Goal: Task Accomplishment & Management: Use online tool/utility

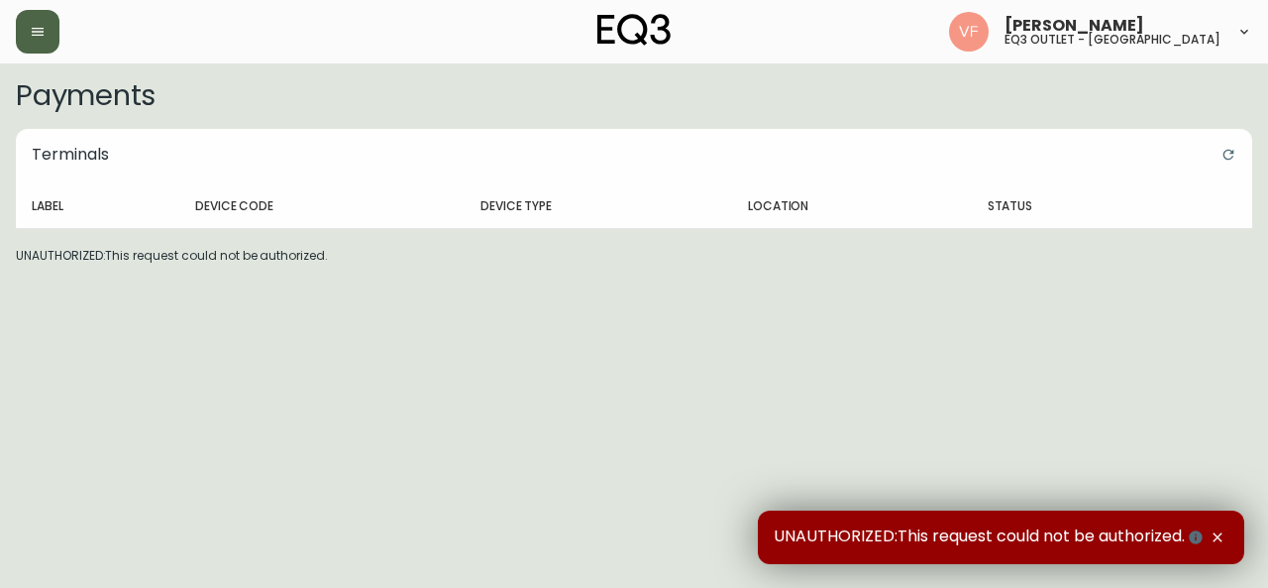
click at [30, 24] on icon "button" at bounding box center [38, 32] width 16 height 16
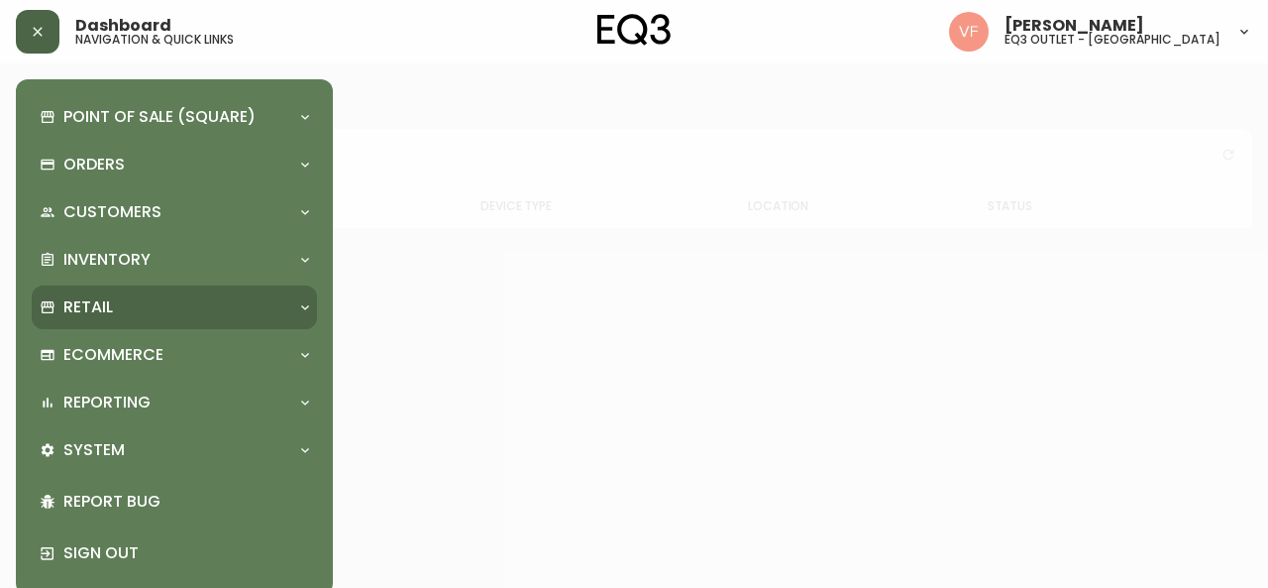
click at [113, 310] on div "Retail" at bounding box center [165, 307] width 250 height 22
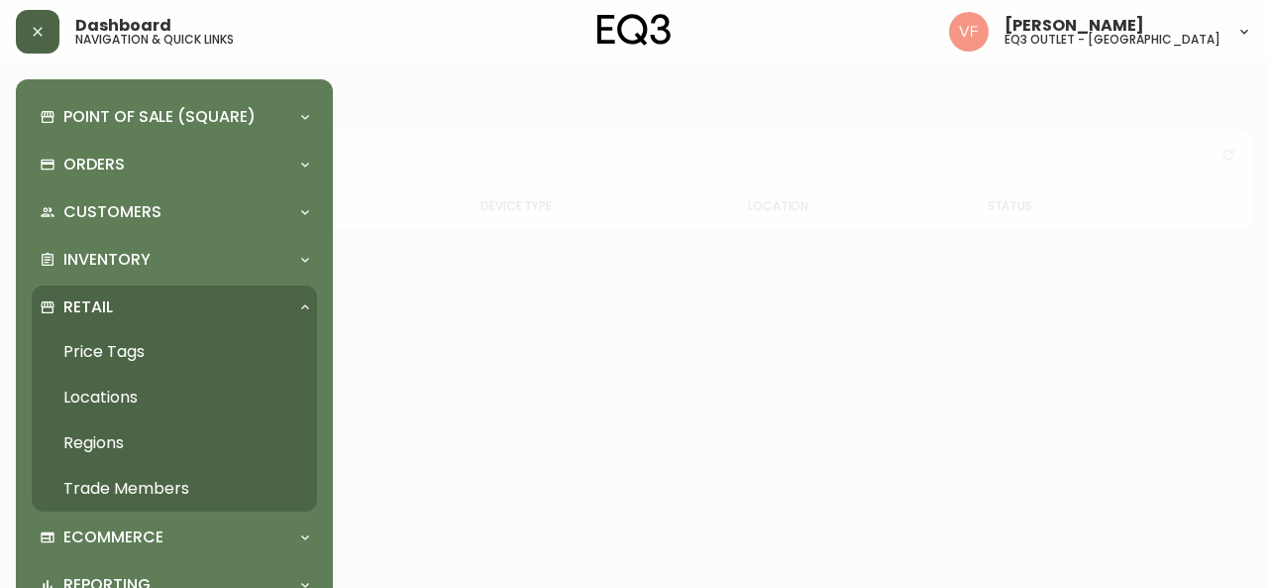
click at [131, 349] on link "Price Tags" at bounding box center [174, 352] width 285 height 46
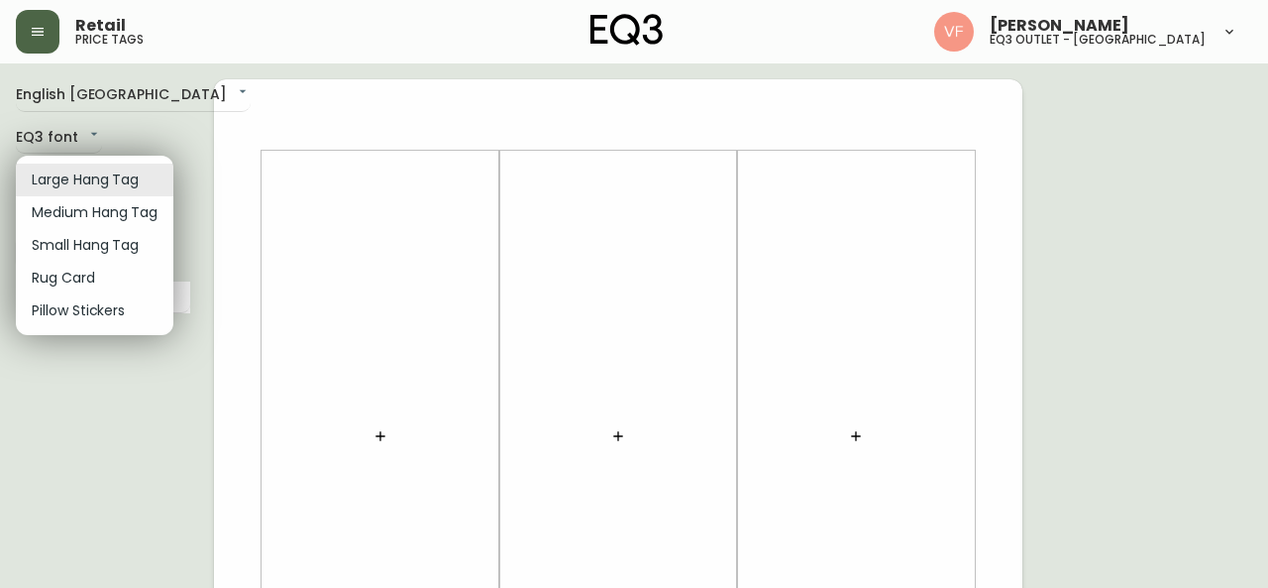
click at [80, 237] on li "Small Hang Tag" at bounding box center [95, 245] width 158 height 33
type input "small"
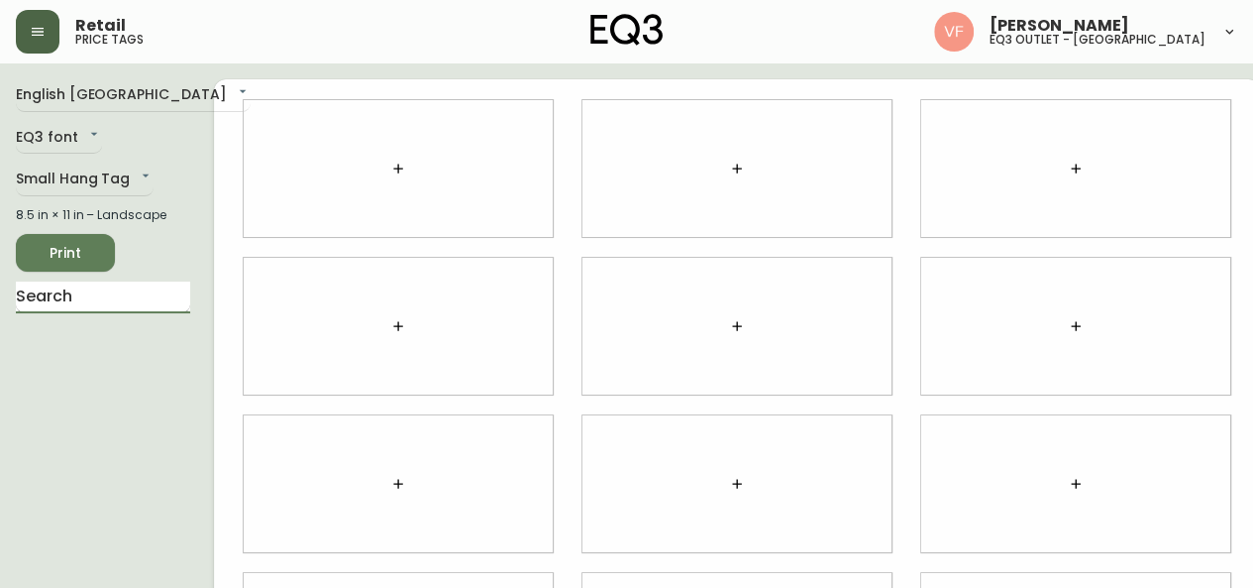
click at [84, 298] on input "text" at bounding box center [103, 297] width 174 height 32
type input "monc"
drag, startPoint x: 78, startPoint y: 341, endPoint x: 383, endPoint y: 154, distance: 358.0
drag, startPoint x: 383, startPoint y: 154, endPoint x: 99, endPoint y: 357, distance: 349.4
click at [99, 357] on li "Moncton Duvet" at bounding box center [103, 348] width 174 height 34
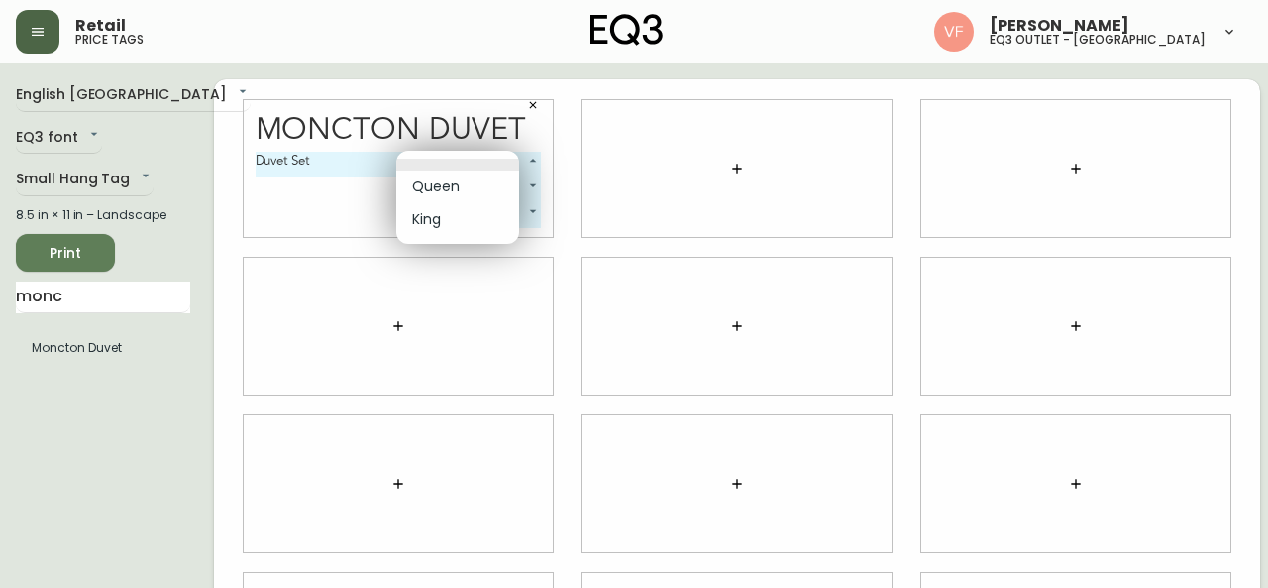
click at [476, 165] on body "Retail price tags [PERSON_NAME] eq3 outlet - [GEOGRAPHIC_DATA] English [GEOGRAP…" at bounding box center [634, 444] width 1268 height 888
click at [462, 193] on li "Queen" at bounding box center [457, 186] width 123 height 33
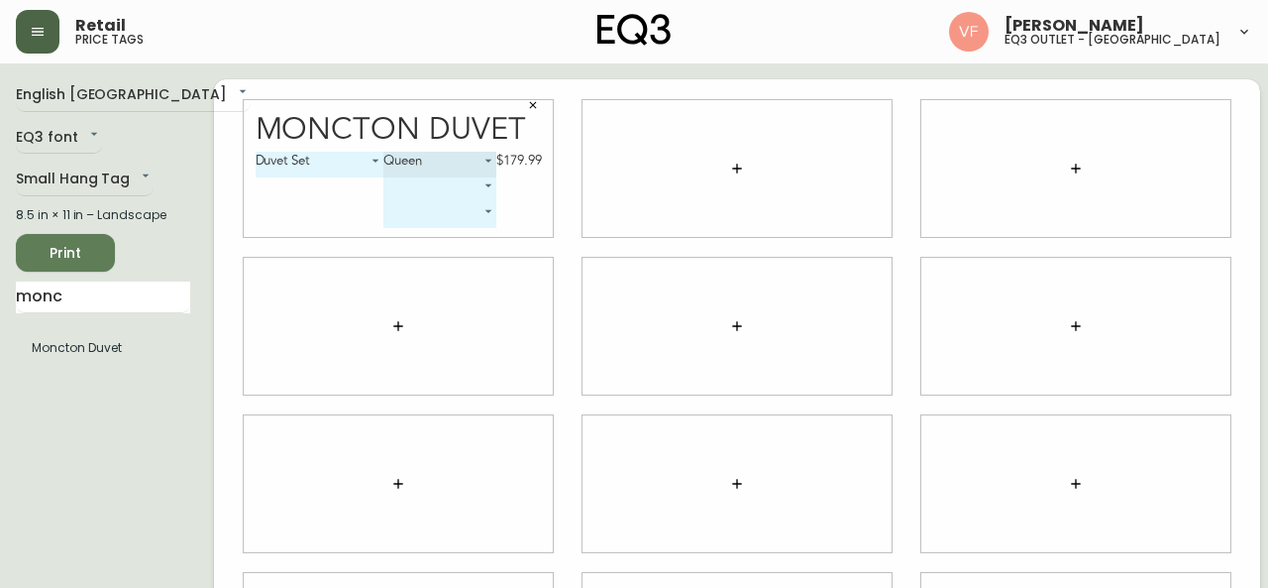
type input "0"
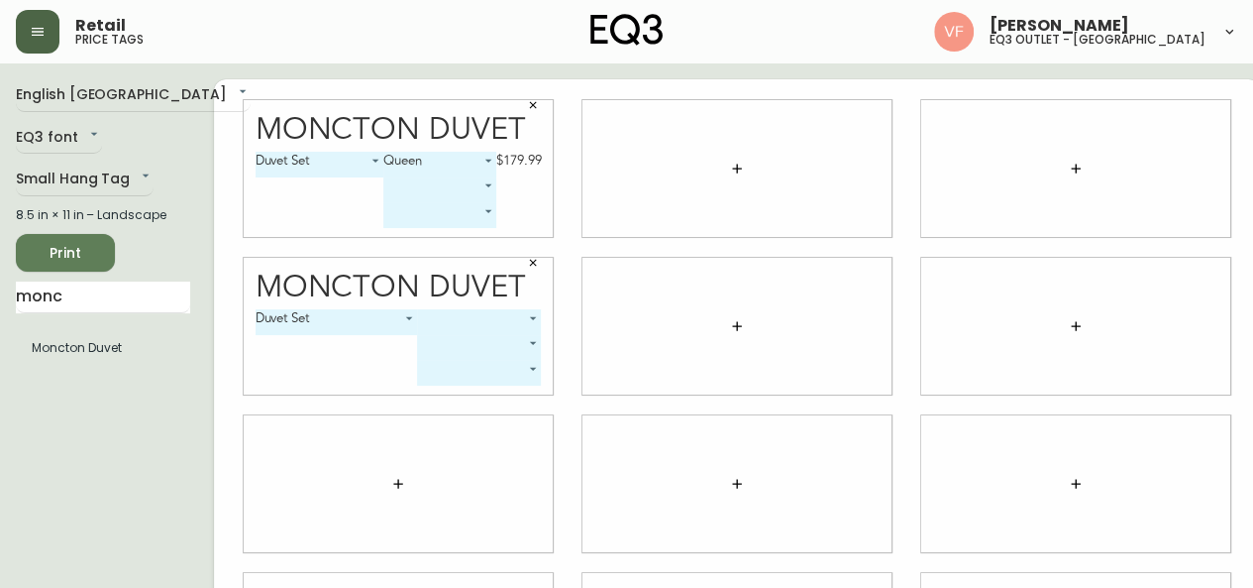
click at [438, 308] on div "Moncton Duvet Duvet Set 0 ​ ​ ​" at bounding box center [398, 326] width 309 height 137
click at [446, 334] on body "Retail price tags [PERSON_NAME] eq3 outlet - [GEOGRAPHIC_DATA] English [GEOGRAP…" at bounding box center [626, 444] width 1253 height 888
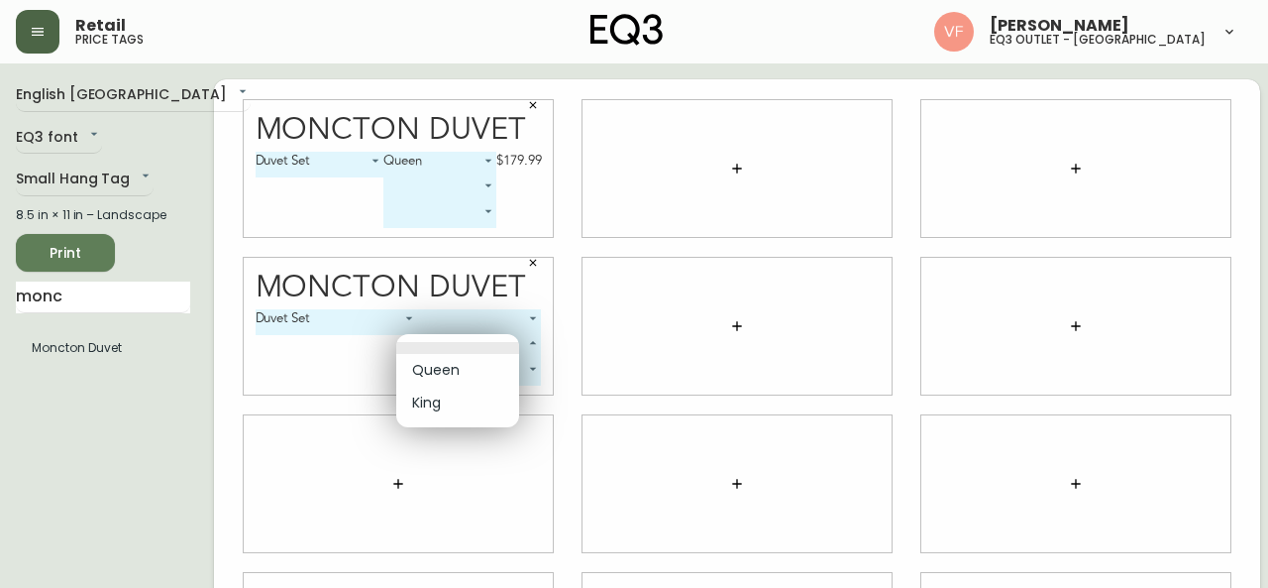
click at [446, 334] on ul "Queen King" at bounding box center [457, 380] width 123 height 93
click at [438, 374] on li "Queen" at bounding box center [457, 370] width 123 height 33
type input "0"
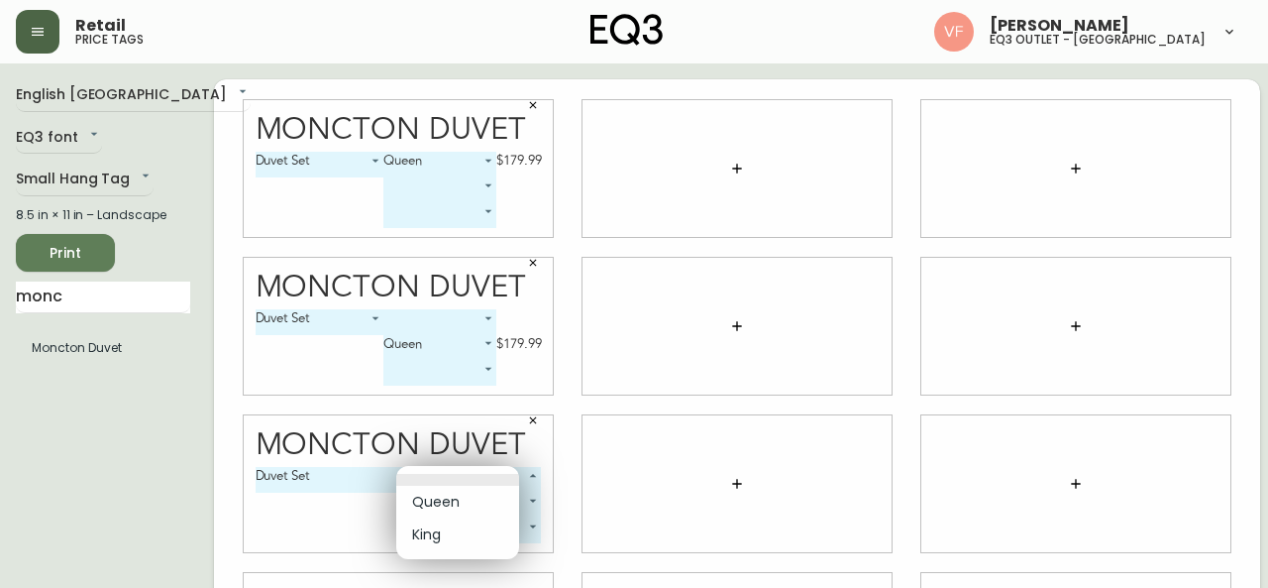
drag, startPoint x: 436, startPoint y: 484, endPoint x: 439, endPoint y: 530, distance: 45.7
click at [439, 530] on body "Retail price tags [PERSON_NAME] eq3 outlet - [GEOGRAPHIC_DATA] English [GEOGRAP…" at bounding box center [634, 444] width 1268 height 888
click at [439, 530] on li "King" at bounding box center [457, 534] width 123 height 33
type input "1"
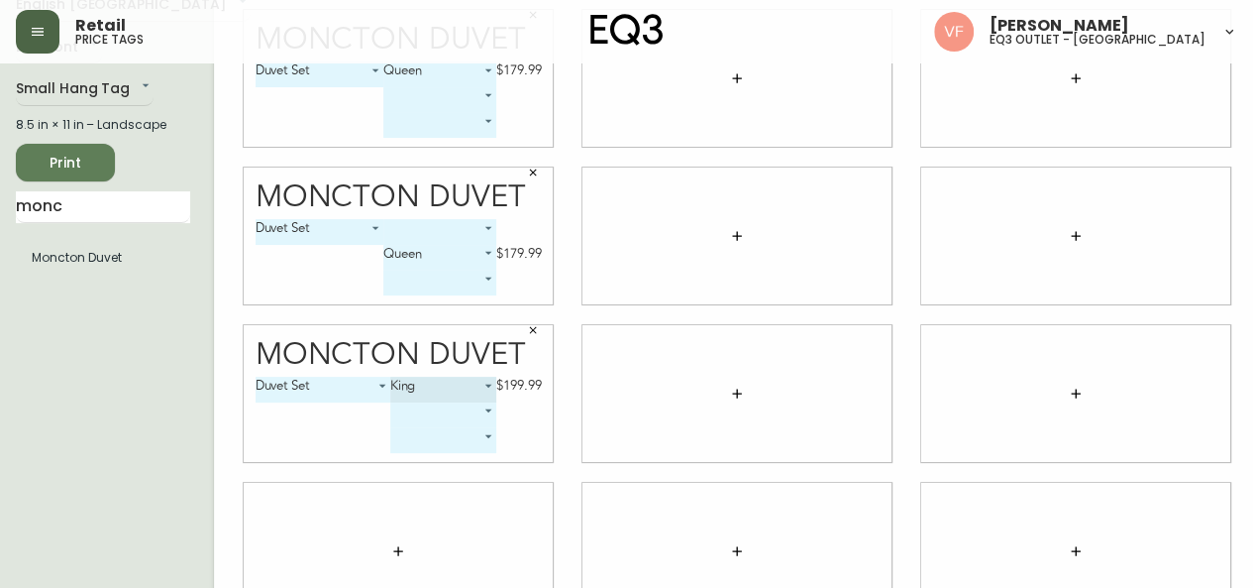
scroll to position [130, 0]
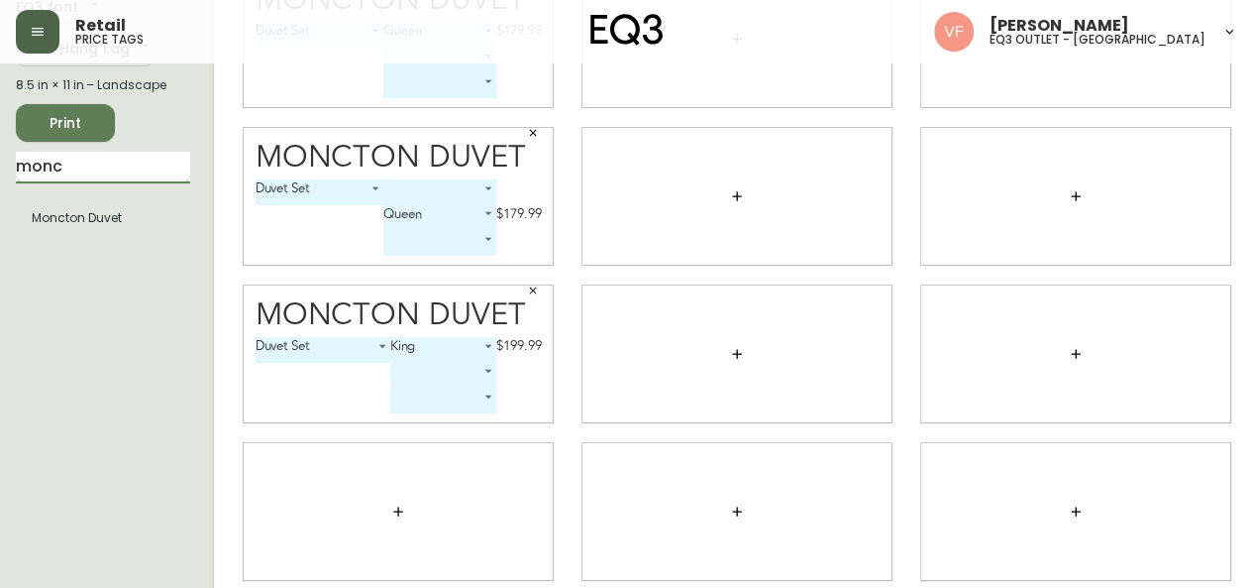
click at [80, 165] on input "monc" at bounding box center [103, 168] width 174 height 32
type input "m"
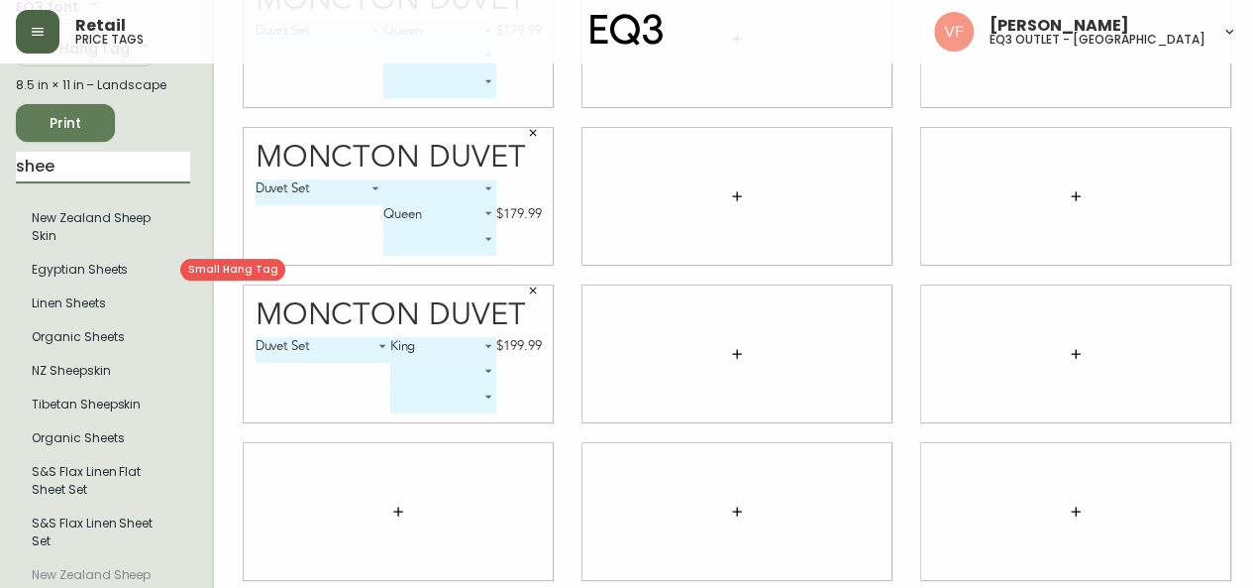
type input "shee"
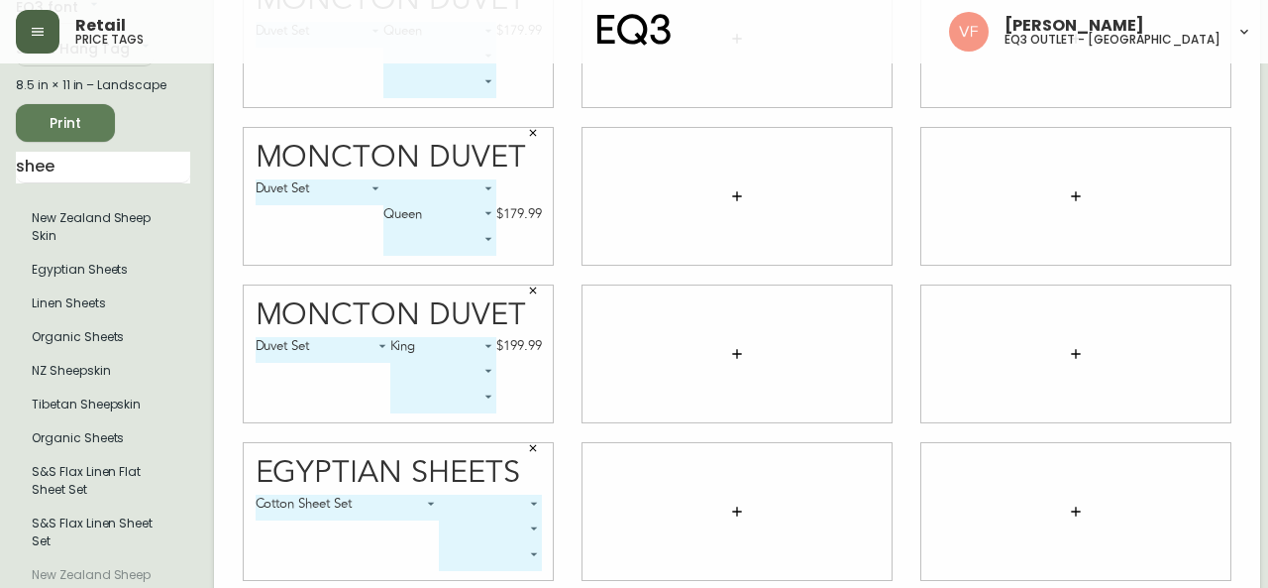
click at [472, 502] on body "Retail price tags [PERSON_NAME] eq3 outlet - [GEOGRAPHIC_DATA] English [GEOGRAP…" at bounding box center [634, 314] width 1268 height 888
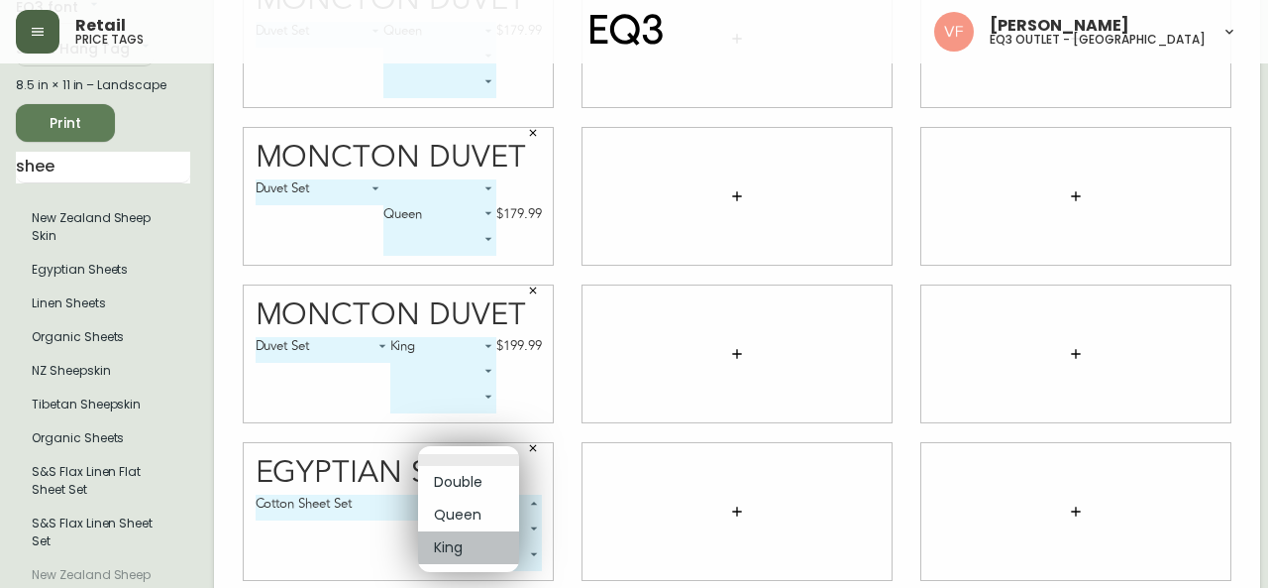
click at [462, 544] on li "King" at bounding box center [468, 547] width 101 height 33
type input "2"
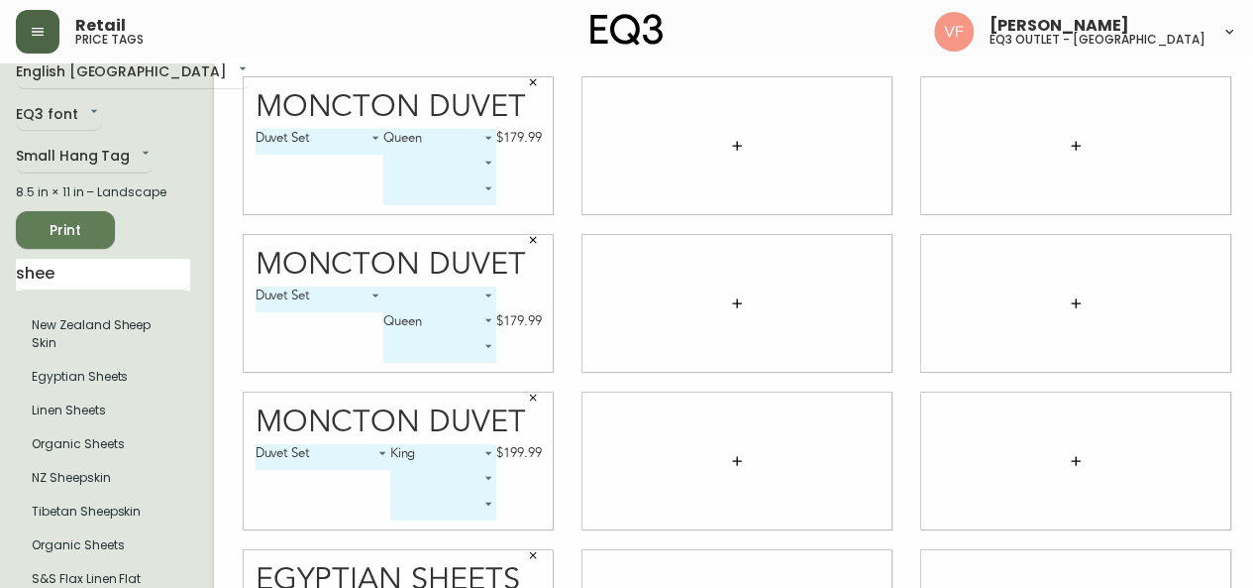
scroll to position [21, 0]
click at [729, 150] on icon "button" at bounding box center [737, 148] width 16 height 16
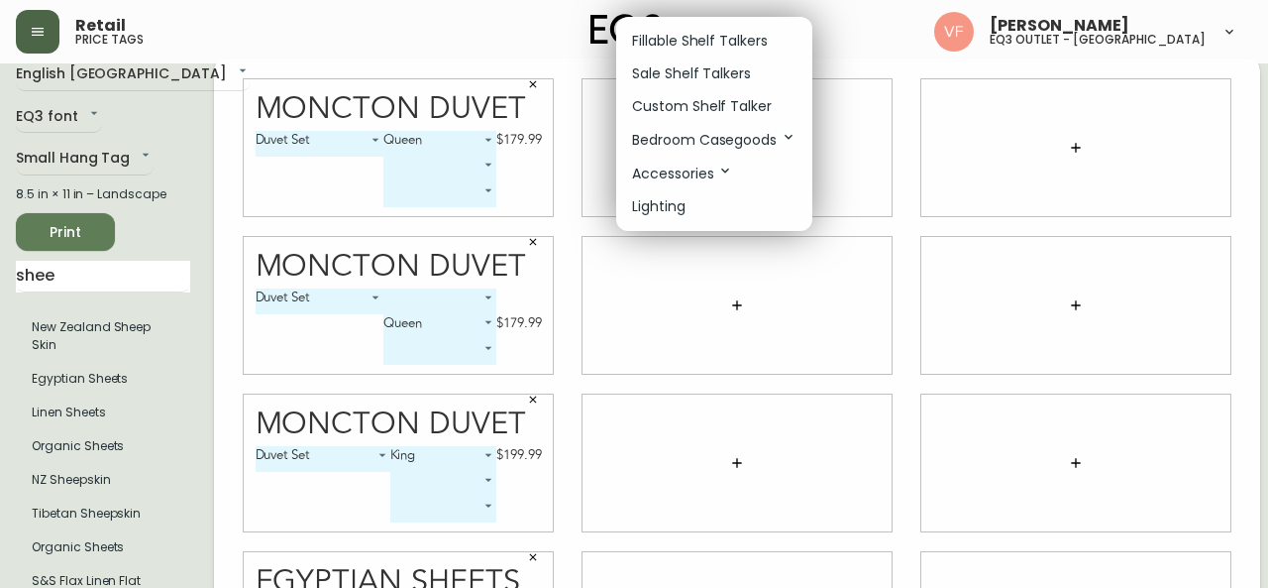
click at [71, 377] on div at bounding box center [634, 294] width 1268 height 588
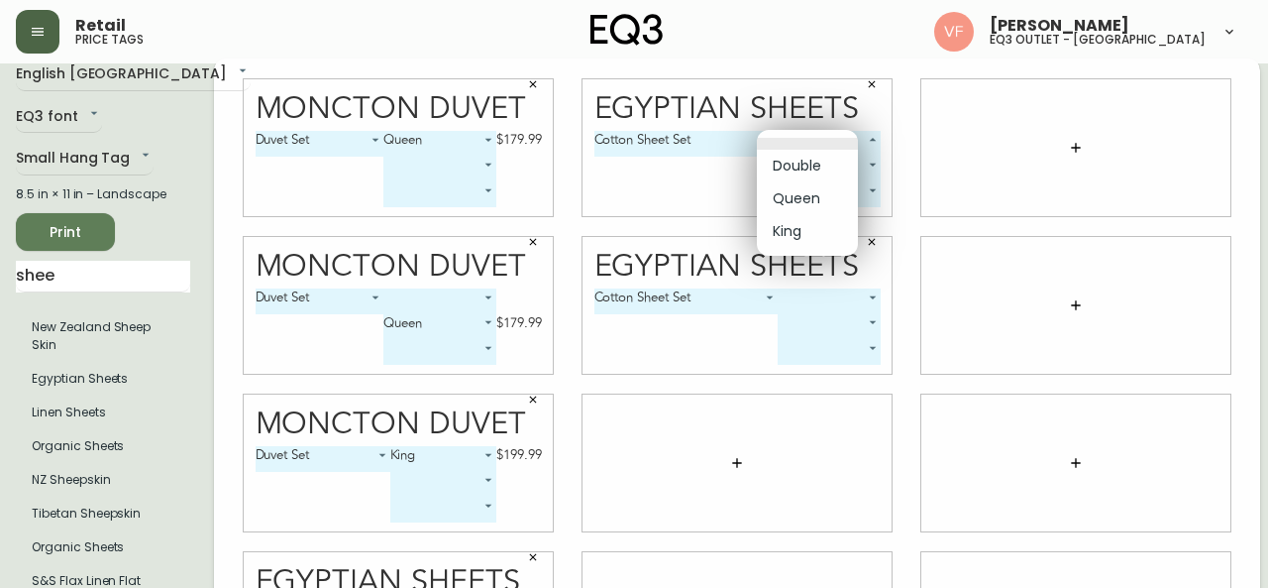
drag, startPoint x: 817, startPoint y: 132, endPoint x: 799, endPoint y: 171, distance: 43.9
click at [799, 171] on body "Retail price tags [PERSON_NAME] eq3 outlet - [GEOGRAPHIC_DATA] English [GEOGRAP…" at bounding box center [634, 423] width 1268 height 888
drag, startPoint x: 799, startPoint y: 171, endPoint x: 816, endPoint y: 294, distance: 124.1
click at [816, 294] on div "Double Queen King" at bounding box center [634, 294] width 1268 height 588
click at [810, 161] on li "Double" at bounding box center [807, 166] width 101 height 33
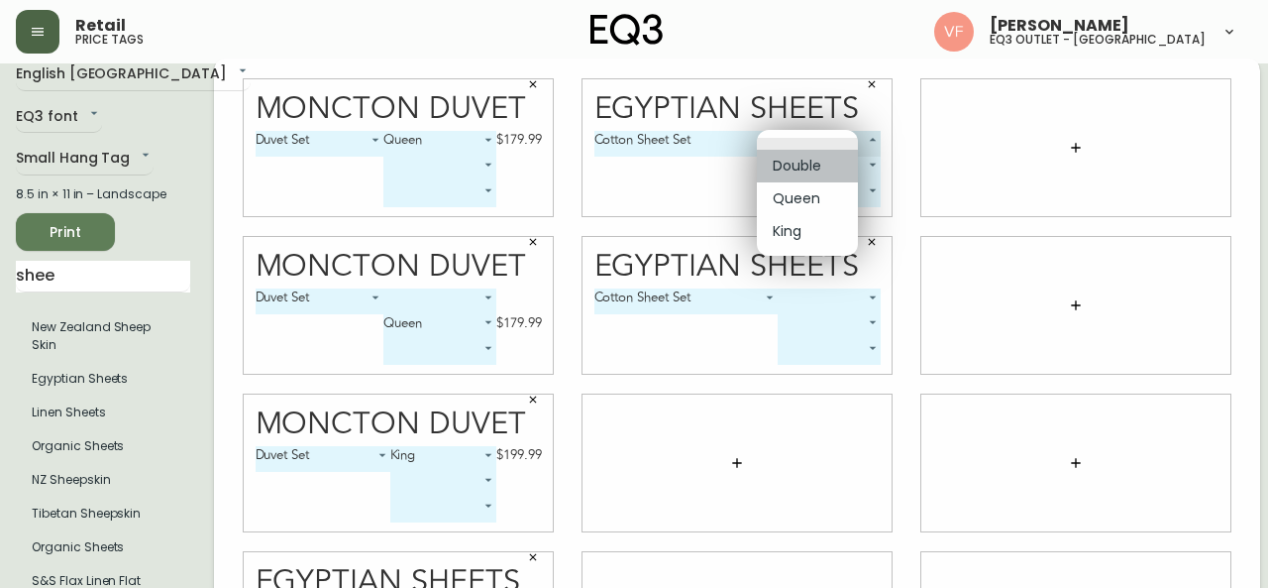
type input "0"
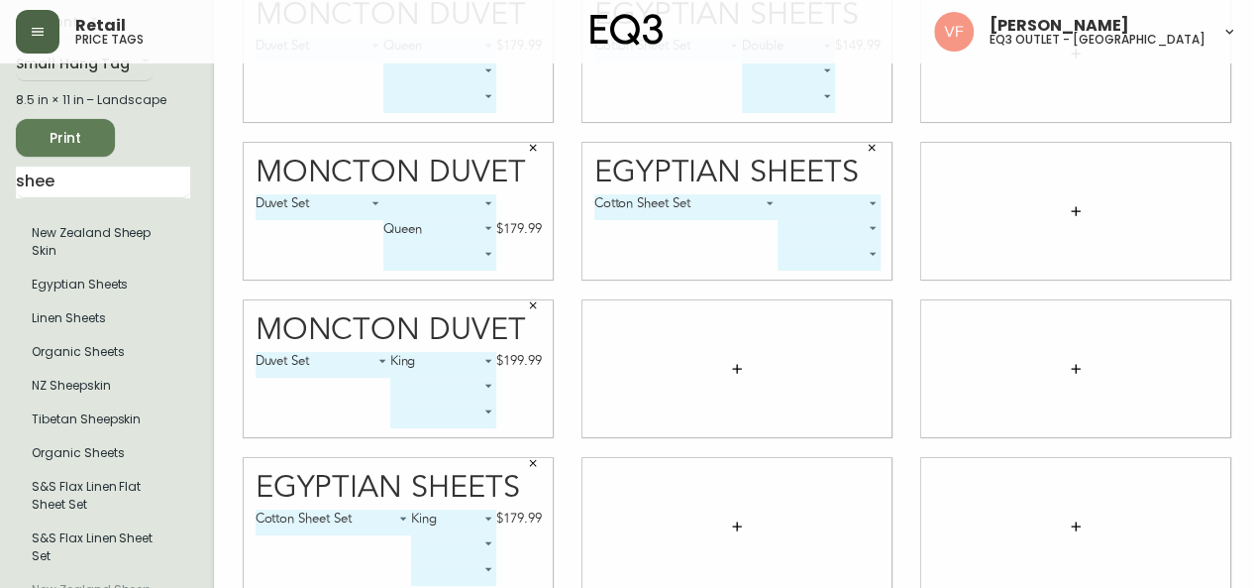
scroll to position [115, 0]
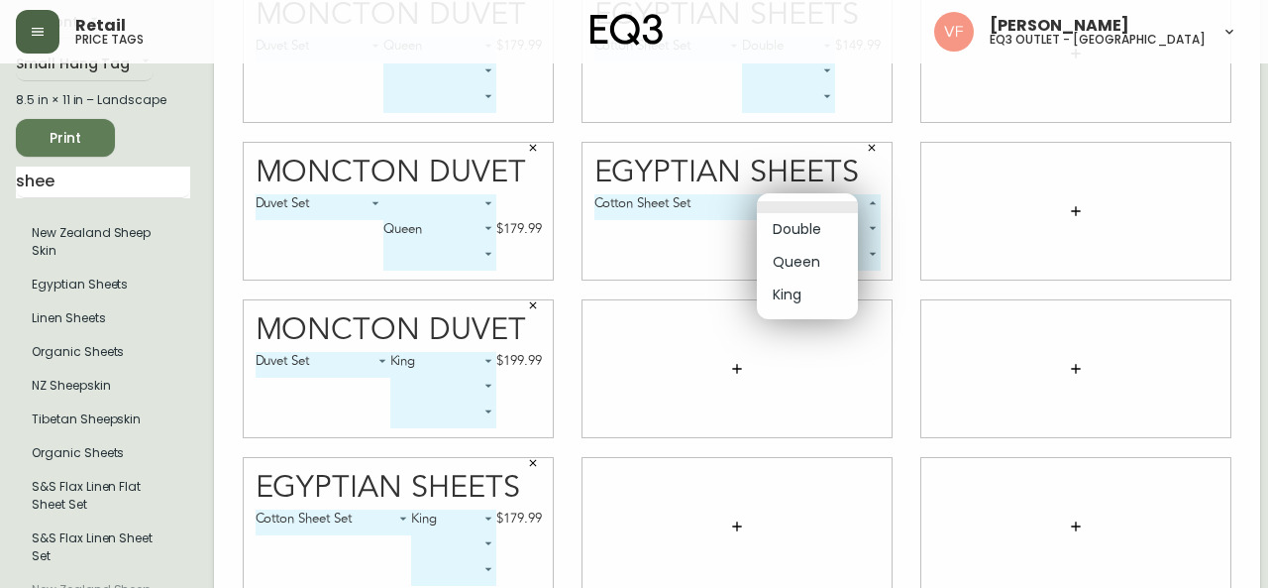
click at [838, 208] on body "Retail price tags [PERSON_NAME] eq3 outlet - [GEOGRAPHIC_DATA] English [GEOGRAP…" at bounding box center [634, 329] width 1268 height 888
click at [803, 268] on li "Queen" at bounding box center [807, 262] width 101 height 33
type input "1"
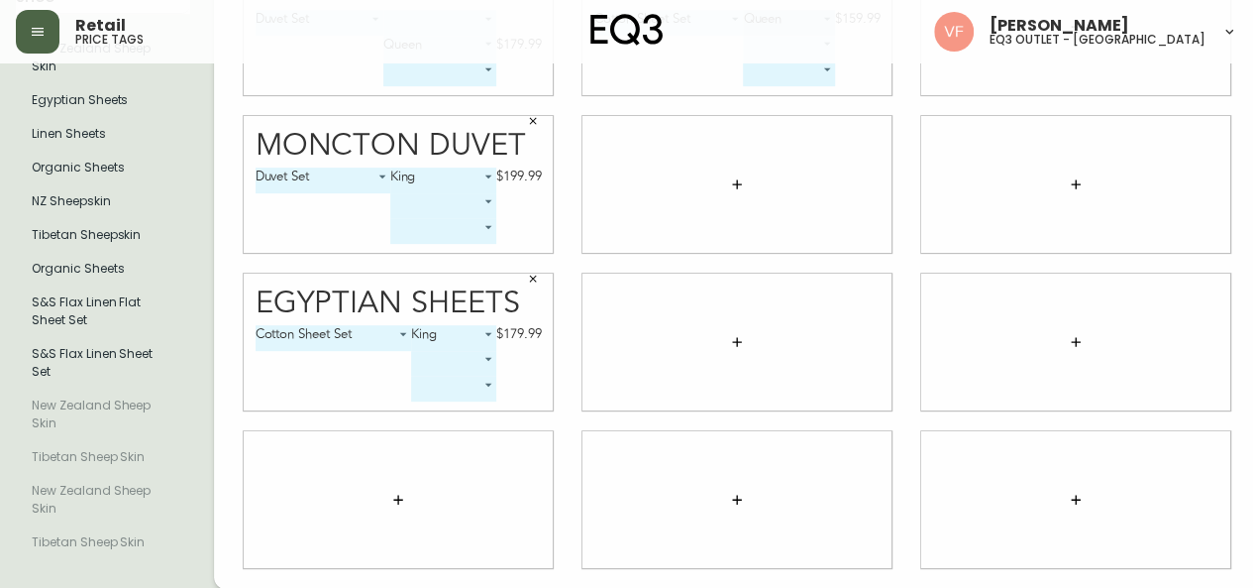
scroll to position [299, 0]
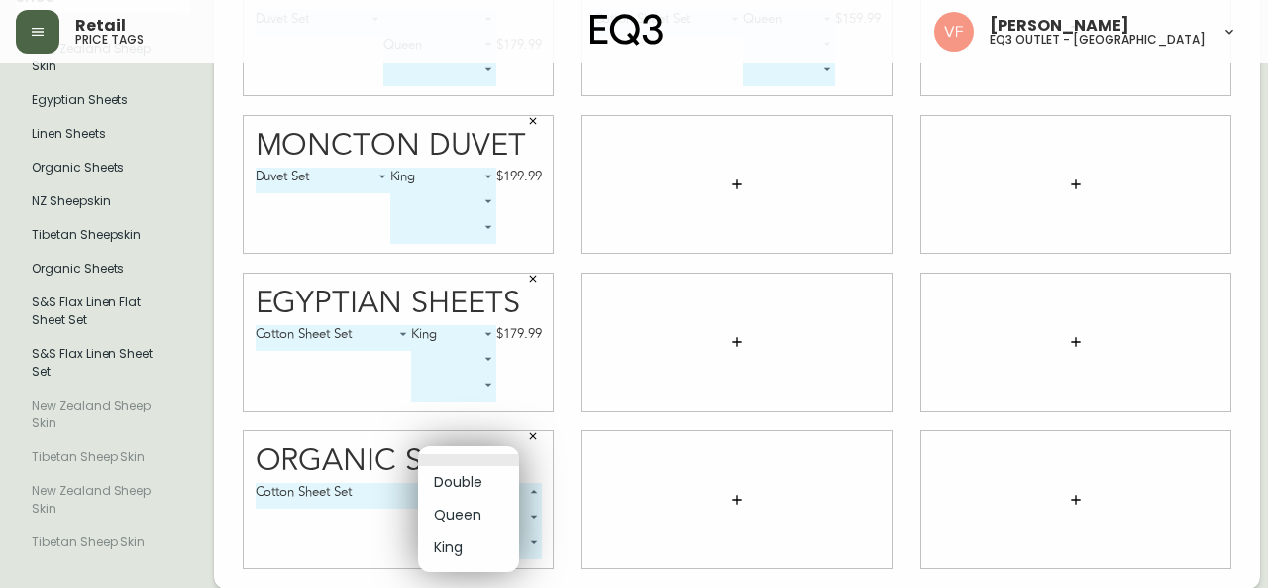
drag, startPoint x: 451, startPoint y: 485, endPoint x: 470, endPoint y: 486, distance: 18.9
click at [470, 486] on body "Retail price tags [PERSON_NAME] eq3 outlet - [GEOGRAPHIC_DATA] English [GEOGRAP…" at bounding box center [634, 145] width 1268 height 888
click at [470, 486] on li "Double" at bounding box center [468, 482] width 101 height 33
type input "0"
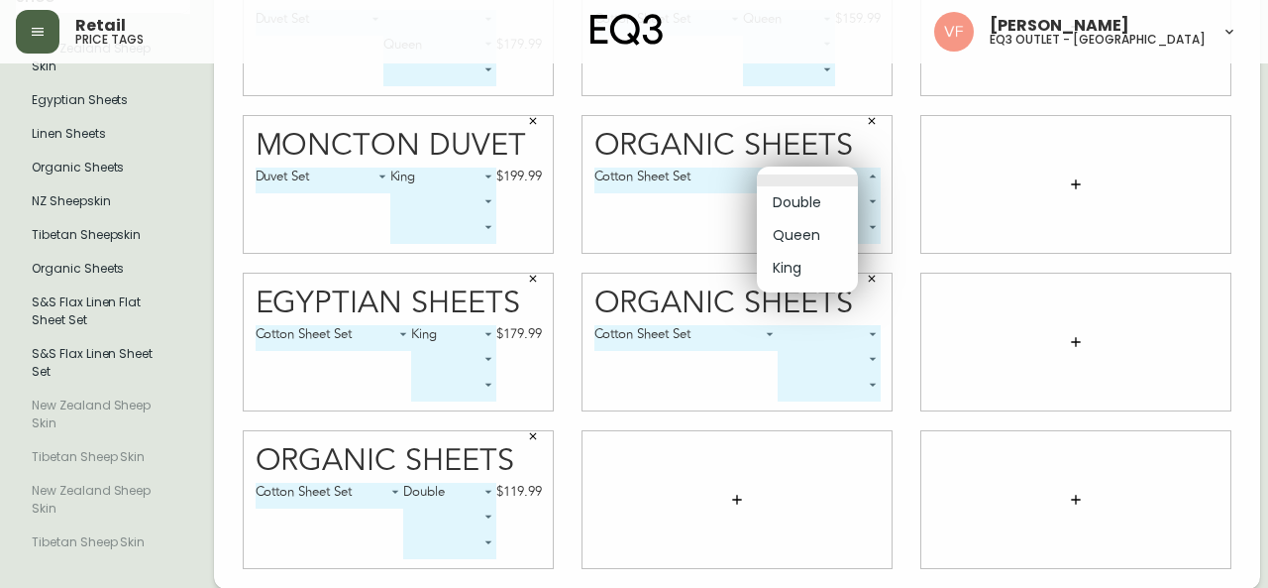
drag, startPoint x: 826, startPoint y: 180, endPoint x: 810, endPoint y: 235, distance: 56.8
click at [810, 235] on body "Retail price tags [PERSON_NAME] eq3 outlet - [GEOGRAPHIC_DATA] English [GEOGRAP…" at bounding box center [634, 145] width 1268 height 888
drag, startPoint x: 810, startPoint y: 235, endPoint x: 848, endPoint y: 366, distance: 136.1
click at [848, 366] on div "Double Queen King" at bounding box center [634, 294] width 1268 height 588
click at [805, 228] on li "Queen" at bounding box center [807, 235] width 101 height 33
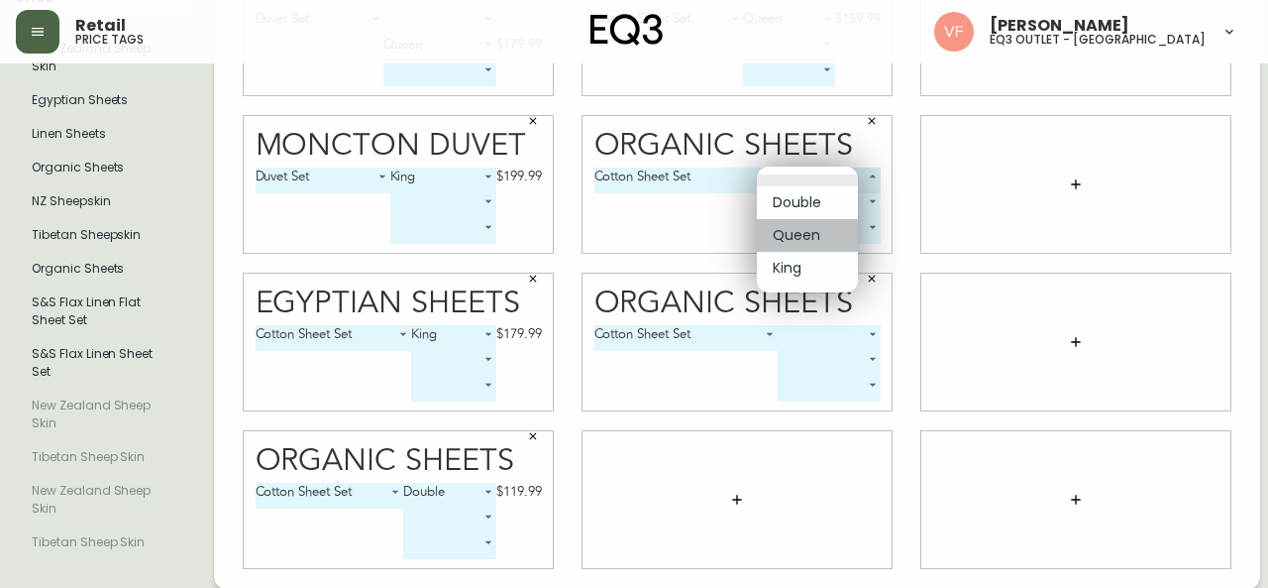
type input "1"
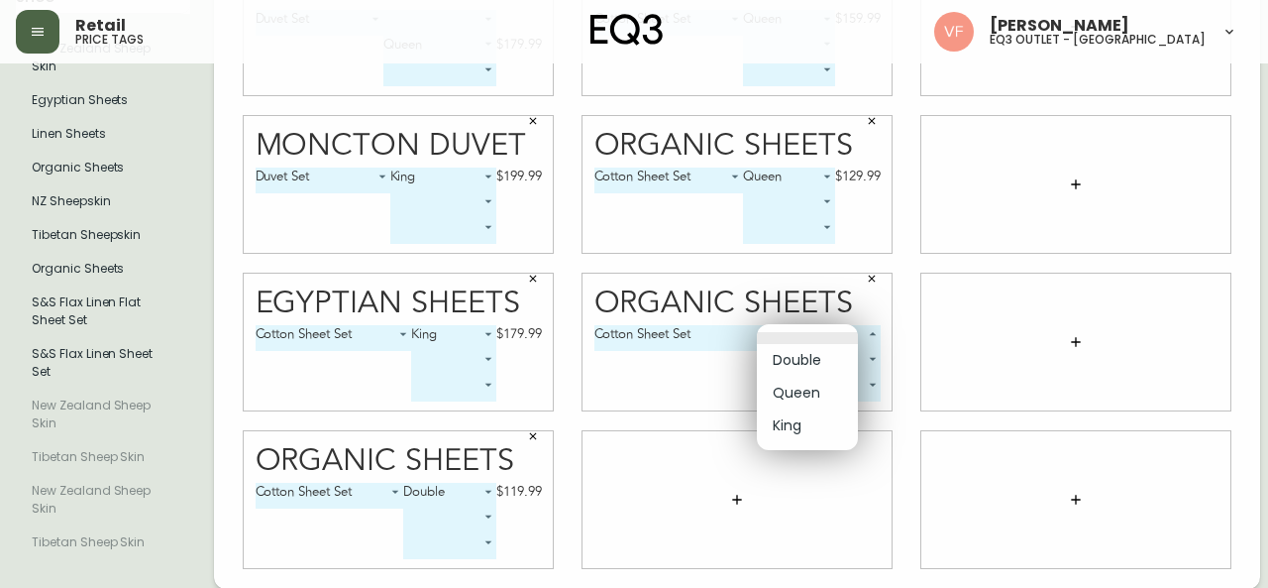
click at [846, 336] on body "Retail price tags [PERSON_NAME] eq3 outlet - [GEOGRAPHIC_DATA] English [GEOGRAP…" at bounding box center [634, 145] width 1268 height 888
click at [804, 430] on li "King" at bounding box center [807, 425] width 101 height 33
type input "2"
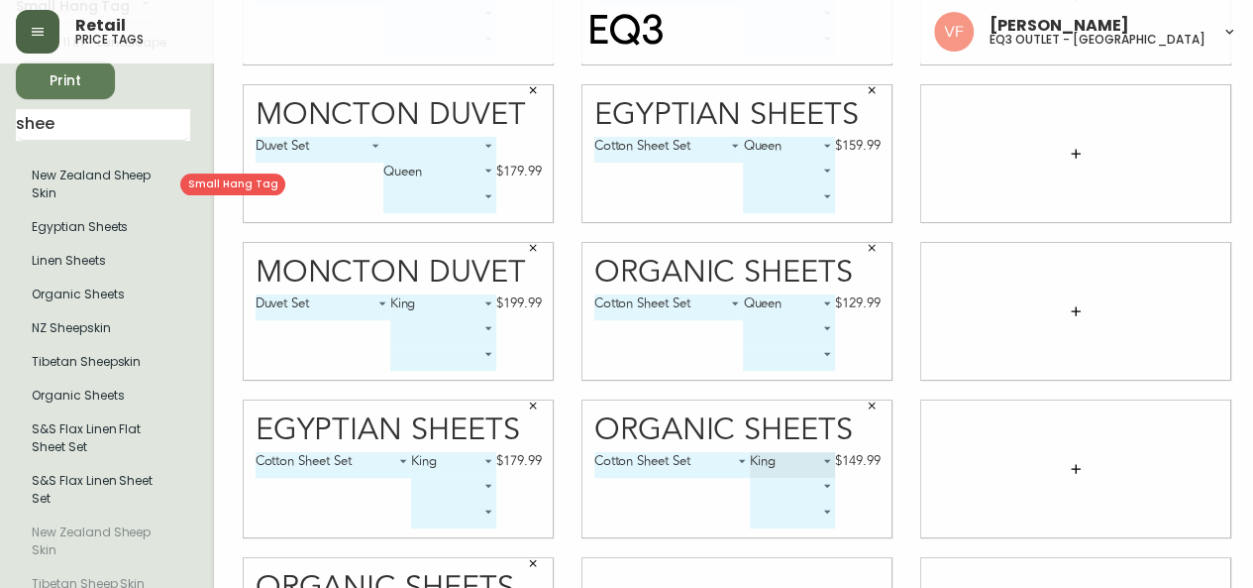
scroll to position [176, 0]
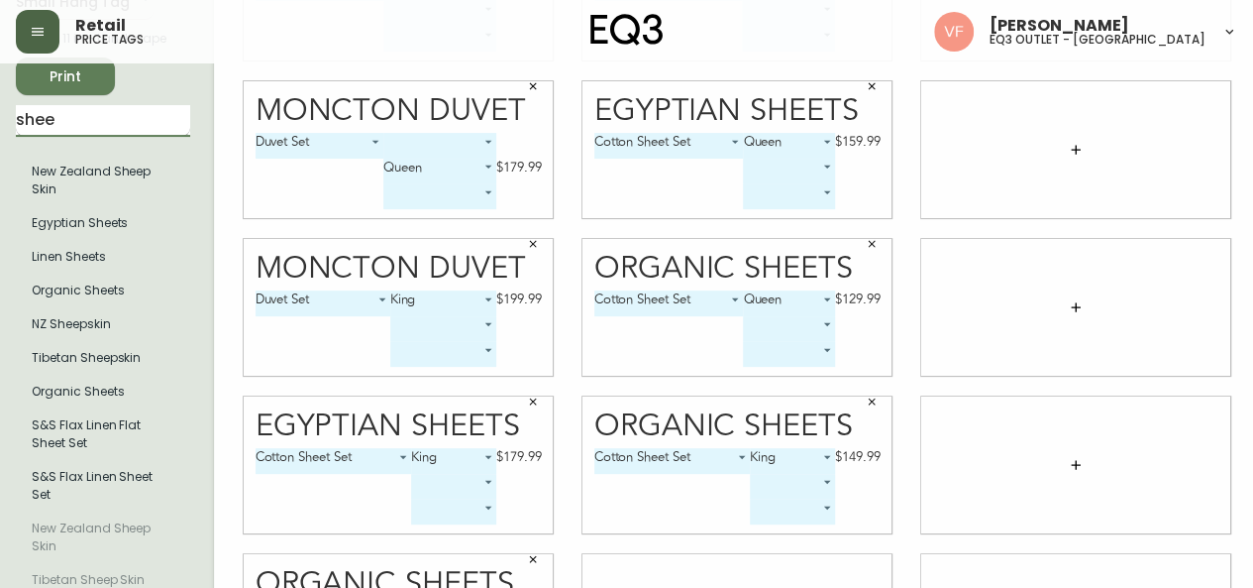
click at [77, 131] on input "shee" at bounding box center [103, 121] width 174 height 32
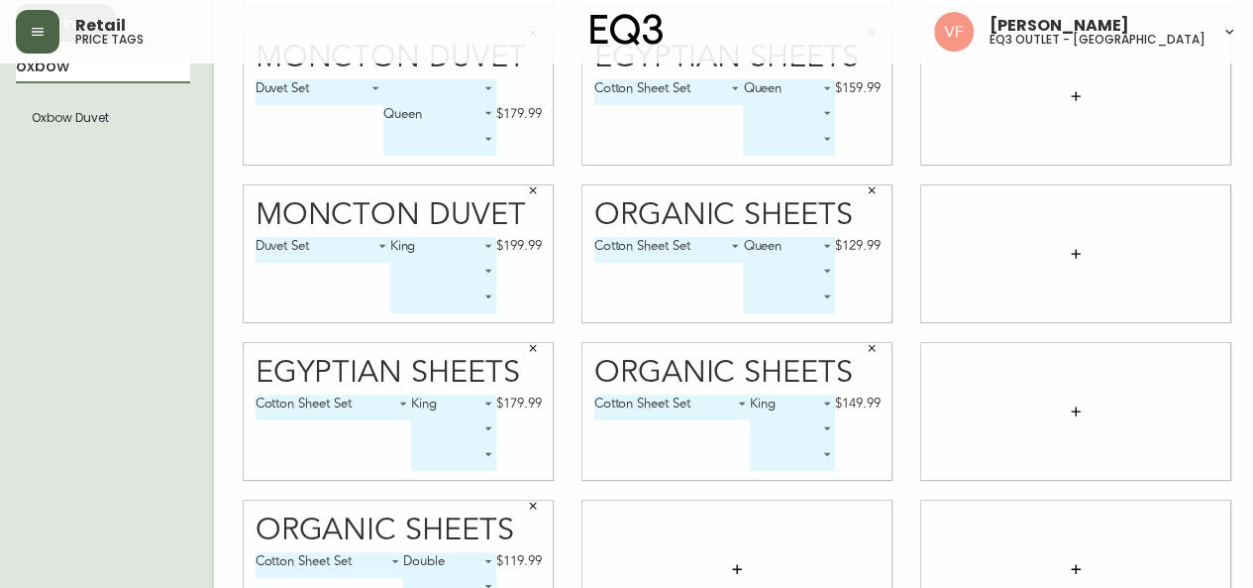
scroll to position [234, 0]
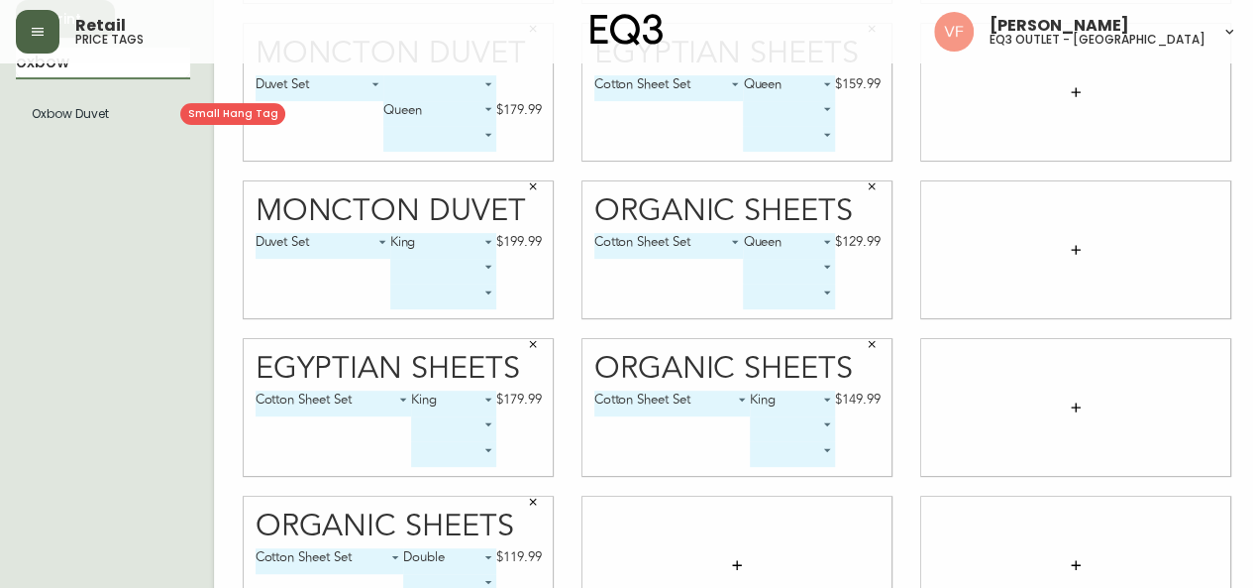
type input "oxbow"
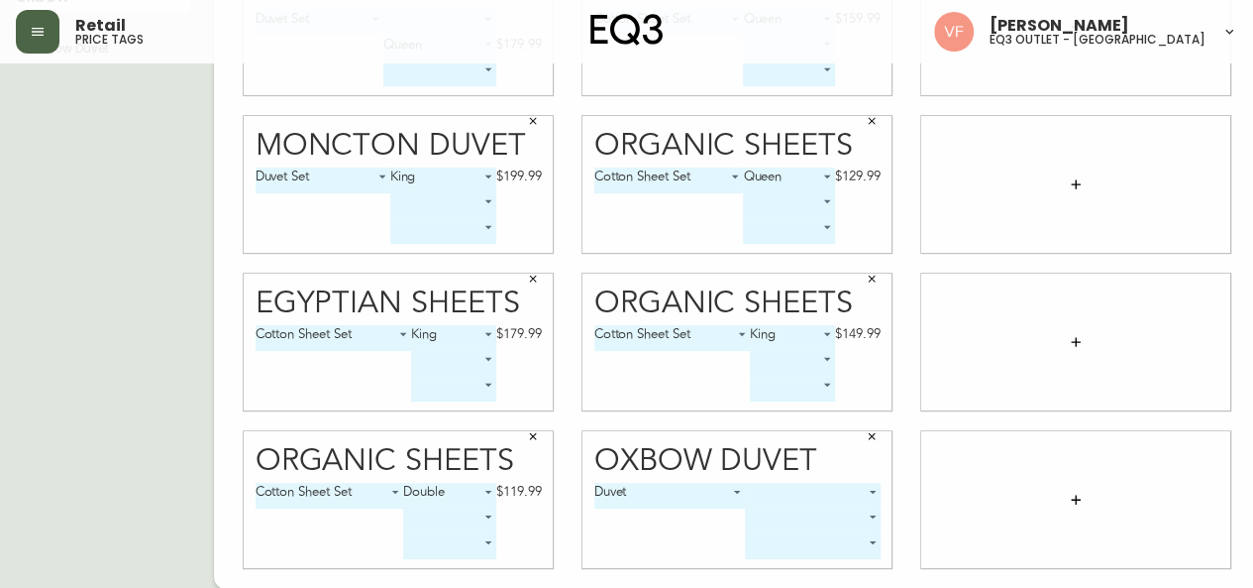
scroll to position [297, 0]
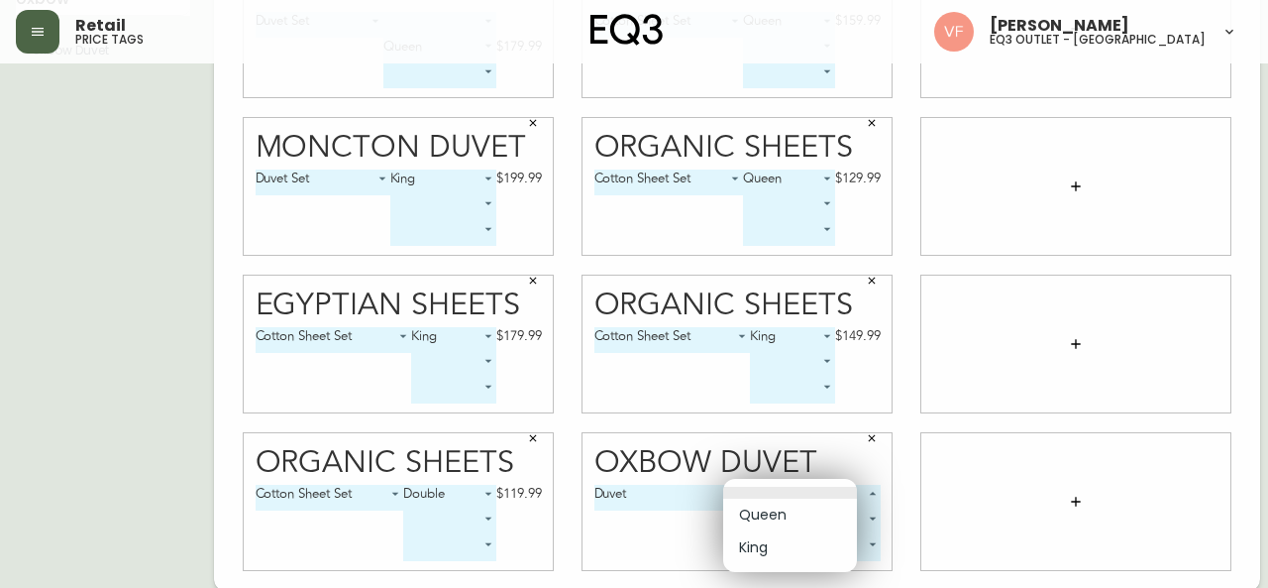
drag, startPoint x: 832, startPoint y: 500, endPoint x: 796, endPoint y: 507, distance: 37.3
click at [796, 507] on body "Retail price tags [PERSON_NAME] eq3 outlet - [GEOGRAPHIC_DATA] English [GEOGRAP…" at bounding box center [634, 147] width 1268 height 888
drag, startPoint x: 796, startPoint y: 507, endPoint x: 560, endPoint y: 297, distance: 315.8
click at [560, 297] on div "Queen King" at bounding box center [634, 294] width 1268 height 588
click at [767, 508] on li "Queen" at bounding box center [790, 514] width 134 height 33
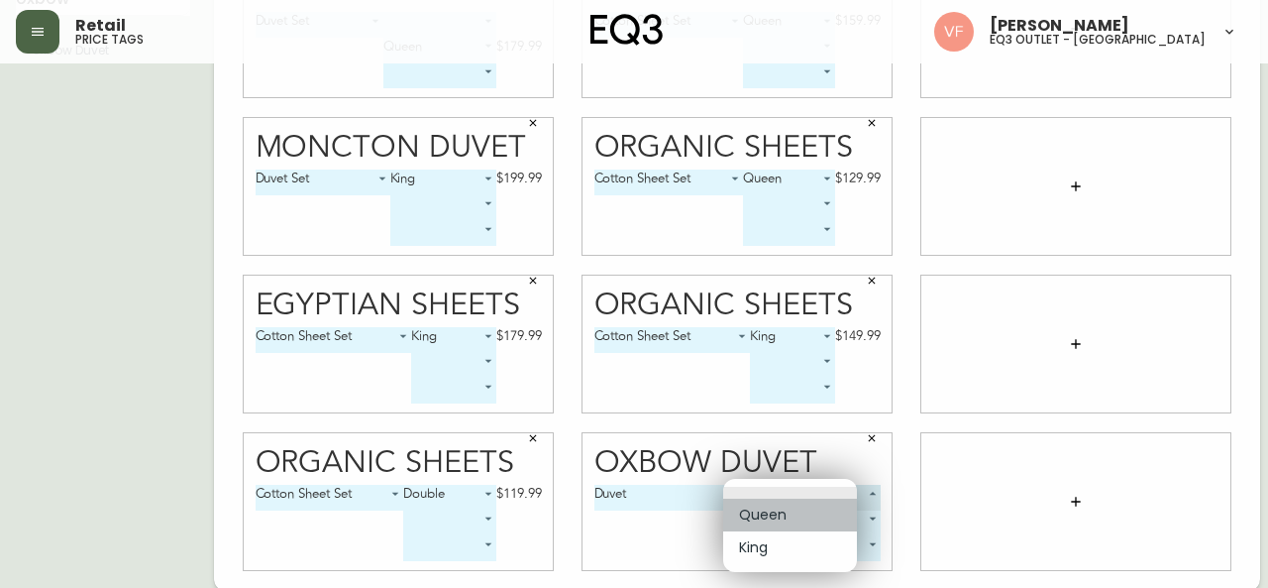
type input "0"
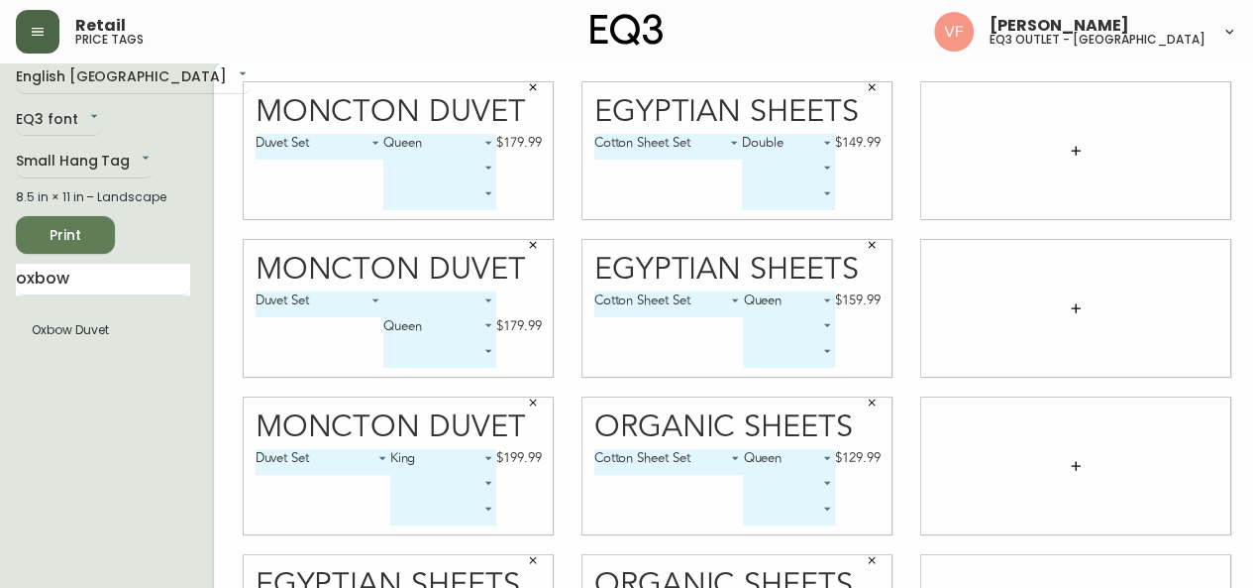
scroll to position [0, 0]
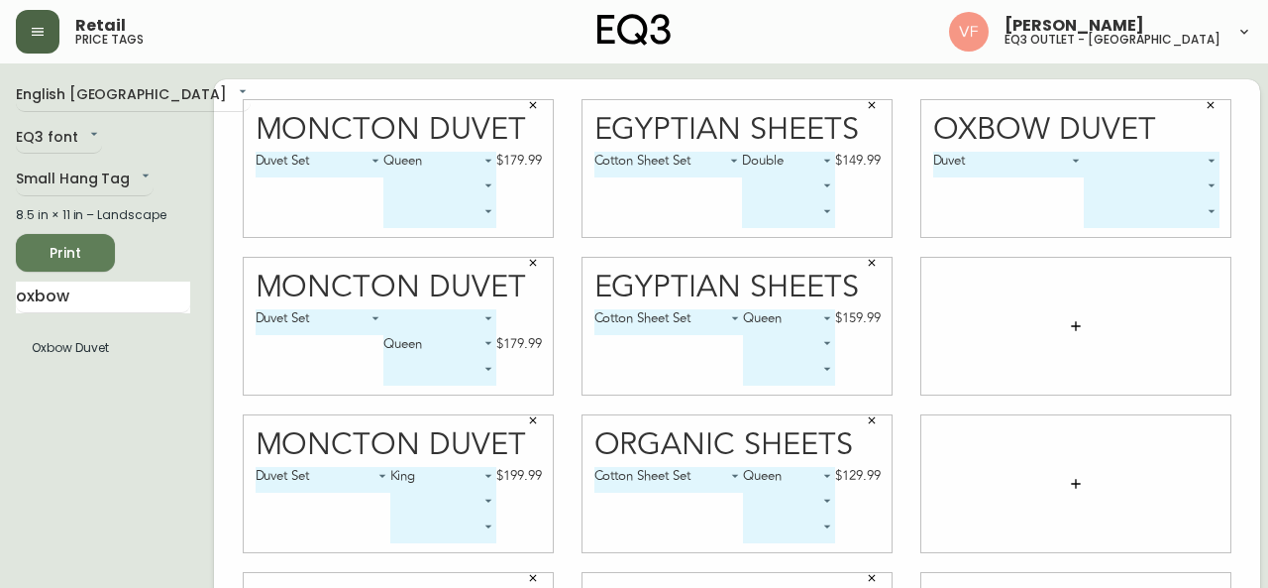
click at [1128, 156] on body "Retail price tags [PERSON_NAME] eq3 outlet - [GEOGRAPHIC_DATA] English [GEOGRAP…" at bounding box center [634, 444] width 1268 height 888
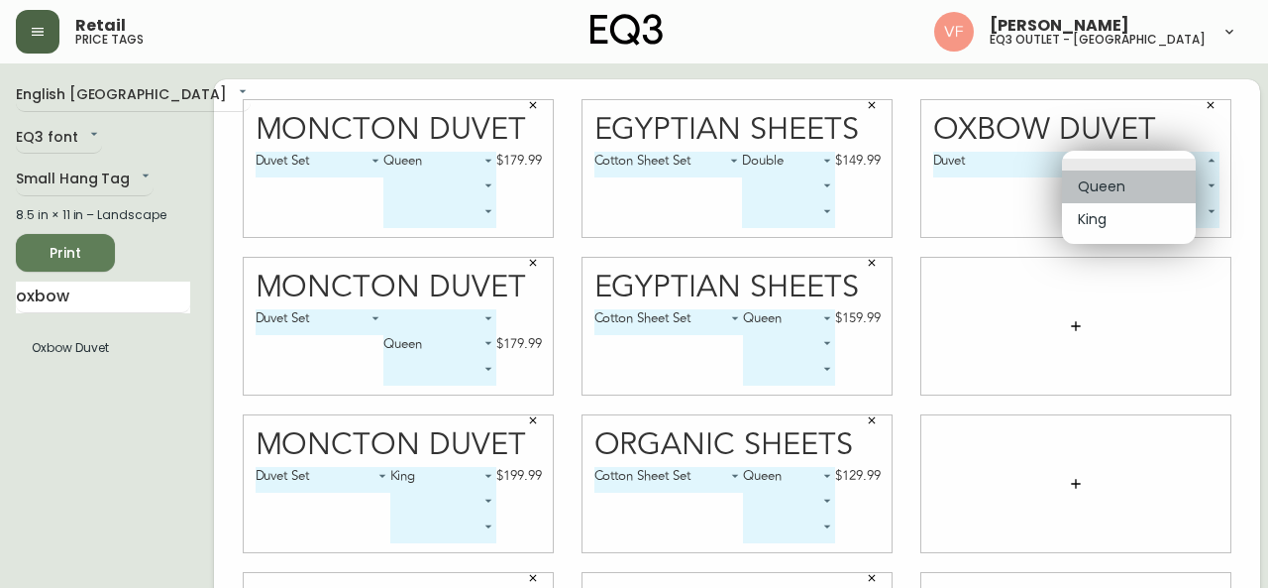
click at [1117, 186] on li "Queen" at bounding box center [1129, 186] width 134 height 33
type input "0"
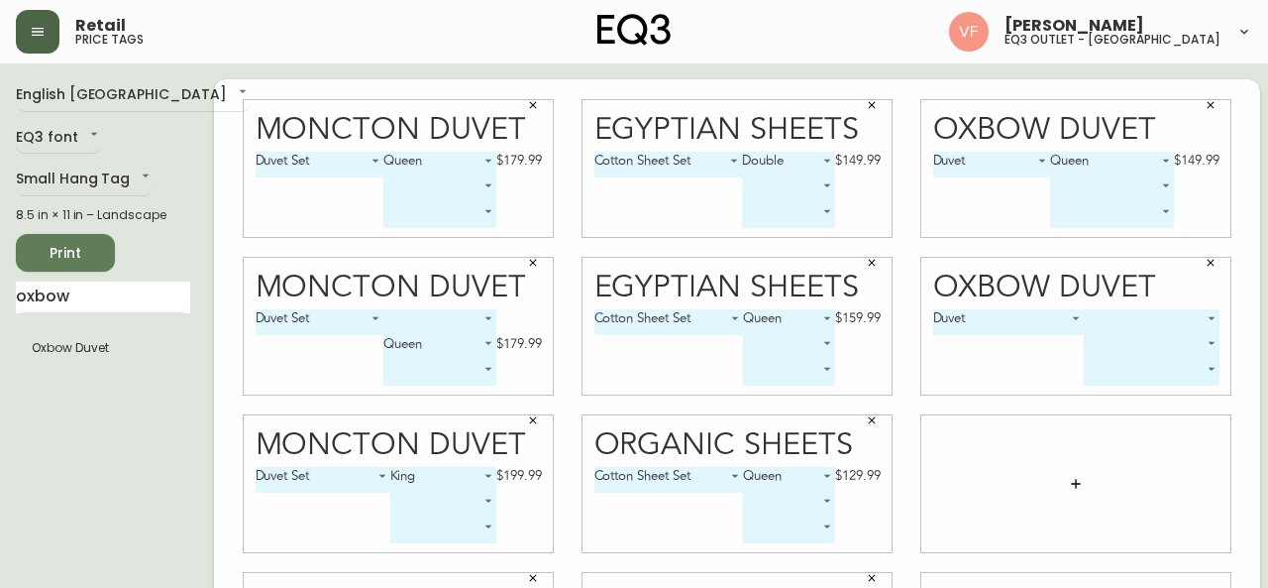
click at [1157, 313] on body "Retail price tags [PERSON_NAME] eq3 outlet - [GEOGRAPHIC_DATA] English [GEOGRAP…" at bounding box center [634, 444] width 1268 height 888
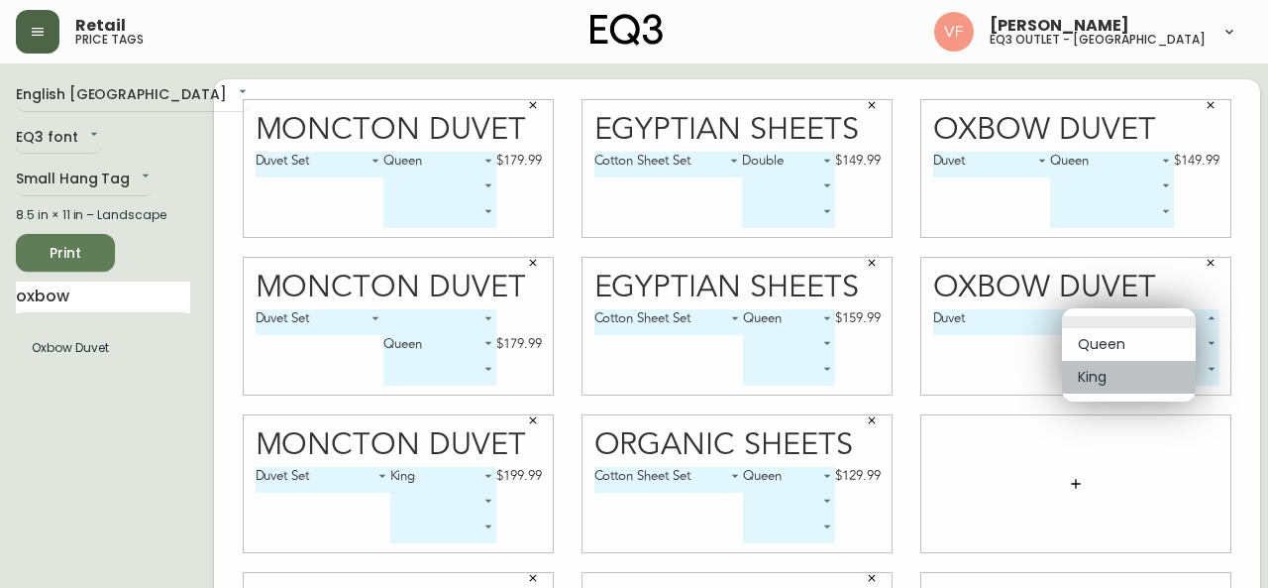
click at [1110, 377] on li "King" at bounding box center [1129, 377] width 134 height 33
type input "1"
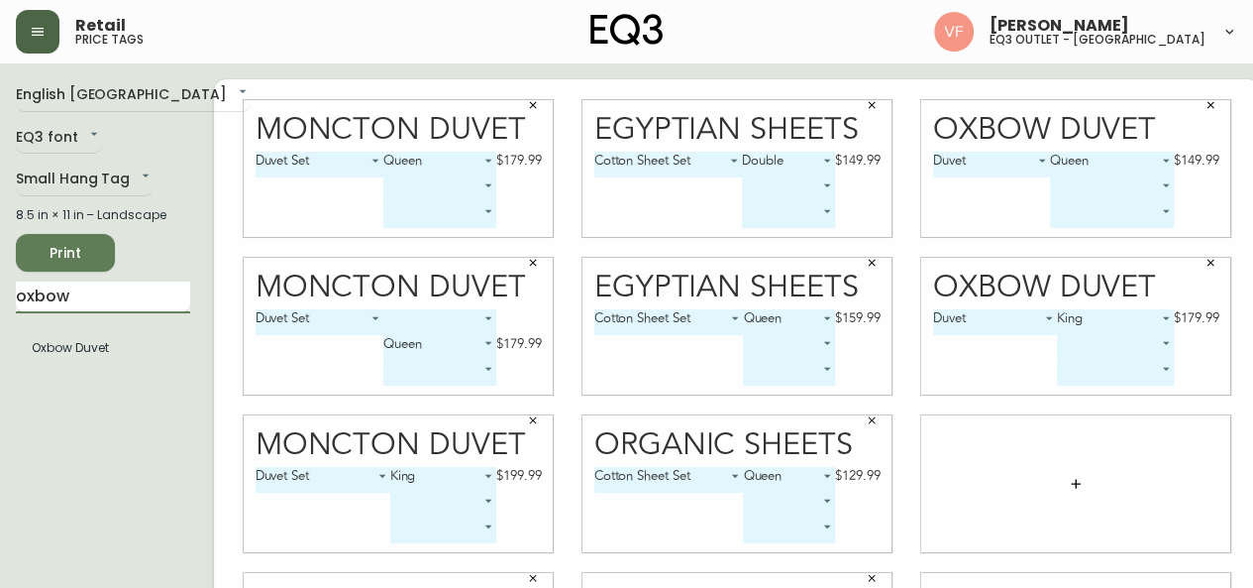
click at [75, 295] on input "oxbow" at bounding box center [103, 297] width 174 height 32
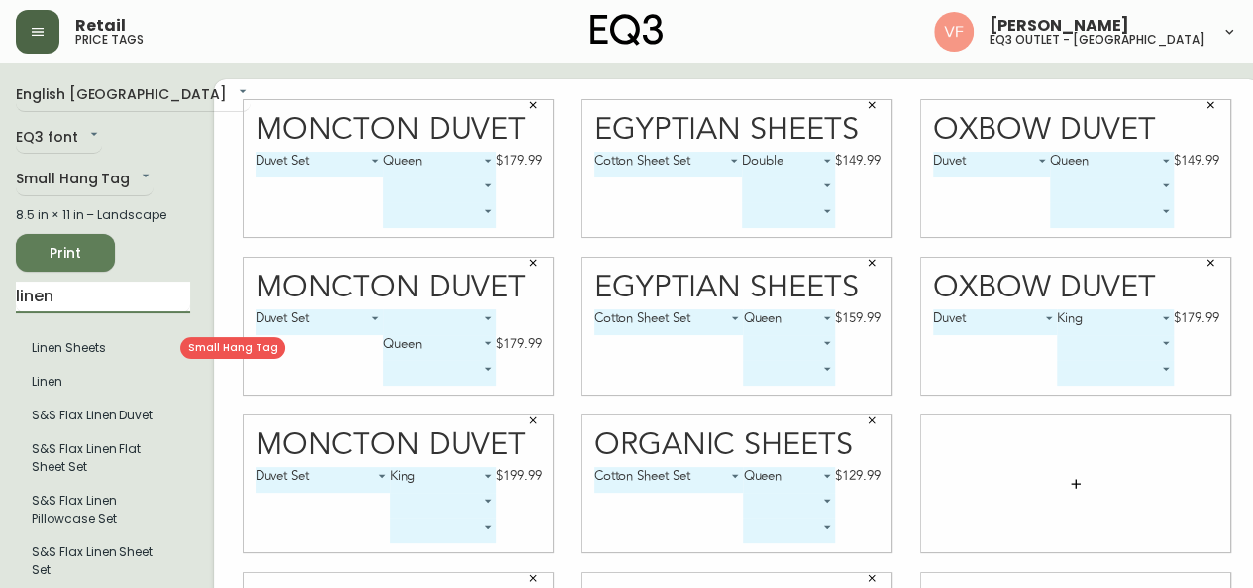
type input "linen"
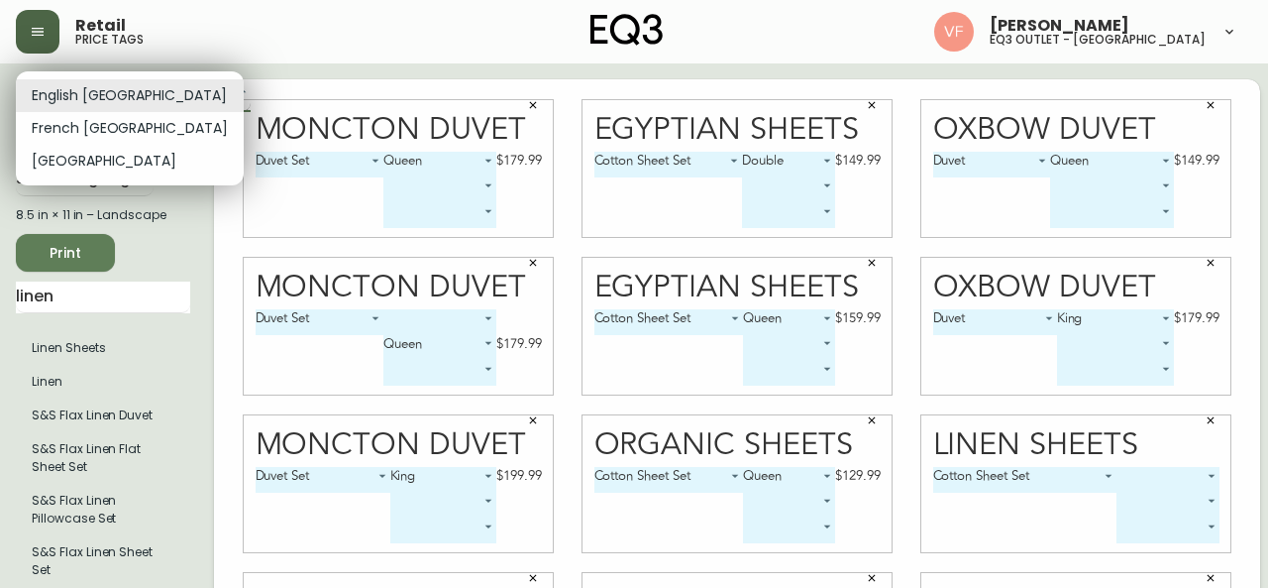
click at [102, 91] on body "Retail price tags [PERSON_NAME] eq3 outlet - [GEOGRAPHIC_DATA] English [GEOGRAP…" at bounding box center [634, 444] width 1268 height 888
click at [86, 128] on li "French [GEOGRAPHIC_DATA]" at bounding box center [130, 128] width 228 height 33
type input "fr_CA"
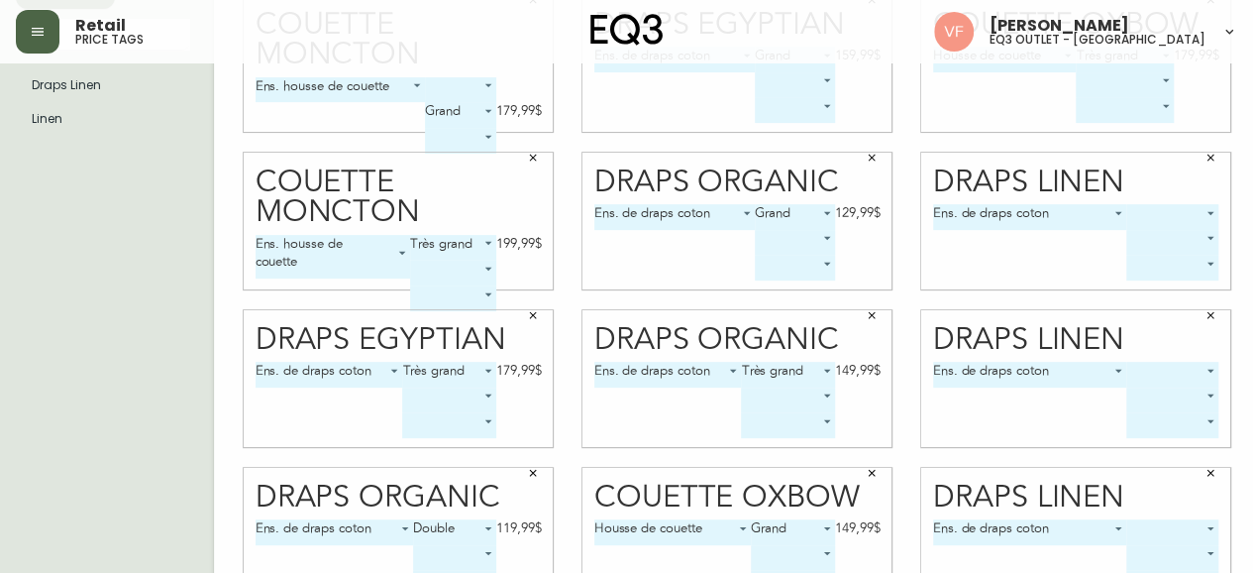
scroll to position [270, 0]
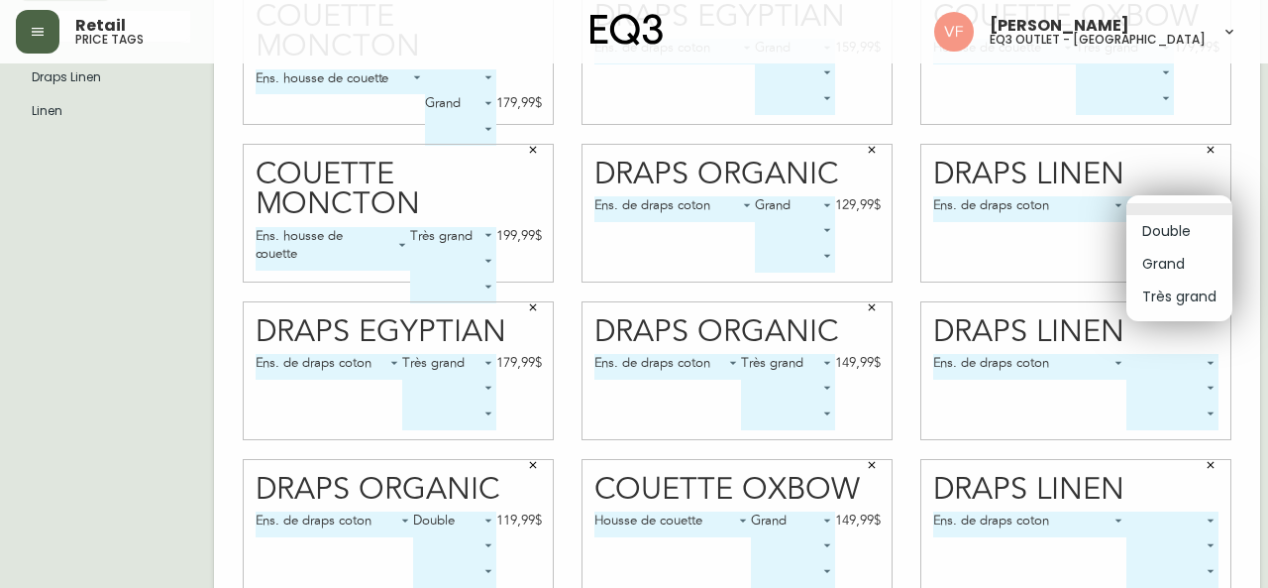
drag, startPoint x: 1205, startPoint y: 204, endPoint x: 1169, endPoint y: 228, distance: 42.9
click at [1169, 228] on body "Retail price tags [PERSON_NAME] eq3 outlet - [GEOGRAPHIC_DATA] [GEOGRAPHIC_DATA…" at bounding box center [634, 174] width 1268 height 888
click at [1169, 228] on li "Double" at bounding box center [1180, 231] width 106 height 33
type input "0"
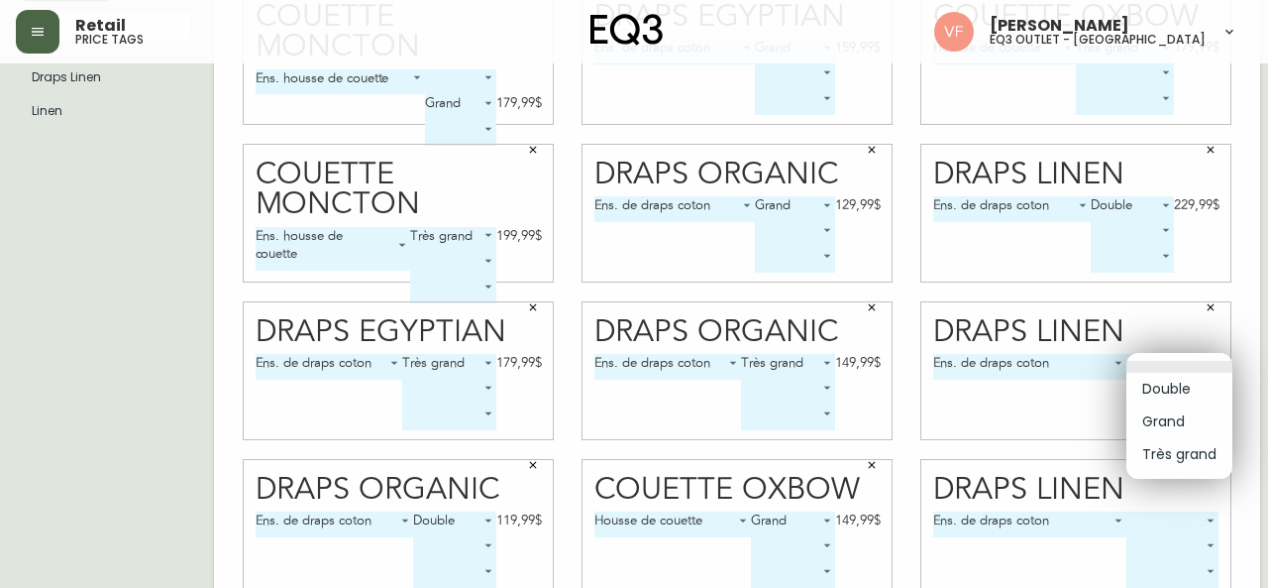
drag, startPoint x: 1201, startPoint y: 367, endPoint x: 1179, endPoint y: 415, distance: 53.2
click at [1179, 415] on body "Retail price tags [PERSON_NAME] eq3 outlet - [GEOGRAPHIC_DATA] [GEOGRAPHIC_DATA…" at bounding box center [634, 174] width 1268 height 888
drag, startPoint x: 1179, startPoint y: 415, endPoint x: 1167, endPoint y: 429, distance: 18.3
click at [1167, 429] on li "Grand" at bounding box center [1180, 421] width 106 height 33
type input "1"
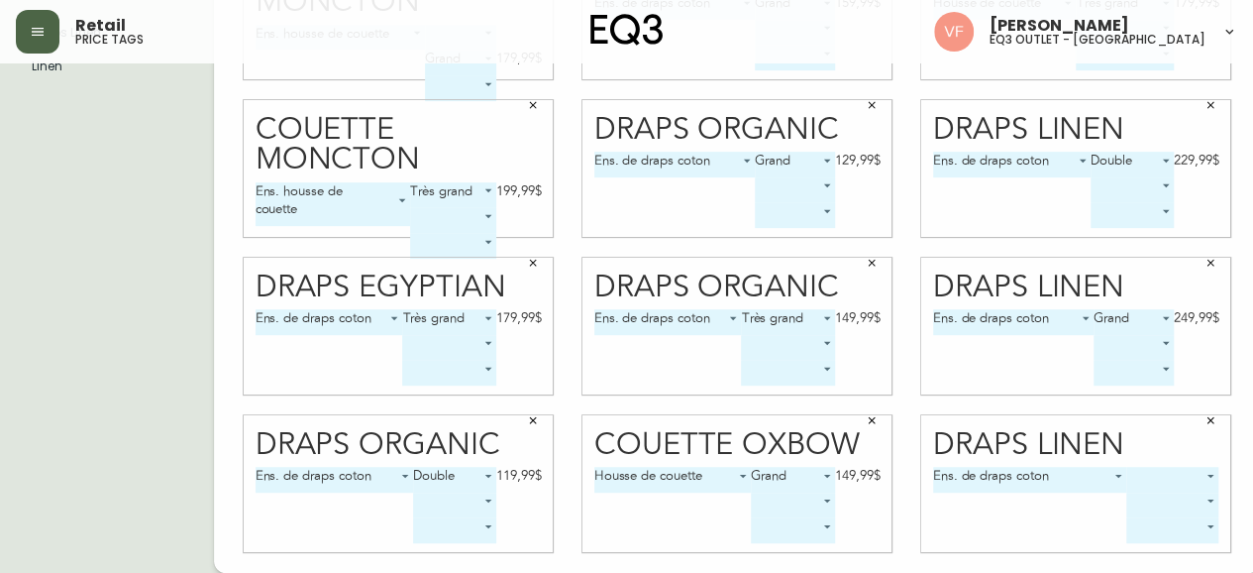
scroll to position [299, 0]
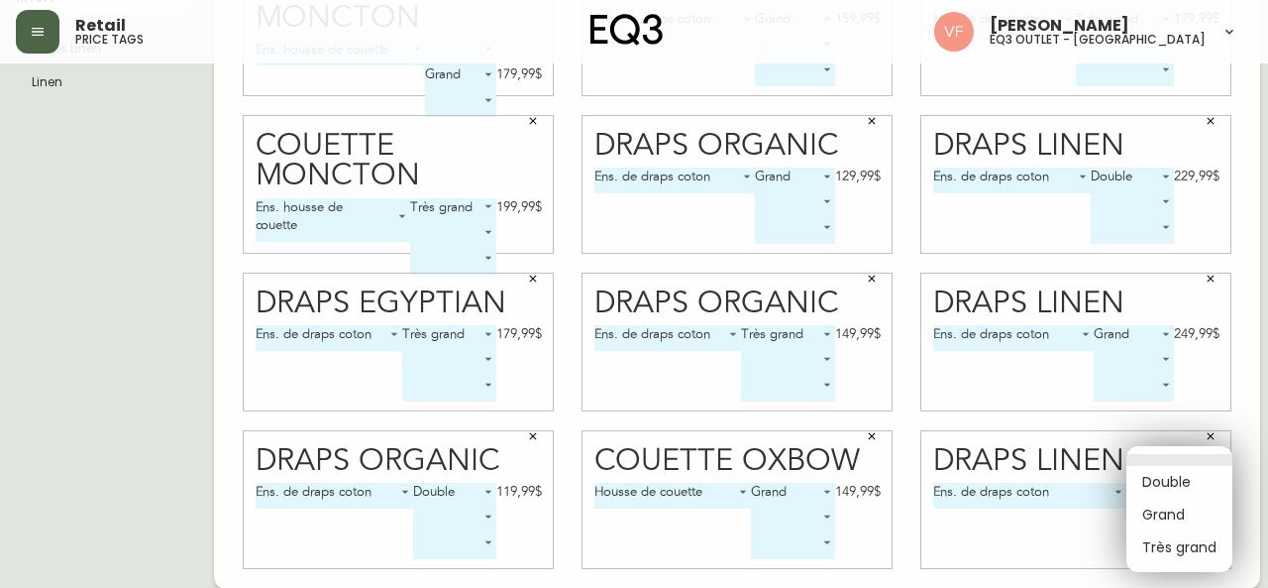
drag, startPoint x: 1206, startPoint y: 474, endPoint x: 1191, endPoint y: 544, distance: 71.9
click at [1191, 544] on body "Retail price tags [PERSON_NAME] eq3 outlet - [GEOGRAPHIC_DATA] [GEOGRAPHIC_DATA…" at bounding box center [634, 145] width 1268 height 888
click at [1191, 544] on li "Très grand" at bounding box center [1180, 547] width 106 height 33
type input "2"
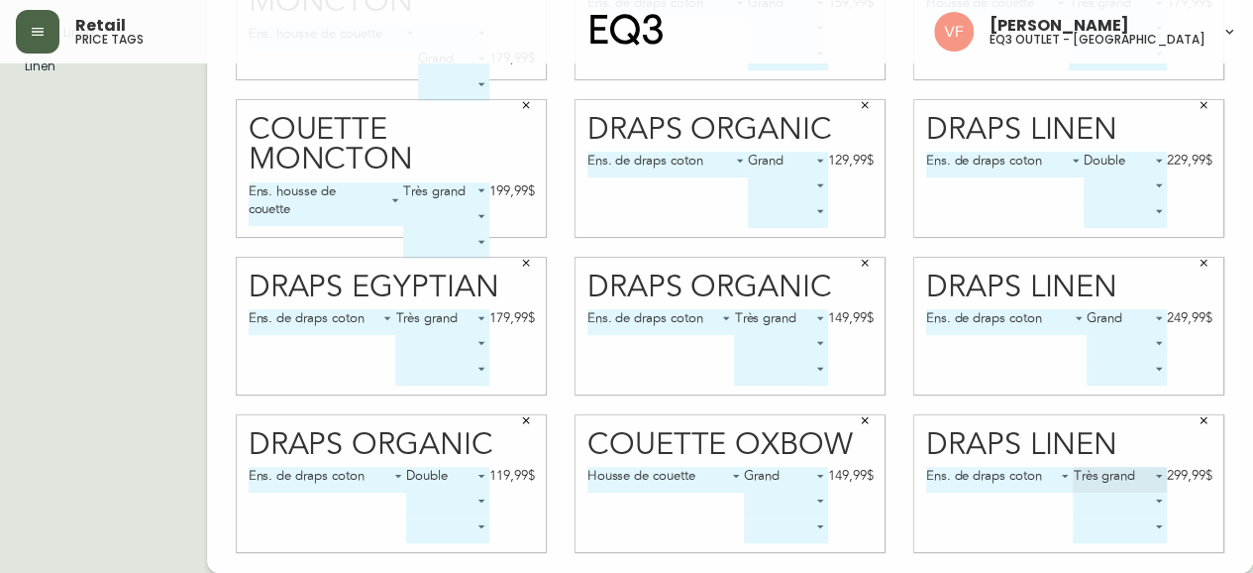
scroll to position [0, 7]
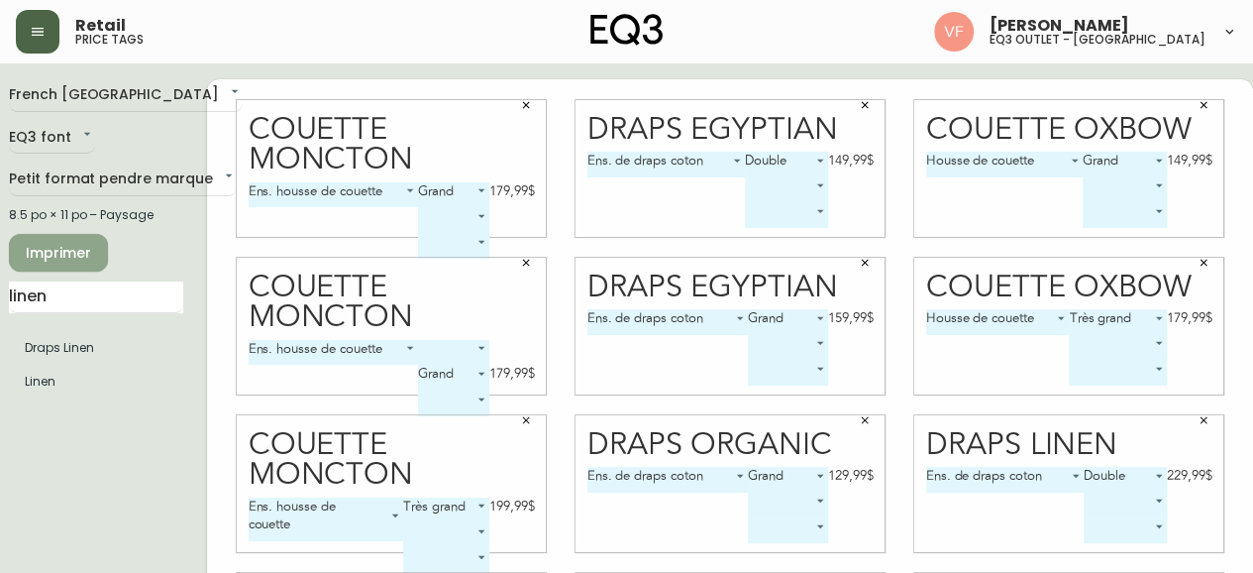
click at [75, 267] on button "Imprimer" at bounding box center [58, 253] width 99 height 38
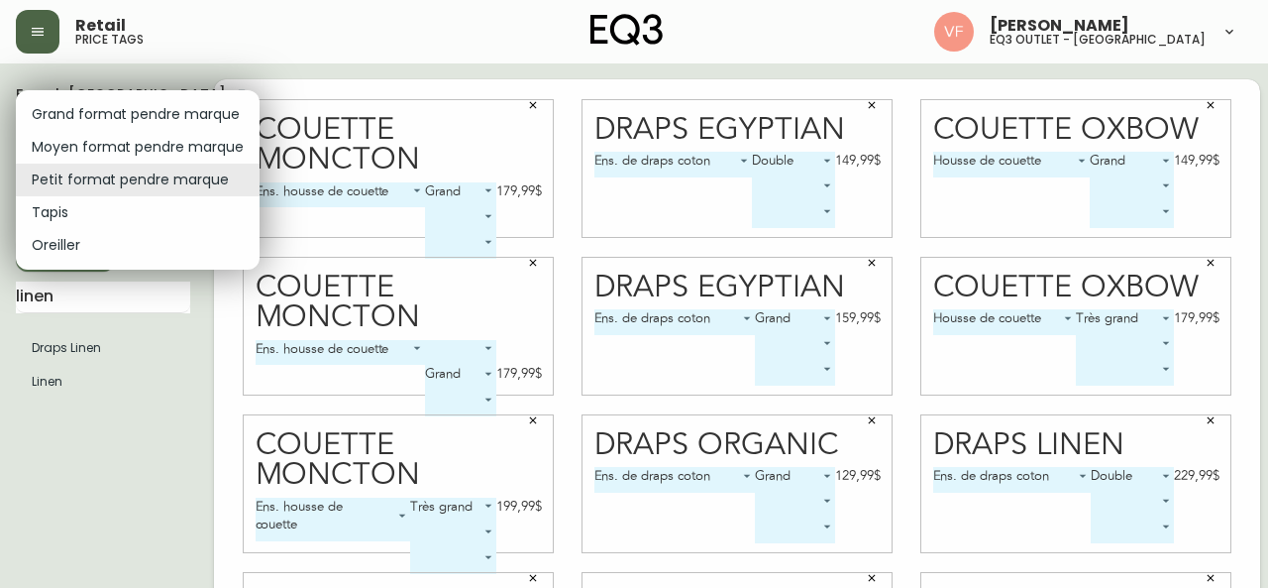
drag, startPoint x: 93, startPoint y: 183, endPoint x: 106, endPoint y: 202, distance: 22.8
click at [106, 202] on body "Retail price tags [PERSON_NAME] eq3 outlet - [GEOGRAPHIC_DATA] [GEOGRAPHIC_DATA…" at bounding box center [634, 444] width 1268 height 888
drag, startPoint x: 106, startPoint y: 202, endPoint x: 91, endPoint y: 211, distance: 17.3
click at [91, 211] on li "Tapis" at bounding box center [138, 212] width 244 height 33
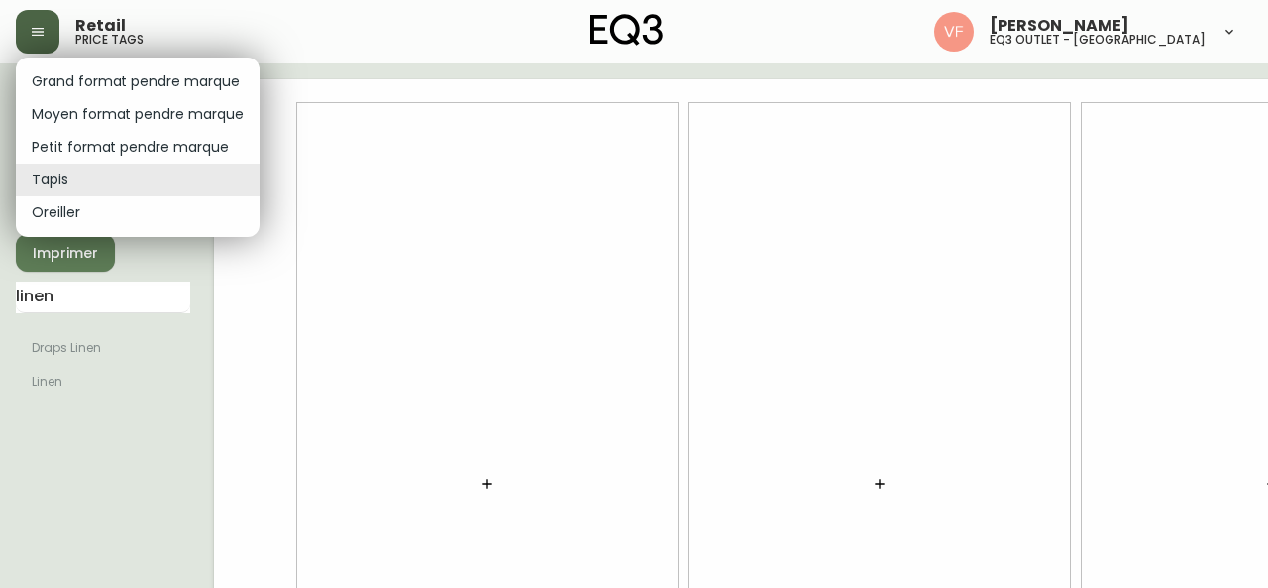
drag, startPoint x: 62, startPoint y: 181, endPoint x: 117, endPoint y: 151, distance: 62.6
click at [117, 151] on body "Retail price tags [PERSON_NAME] eq3 outlet - [GEOGRAPHIC_DATA] [GEOGRAPHIC_DATA…" at bounding box center [634, 444] width 1268 height 888
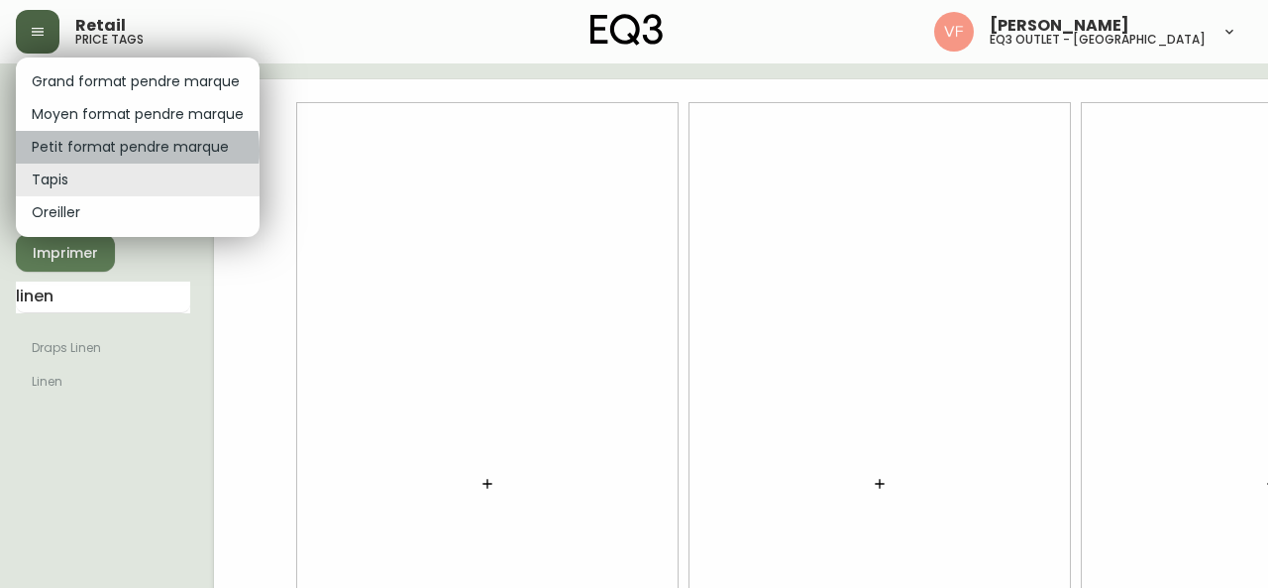
click at [117, 151] on li "Petit format pendre marque" at bounding box center [138, 147] width 244 height 33
type input "small"
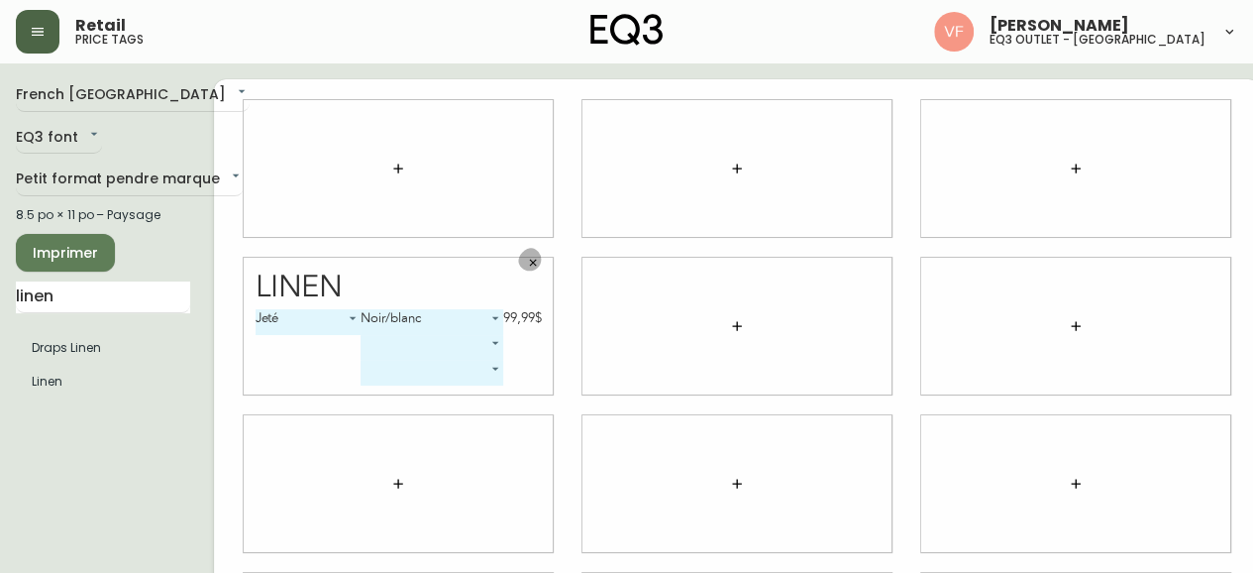
click at [537, 263] on icon "button" at bounding box center [533, 263] width 12 height 12
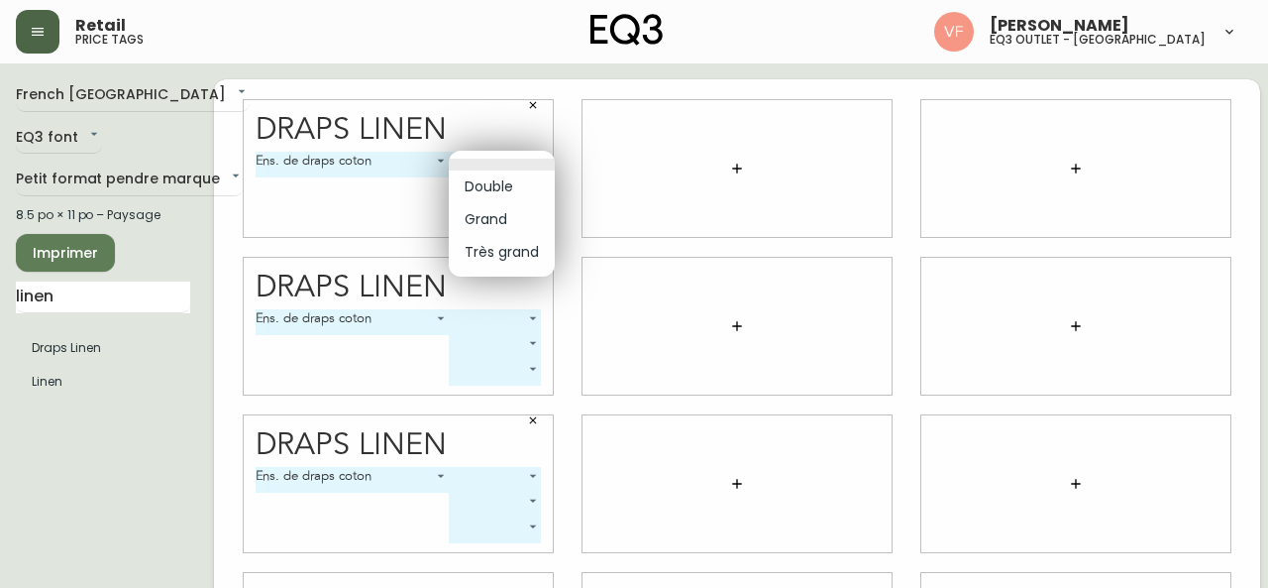
drag, startPoint x: 525, startPoint y: 157, endPoint x: 509, endPoint y: 185, distance: 32.8
click at [509, 185] on body "Retail price tags [PERSON_NAME] eq3 outlet - [GEOGRAPHIC_DATA] [GEOGRAPHIC_DATA…" at bounding box center [634, 444] width 1268 height 888
click at [509, 185] on li "Double" at bounding box center [502, 186] width 106 height 33
type input "0"
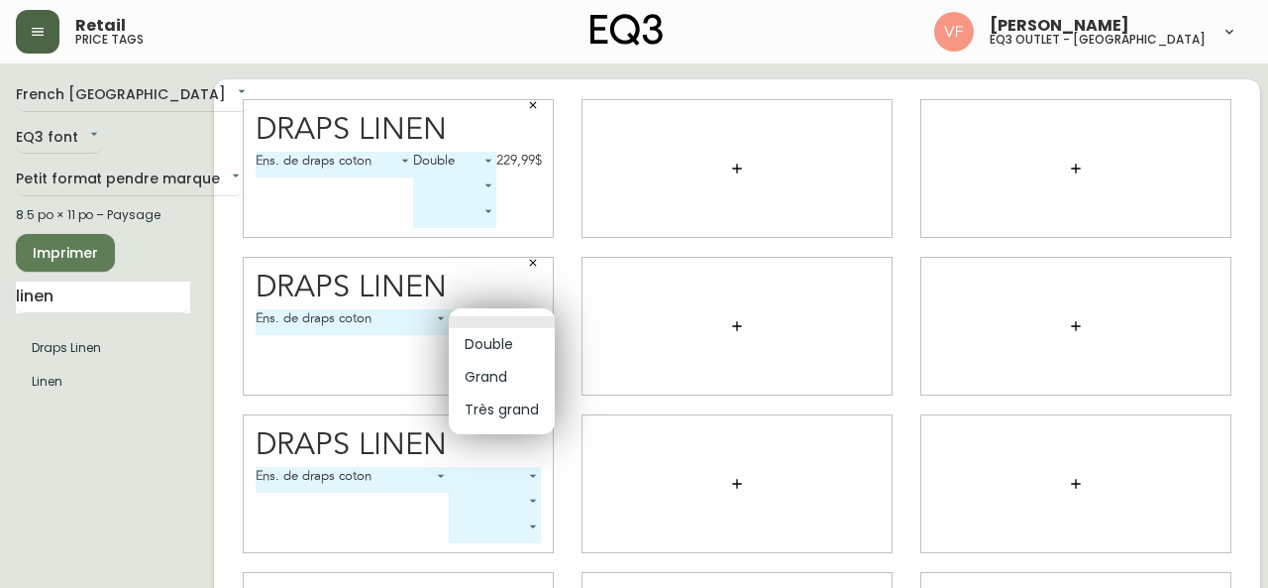
drag, startPoint x: 523, startPoint y: 317, endPoint x: 503, endPoint y: 379, distance: 65.5
click at [503, 379] on body "Retail price tags [PERSON_NAME] eq3 outlet - [GEOGRAPHIC_DATA] [GEOGRAPHIC_DATA…" at bounding box center [634, 444] width 1268 height 888
click at [503, 379] on li "Grand" at bounding box center [502, 377] width 106 height 33
type input "1"
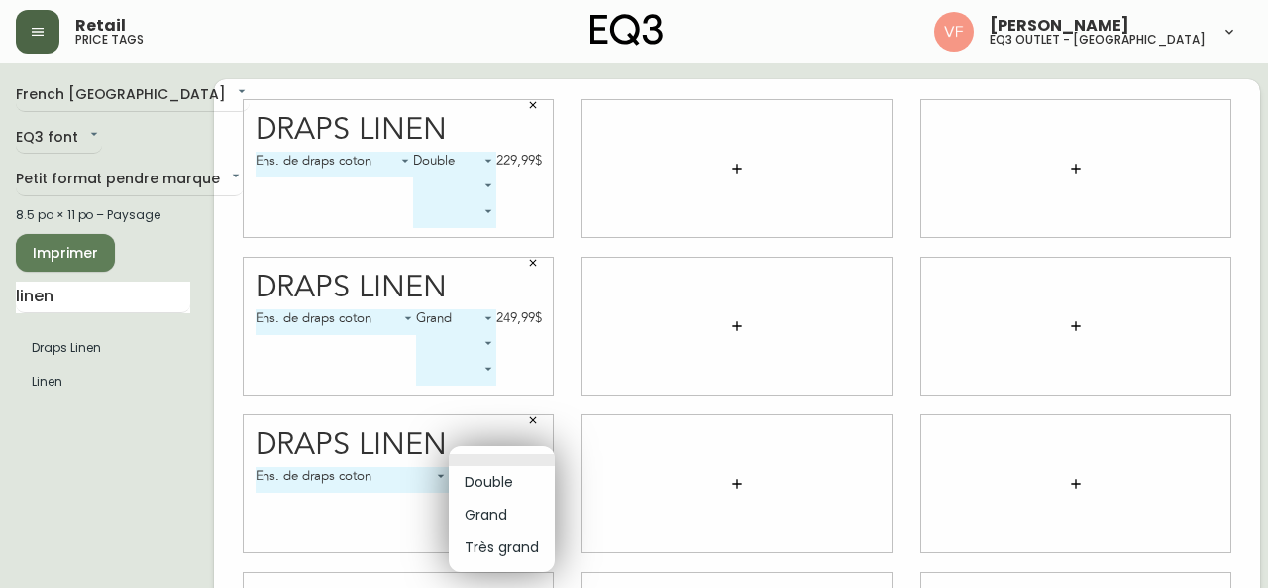
drag, startPoint x: 526, startPoint y: 475, endPoint x: 509, endPoint y: 550, distance: 77.2
click at [509, 550] on body "Retail price tags [PERSON_NAME] eq3 outlet - [GEOGRAPHIC_DATA] [GEOGRAPHIC_DATA…" at bounding box center [634, 444] width 1268 height 888
click at [509, 550] on li "Très grand" at bounding box center [502, 547] width 106 height 33
type input "2"
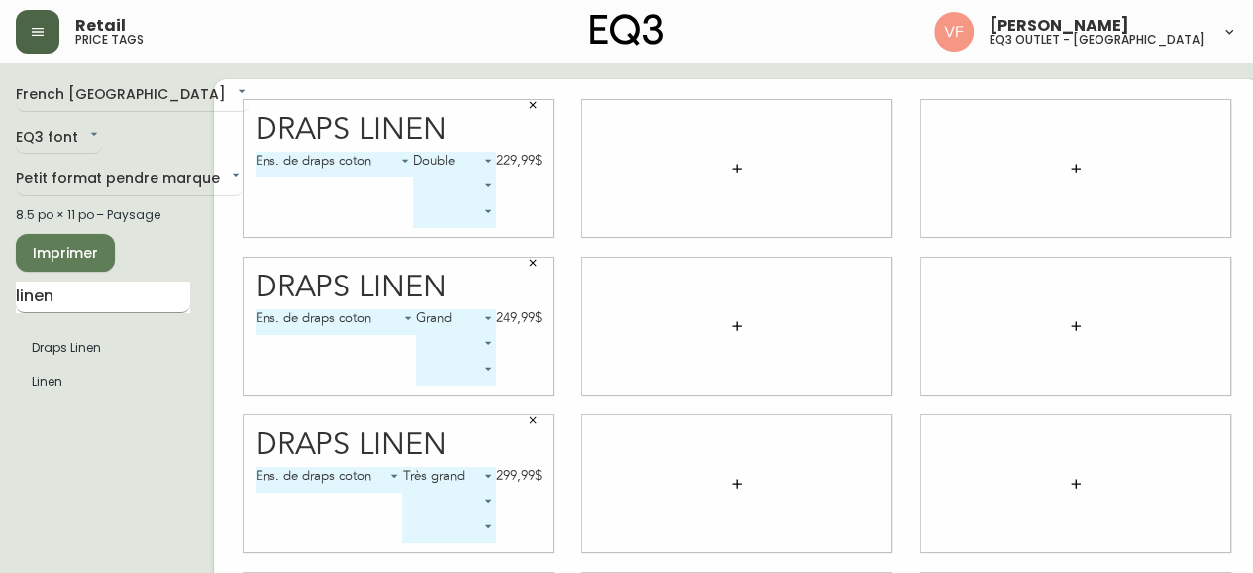
click at [104, 289] on input "linen" at bounding box center [103, 297] width 174 height 32
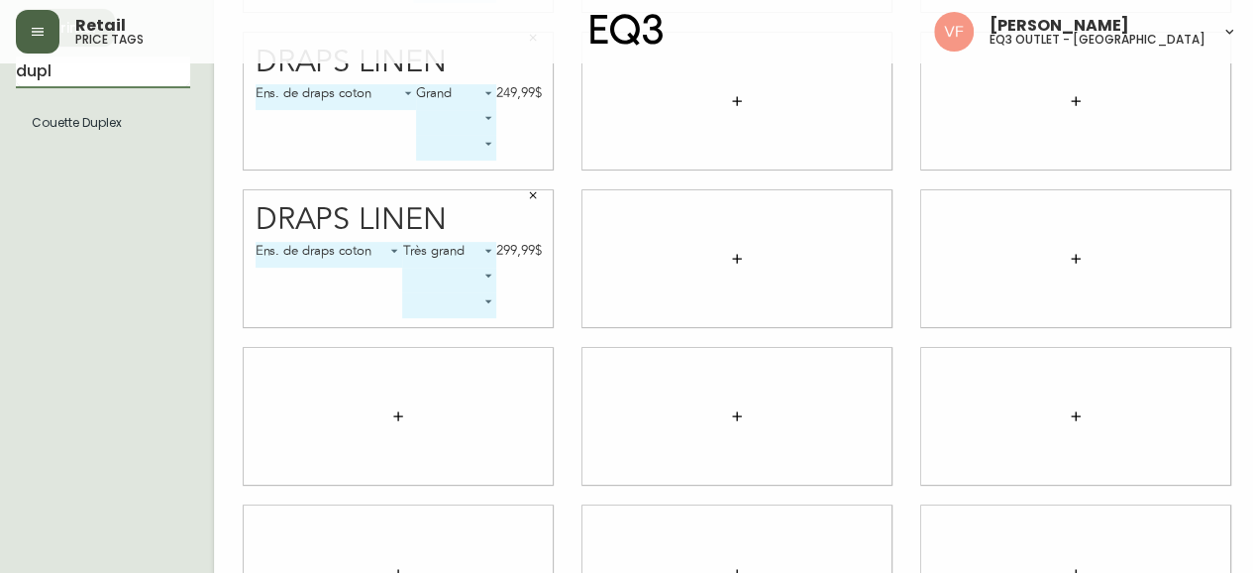
scroll to position [224, 0]
type input "dupl"
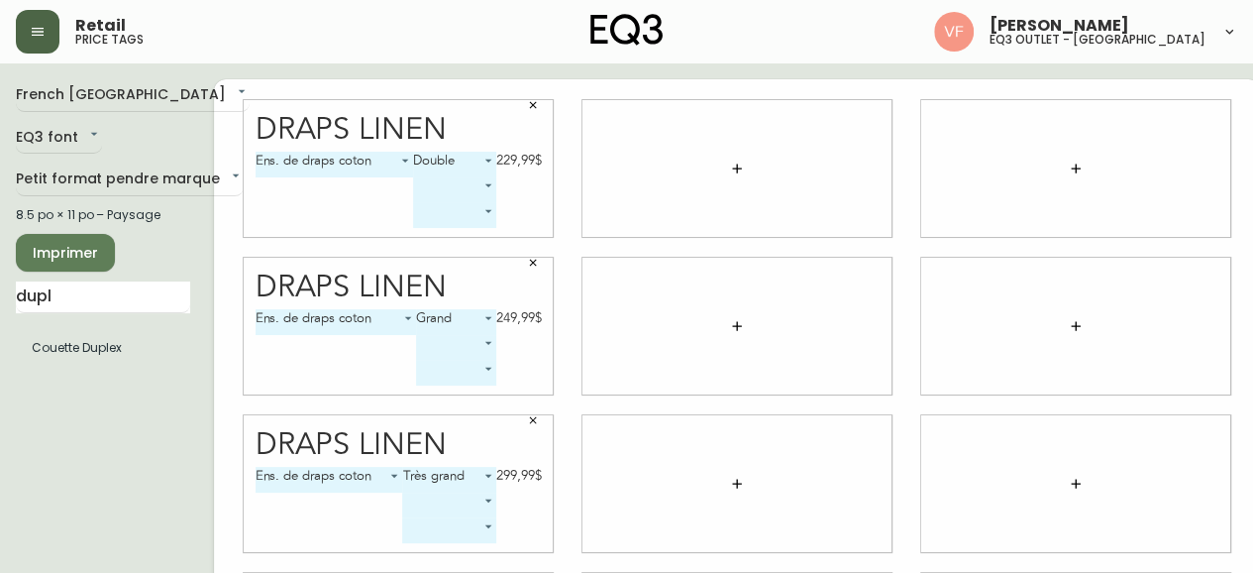
scroll to position [1, 0]
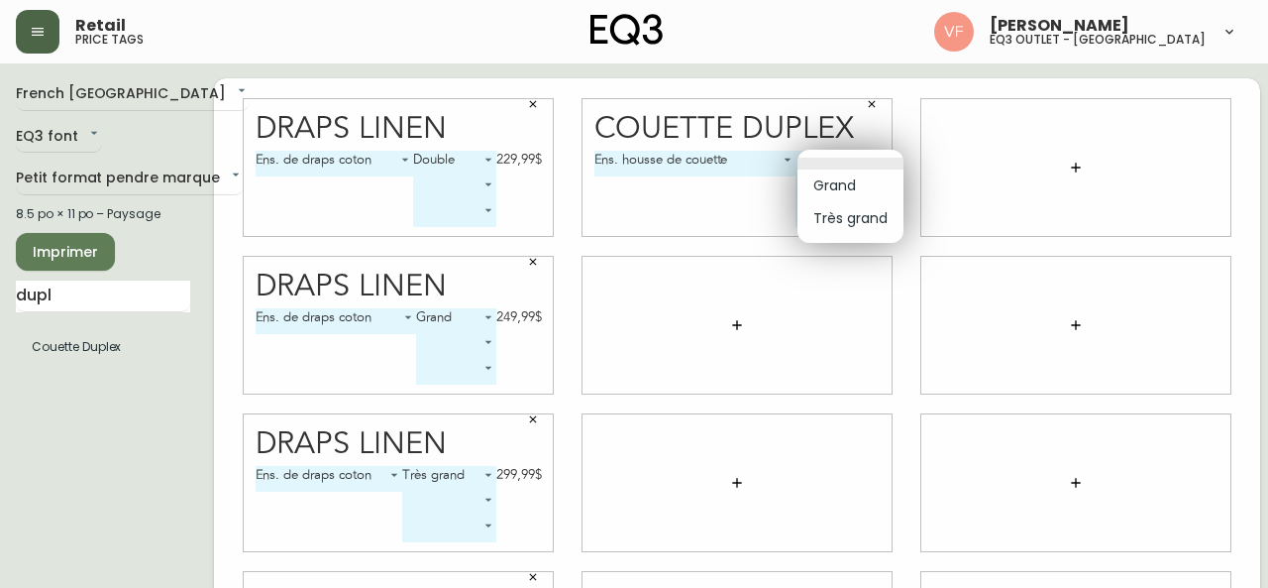
drag, startPoint x: 847, startPoint y: 160, endPoint x: 856, endPoint y: 191, distance: 32.9
click at [856, 191] on body "Retail price tags [PERSON_NAME] eq3 outlet - [GEOGRAPHIC_DATA] [GEOGRAPHIC_DATA…" at bounding box center [634, 443] width 1268 height 888
drag, startPoint x: 856, startPoint y: 191, endPoint x: 585, endPoint y: 352, distance: 315.4
click at [585, 352] on div "Grand Très grand" at bounding box center [634, 294] width 1268 height 588
click at [832, 176] on li "Grand" at bounding box center [851, 185] width 106 height 33
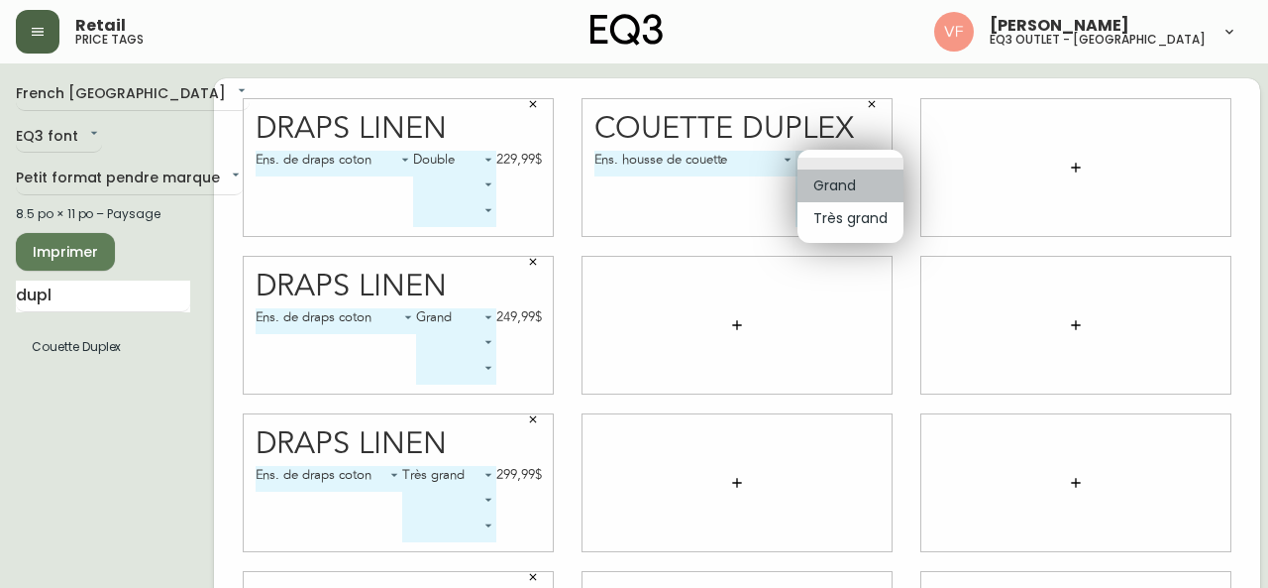
type input "0"
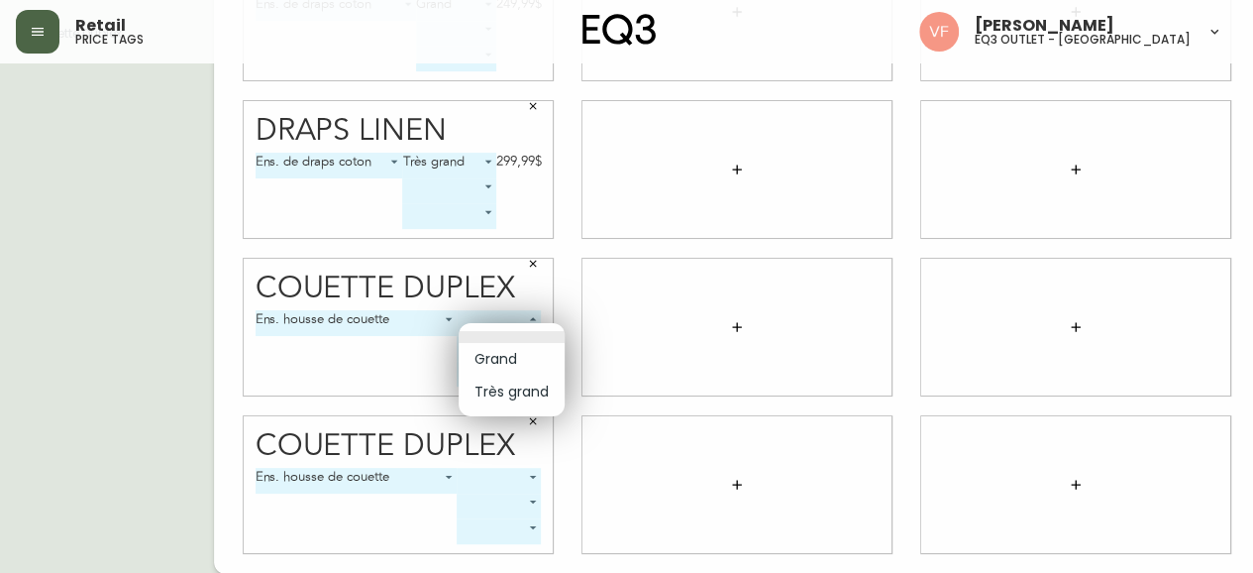
scroll to position [299, 0]
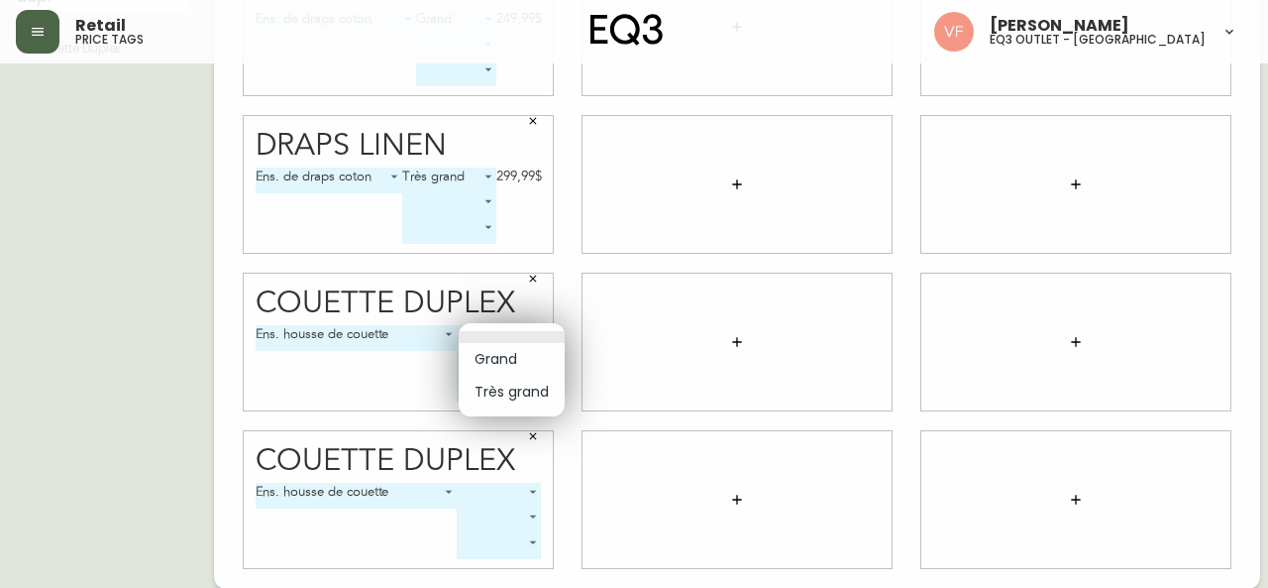
click at [521, 314] on body "Retail price tags [PERSON_NAME] eq3 outlet - [GEOGRAPHIC_DATA] [GEOGRAPHIC_DATA…" at bounding box center [634, 145] width 1268 height 888
click at [511, 366] on li "Grand" at bounding box center [512, 359] width 106 height 33
type input "0"
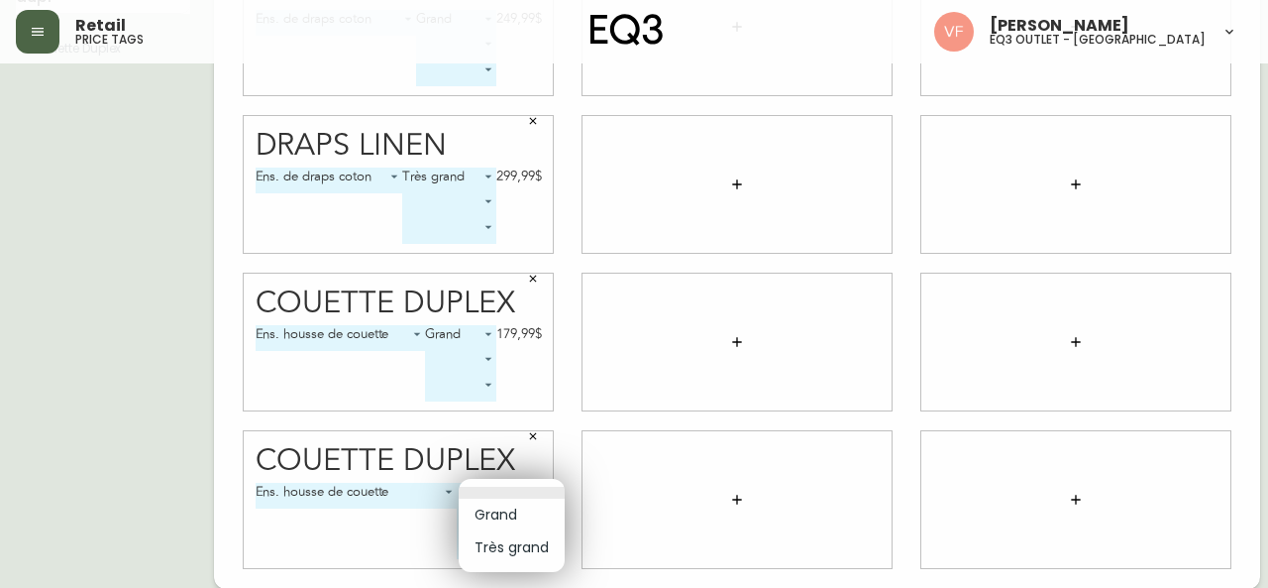
click at [524, 498] on body "Retail price tags [PERSON_NAME] eq3 outlet - [GEOGRAPHIC_DATA] [GEOGRAPHIC_DATA…" at bounding box center [634, 145] width 1268 height 888
click at [525, 550] on li "Très grand" at bounding box center [512, 547] width 106 height 33
type input "1"
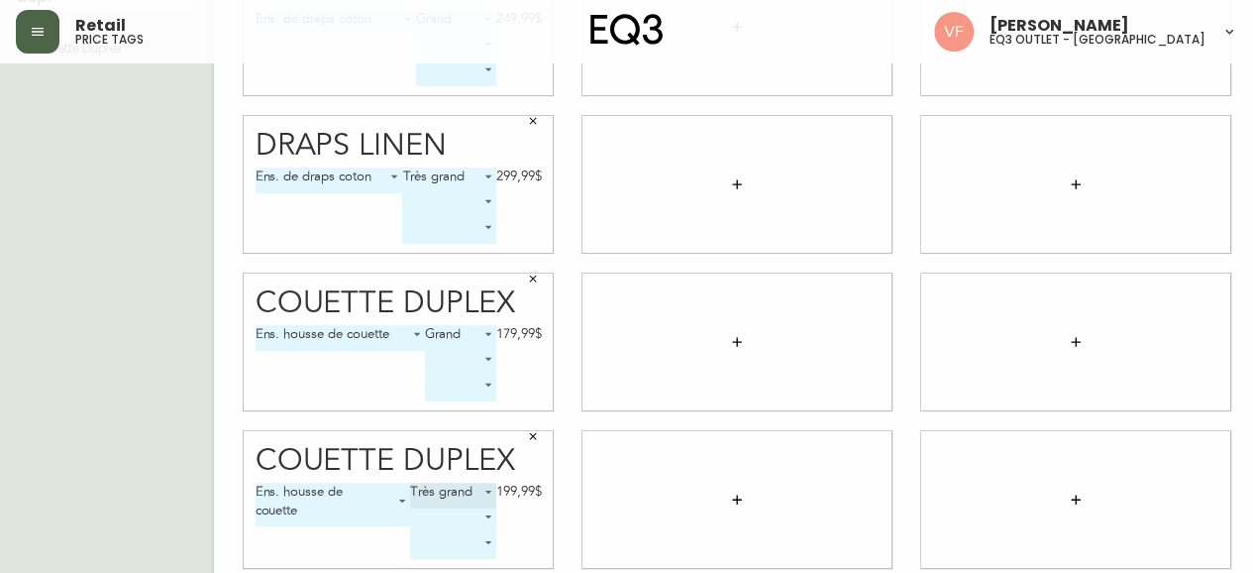
scroll to position [0, 0]
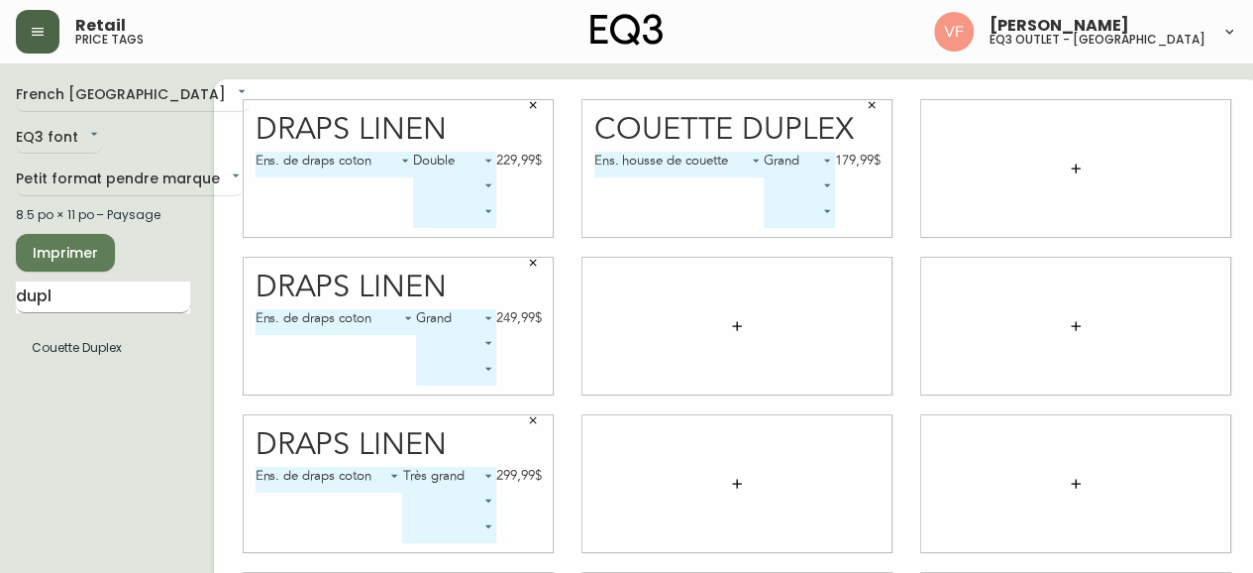
click at [62, 302] on input "dupl" at bounding box center [103, 297] width 174 height 32
type input "[GEOGRAPHIC_DATA]"
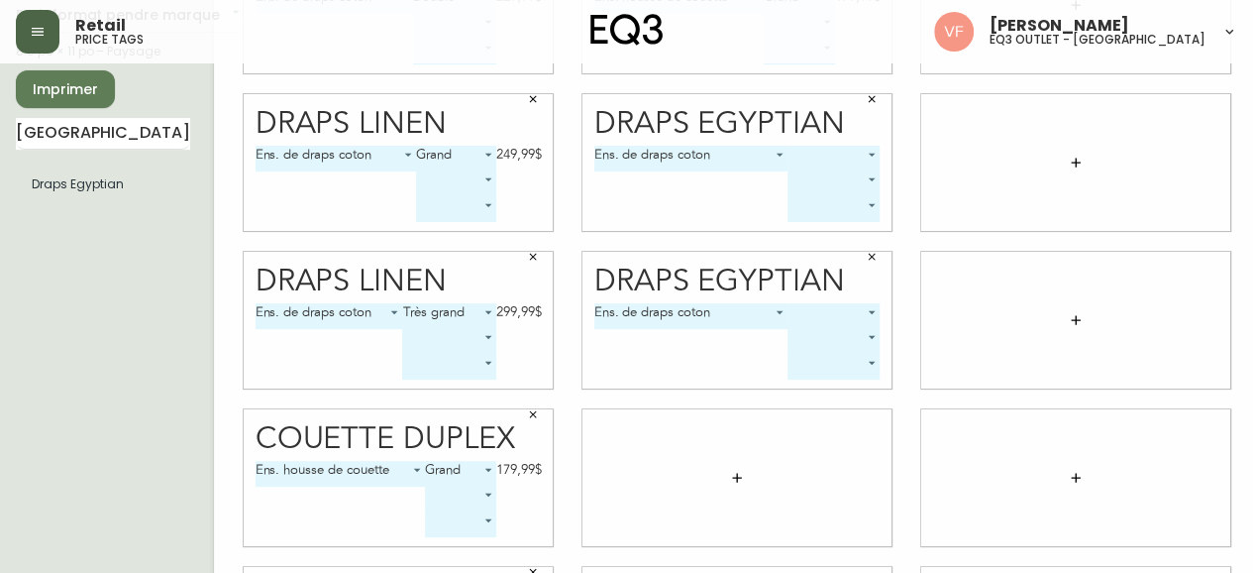
scroll to position [182, 0]
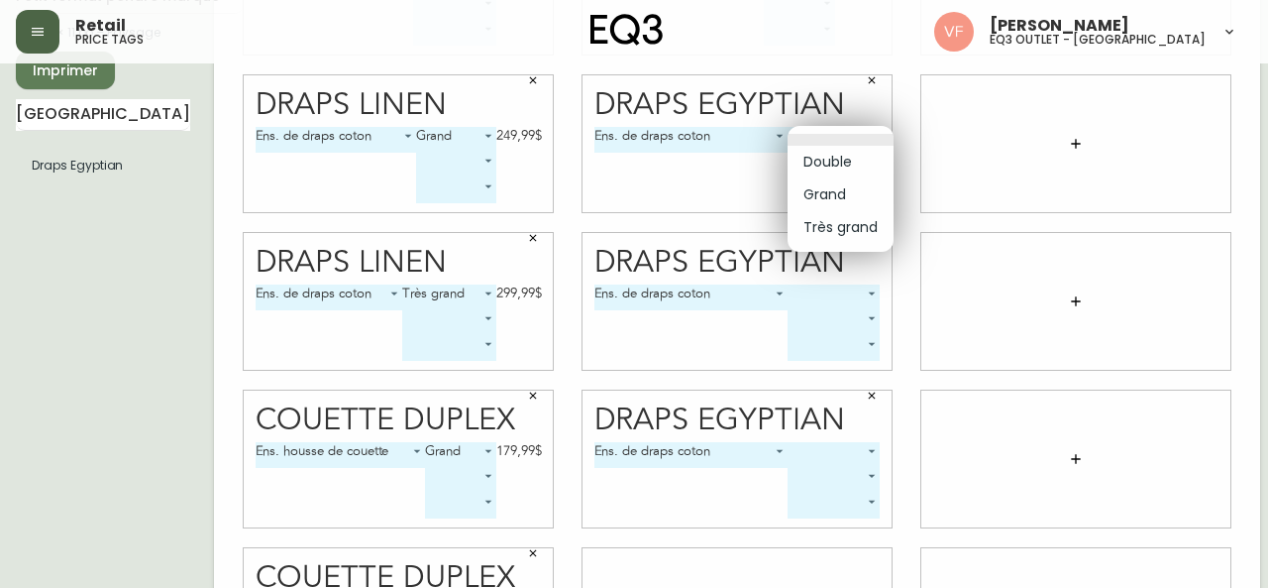
click at [859, 128] on body "Retail price tags [PERSON_NAME] eq3 outlet - [GEOGRAPHIC_DATA] [GEOGRAPHIC_DATA…" at bounding box center [634, 262] width 1268 height 888
drag, startPoint x: 849, startPoint y: 155, endPoint x: 840, endPoint y: 160, distance: 10.2
click at [840, 160] on li "Double" at bounding box center [841, 162] width 106 height 33
type input "0"
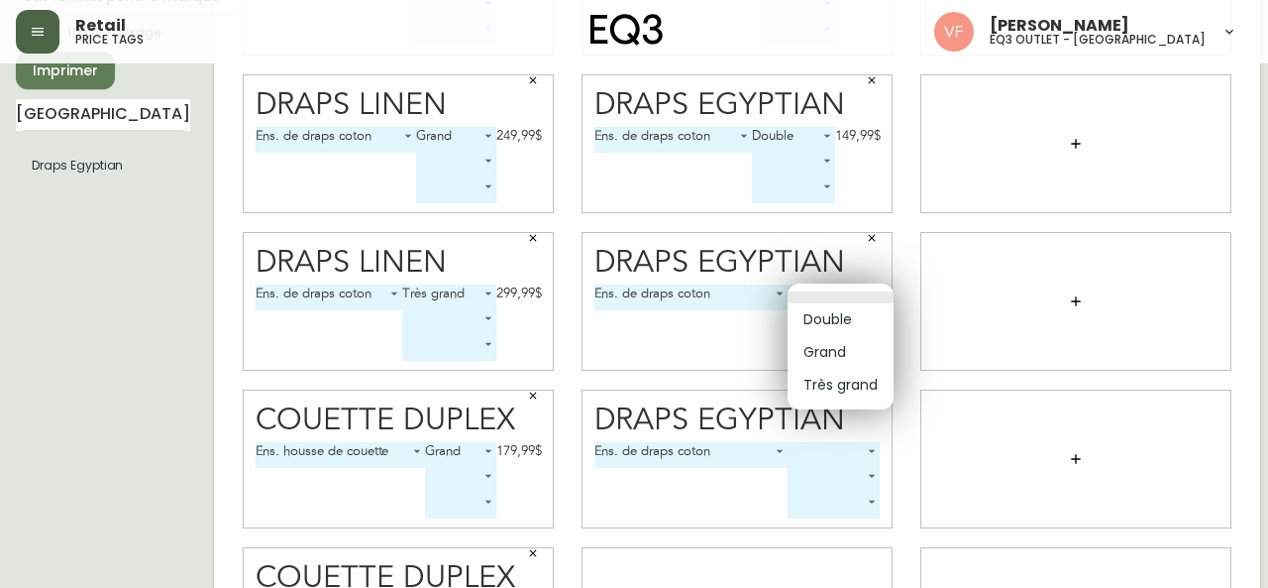
drag, startPoint x: 857, startPoint y: 290, endPoint x: 834, endPoint y: 353, distance: 66.4
click at [834, 353] on body "Retail price tags [PERSON_NAME] eq3 outlet - [GEOGRAPHIC_DATA] [GEOGRAPHIC_DATA…" at bounding box center [634, 262] width 1268 height 888
click at [834, 353] on li "Grand" at bounding box center [841, 352] width 106 height 33
type input "1"
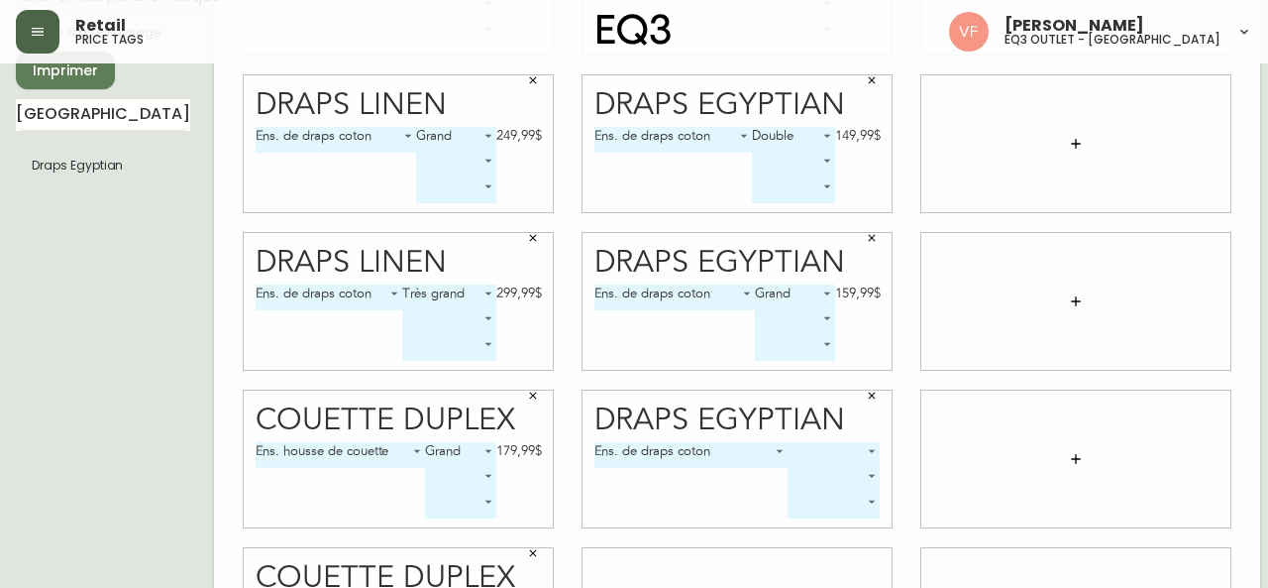
click at [868, 454] on body "Retail price tags [PERSON_NAME] eq3 outlet - [GEOGRAPHIC_DATA] [GEOGRAPHIC_DATA…" at bounding box center [634, 262] width 1268 height 888
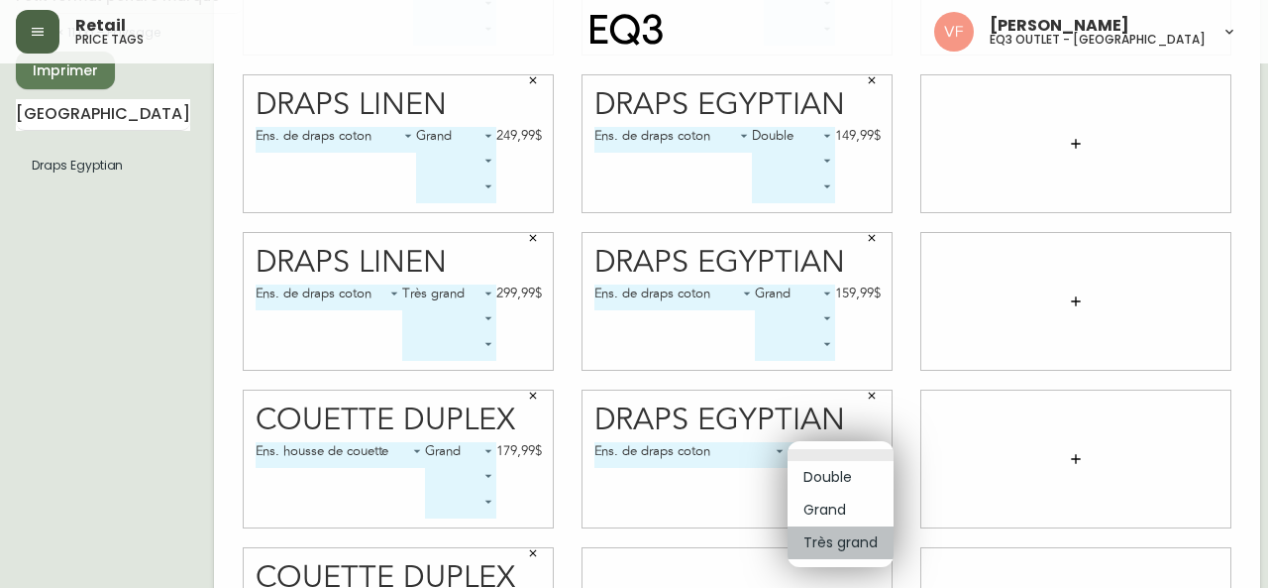
click at [843, 542] on li "Très grand" at bounding box center [841, 542] width 106 height 33
type input "2"
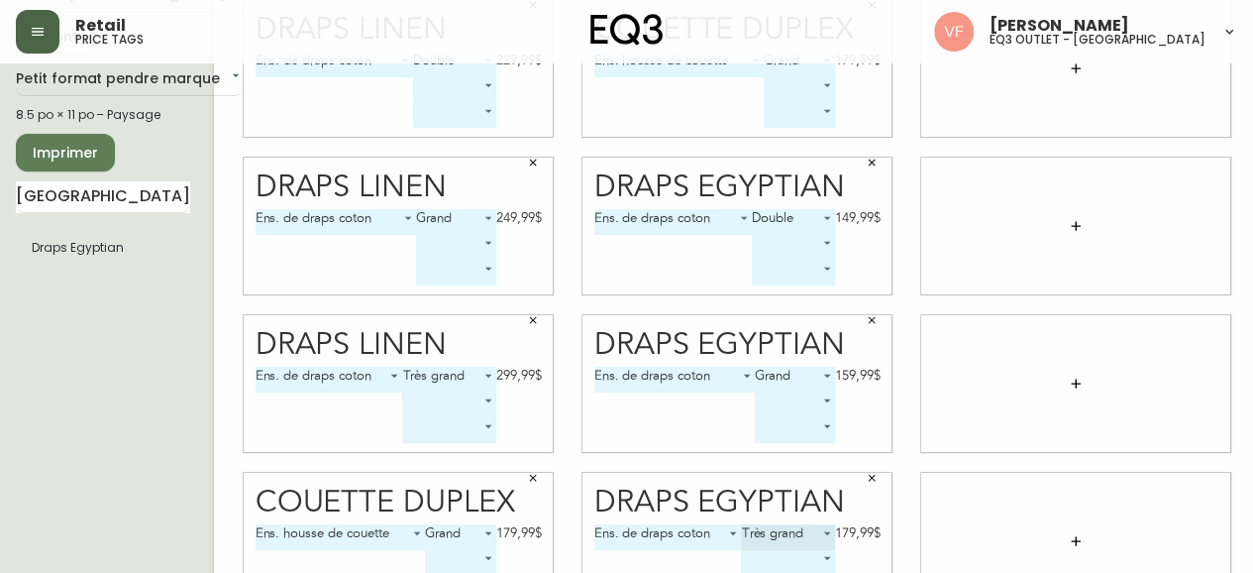
scroll to position [101, 0]
click at [95, 194] on input "[GEOGRAPHIC_DATA]" at bounding box center [103, 196] width 174 height 32
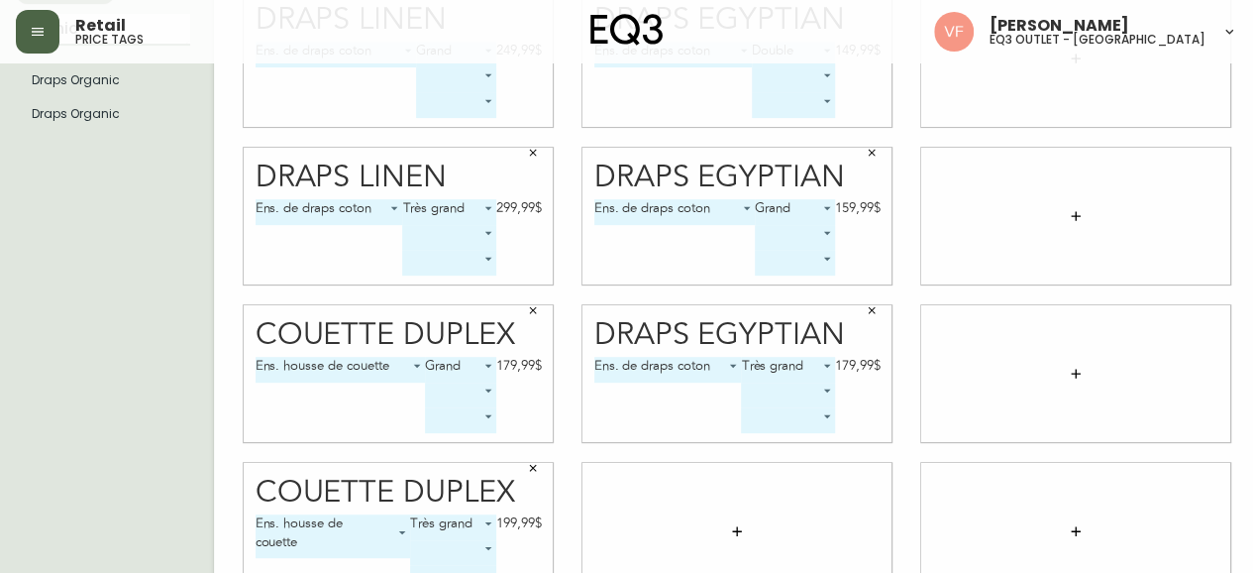
scroll to position [276, 0]
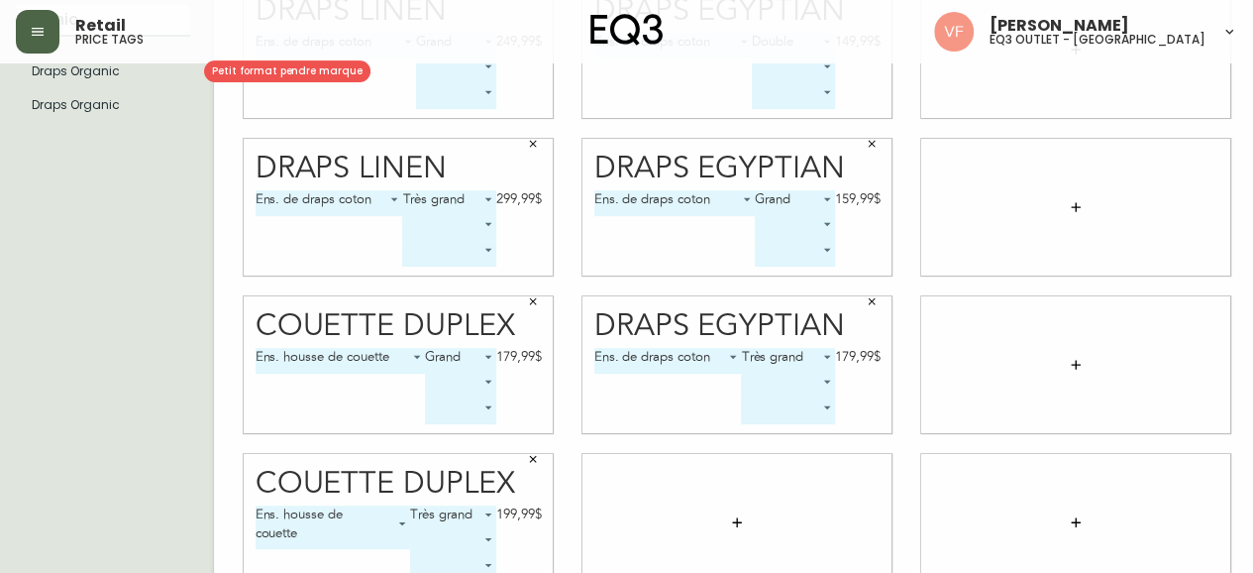
type input "organic"
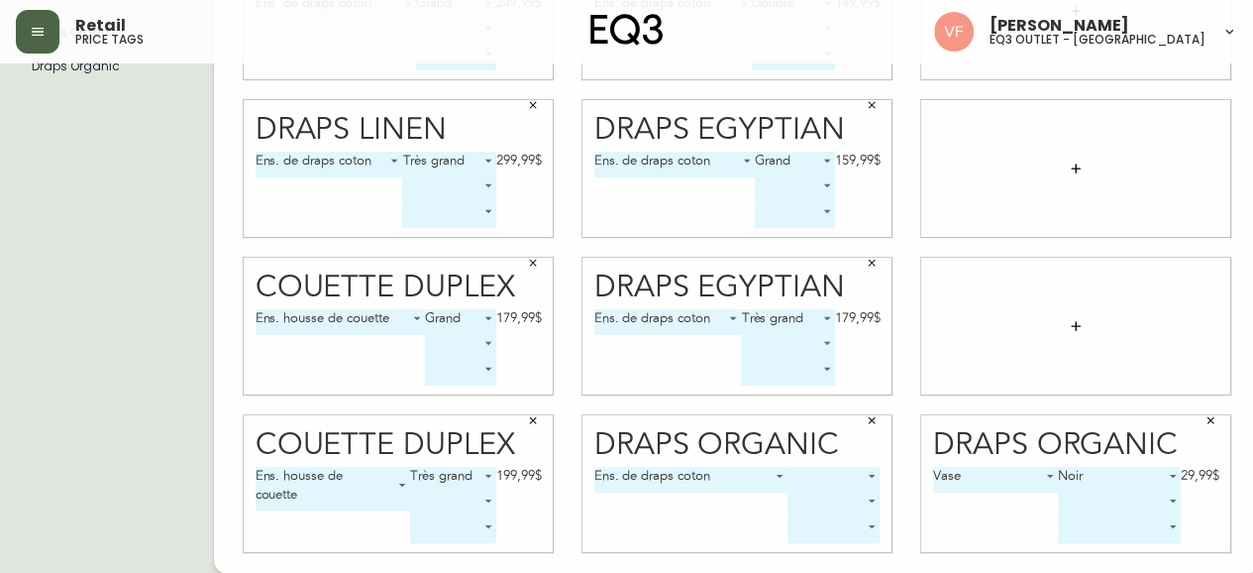
scroll to position [314, 0]
click at [1212, 421] on icon "button" at bounding box center [1211, 421] width 7 height 7
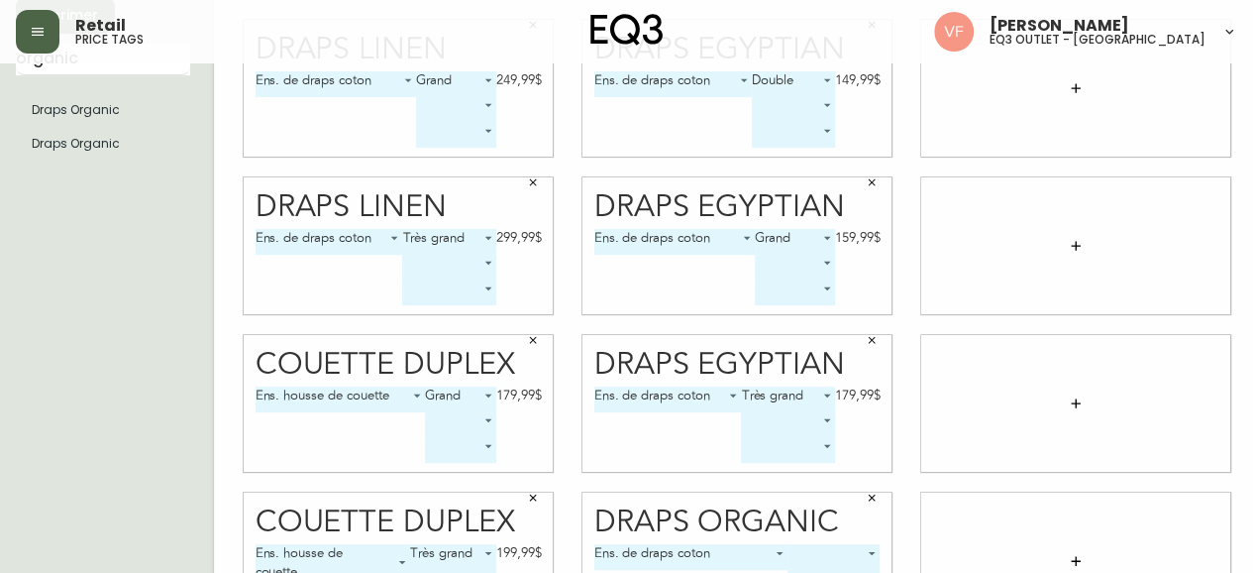
scroll to position [214, 0]
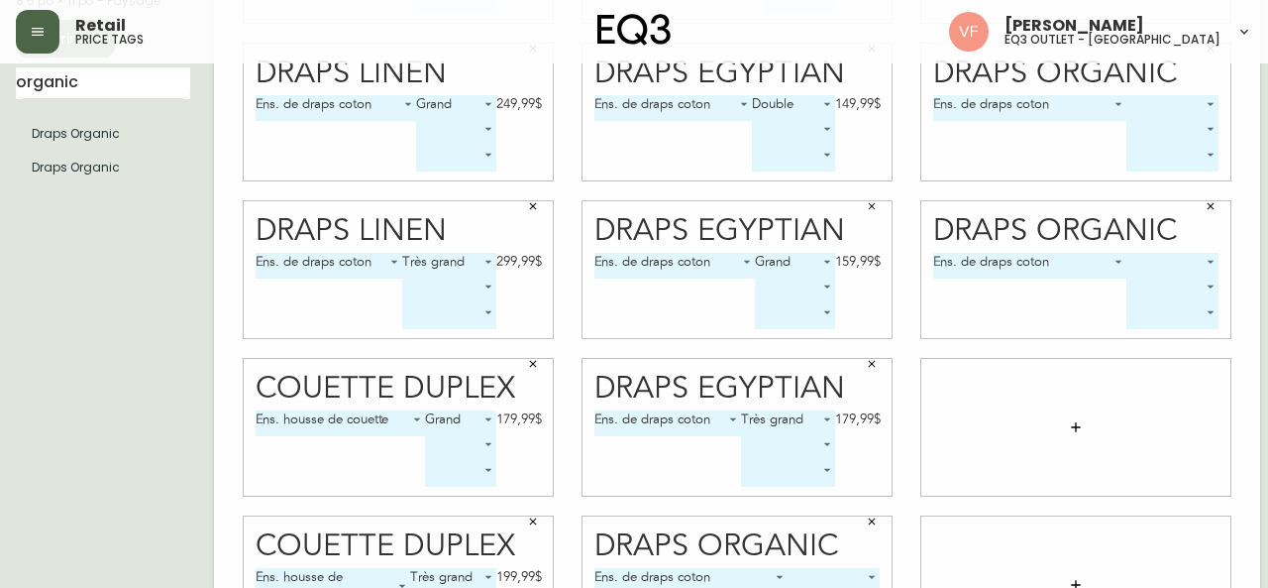
click at [1197, 105] on body "Retail price tags [PERSON_NAME] eq3 outlet - [GEOGRAPHIC_DATA] [GEOGRAPHIC_DATA…" at bounding box center [634, 230] width 1268 height 888
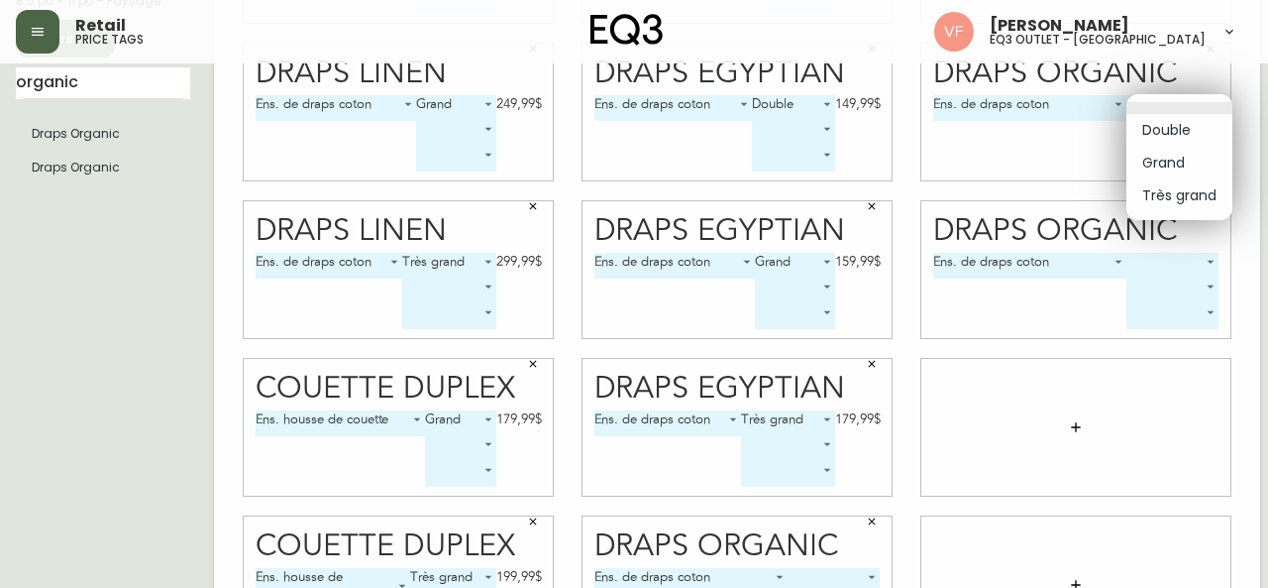
drag, startPoint x: 1186, startPoint y: 124, endPoint x: 1176, endPoint y: 125, distance: 10.0
click at [1176, 125] on li "Double" at bounding box center [1180, 130] width 106 height 33
type input "0"
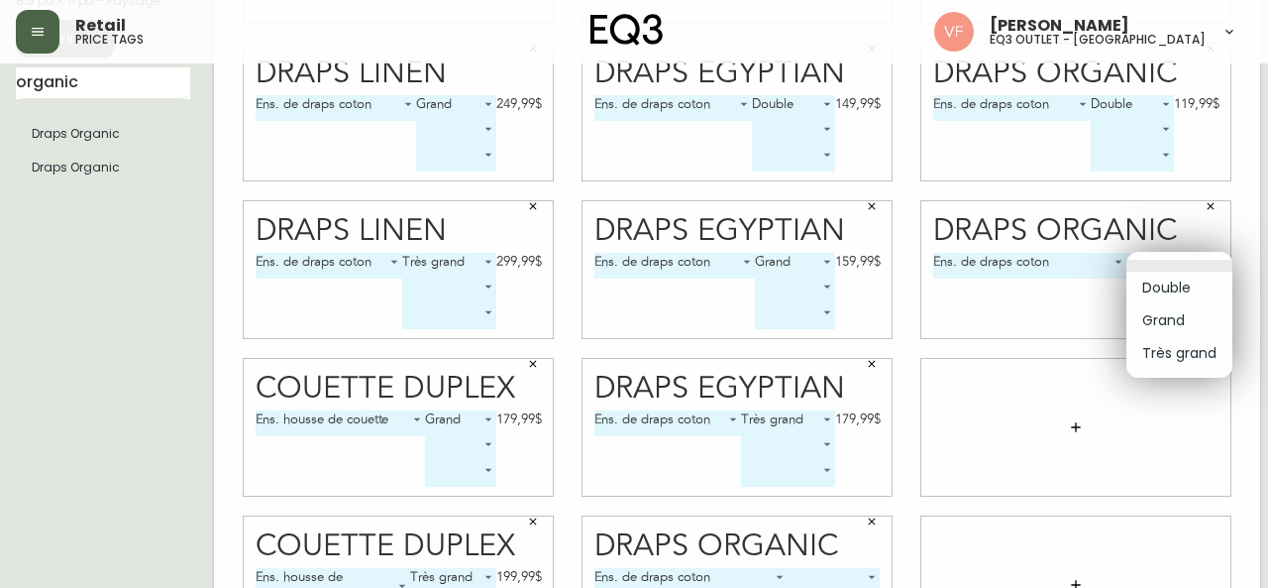
click at [1195, 261] on body "Retail price tags [PERSON_NAME] eq3 outlet - [GEOGRAPHIC_DATA] [GEOGRAPHIC_DATA…" at bounding box center [634, 230] width 1268 height 888
click at [1167, 324] on li "Grand" at bounding box center [1180, 320] width 106 height 33
type input "1"
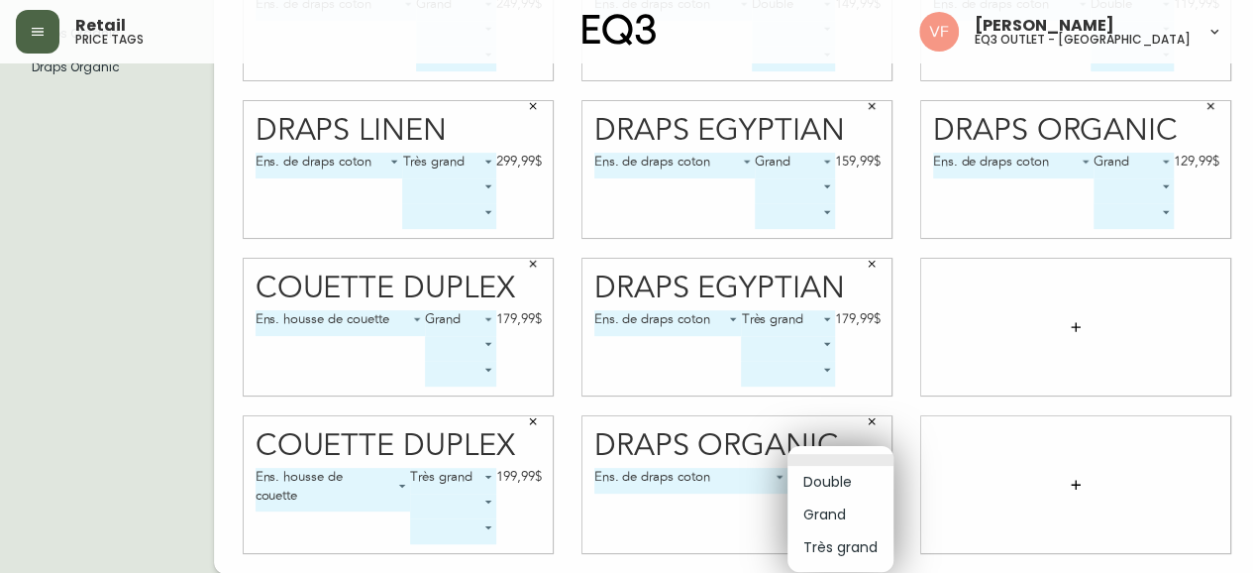
scroll to position [299, 0]
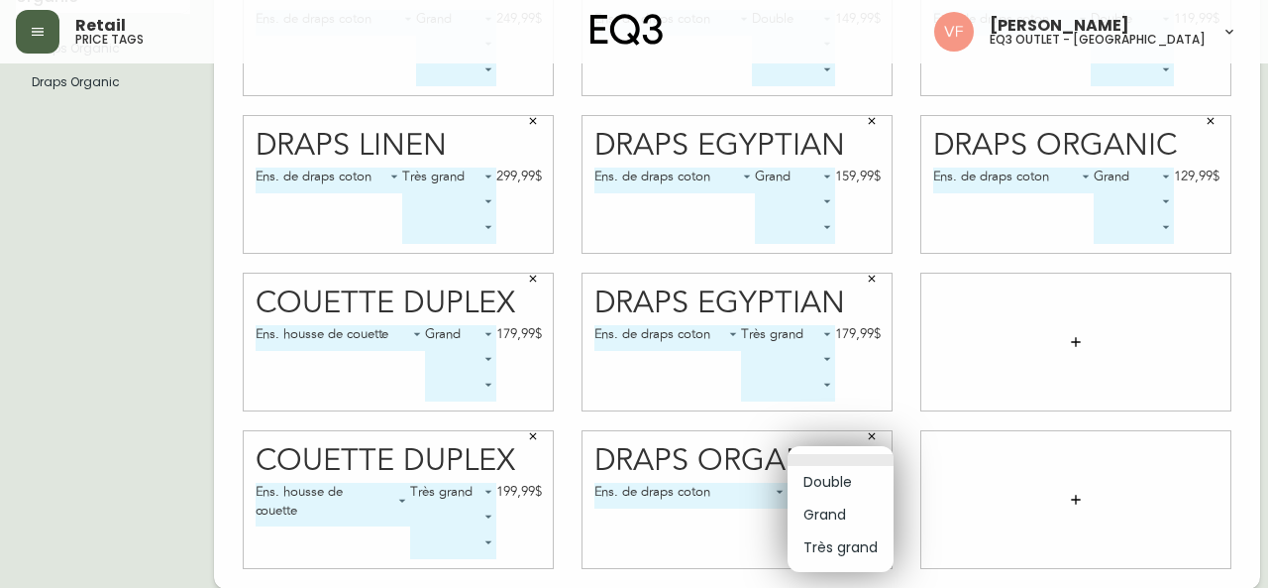
click at [856, 480] on body "Retail price tags [PERSON_NAME] eq3 outlet - [GEOGRAPHIC_DATA] [GEOGRAPHIC_DATA…" at bounding box center [634, 145] width 1268 height 888
click at [856, 544] on li "Très grand" at bounding box center [841, 547] width 106 height 33
type input "2"
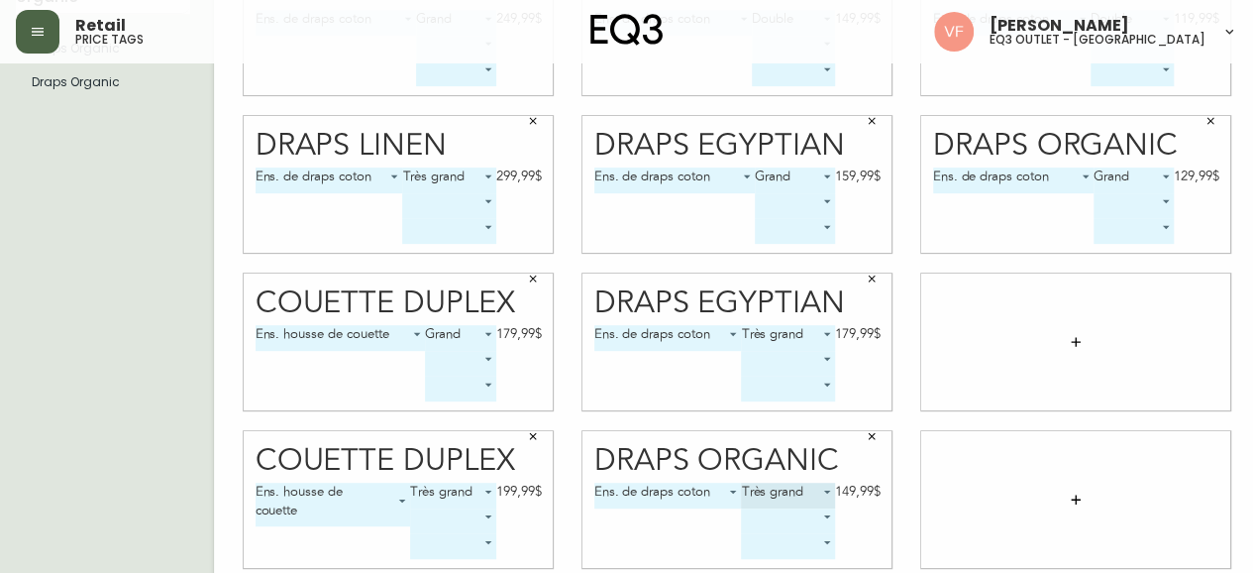
scroll to position [0, 7]
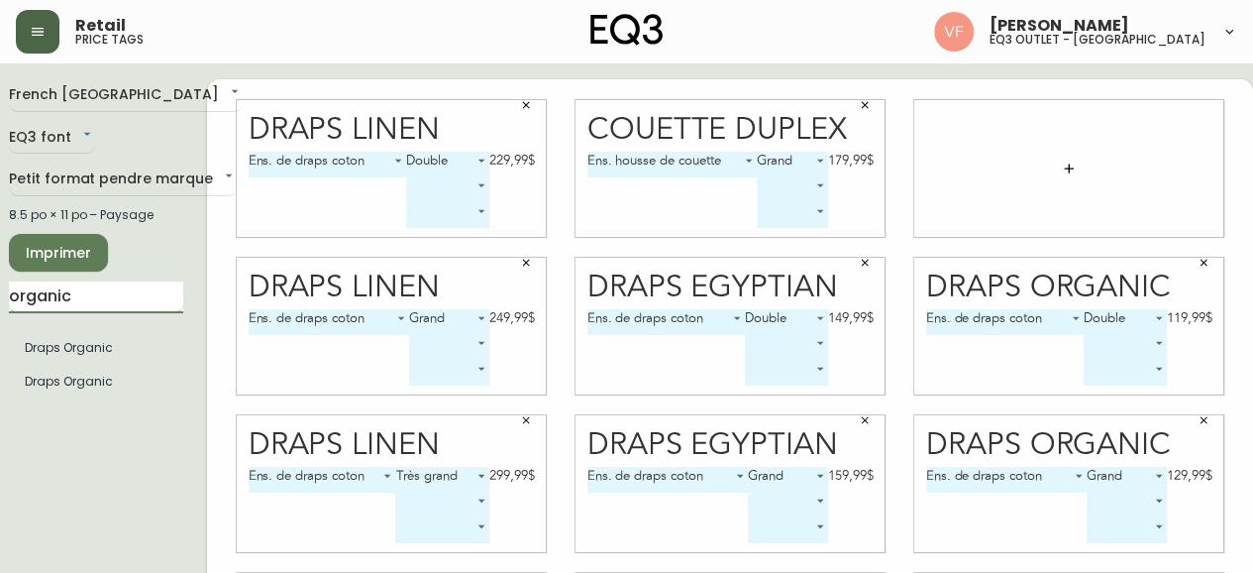
click at [97, 284] on input "organic" at bounding box center [96, 297] width 174 height 32
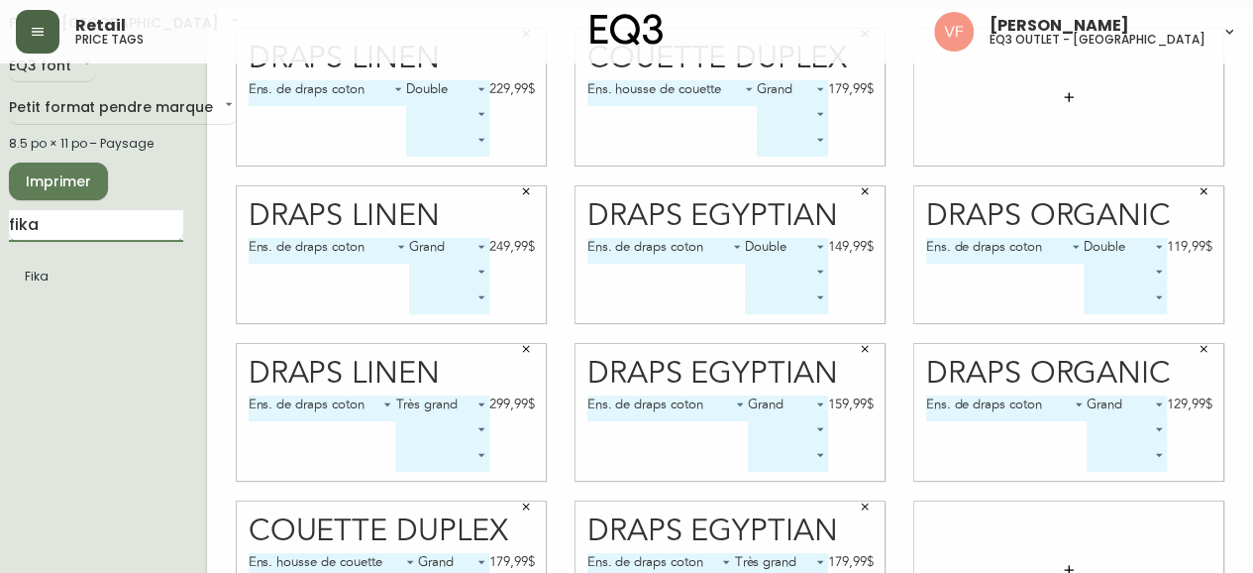
scroll to position [65, 7]
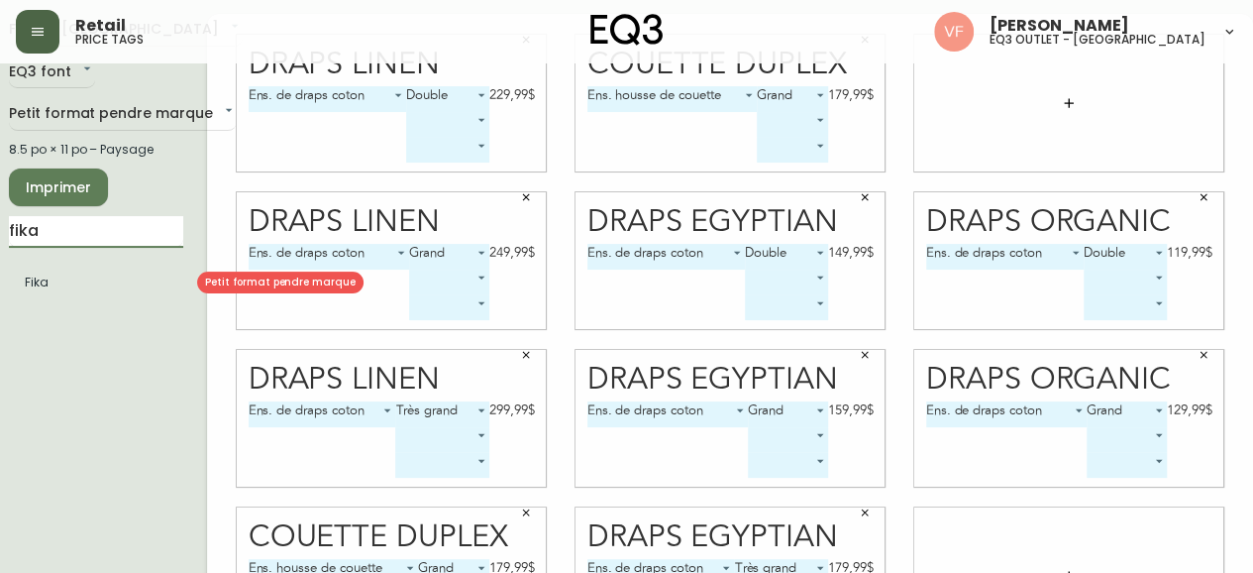
type input "fika"
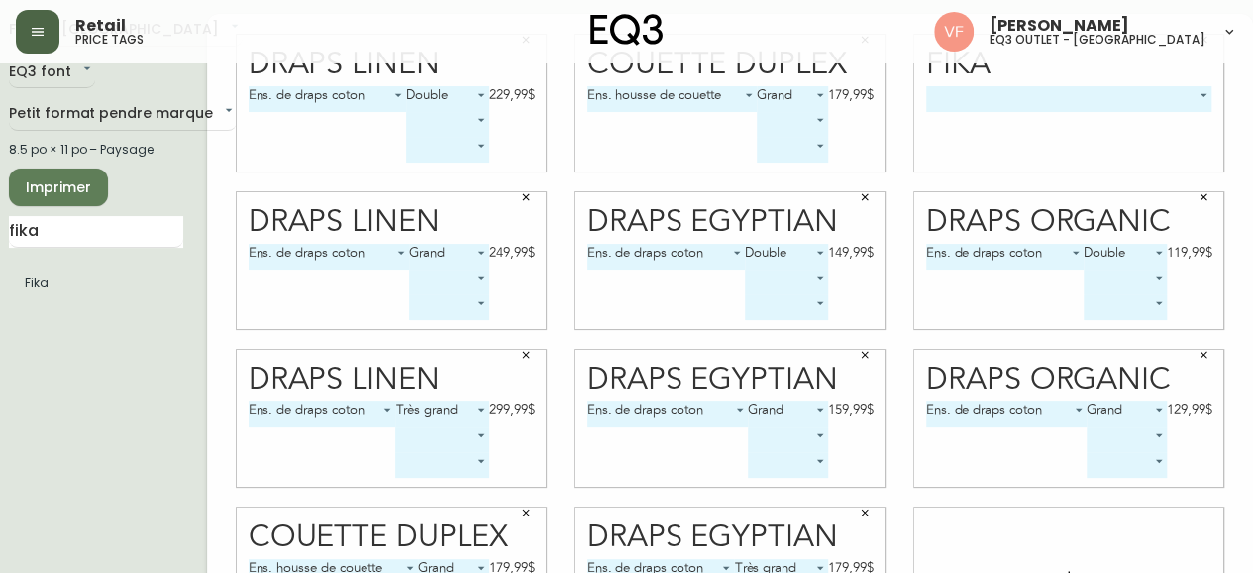
scroll to position [65, 0]
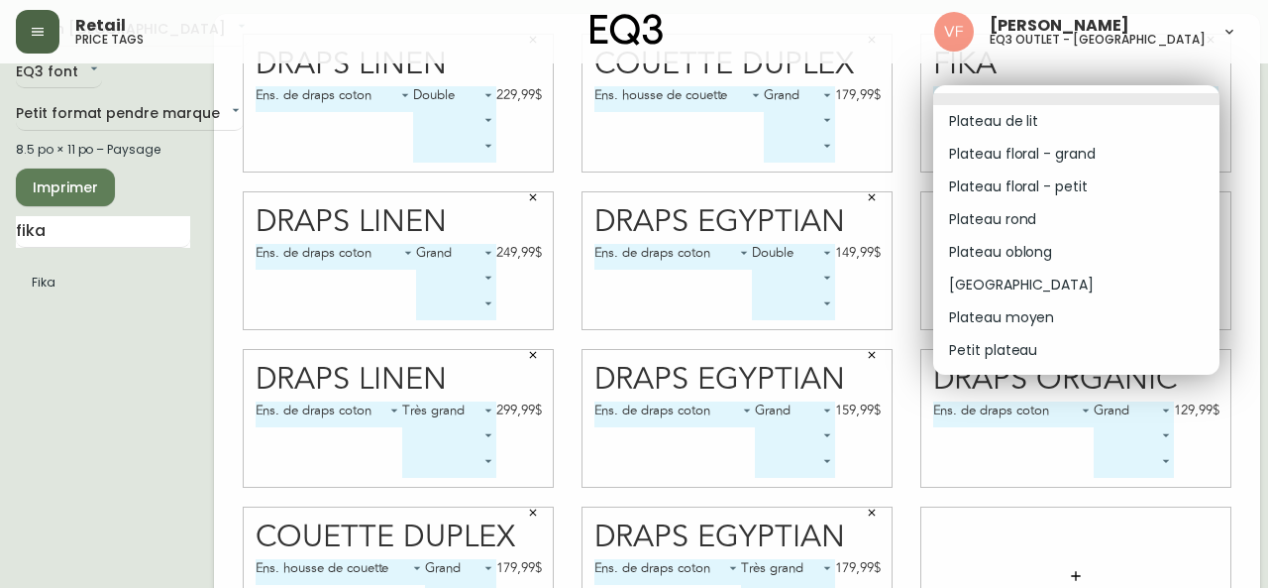
click at [1119, 87] on body "Retail price tags [PERSON_NAME] eq3 outlet - [GEOGRAPHIC_DATA] [GEOGRAPHIC_DATA…" at bounding box center [634, 379] width 1268 height 888
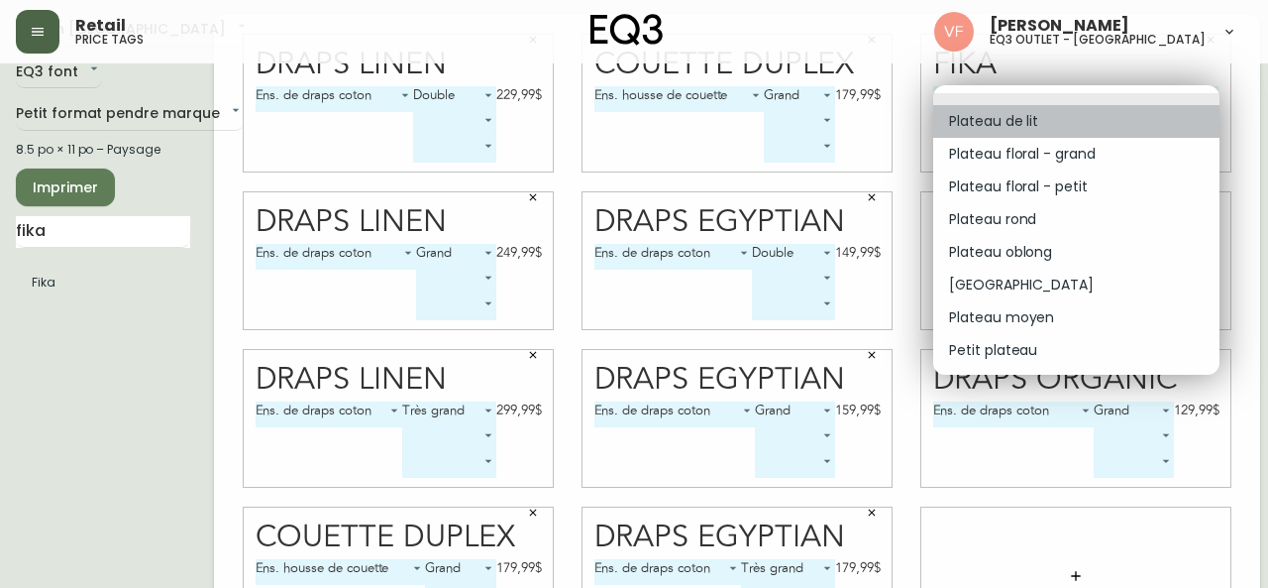
click at [1061, 124] on li "Plateau de lit" at bounding box center [1076, 121] width 286 height 33
type input "0"
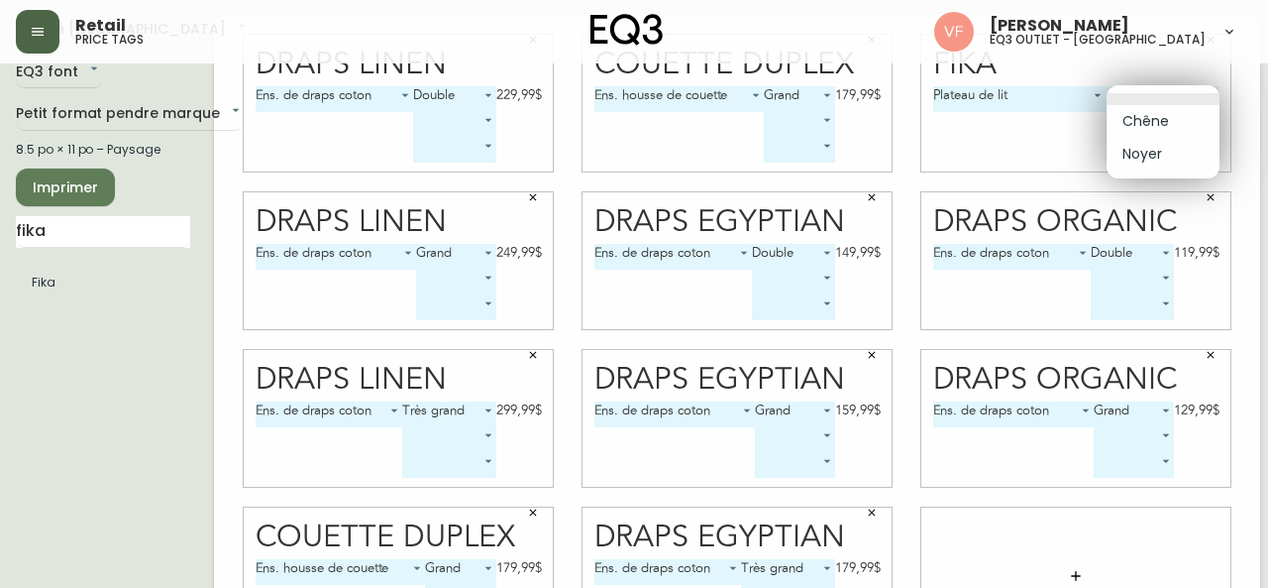
click at [1158, 95] on body "Retail price tags [PERSON_NAME] eq3 outlet - [GEOGRAPHIC_DATA] [GEOGRAPHIC_DATA…" at bounding box center [634, 379] width 1268 height 888
drag, startPoint x: 1157, startPoint y: 124, endPoint x: 920, endPoint y: 295, distance: 292.3
click at [920, 295] on div "[PERSON_NAME]" at bounding box center [634, 294] width 1268 height 588
click at [1158, 128] on li "Chêne" at bounding box center [1163, 121] width 113 height 33
type input "0"
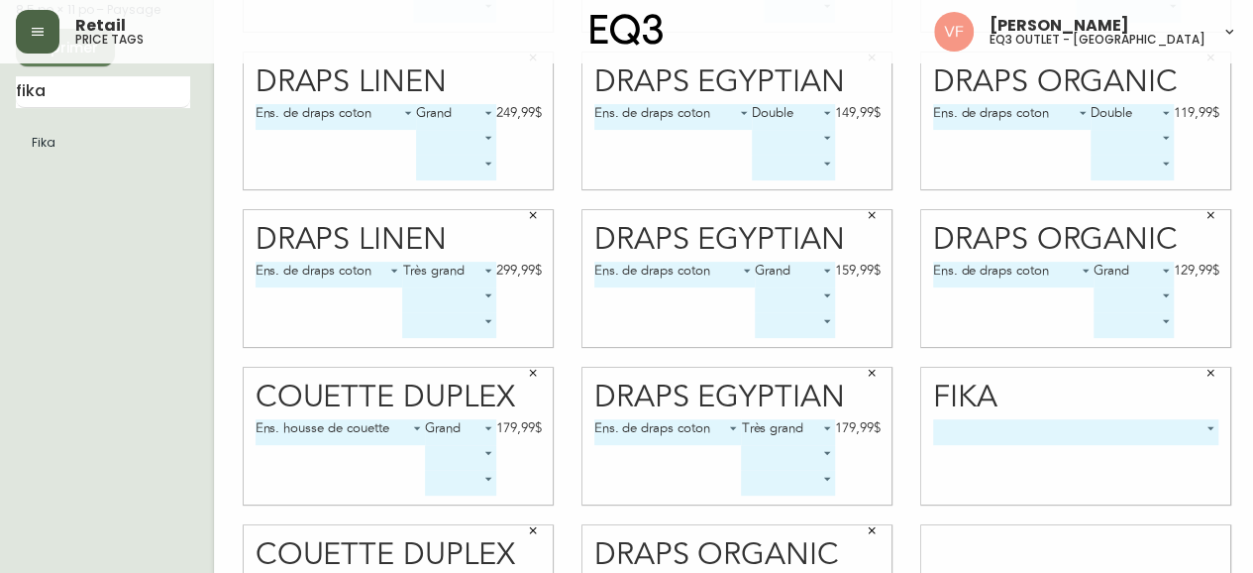
scroll to position [314, 0]
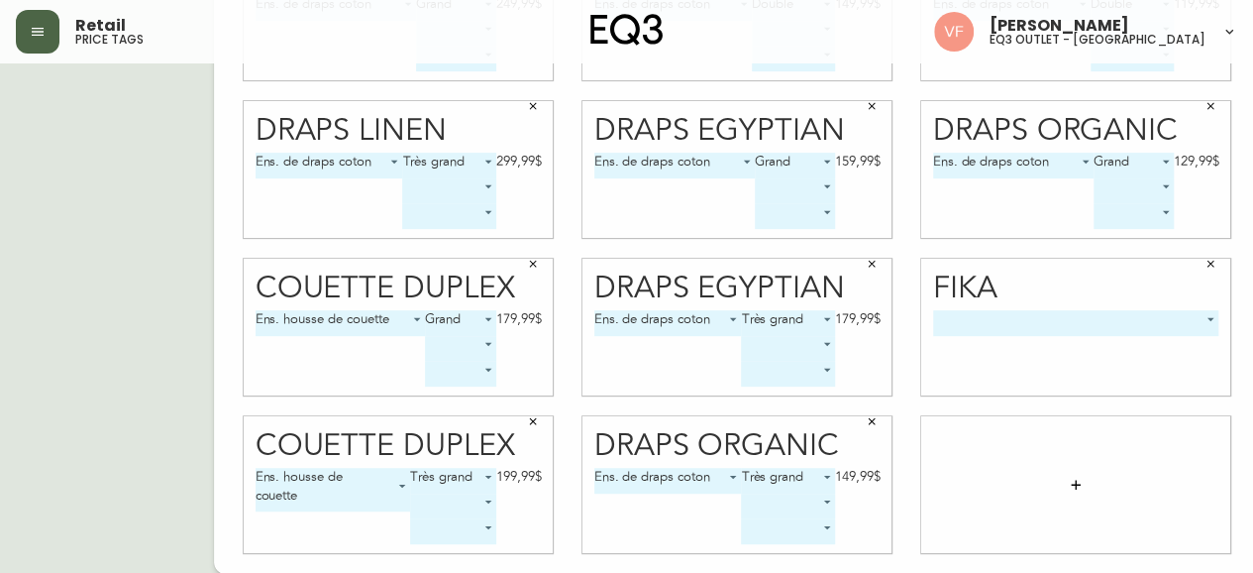
click at [1190, 336] on div "​ -1" at bounding box center [1076, 352] width 286 height 85
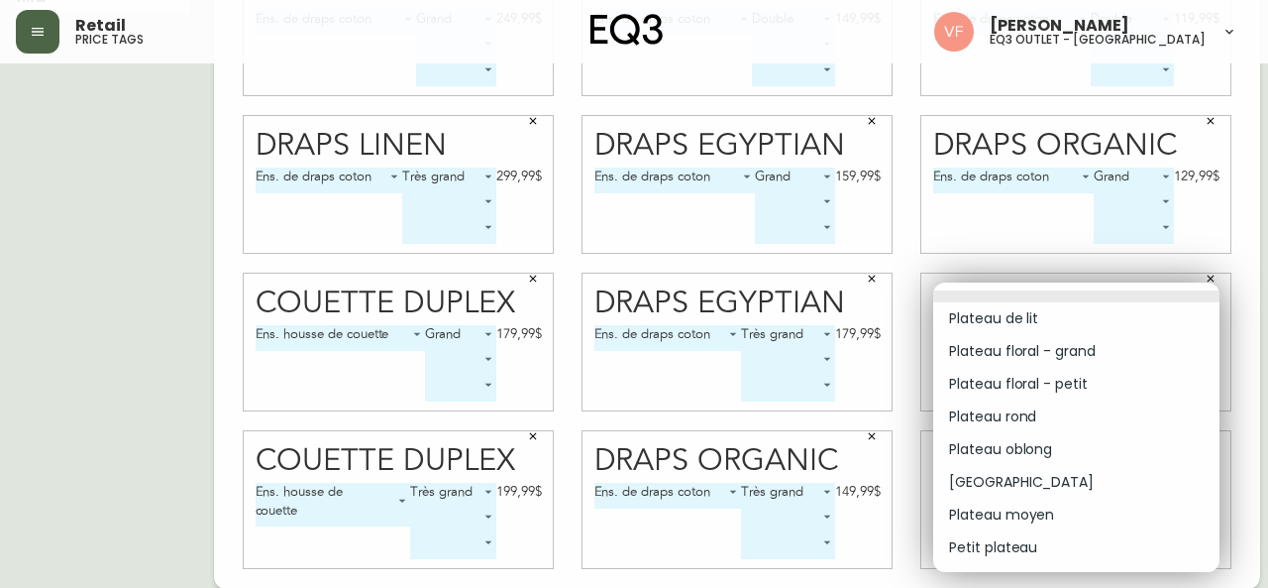
click at [1191, 332] on body "Retail price tags [PERSON_NAME] eq3 outlet - [GEOGRAPHIC_DATA] [GEOGRAPHIC_DATA…" at bounding box center [634, 145] width 1268 height 888
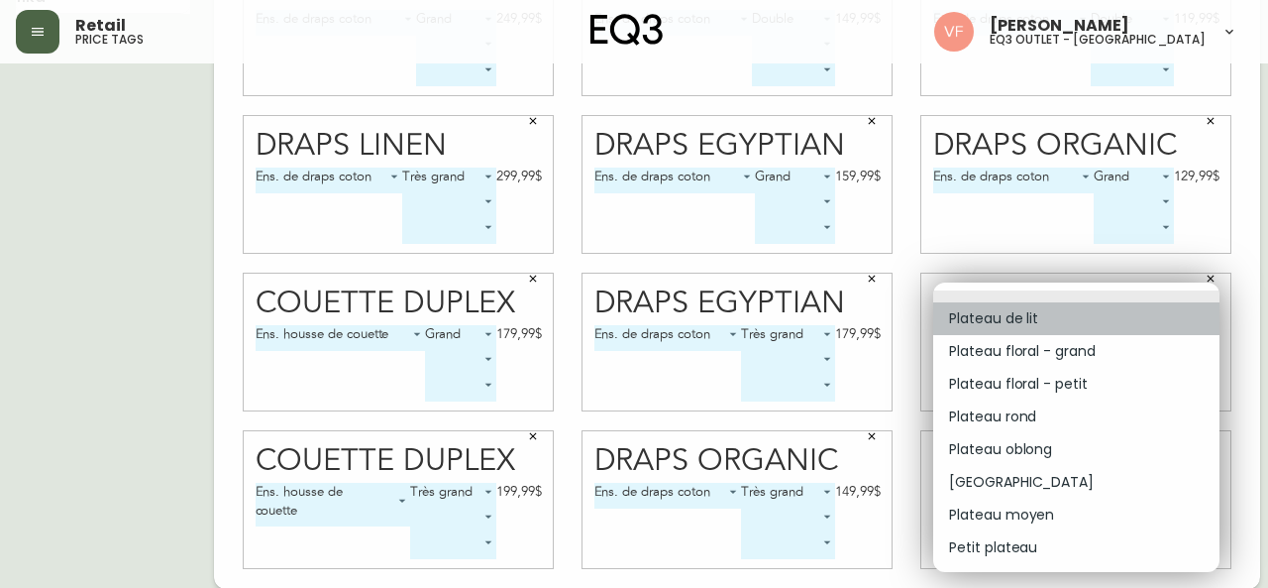
click at [1005, 312] on li "Plateau de lit" at bounding box center [1076, 318] width 286 height 33
type input "0"
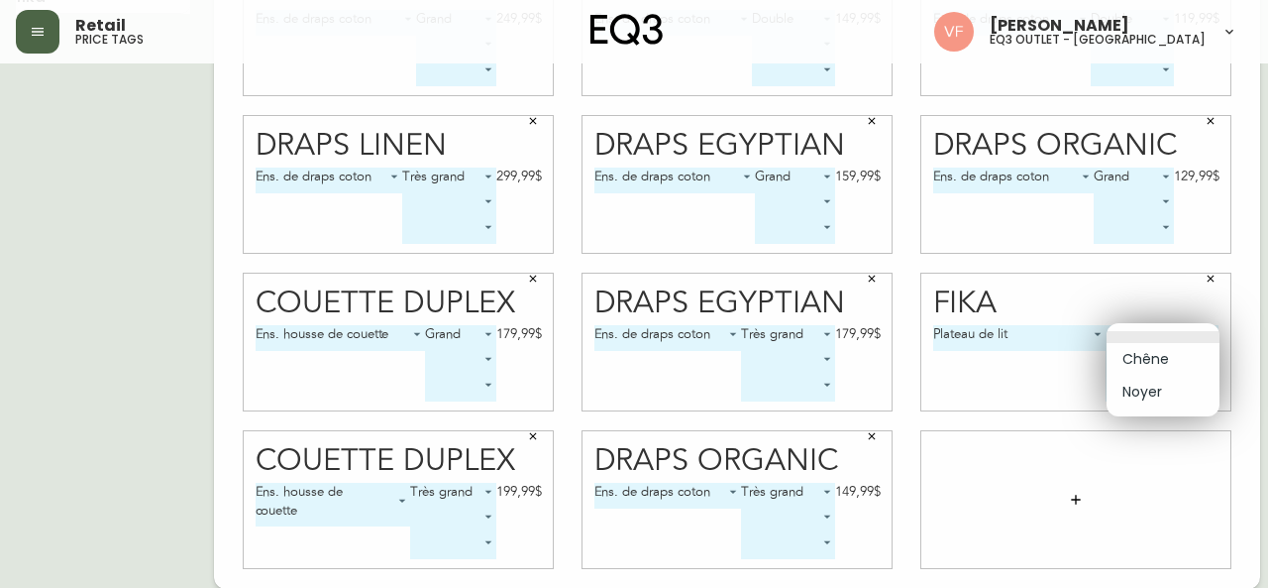
click at [1199, 338] on body "Retail price tags [PERSON_NAME] eq3 outlet - [GEOGRAPHIC_DATA] [GEOGRAPHIC_DATA…" at bounding box center [634, 145] width 1268 height 888
click at [1179, 399] on li "Noyer" at bounding box center [1163, 392] width 113 height 33
type input "1"
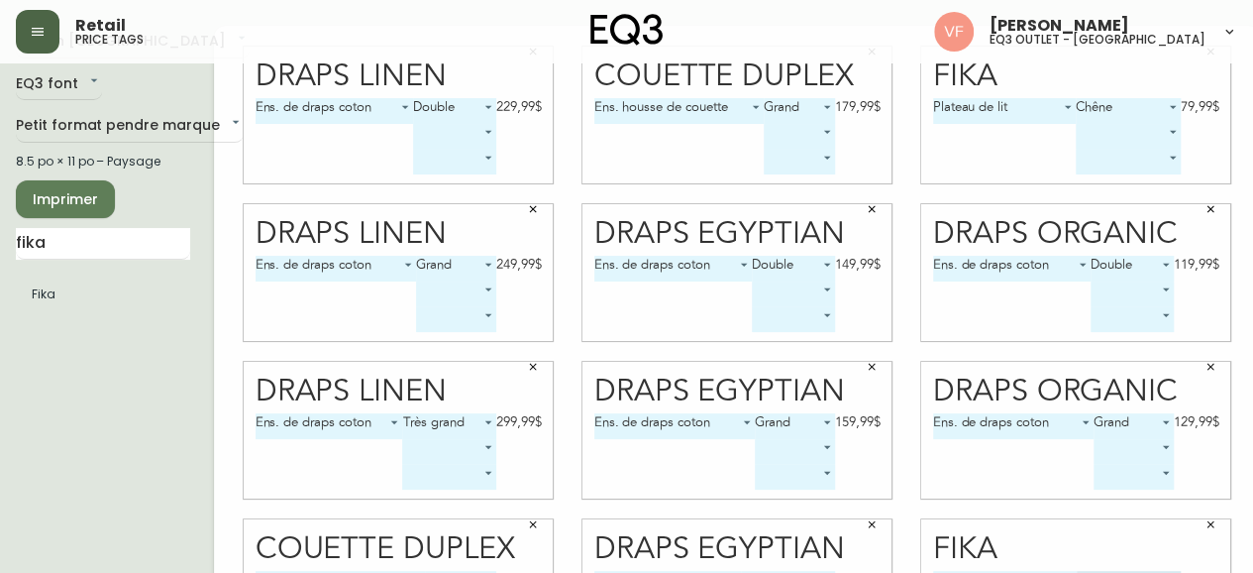
scroll to position [54, 0]
click at [97, 243] on input "fika" at bounding box center [103, 243] width 174 height 32
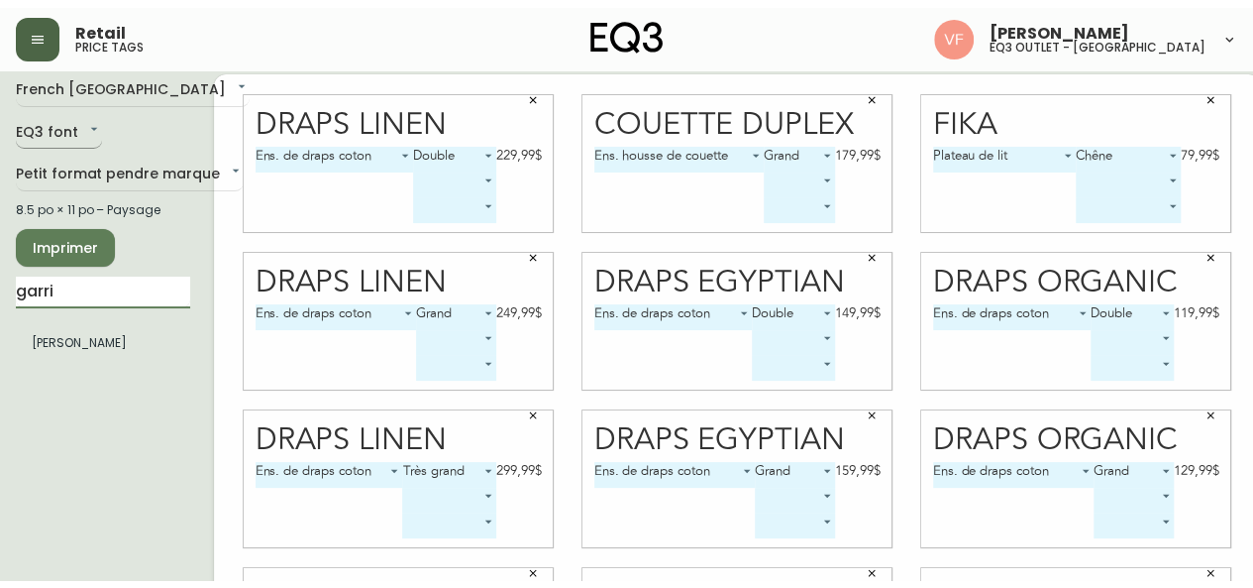
scroll to position [21, 0]
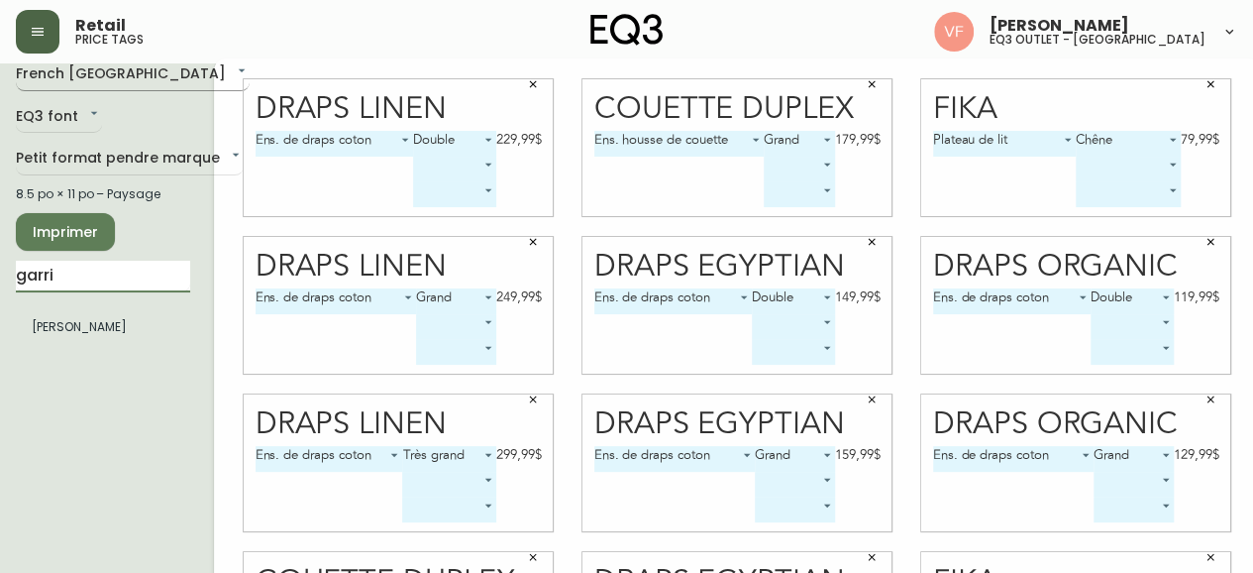
type input "garri"
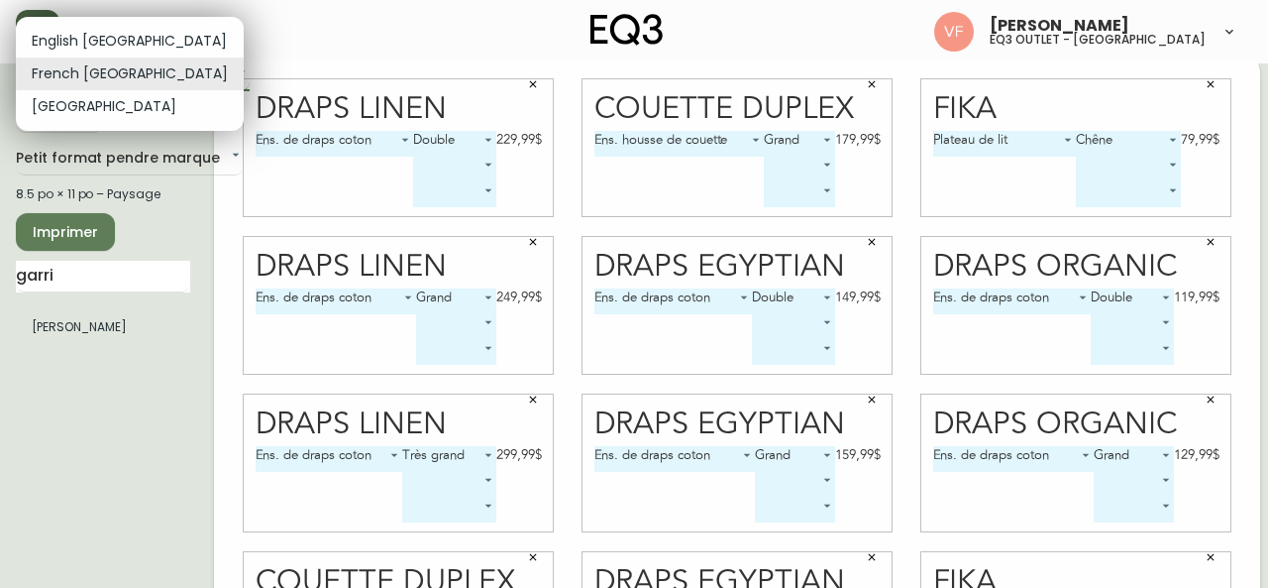
click at [112, 72] on body "Retail price tags [PERSON_NAME] eq3 outlet - [GEOGRAPHIC_DATA] [GEOGRAPHIC_DATA…" at bounding box center [634, 423] width 1268 height 888
drag, startPoint x: 91, startPoint y: 42, endPoint x: 418, endPoint y: 331, distance: 436.6
click at [418, 331] on div "English [GEOGRAPHIC_DATA] [GEOGRAPHIC_DATA] [GEOGRAPHIC_DATA]" at bounding box center [634, 294] width 1268 height 588
click at [65, 39] on li "English [GEOGRAPHIC_DATA]" at bounding box center [130, 41] width 228 height 33
type input "en_CA"
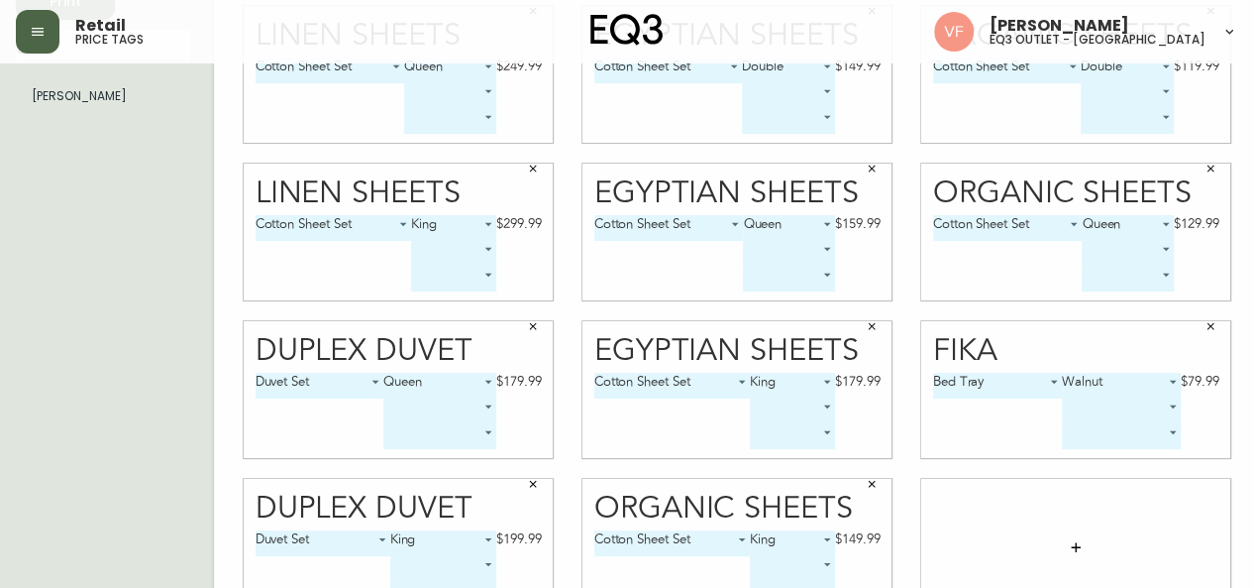
scroll to position [289, 0]
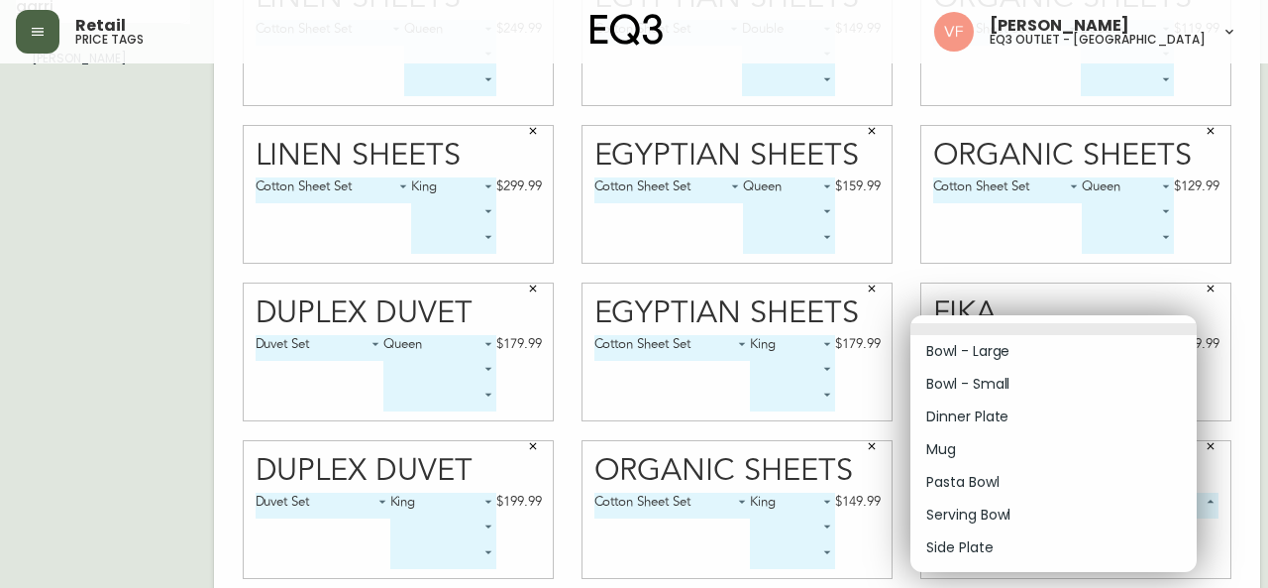
click at [1047, 506] on body "Retail price tags [PERSON_NAME] eq3 outlet - [GEOGRAPHIC_DATA] English [GEOGRAP…" at bounding box center [634, 155] width 1268 height 888
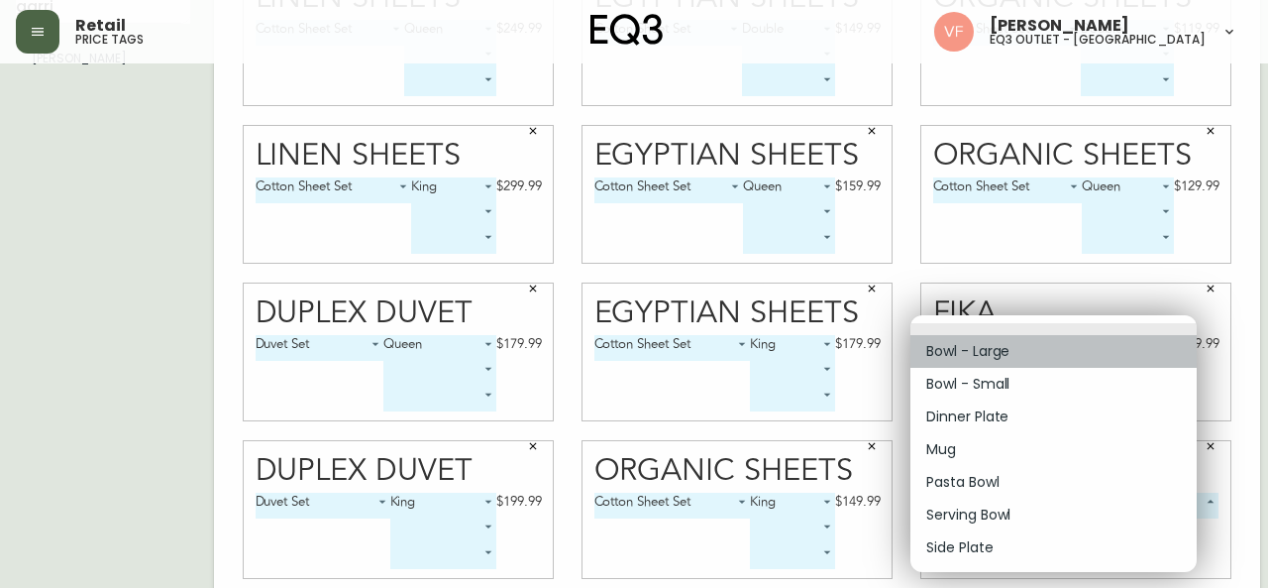
click at [1013, 356] on li "Bowl - Large" at bounding box center [1054, 351] width 286 height 33
type input "0"
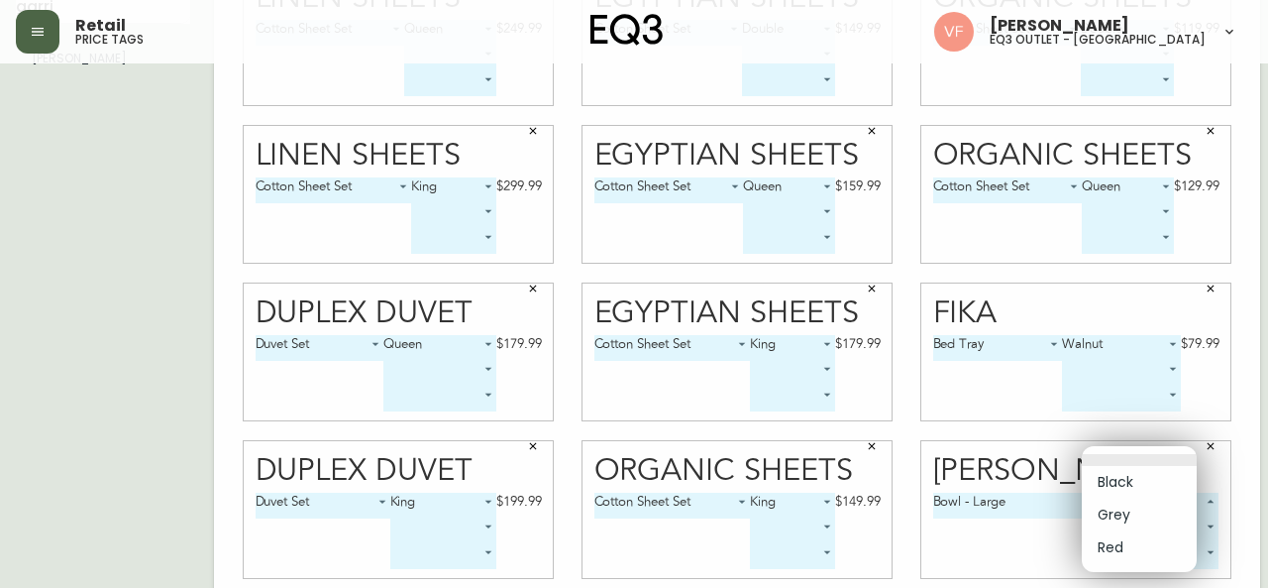
click at [1165, 503] on body "Retail price tags [PERSON_NAME] eq3 outlet - [GEOGRAPHIC_DATA] English [GEOGRAP…" at bounding box center [634, 155] width 1268 height 888
click at [1121, 513] on li "Grey" at bounding box center [1139, 514] width 115 height 33
type input "1"
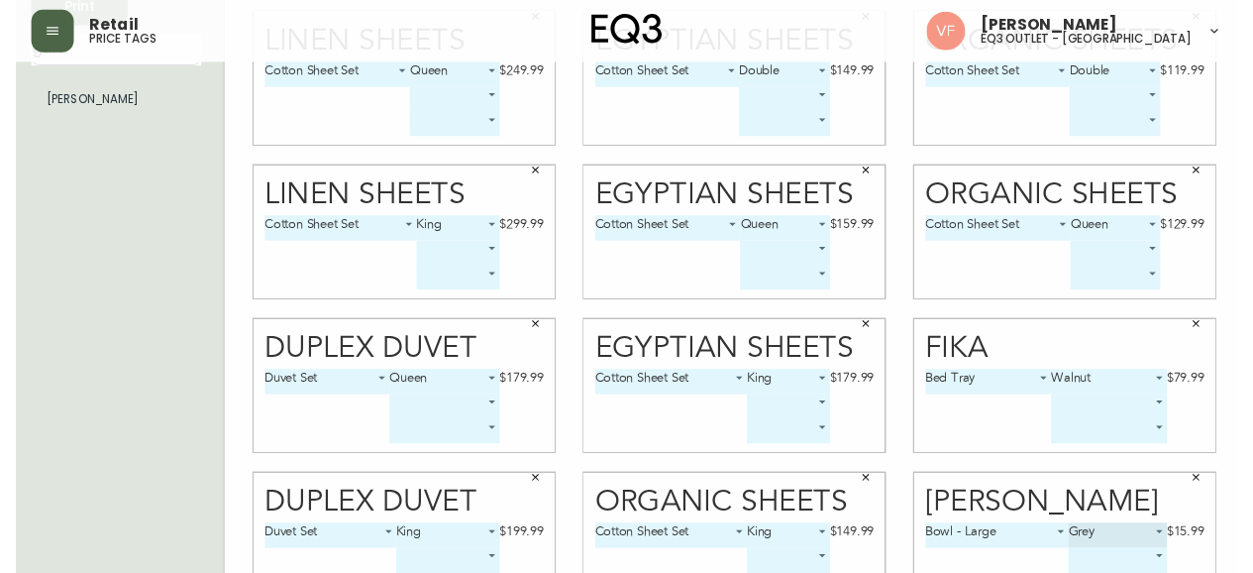
scroll to position [0, 0]
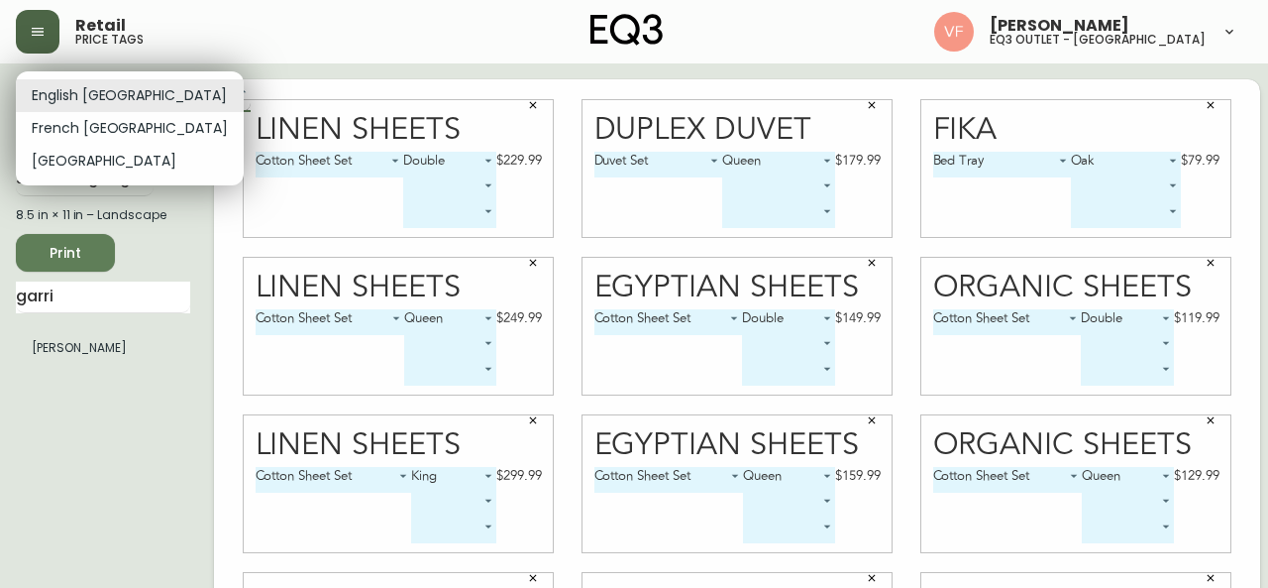
click at [86, 100] on body "Retail price tags [PERSON_NAME] eq3 outlet - [GEOGRAPHIC_DATA] English [GEOGRAP…" at bounding box center [634, 444] width 1268 height 888
click at [90, 130] on li "French [GEOGRAPHIC_DATA]" at bounding box center [130, 128] width 228 height 33
type input "fr_CA"
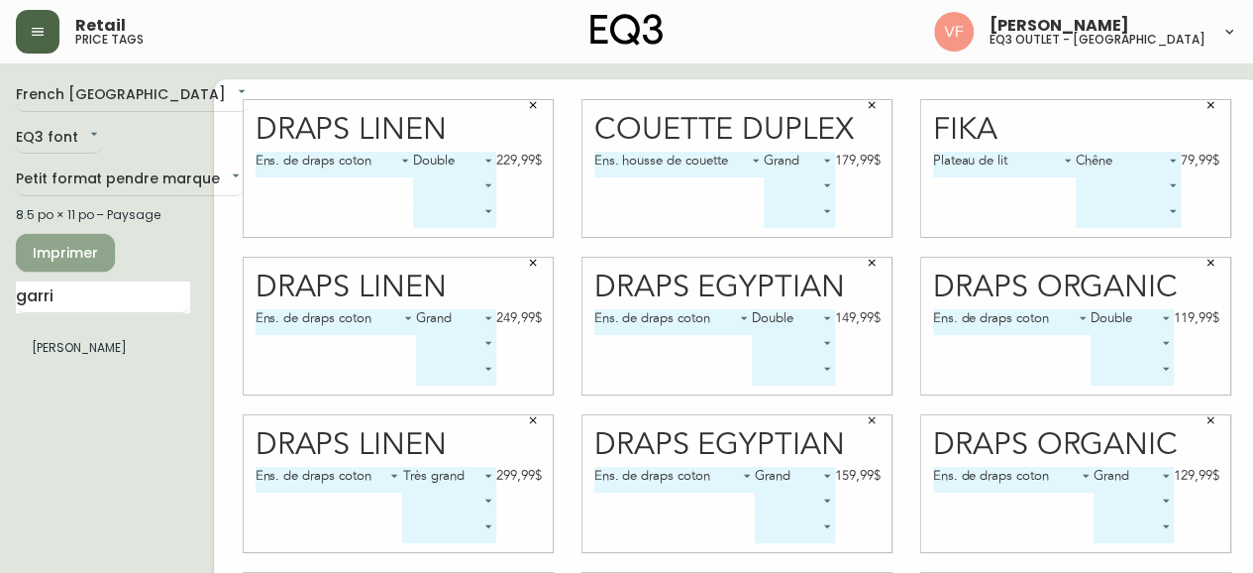
click at [55, 251] on span "Imprimer" at bounding box center [65, 253] width 67 height 25
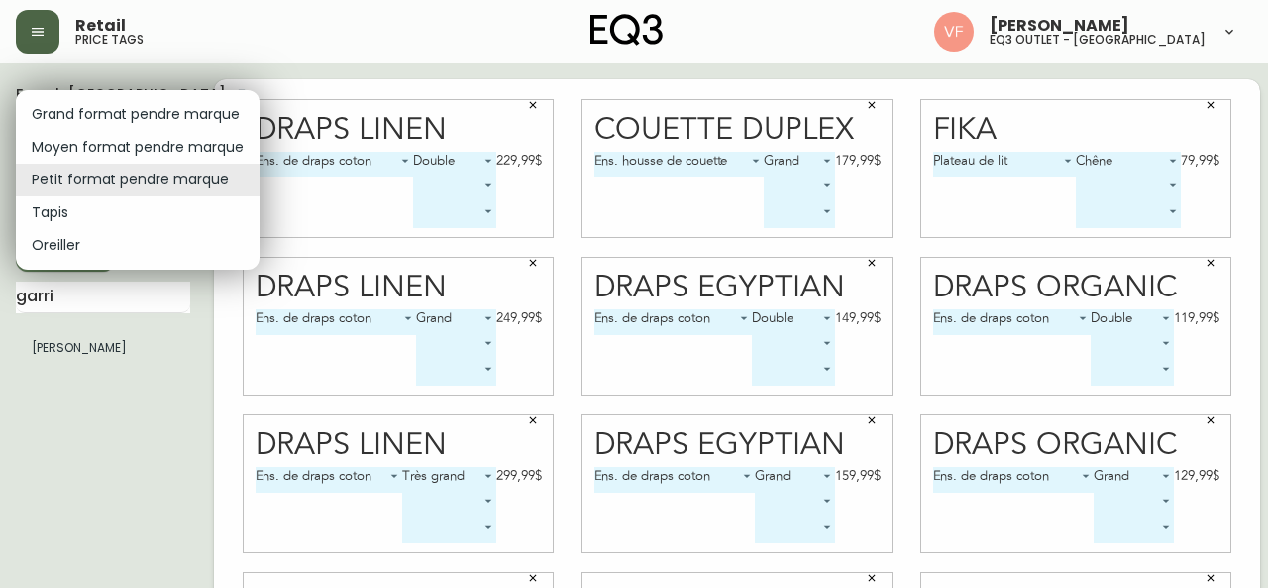
click at [163, 163] on body "Retail price tags [PERSON_NAME] eq3 outlet - [GEOGRAPHIC_DATA] [GEOGRAPHIC_DATA…" at bounding box center [634, 444] width 1268 height 888
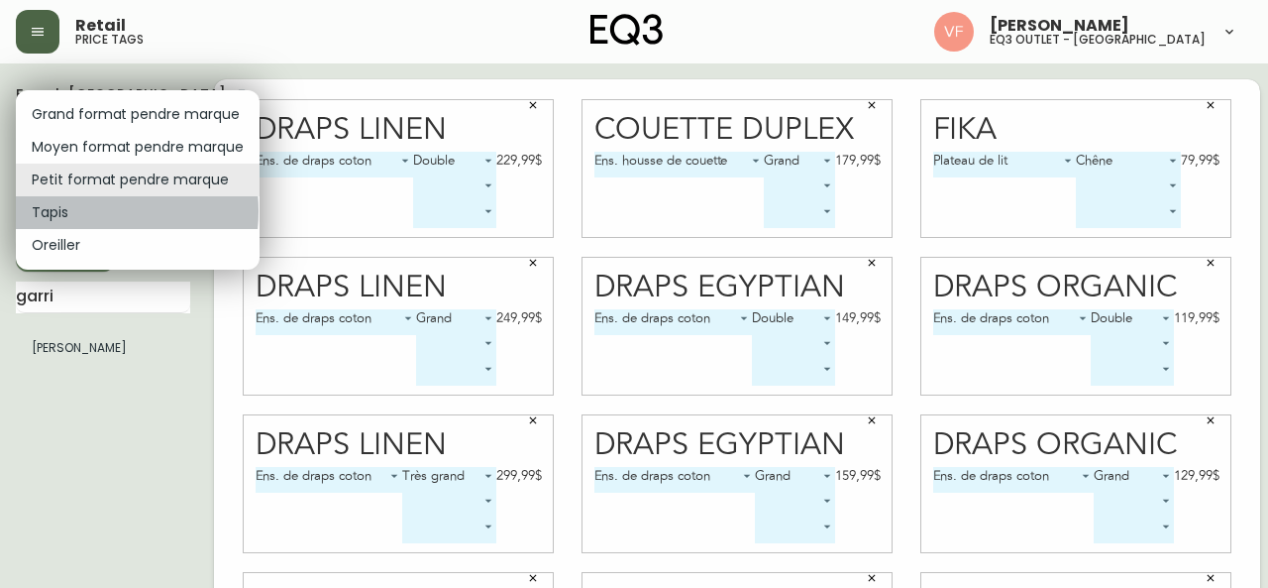
click at [75, 211] on li "Tapis" at bounding box center [138, 212] width 244 height 33
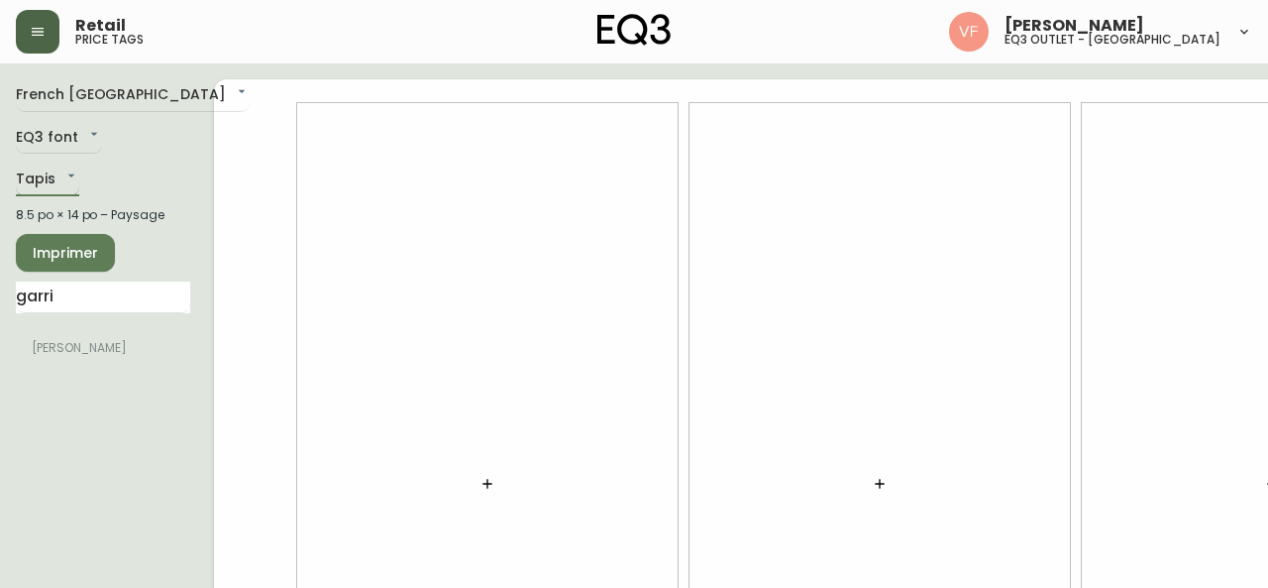
click at [62, 166] on body "Retail price tags [PERSON_NAME] eq3 outlet - [GEOGRAPHIC_DATA] [GEOGRAPHIC_DATA…" at bounding box center [634, 444] width 1268 height 888
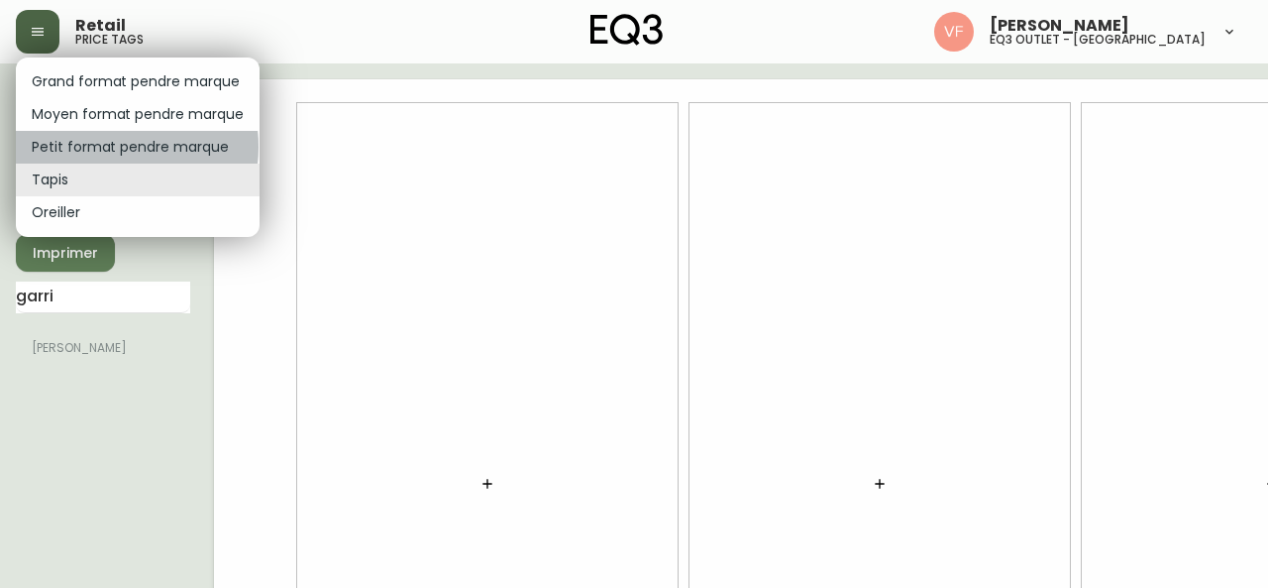
click at [103, 147] on li "Petit format pendre marque" at bounding box center [138, 147] width 244 height 33
type input "small"
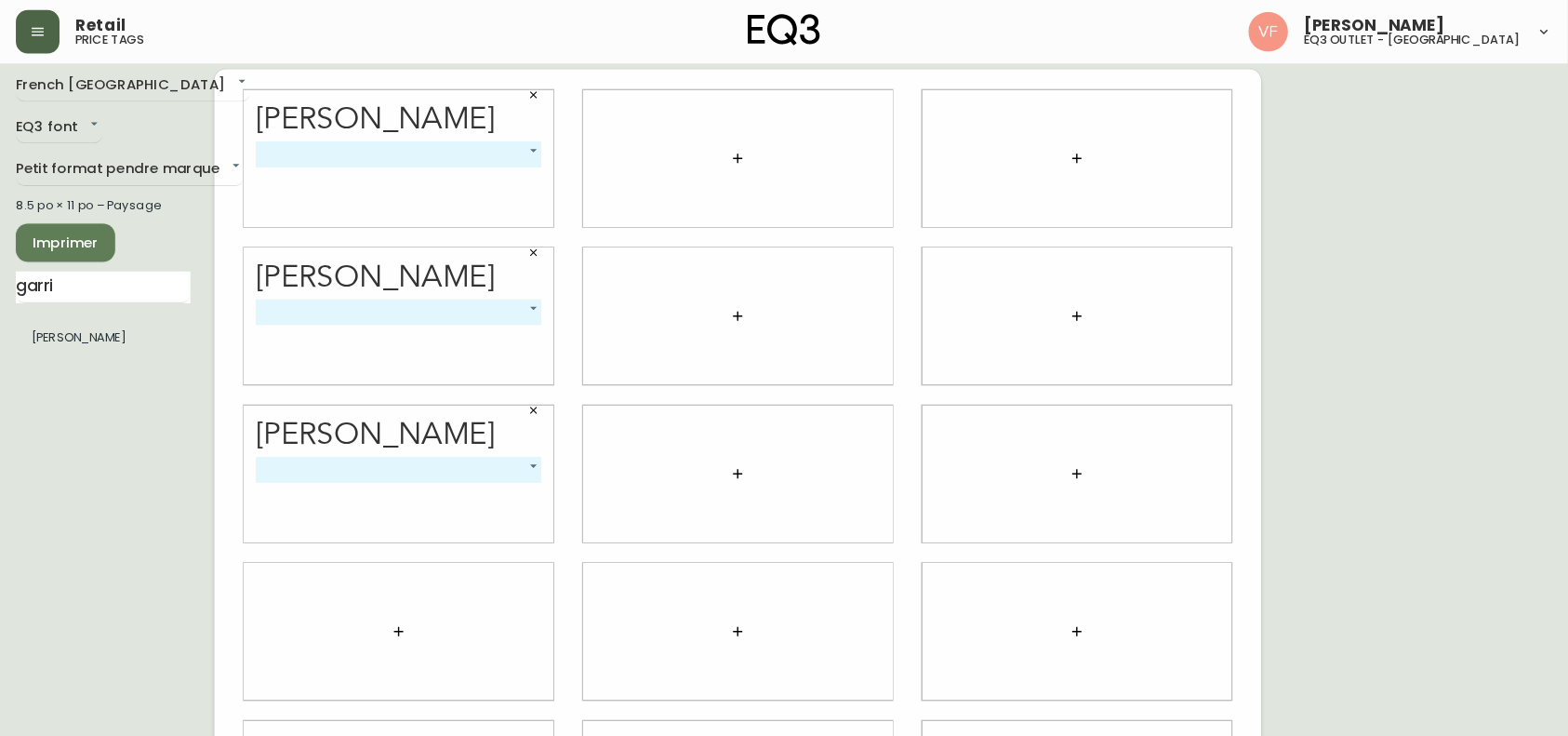
scroll to position [8, 0]
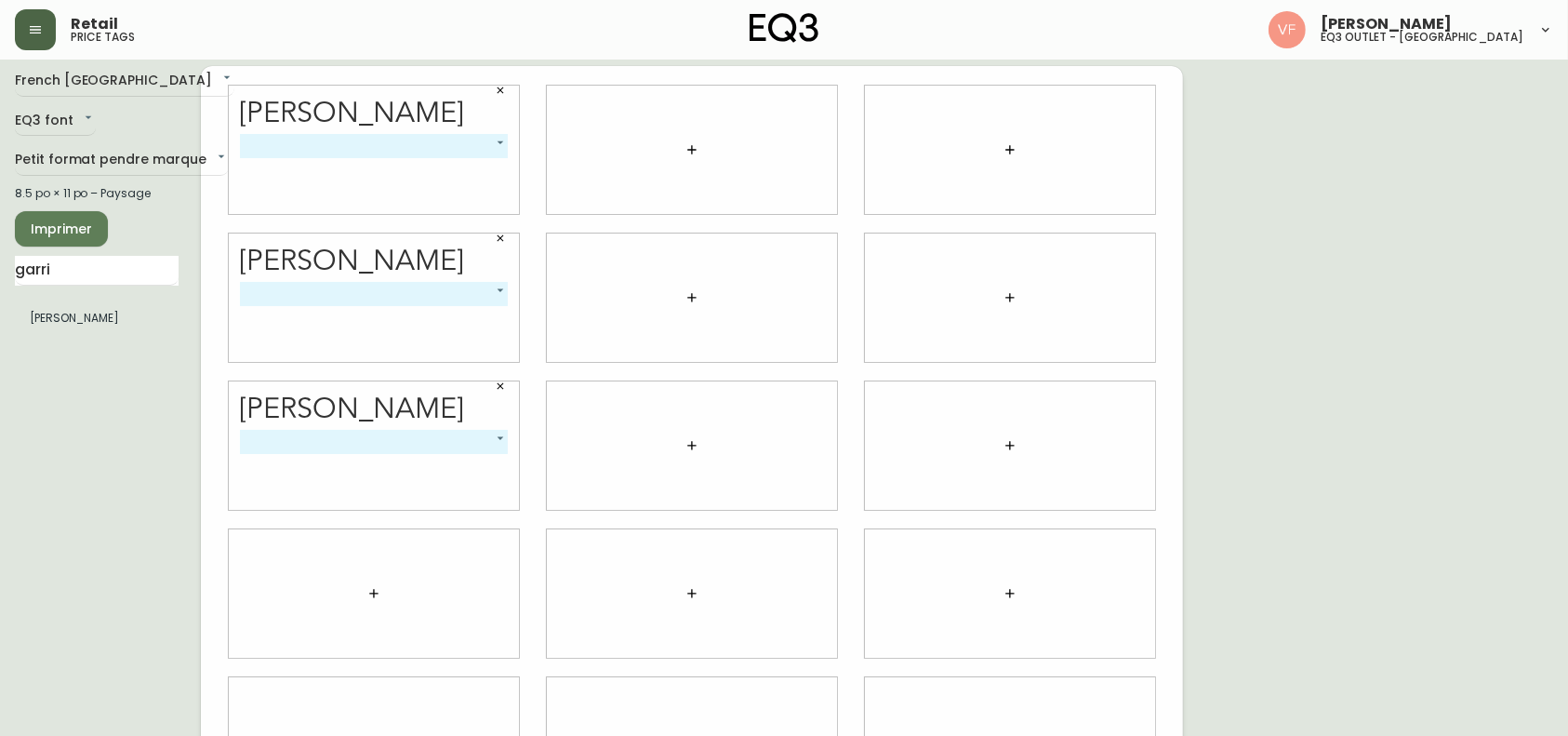
drag, startPoint x: 1089, startPoint y: 1, endPoint x: 169, endPoint y: 479, distance: 1036.8
click at [169, 479] on div "French Canada fr_CA EQ3 font EQ3 Petit format pendre marque small 8.5 po × 11 p…" at bounding box center [108, 445] width 186 height 759
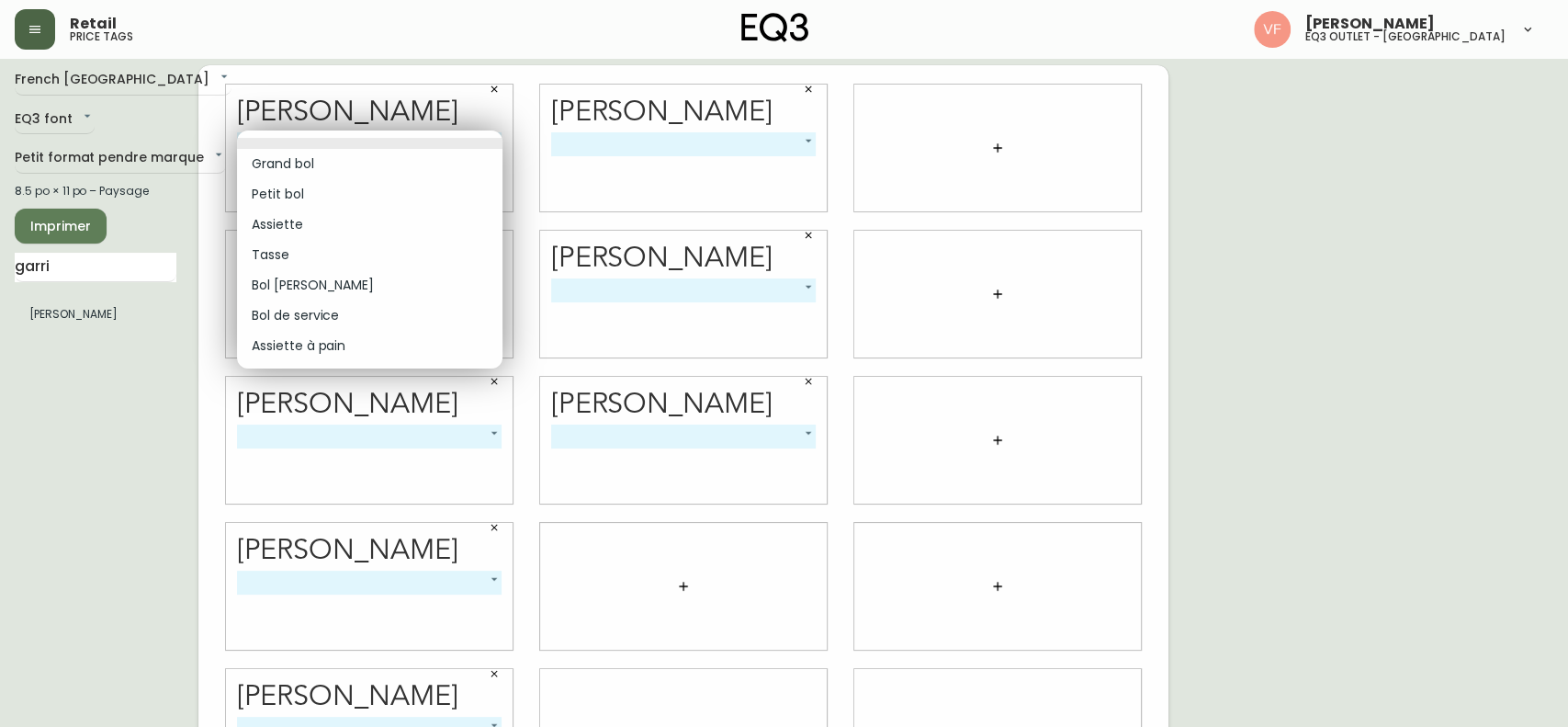
click at [472, 147] on body "Retail price tags [PERSON_NAME] eq3 outlet - [GEOGRAPHIC_DATA] [GEOGRAPHIC_DATA…" at bounding box center [784, 403] width 1568 height 823
drag, startPoint x: 336, startPoint y: 164, endPoint x: 390, endPoint y: 160, distance: 54.1
click at [390, 160] on li "Grand bol" at bounding box center [370, 164] width 265 height 31
type input "0"
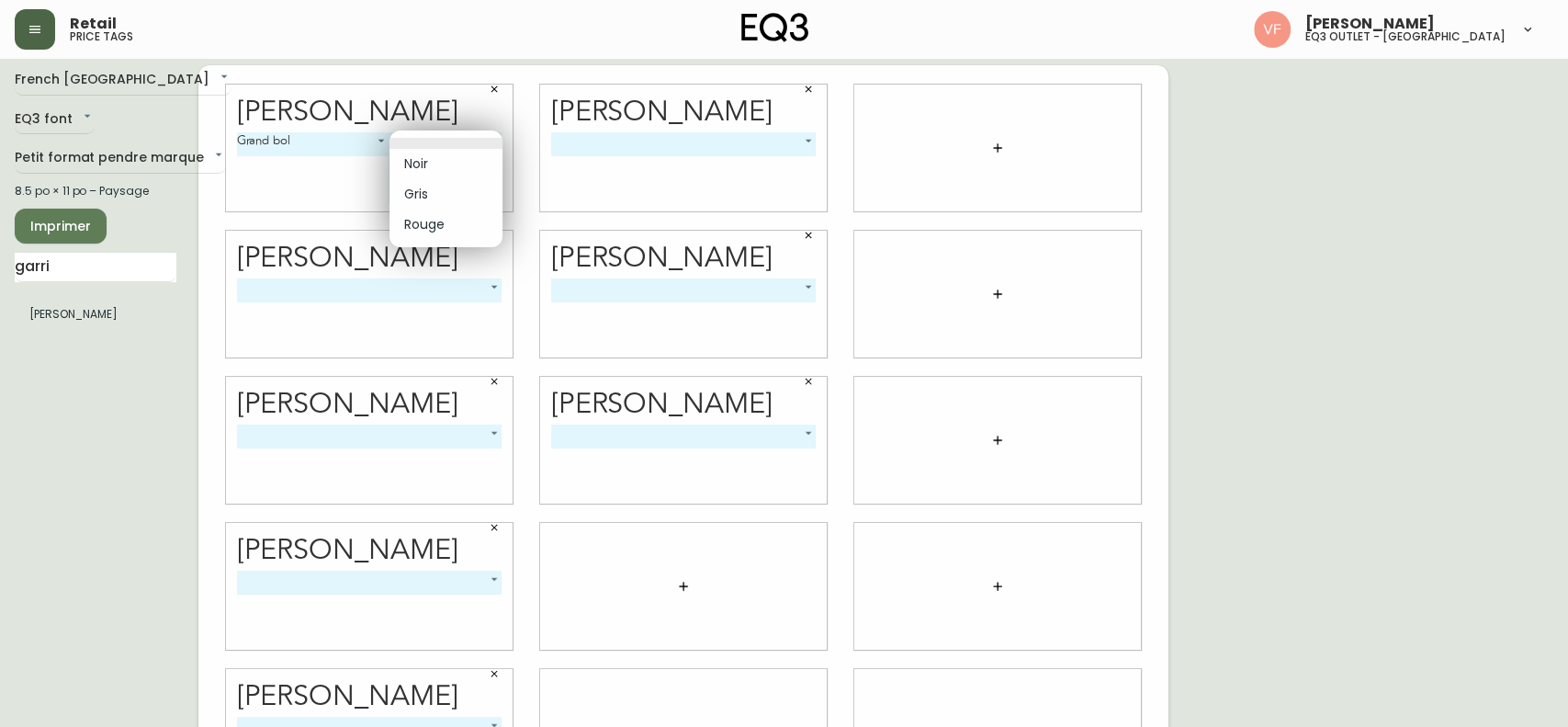
drag, startPoint x: 466, startPoint y: 134, endPoint x: 448, endPoint y: 156, distance: 28.4
click at [448, 156] on body "Retail price tags [PERSON_NAME] eq3 outlet - [GEOGRAPHIC_DATA] [GEOGRAPHIC_DATA…" at bounding box center [784, 403] width 1568 height 823
drag, startPoint x: 448, startPoint y: 159, endPoint x: 416, endPoint y: 158, distance: 32.0
click at [416, 158] on li "Noir" at bounding box center [446, 164] width 113 height 31
type input "0"
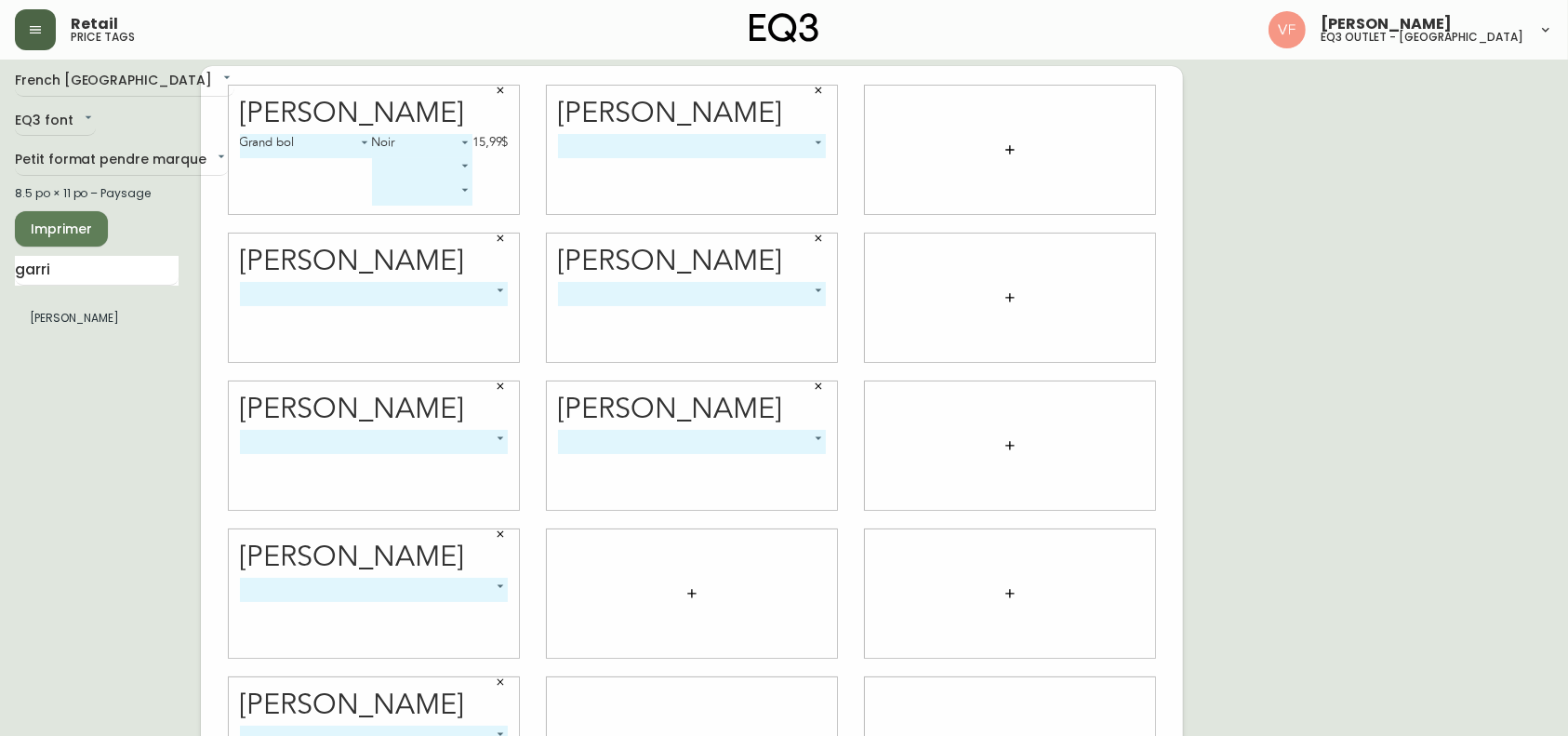
click at [422, 160] on li "Noir" at bounding box center [437, 157] width 85 height 18
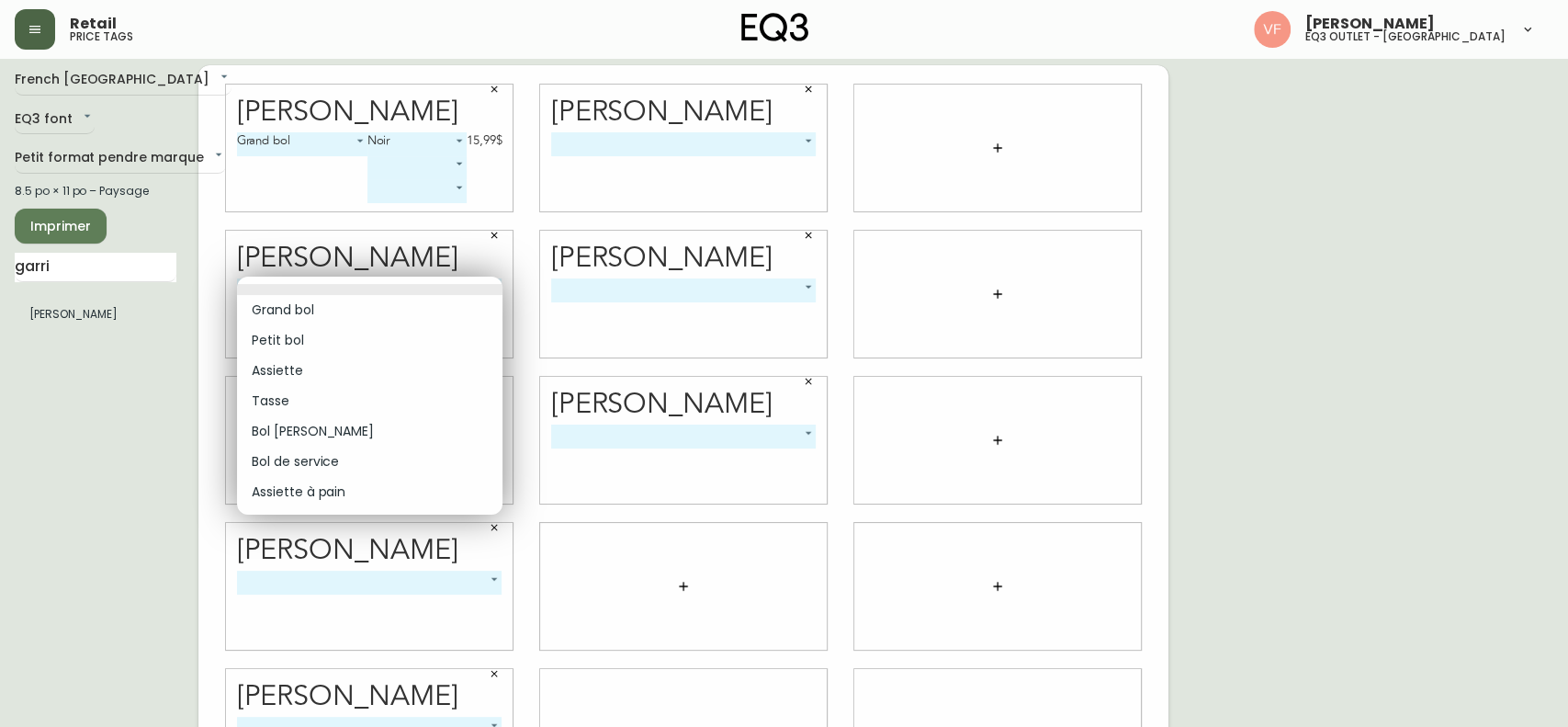
click at [485, 292] on body "Retail price tags [PERSON_NAME] eq3 outlet - [GEOGRAPHIC_DATA] [GEOGRAPHIC_DATA…" at bounding box center [784, 403] width 1568 height 823
click at [284, 309] on li "Grand bol" at bounding box center [370, 310] width 265 height 31
type input "0"
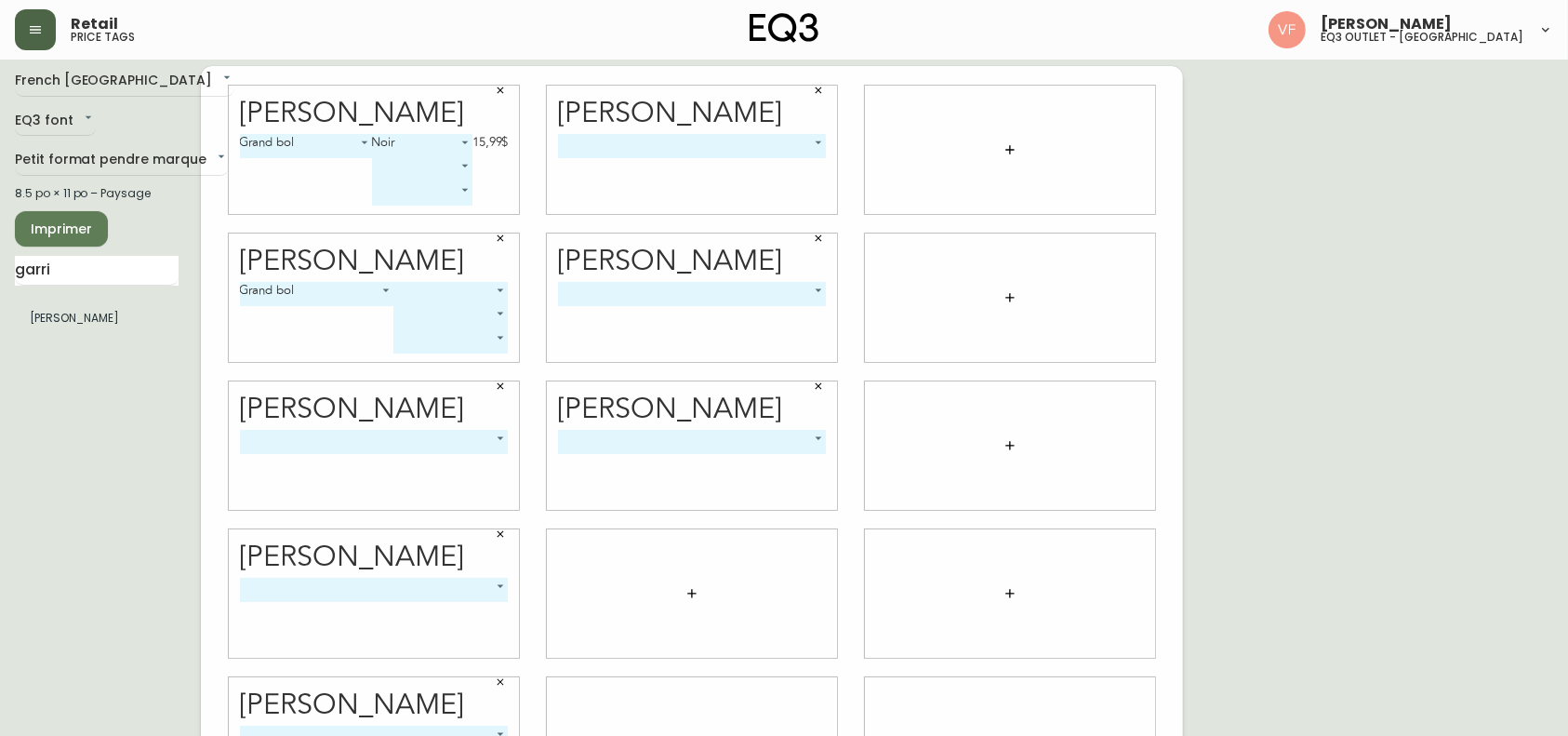
click at [489, 288] on body "Retail price tags [PERSON_NAME] eq3 outlet - [GEOGRAPHIC_DATA] [GEOGRAPHIC_DATA…" at bounding box center [784, 408] width 1568 height 834
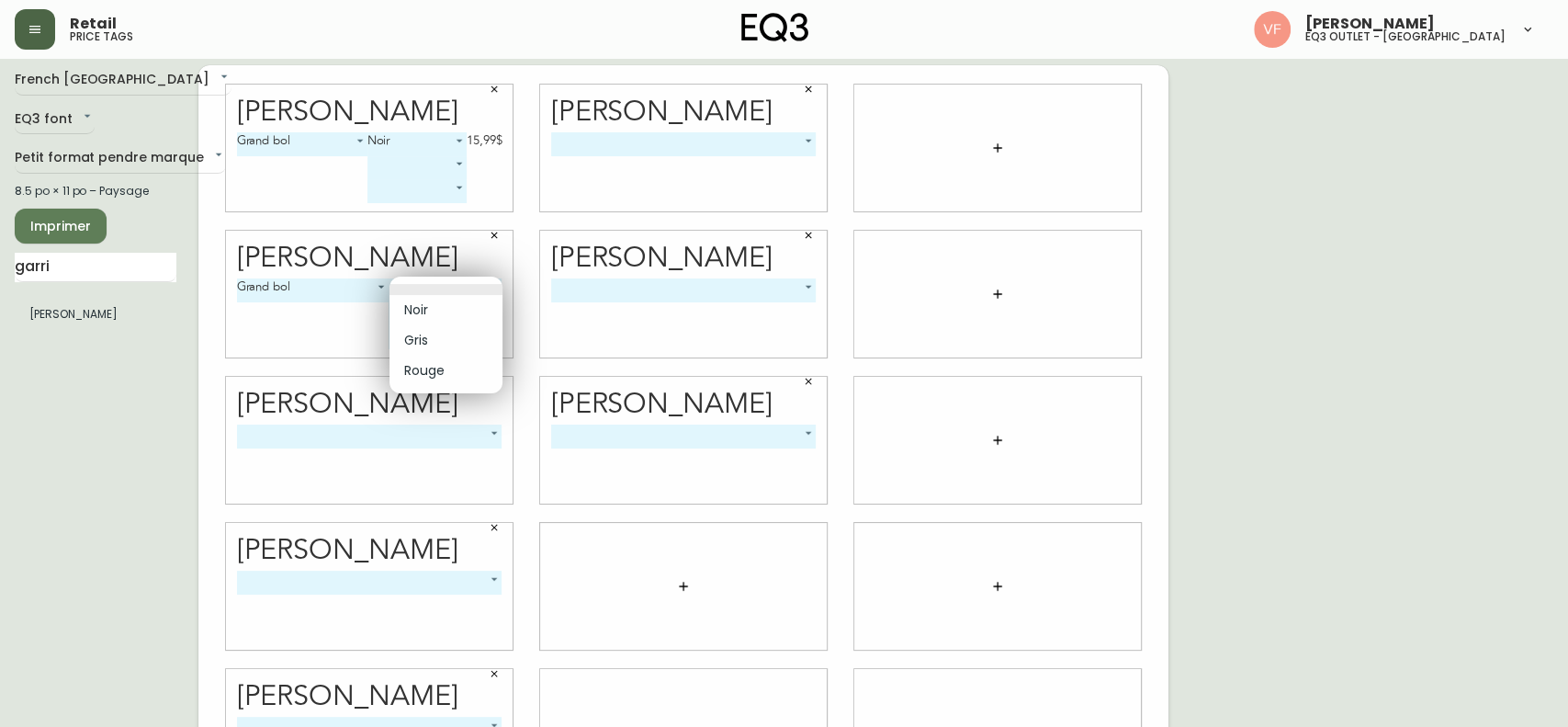
click at [448, 367] on li "Rouge" at bounding box center [446, 370] width 113 height 31
type input "2"
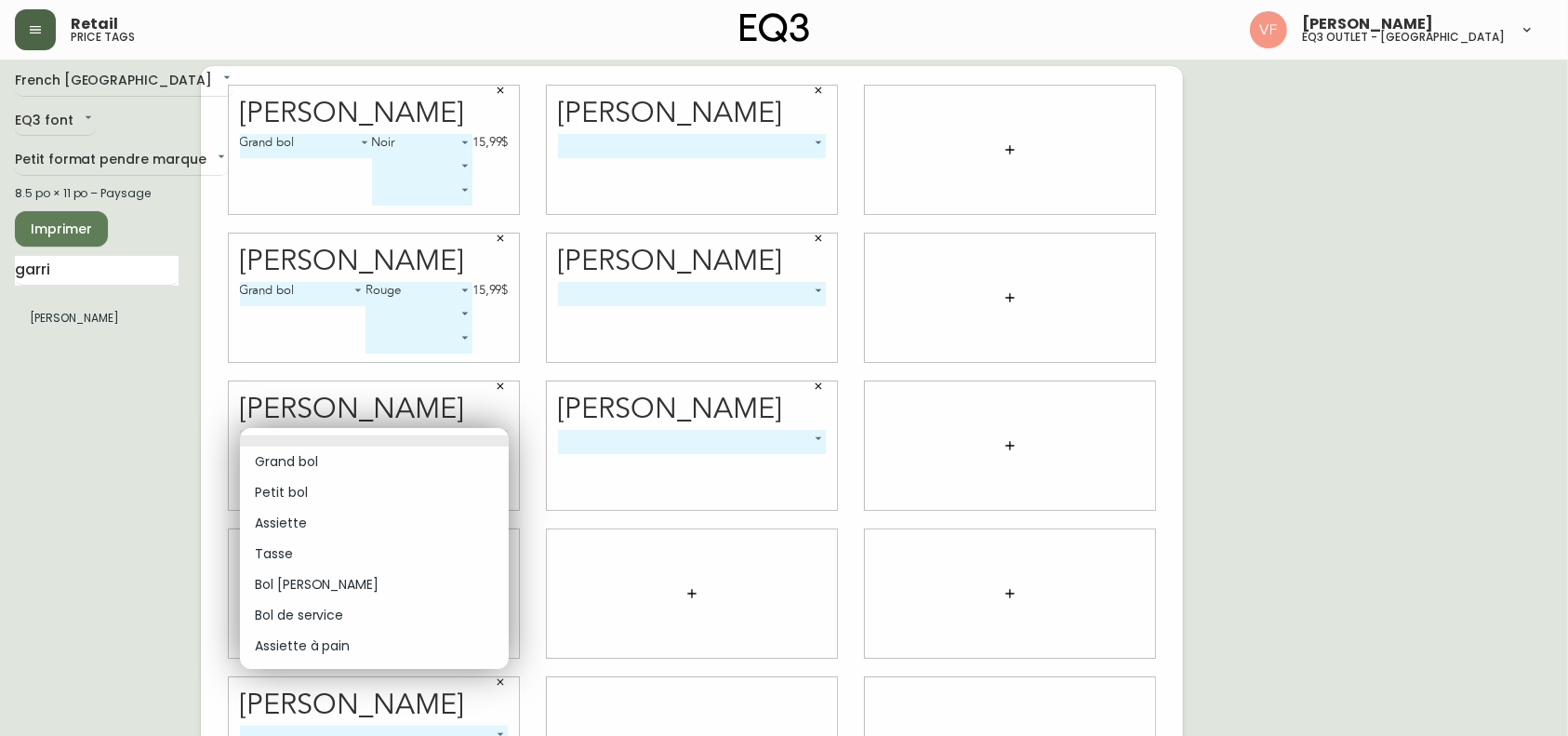
click at [464, 438] on body "Retail price tags [PERSON_NAME] eq3 outlet - [GEOGRAPHIC_DATA] [GEOGRAPHIC_DATA…" at bounding box center [784, 408] width 1568 height 834
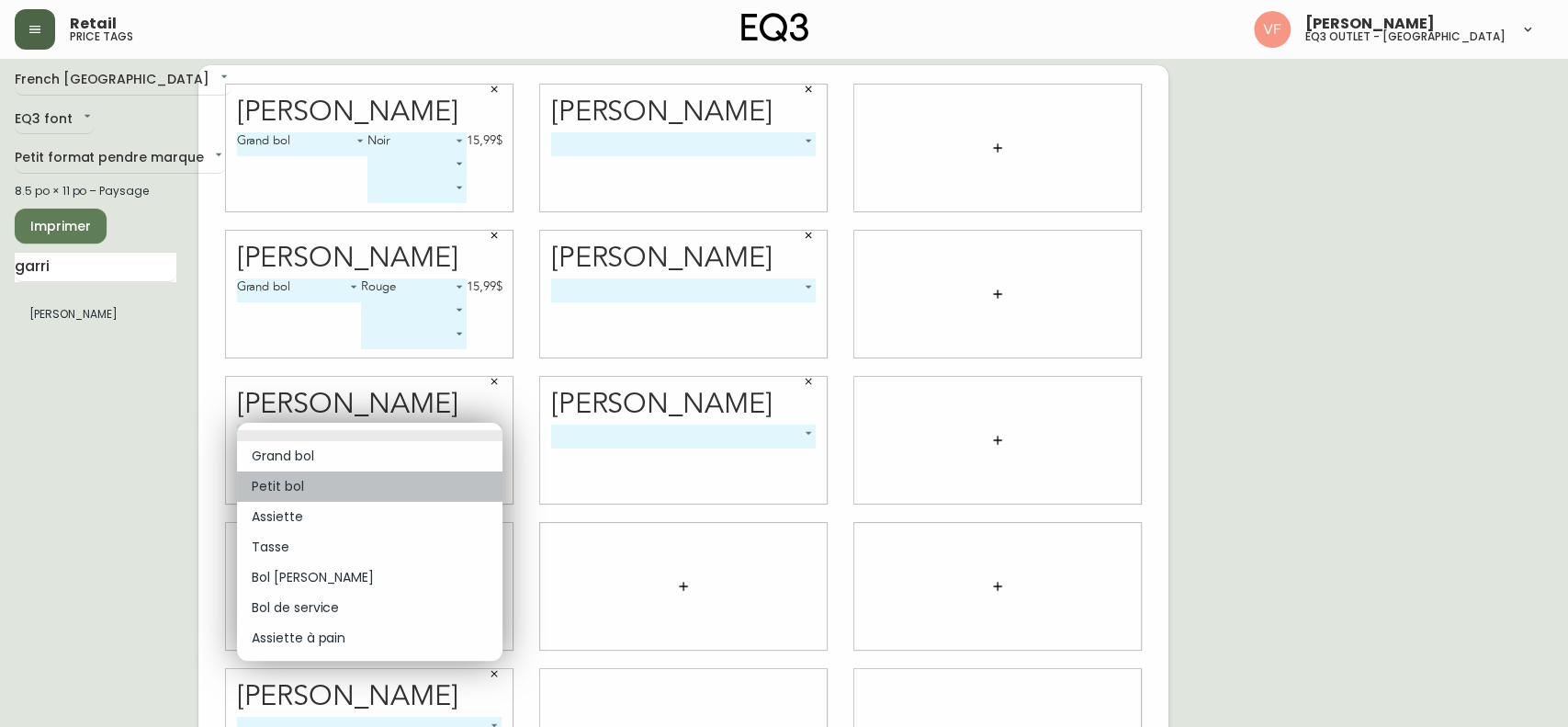
click at [301, 484] on li "Petit bol" at bounding box center [370, 486] width 265 height 31
type input "1"
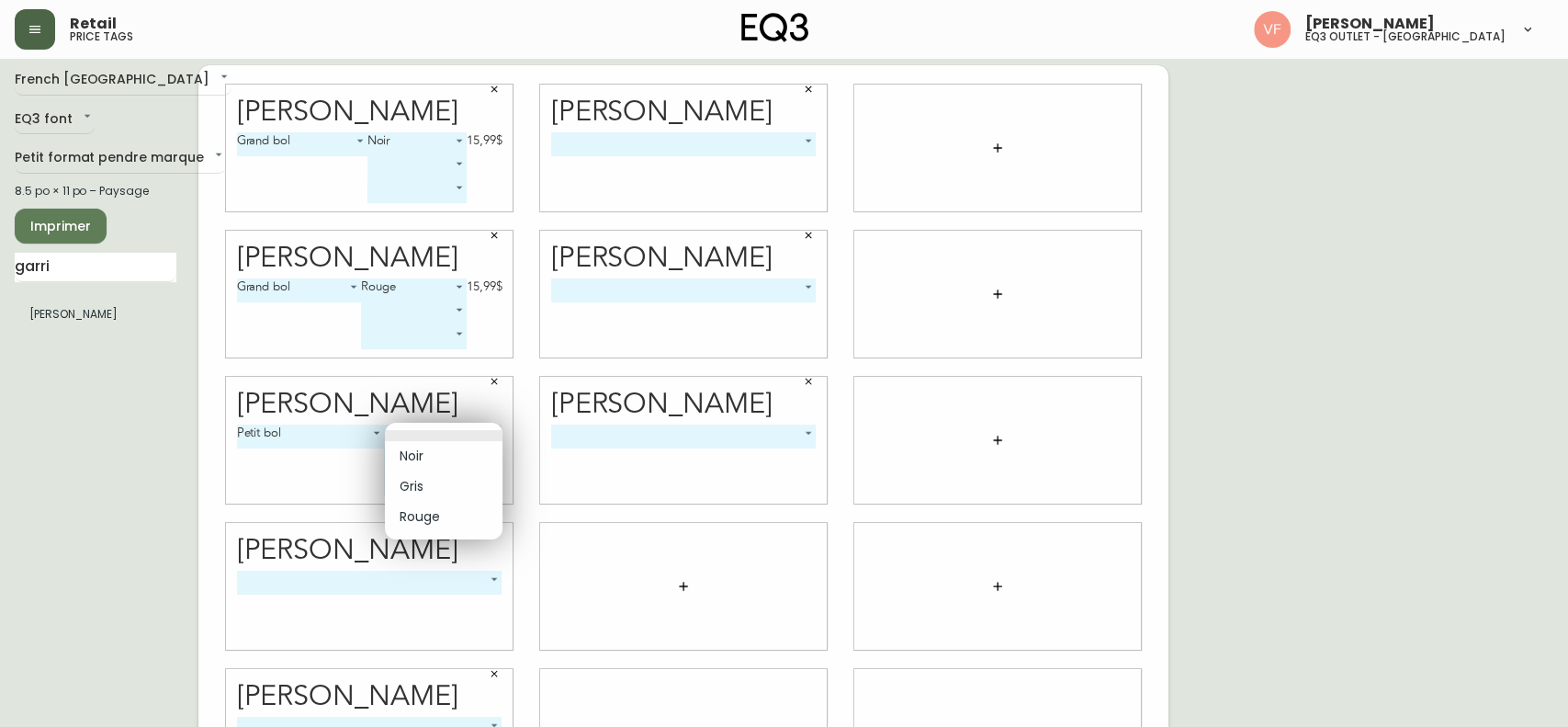
click at [439, 444] on body "Retail price tags [PERSON_NAME] eq3 outlet - [GEOGRAPHIC_DATA] [GEOGRAPHIC_DATA…" at bounding box center [784, 403] width 1568 height 823
click at [440, 461] on li "Noir" at bounding box center [443, 456] width 118 height 31
type input "0"
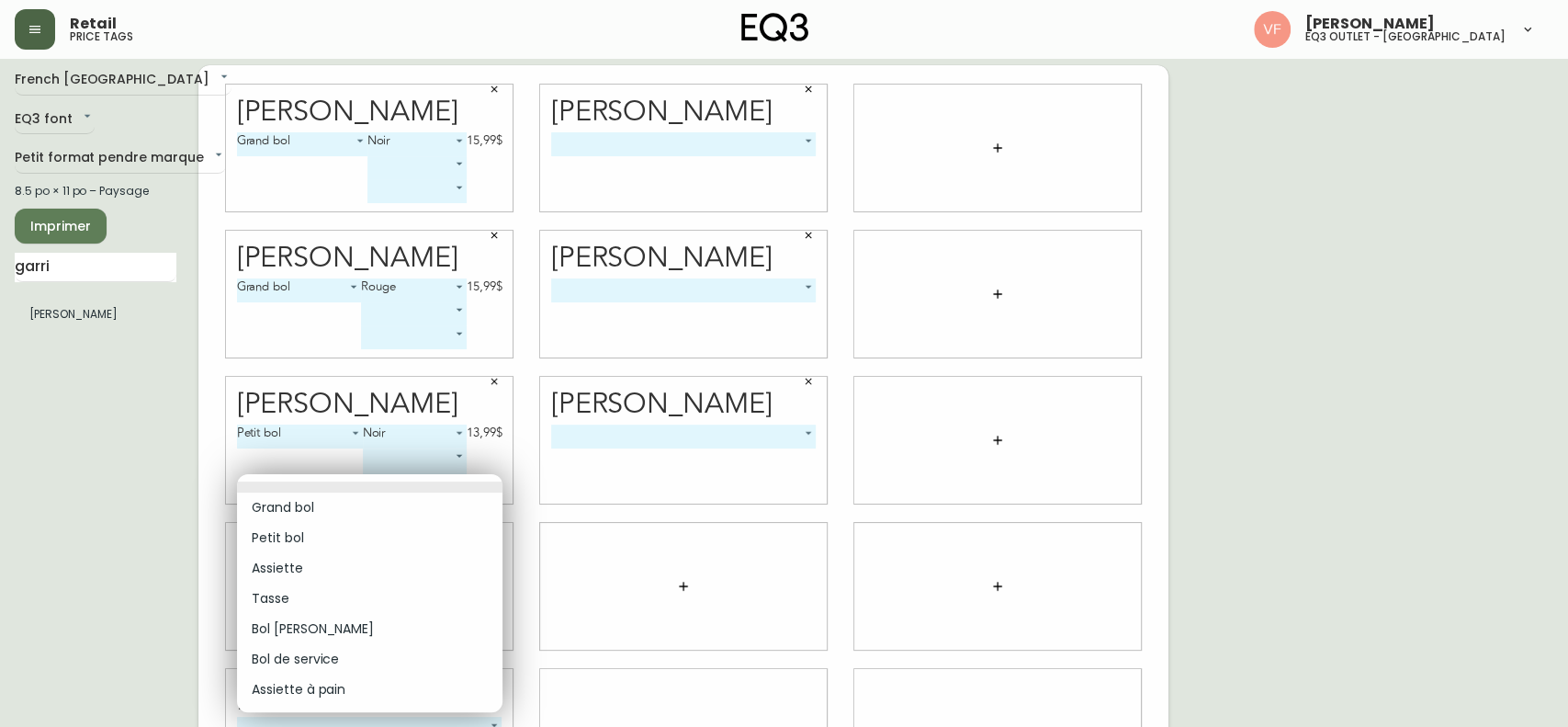
drag, startPoint x: 470, startPoint y: 589, endPoint x: 312, endPoint y: 546, distance: 163.7
click at [312, 544] on body "Retail price tags [PERSON_NAME] eq3 outlet - [GEOGRAPHIC_DATA] [GEOGRAPHIC_DATA…" at bounding box center [784, 403] width 1568 height 823
drag, startPoint x: 312, startPoint y: 546, endPoint x: 491, endPoint y: 622, distance: 194.5
click at [491, 544] on ul "Grand bol Petit bol Assiette Tasse Bol [PERSON_NAME] Bol de service Assiette à …" at bounding box center [370, 593] width 265 height 238
click at [404, 541] on li "Petit bol" at bounding box center [370, 538] width 265 height 31
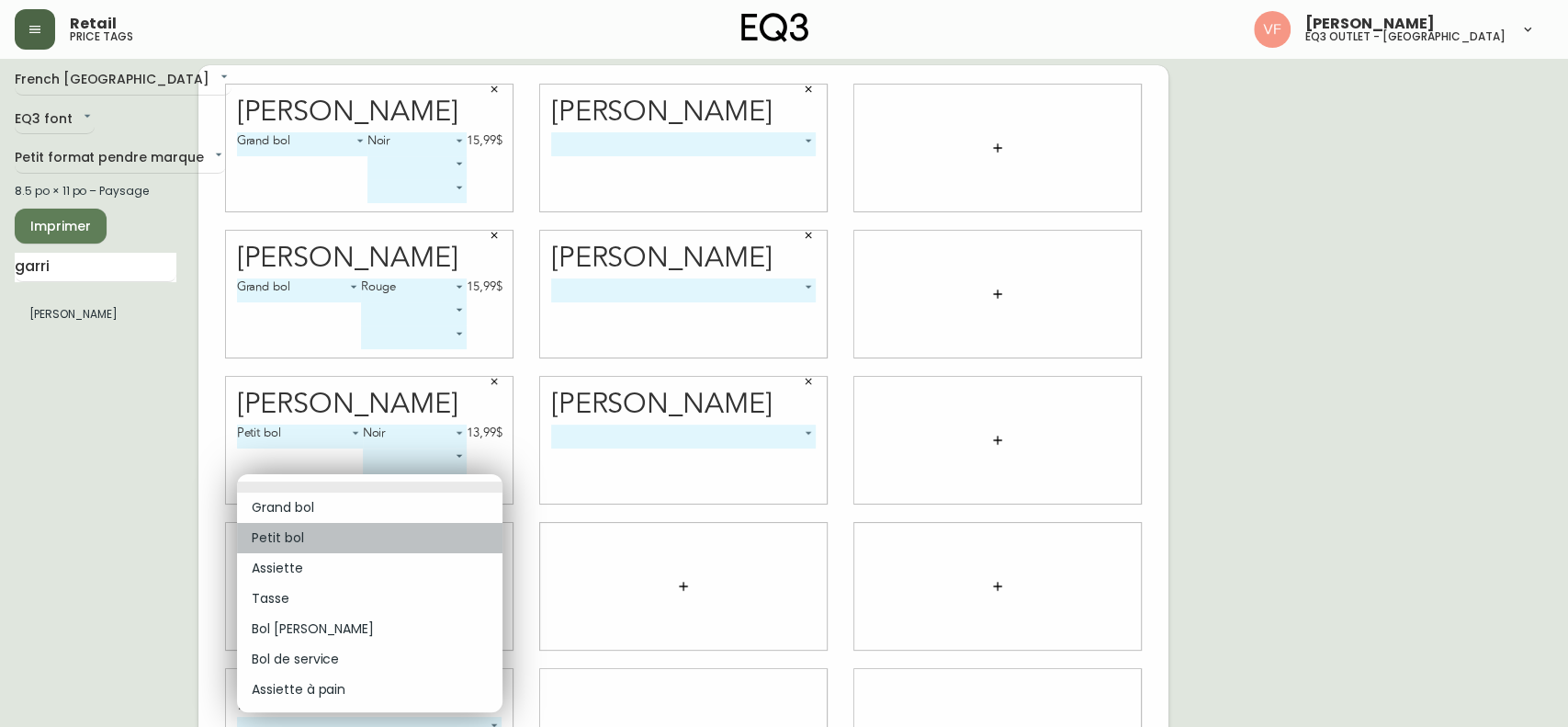
type input "1"
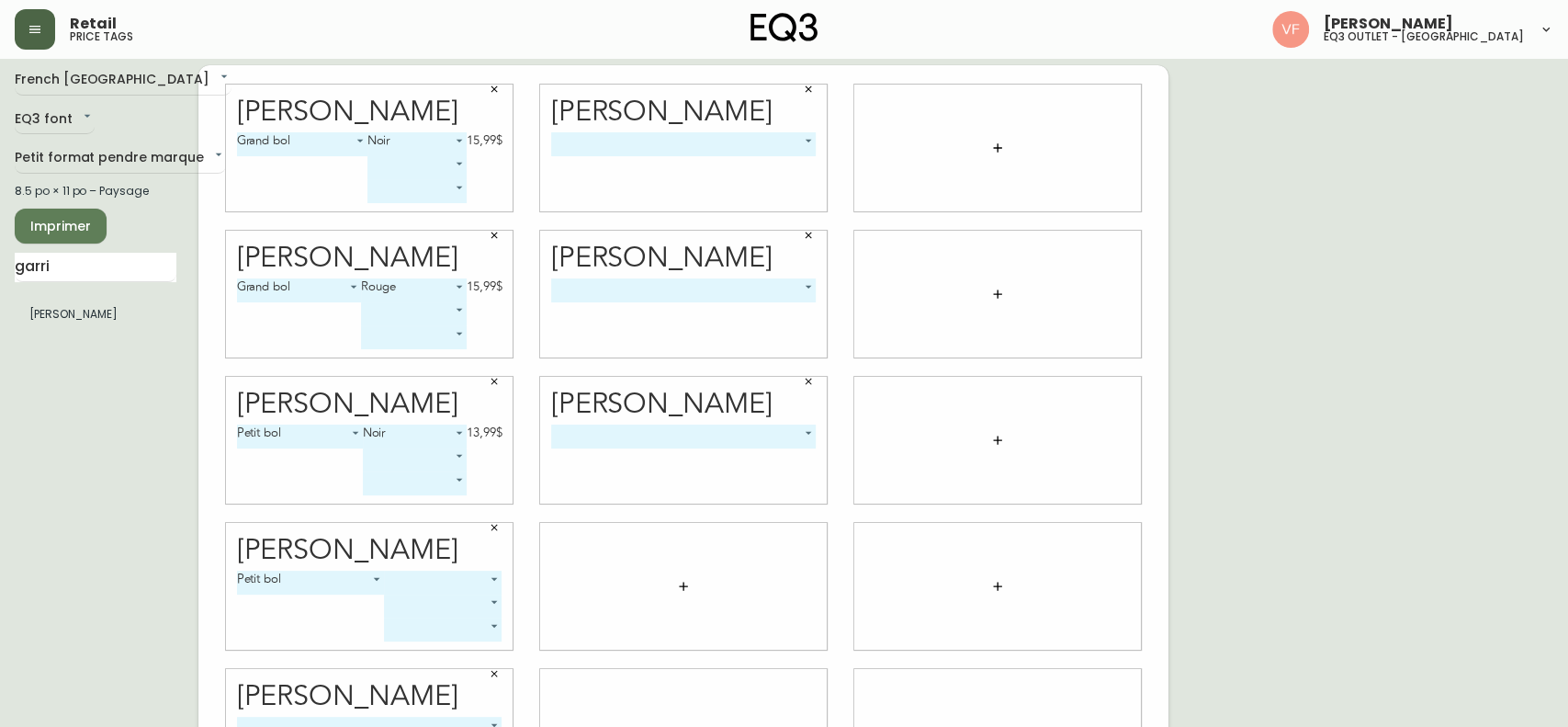
click at [465, 544] on body "Retail price tags [PERSON_NAME] eq3 outlet - [GEOGRAPHIC_DATA] [GEOGRAPHIC_DATA…" at bounding box center [784, 403] width 1568 height 823
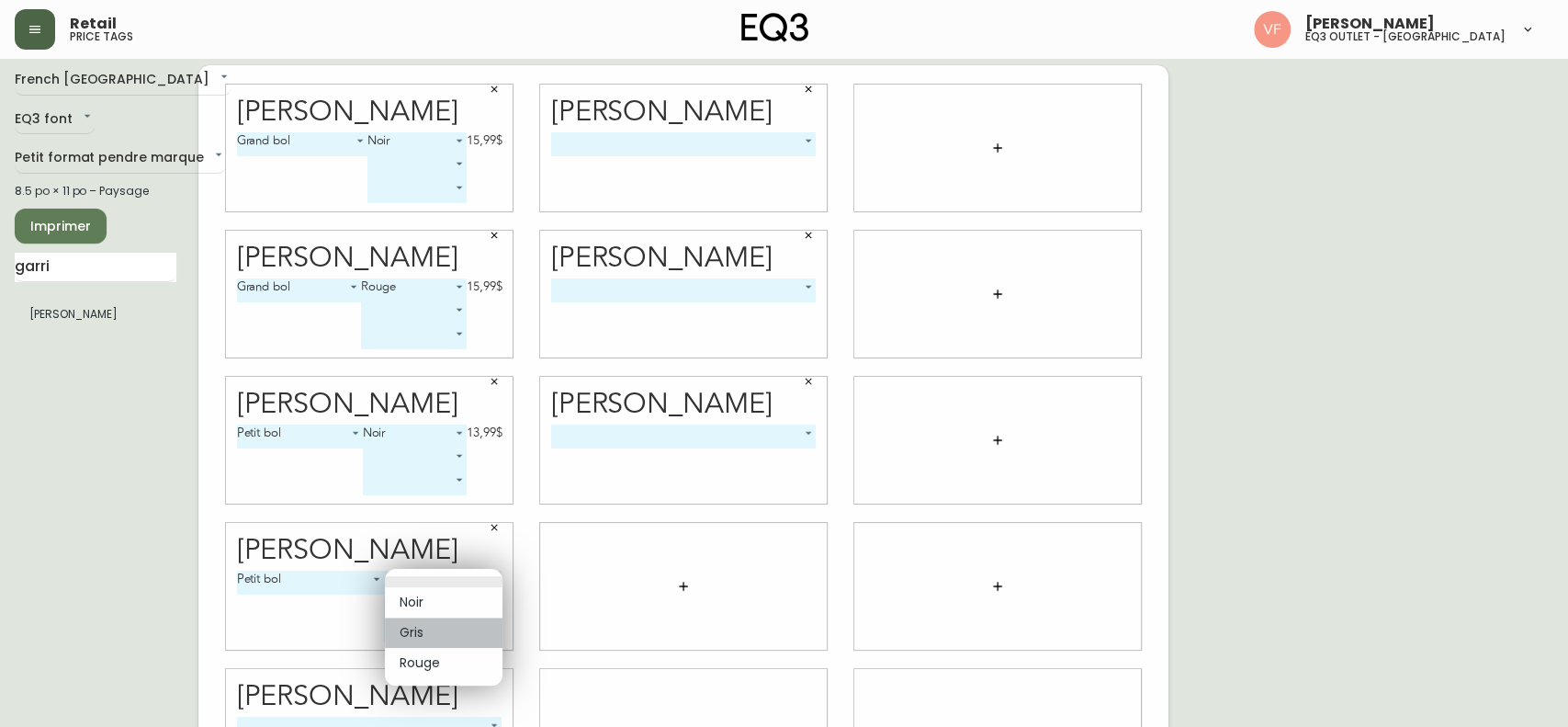
click at [414, 544] on li "Gris" at bounding box center [443, 632] width 118 height 31
type input "1"
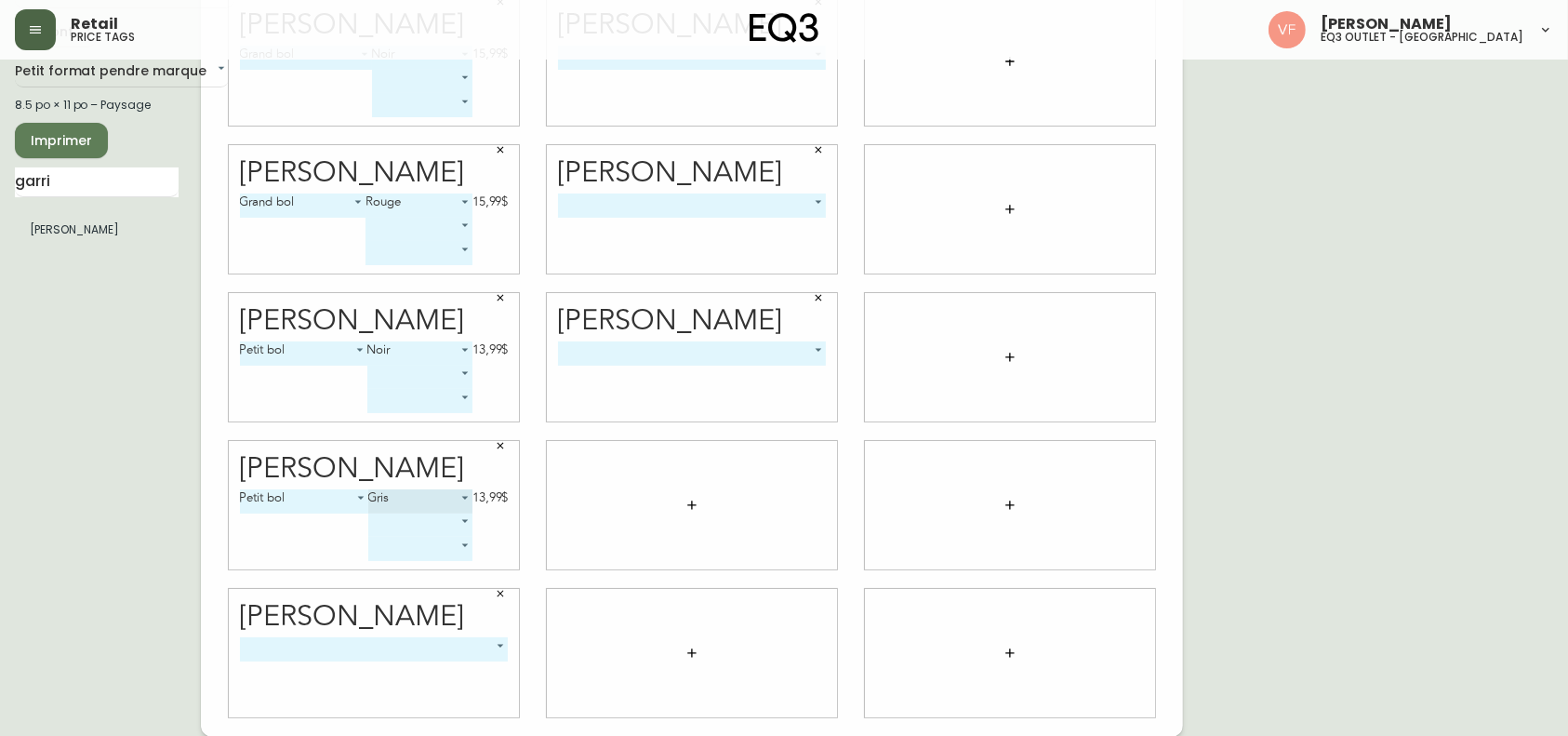
scroll to position [95, 0]
click at [488, 551] on body "Retail price tags [PERSON_NAME] eq3 outlet - [GEOGRAPHIC_DATA] [GEOGRAPHIC_DATA…" at bounding box center [784, 322] width 1568 height 834
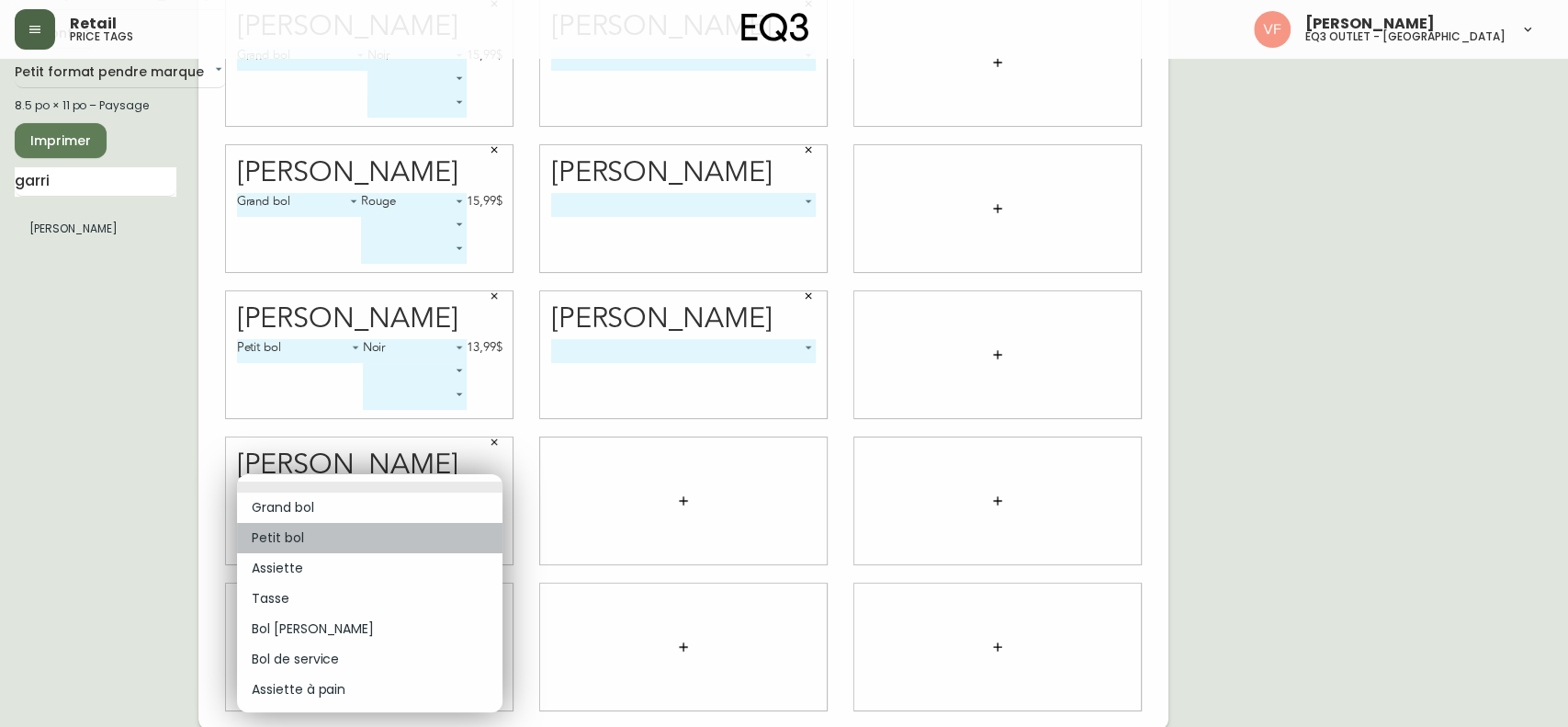
click at [308, 528] on li "Petit bol" at bounding box center [370, 538] width 265 height 31
type input "1"
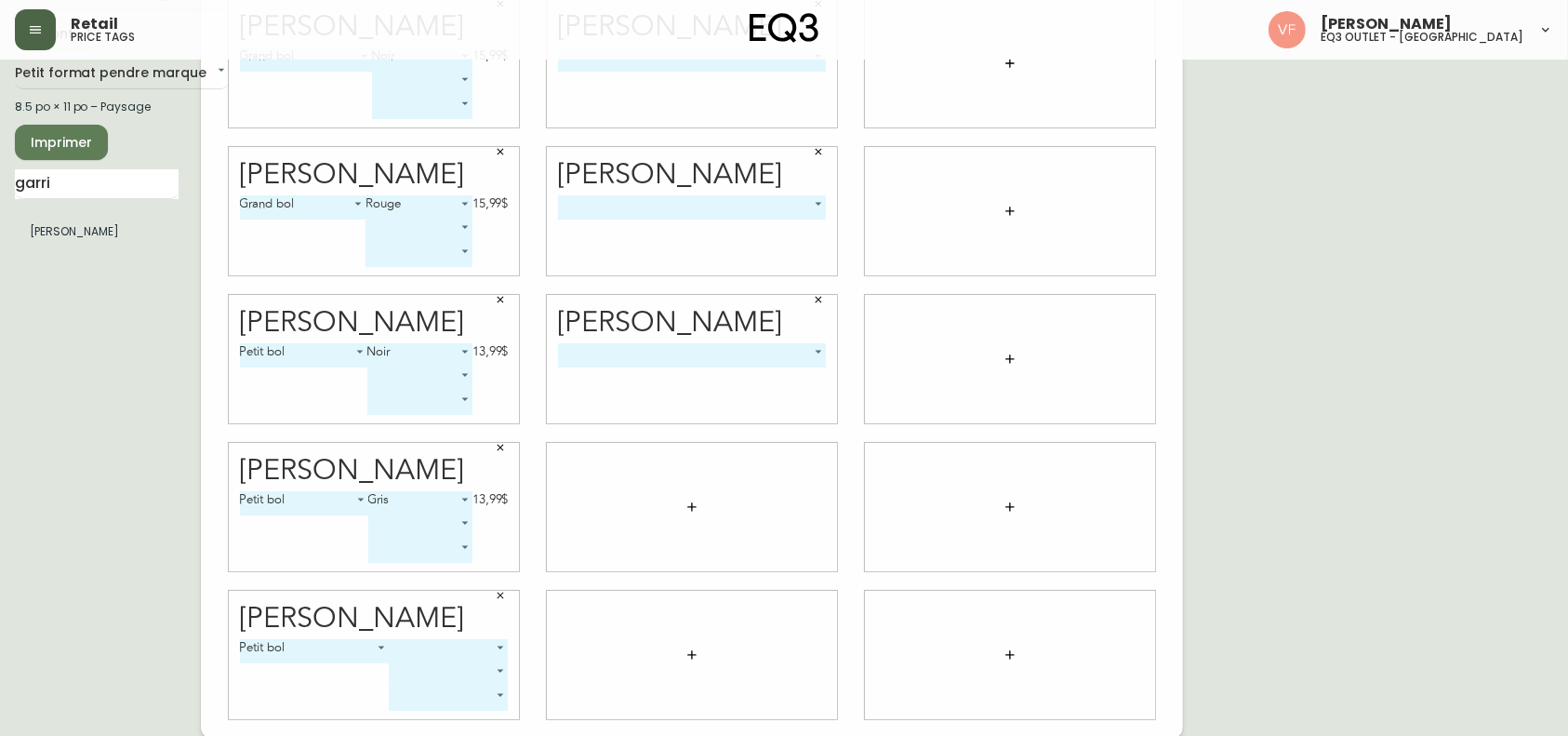
click at [503, 551] on body "Retail price tags [PERSON_NAME] eq3 outlet - [GEOGRAPHIC_DATA] [GEOGRAPHIC_DATA…" at bounding box center [784, 322] width 1568 height 834
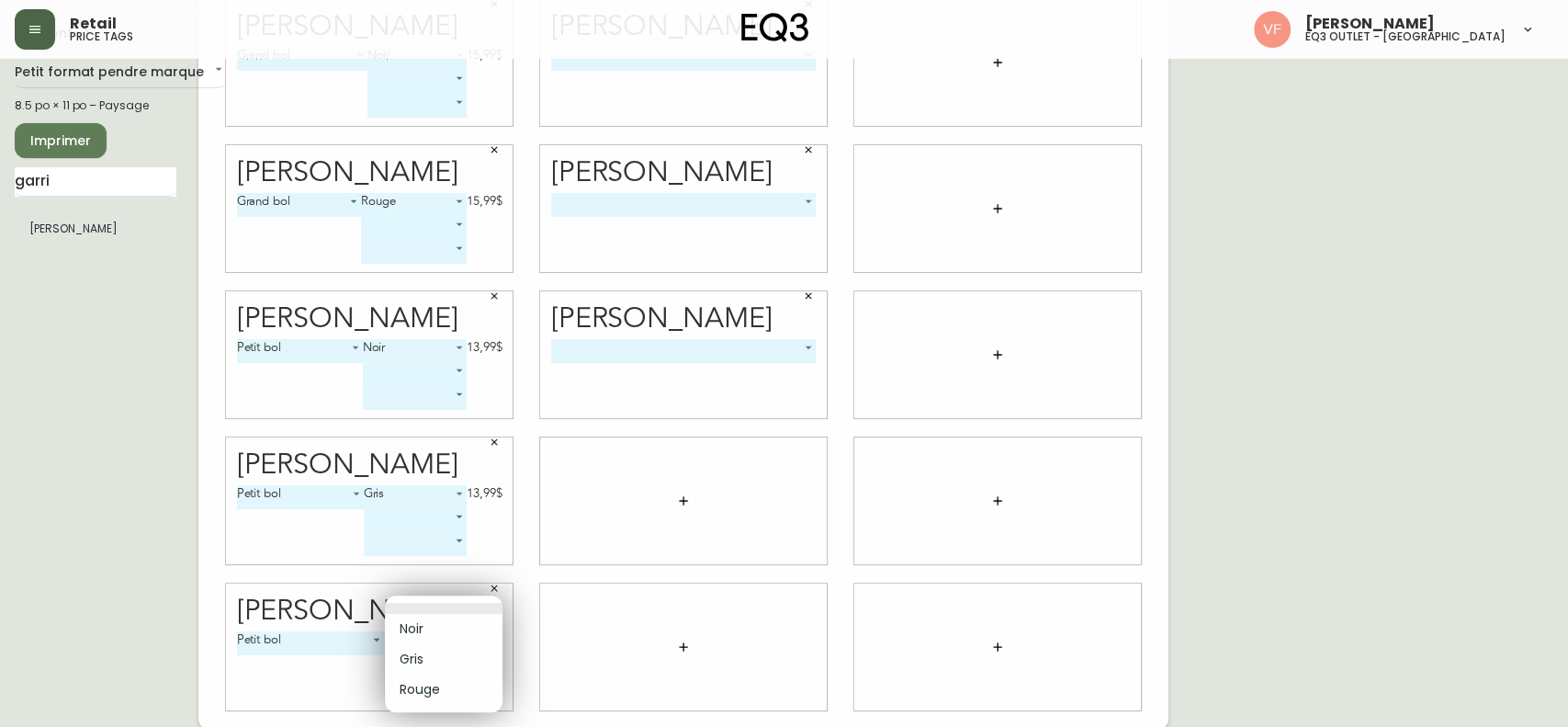
click at [442, 544] on li "Rouge" at bounding box center [443, 689] width 118 height 31
type input "2"
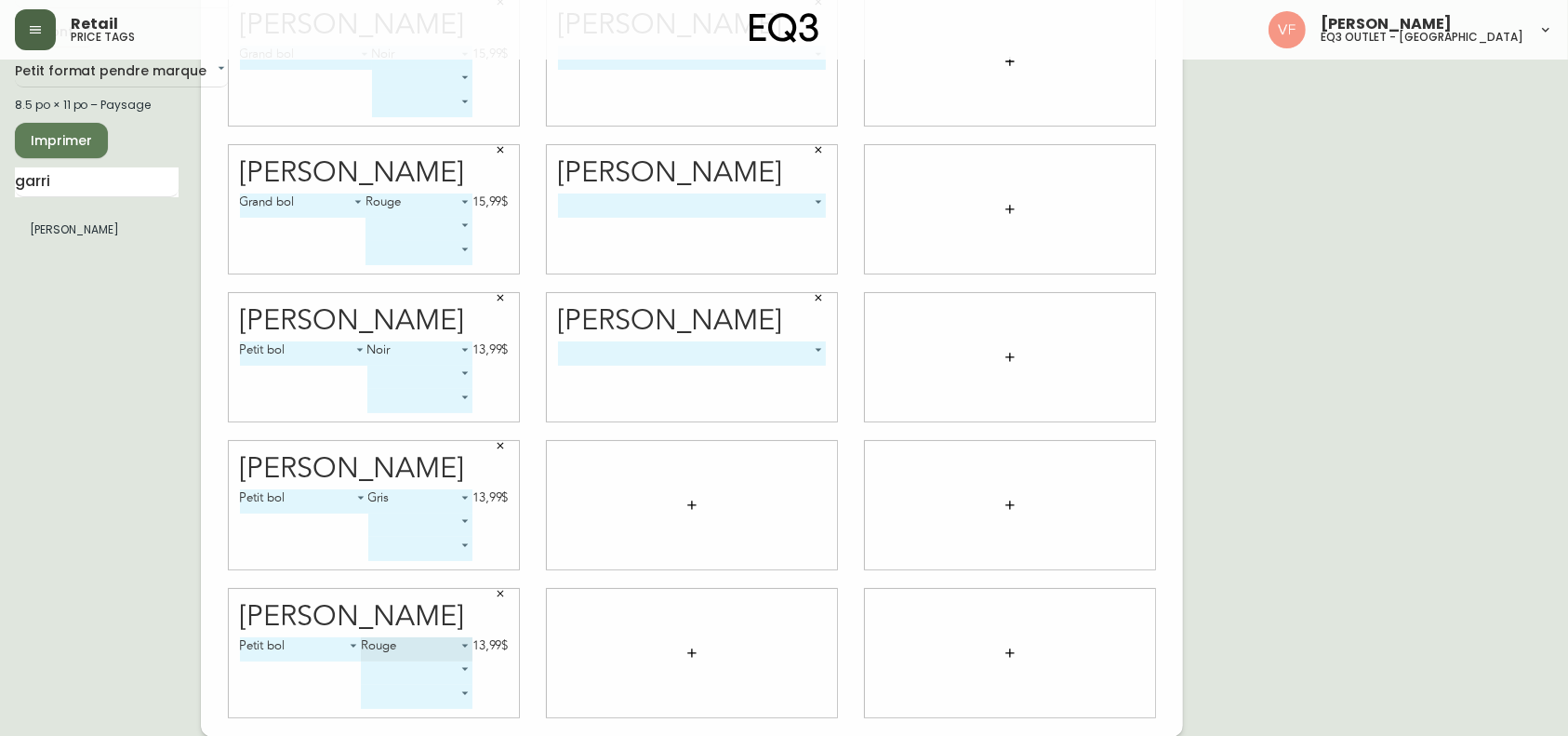
scroll to position [0, 0]
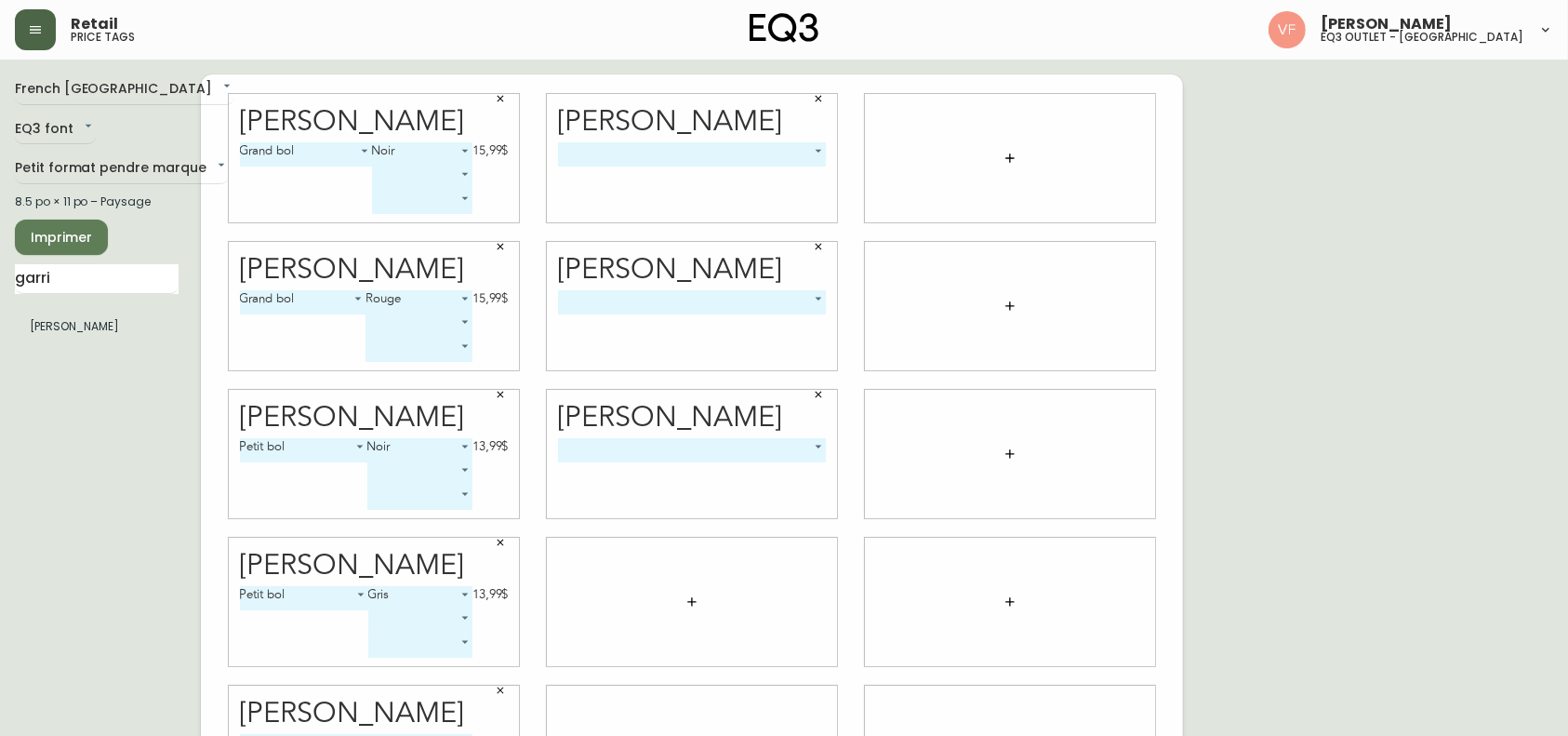
click at [707, 166] on div "​ -1" at bounding box center [692, 182] width 269 height 80
click at [702, 158] on body "Retail price tags [PERSON_NAME] eq3 outlet - [GEOGRAPHIC_DATA] [GEOGRAPHIC_DATA…" at bounding box center [784, 417] width 1568 height 834
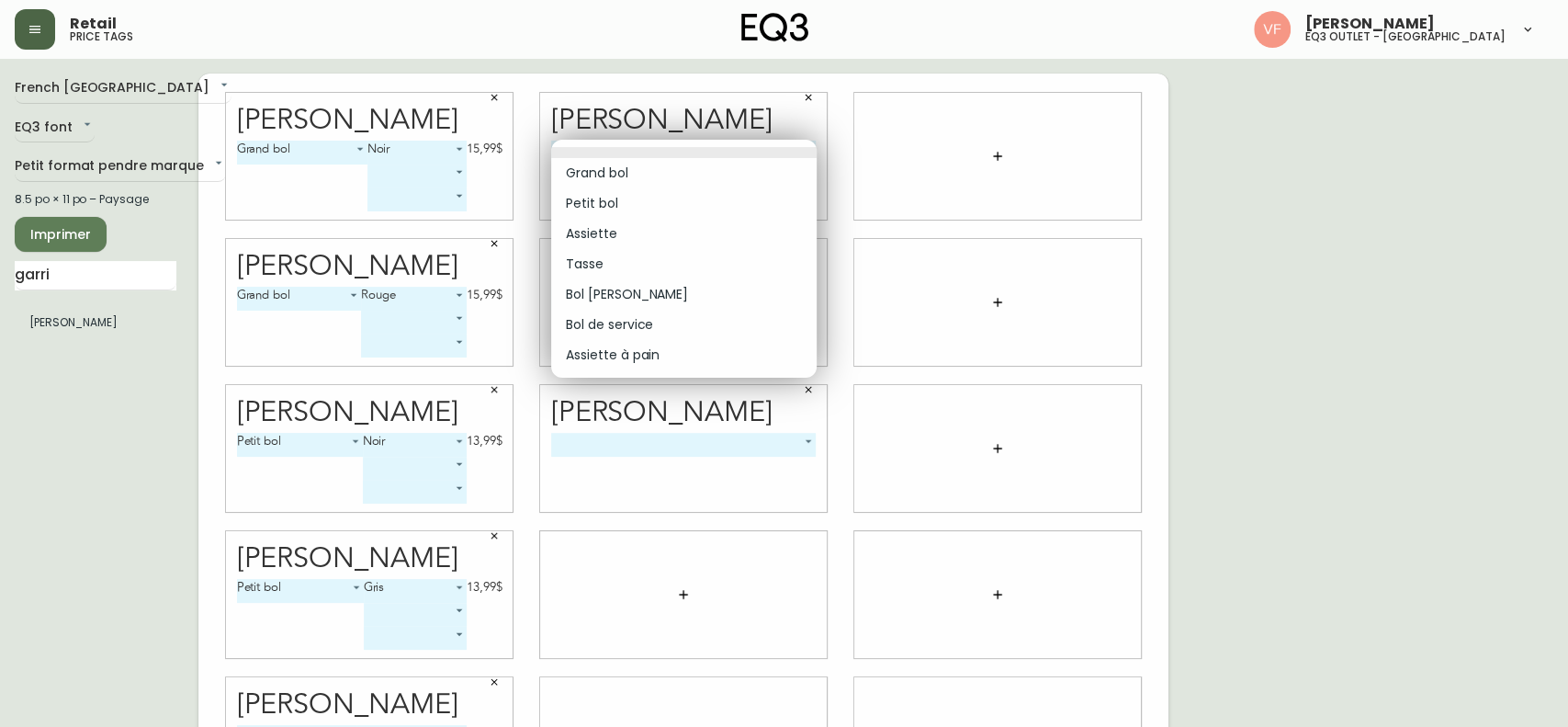
click at [79, 77] on div at bounding box center [784, 364] width 1568 height 727
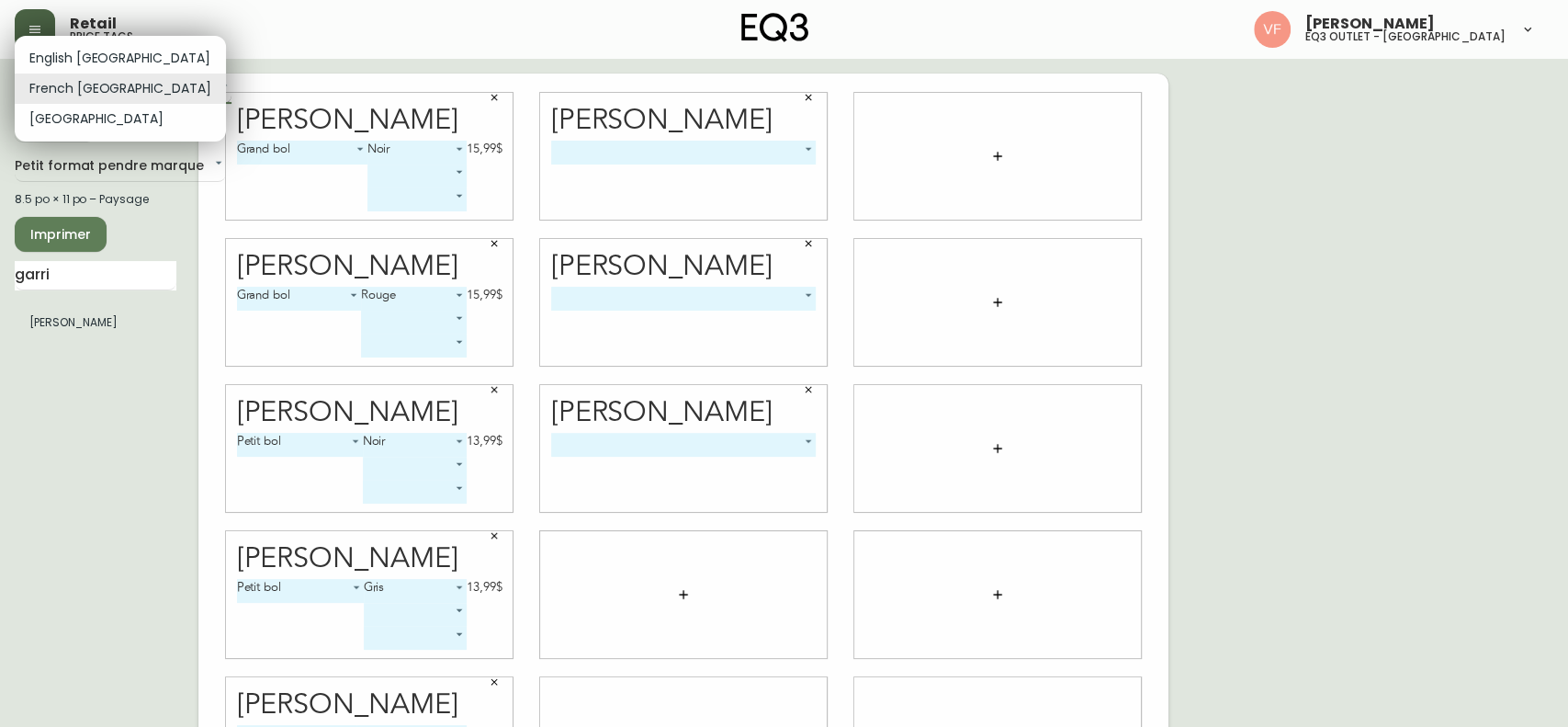
click at [71, 90] on body "Retail price tags [PERSON_NAME] eq3 outlet - [GEOGRAPHIC_DATA] [GEOGRAPHIC_DATA…" at bounding box center [784, 412] width 1568 height 823
click at [70, 53] on li "English [GEOGRAPHIC_DATA]" at bounding box center [121, 58] width 211 height 31
type input "en_CA"
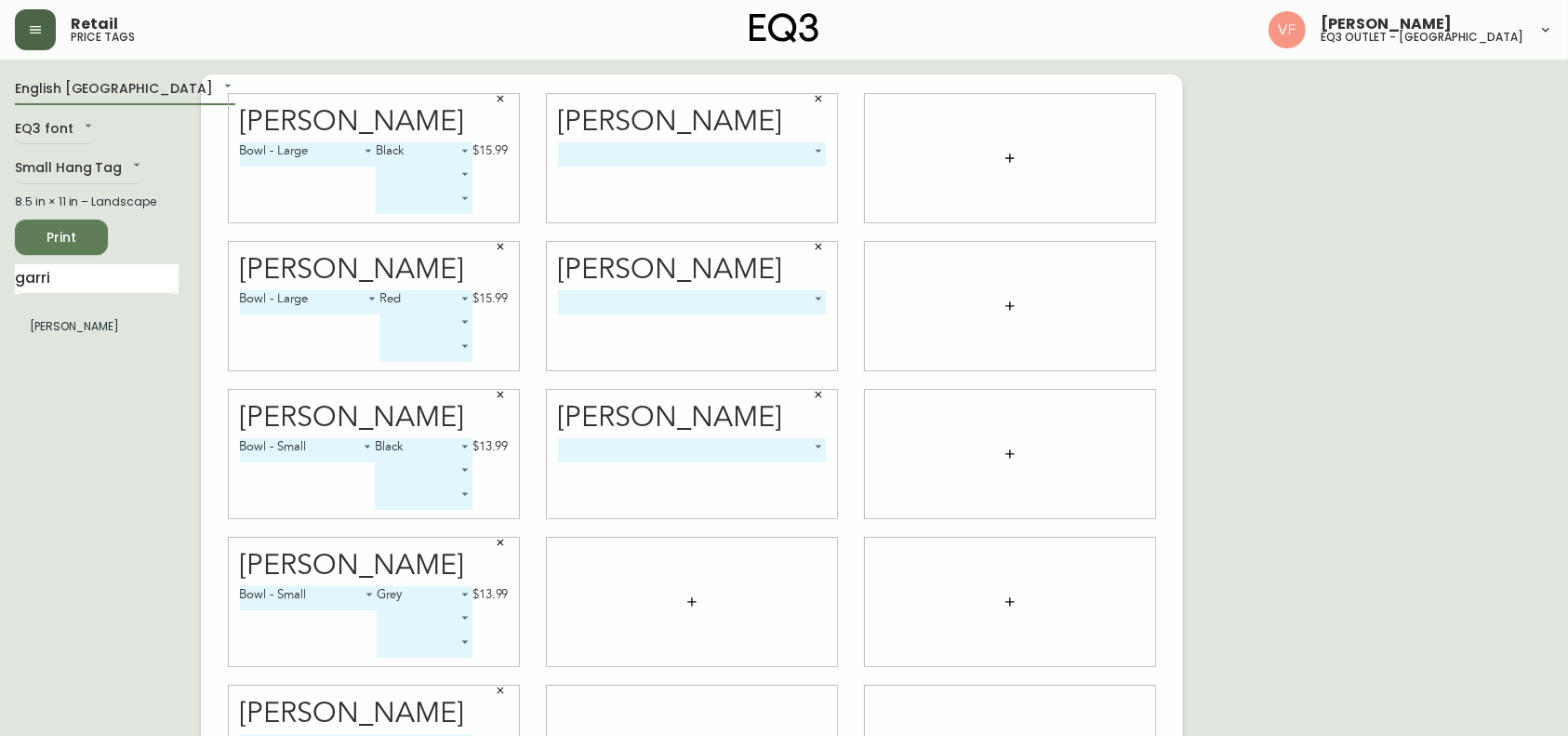
click at [653, 167] on div "​ -1" at bounding box center [692, 182] width 269 height 80
click at [649, 137] on div "[PERSON_NAME]" at bounding box center [692, 122] width 269 height 29
click at [648, 144] on body "Retail price tags [PERSON_NAME] eq3 outlet - [GEOGRAPHIC_DATA] English [GEOGRAP…" at bounding box center [784, 417] width 1568 height 834
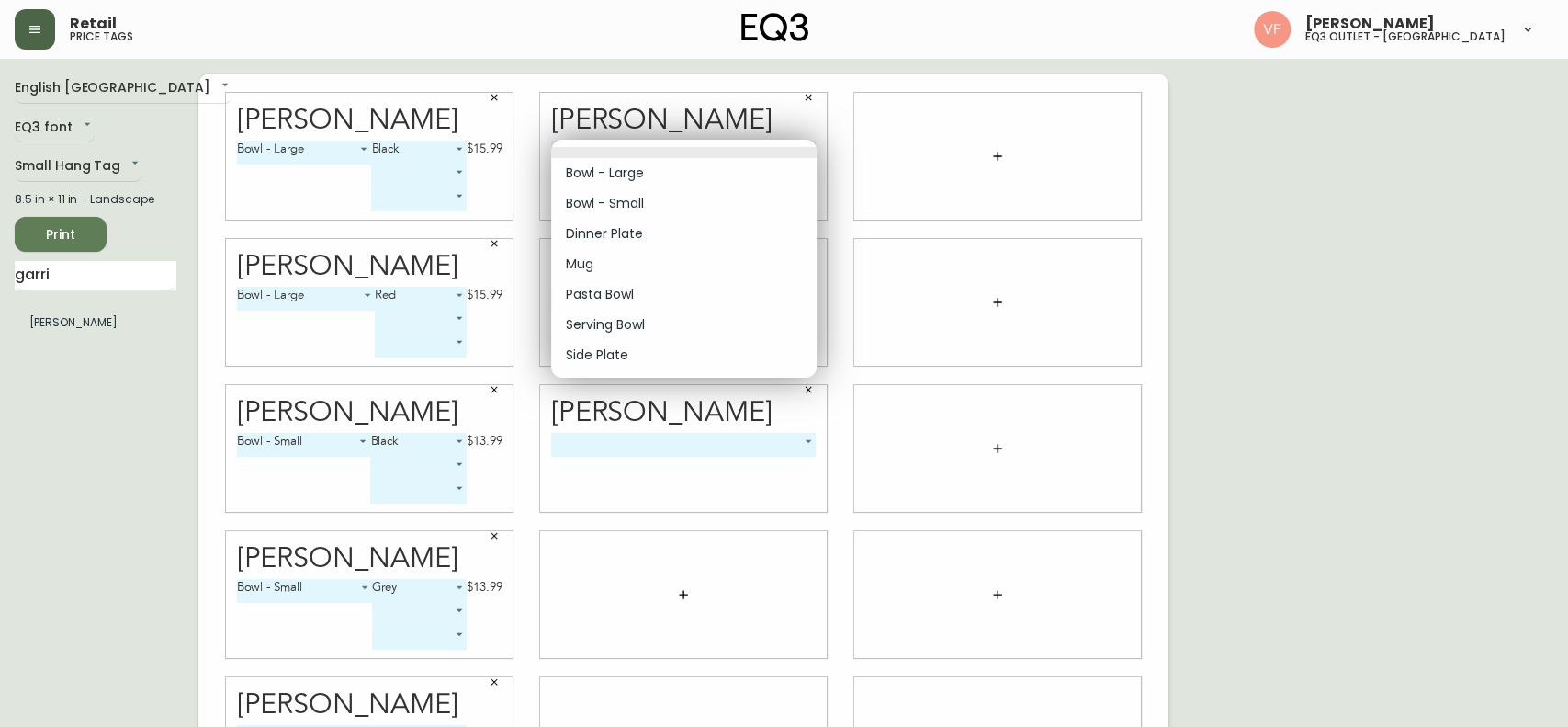
click at [624, 228] on li "Dinner Plate" at bounding box center [683, 234] width 265 height 31
type input "2"
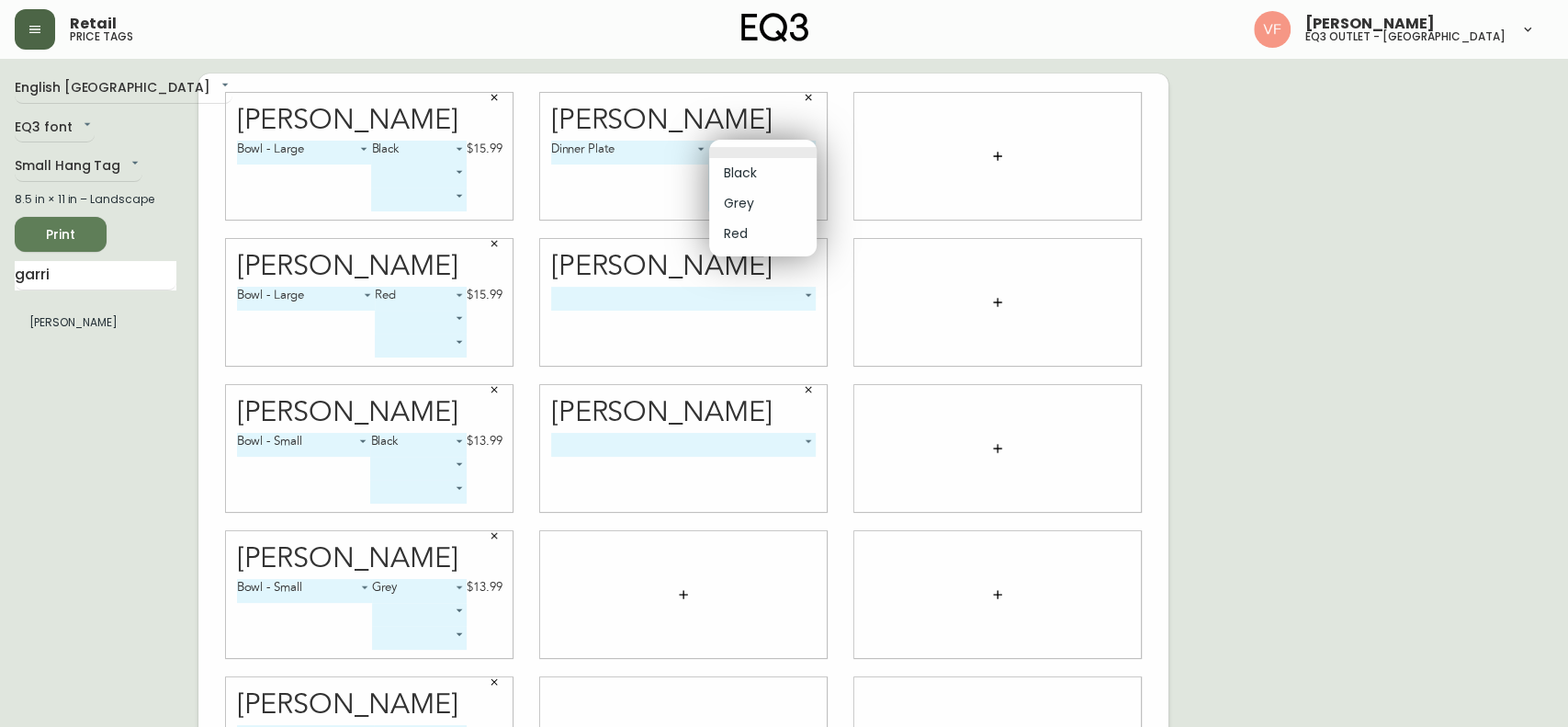
click at [779, 140] on body "Retail price tags [PERSON_NAME] eq3 outlet - [GEOGRAPHIC_DATA] English [GEOGRAP…" at bounding box center [784, 412] width 1568 height 823
click at [756, 177] on li "Black" at bounding box center [763, 172] width 108 height 31
type input "0"
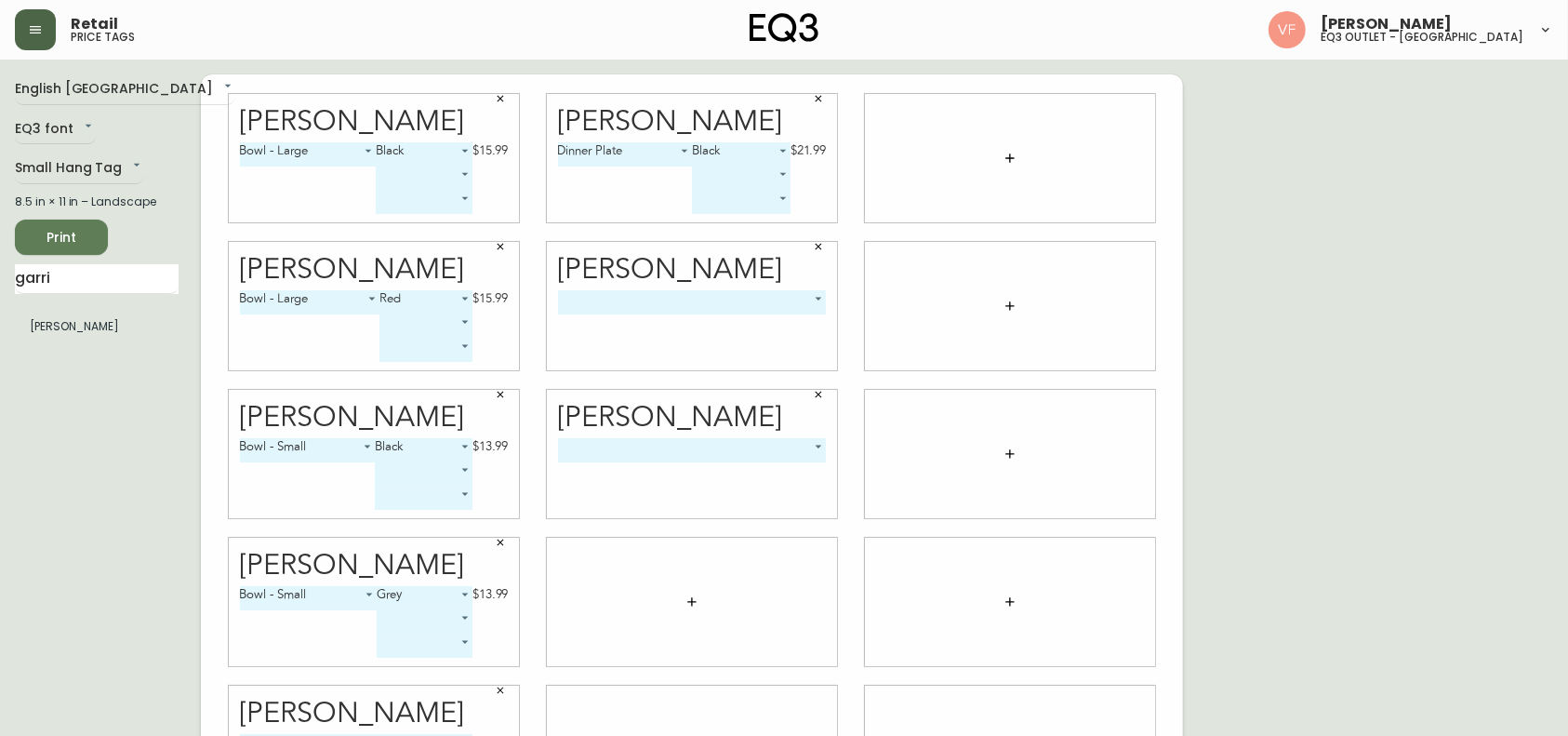
click at [771, 296] on body "Retail price tags [PERSON_NAME] eq3 outlet - [GEOGRAPHIC_DATA] English [GEOGRAP…" at bounding box center [784, 417] width 1568 height 834
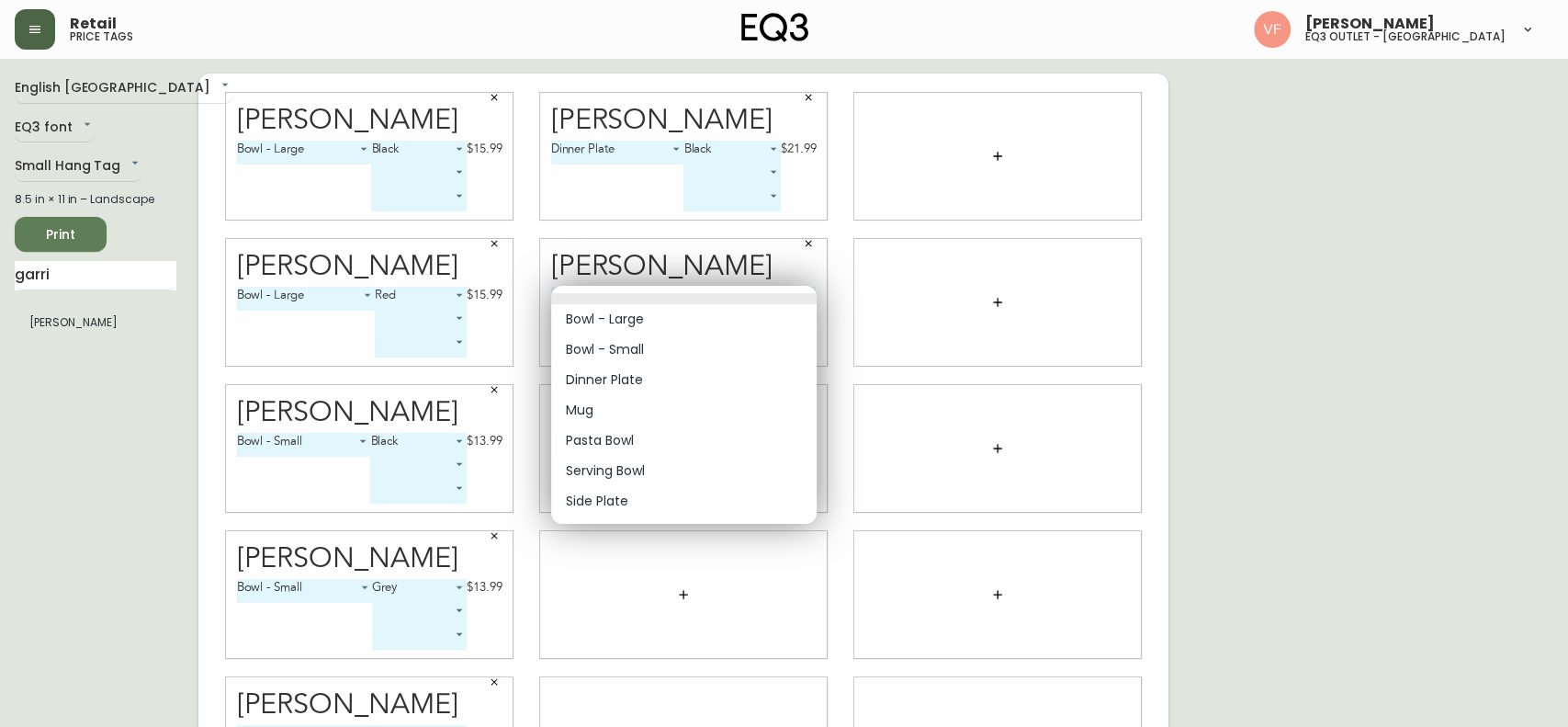
click at [621, 380] on li "Dinner Plate" at bounding box center [683, 379] width 265 height 31
type input "2"
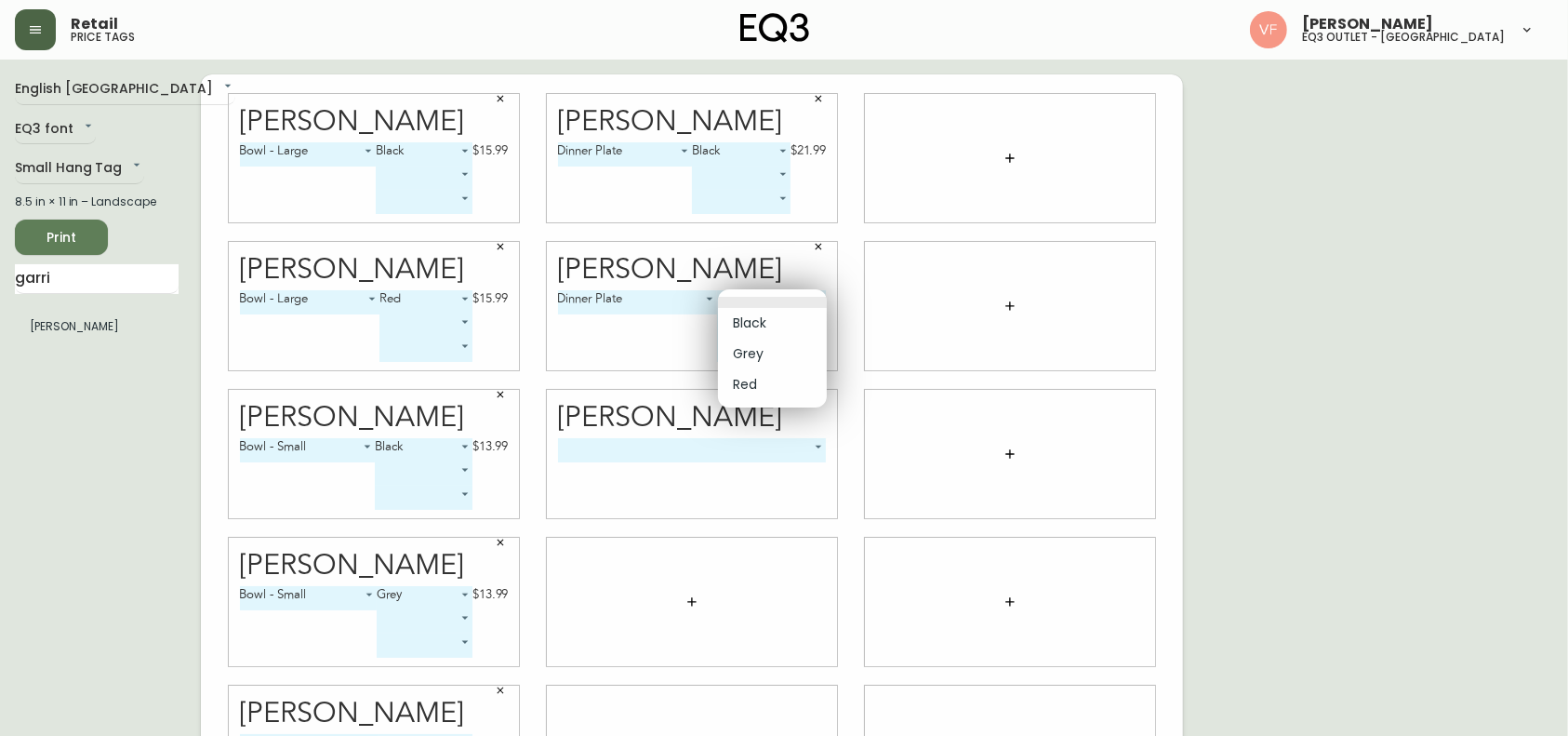
click at [789, 309] on body "Retail price tags [PERSON_NAME] eq3 outlet - [GEOGRAPHIC_DATA] English [GEOGRAP…" at bounding box center [784, 417] width 1568 height 834
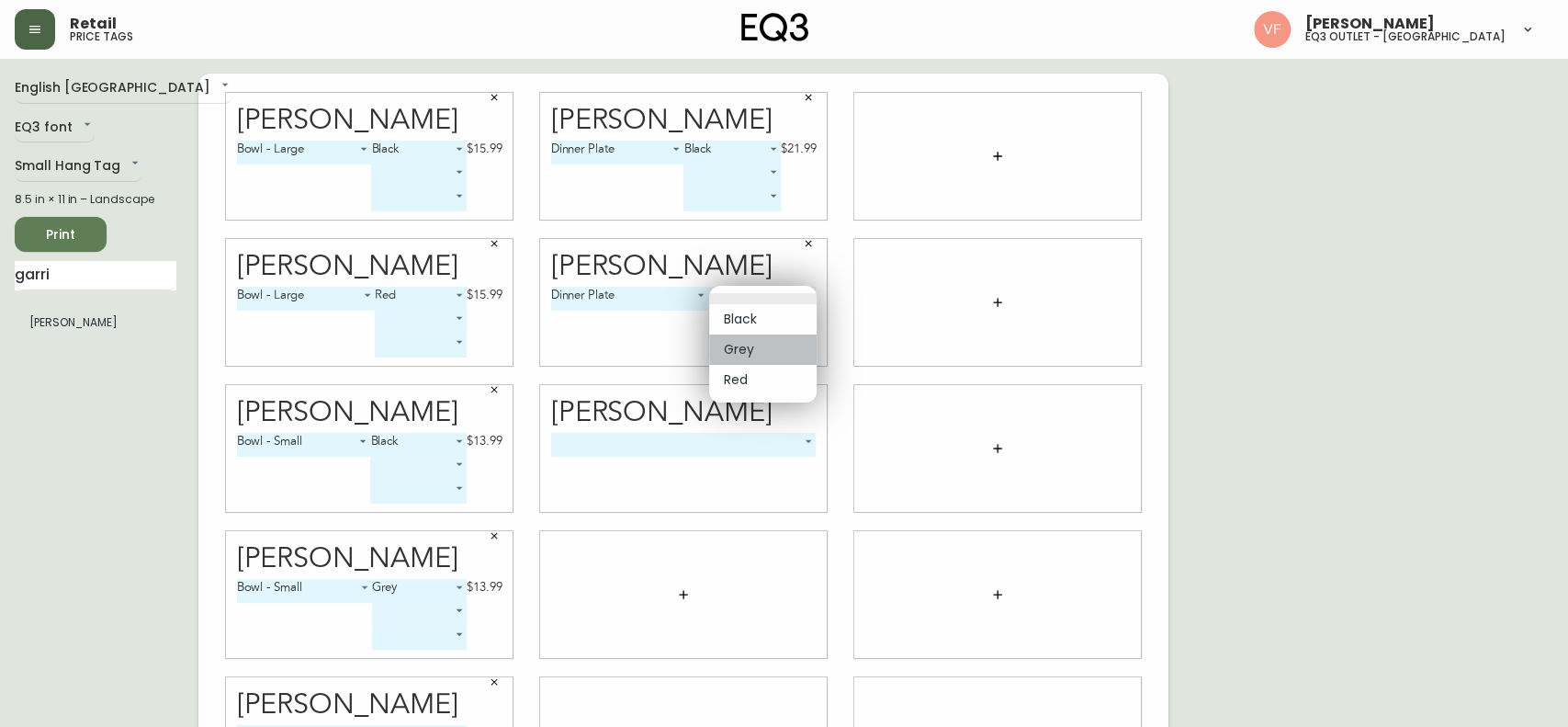
click at [762, 349] on li "Grey" at bounding box center [763, 350] width 108 height 31
type input "1"
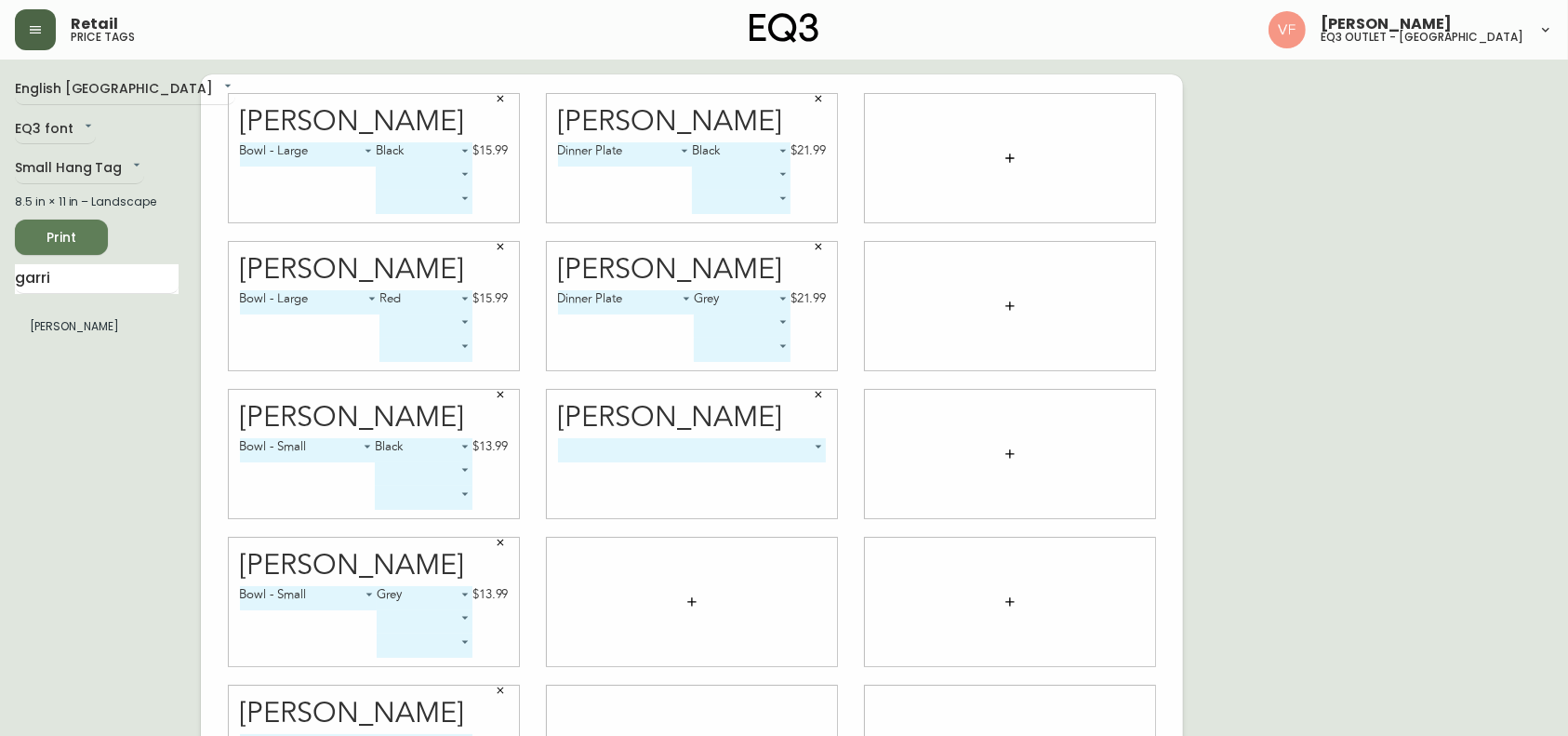
click at [674, 439] on body "Retail price tags [PERSON_NAME] eq3 outlet - [GEOGRAPHIC_DATA] English [GEOGRAP…" at bounding box center [784, 417] width 1568 height 834
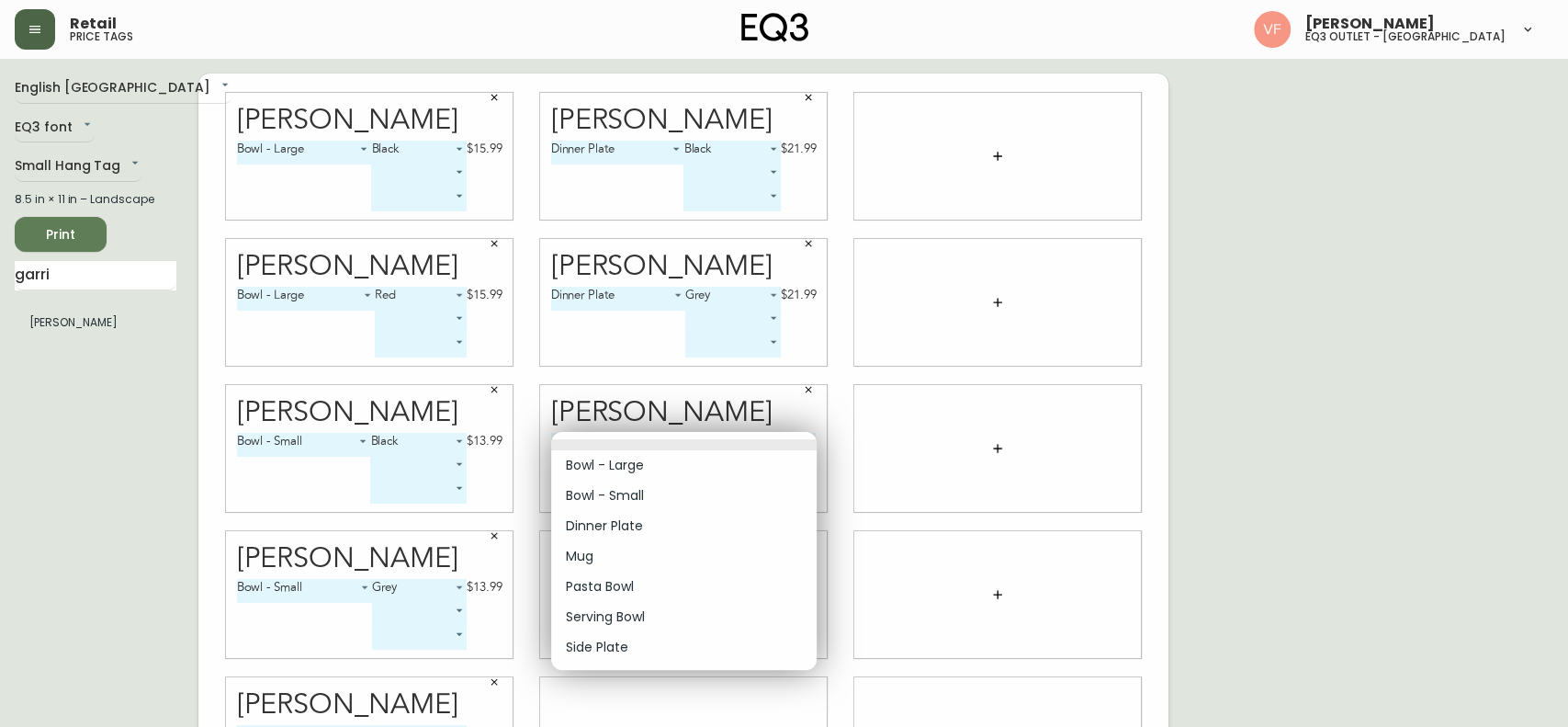
click at [631, 523] on li "Dinner Plate" at bounding box center [683, 526] width 265 height 31
type input "2"
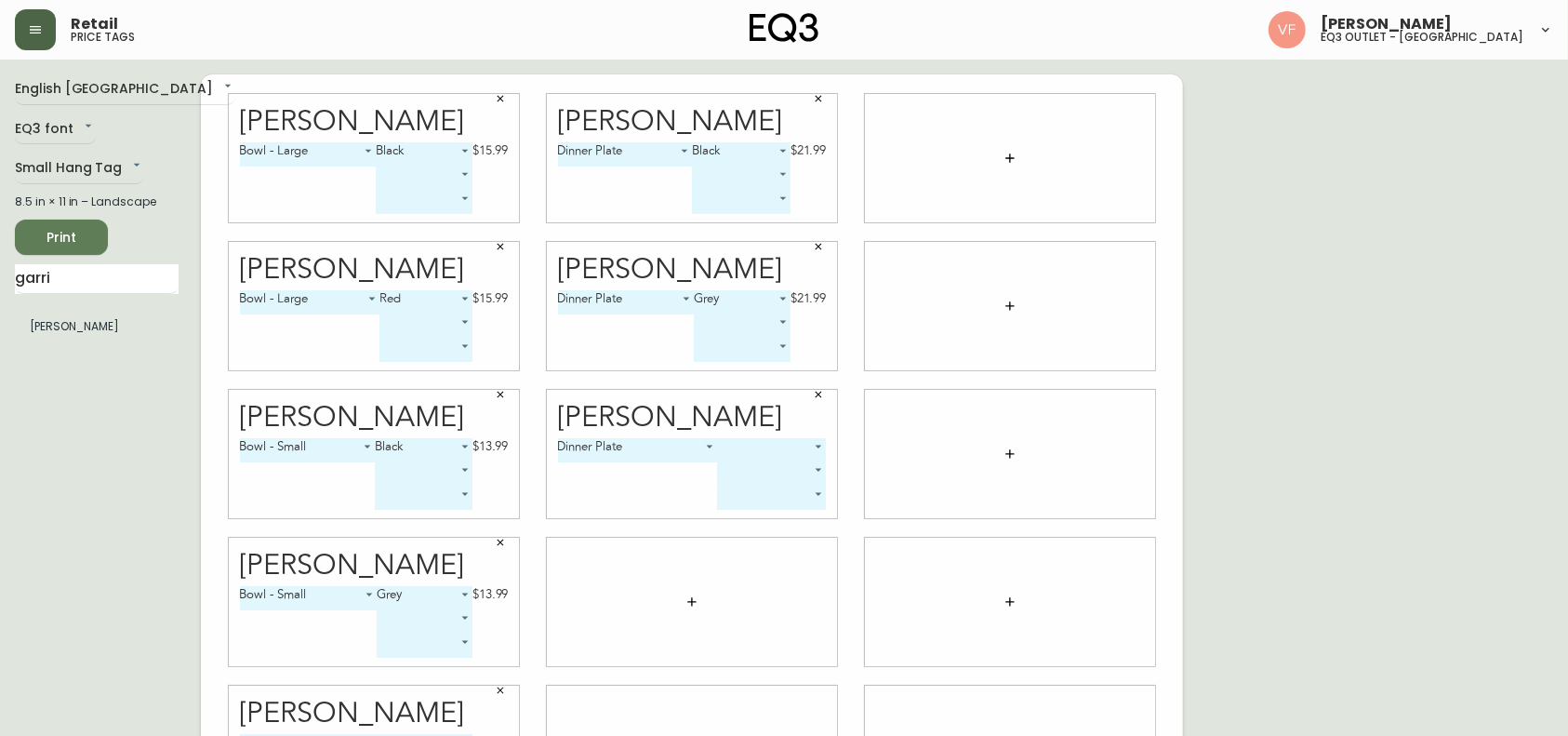
click at [801, 453] on body "Retail price tags [PERSON_NAME] eq3 outlet - [GEOGRAPHIC_DATA] English [GEOGRAP…" at bounding box center [784, 417] width 1568 height 834
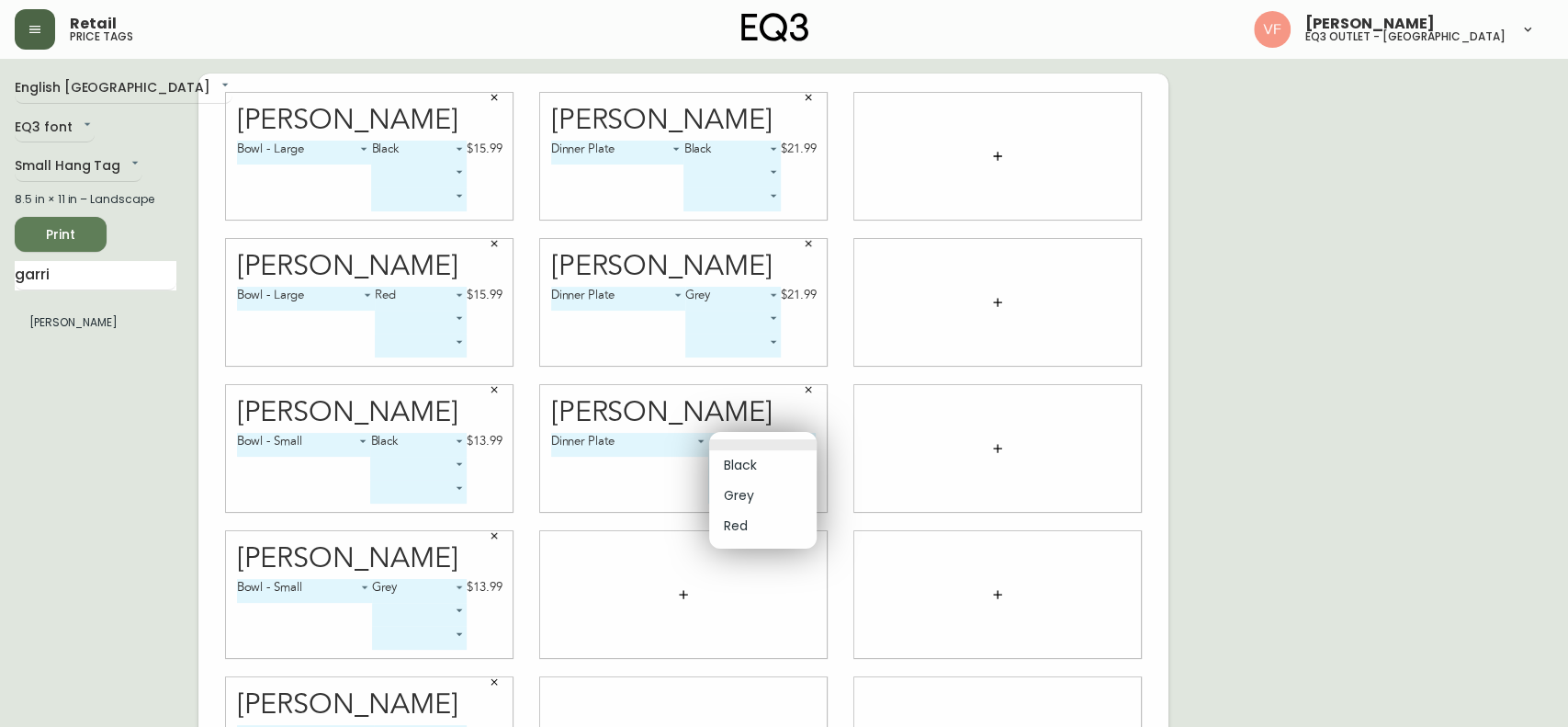
click at [760, 530] on li "Red" at bounding box center [763, 526] width 108 height 31
type input "2"
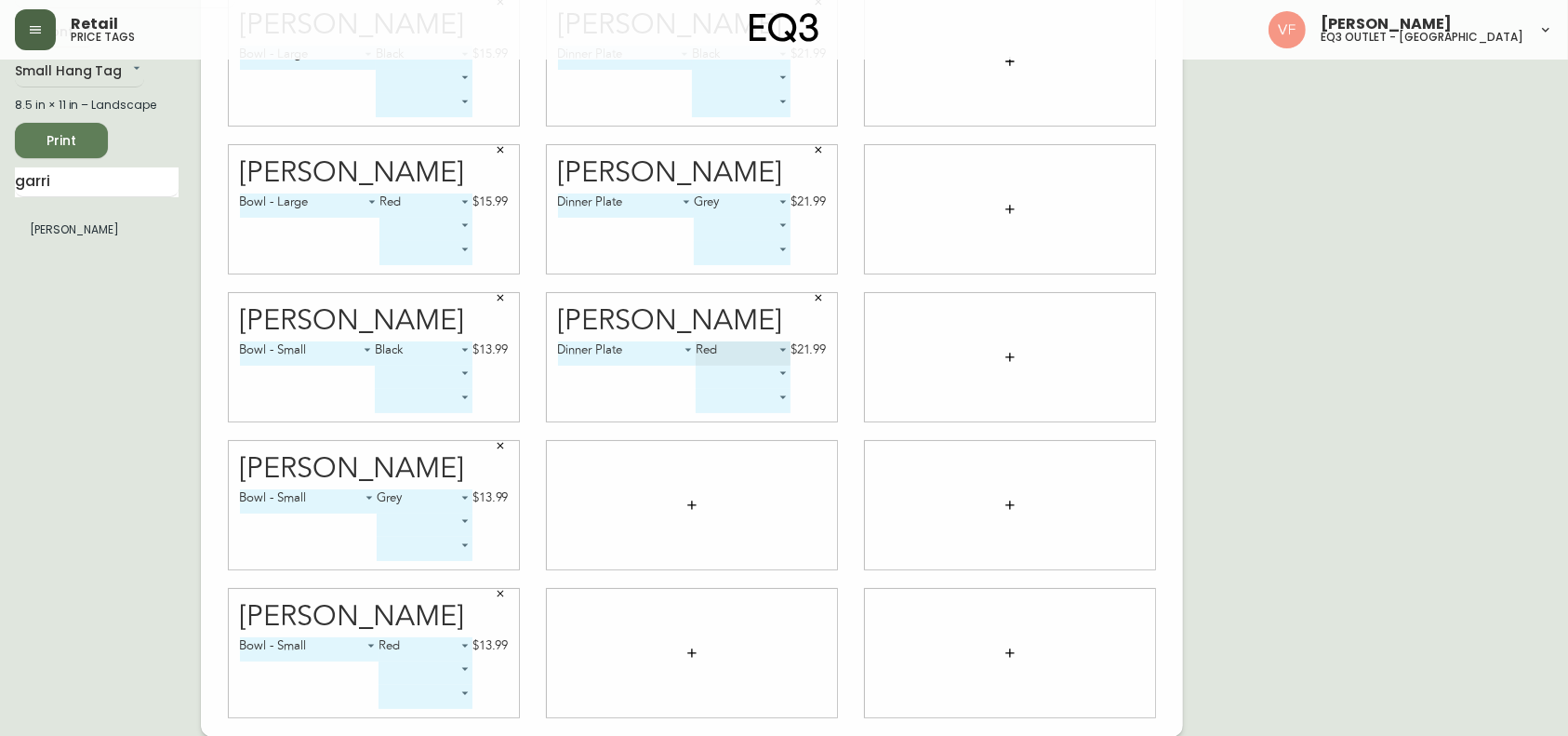
scroll to position [97, 0]
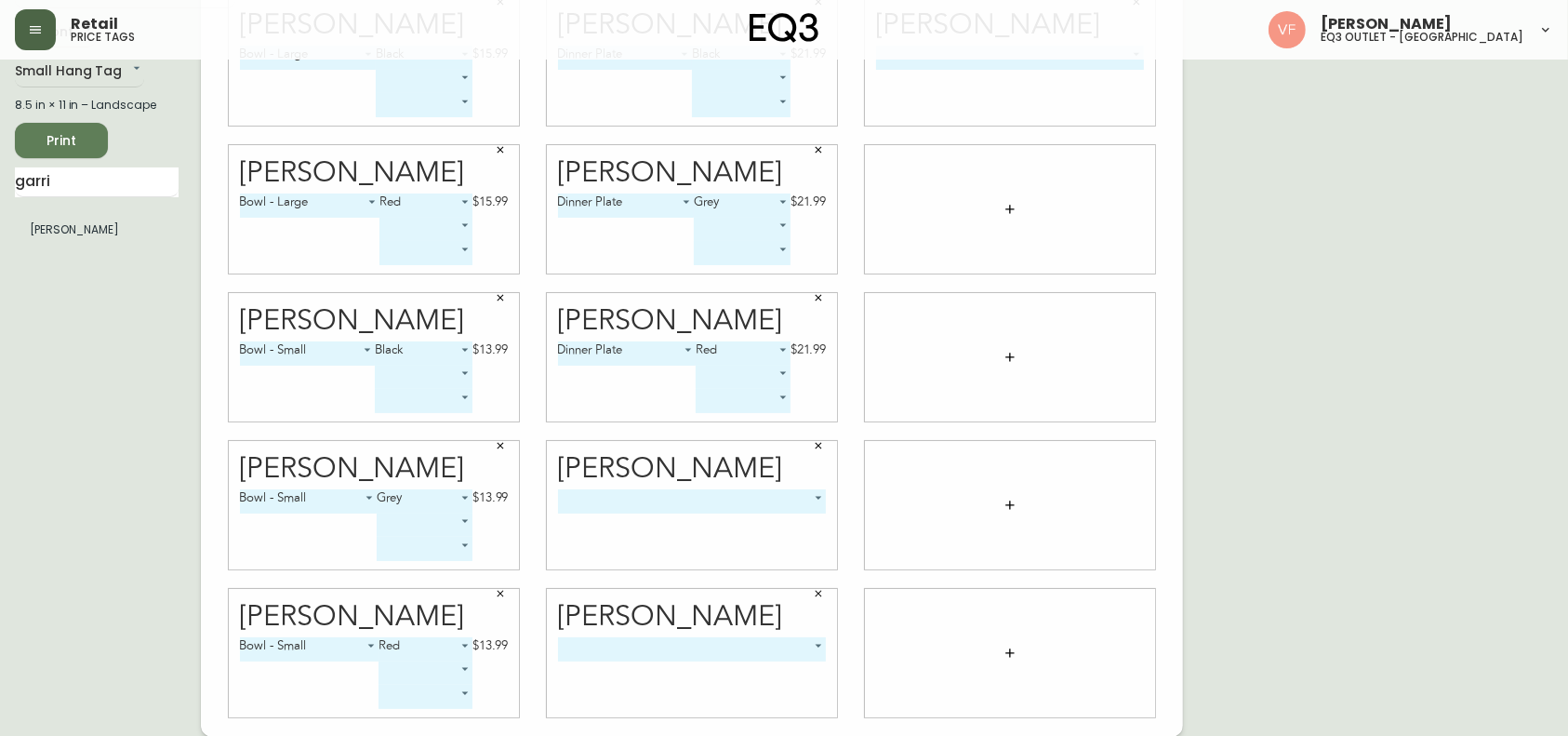
click at [781, 491] on body "Retail price tags [PERSON_NAME] eq3 outlet - [GEOGRAPHIC_DATA] English [GEOGRAP…" at bounding box center [784, 320] width 1568 height 834
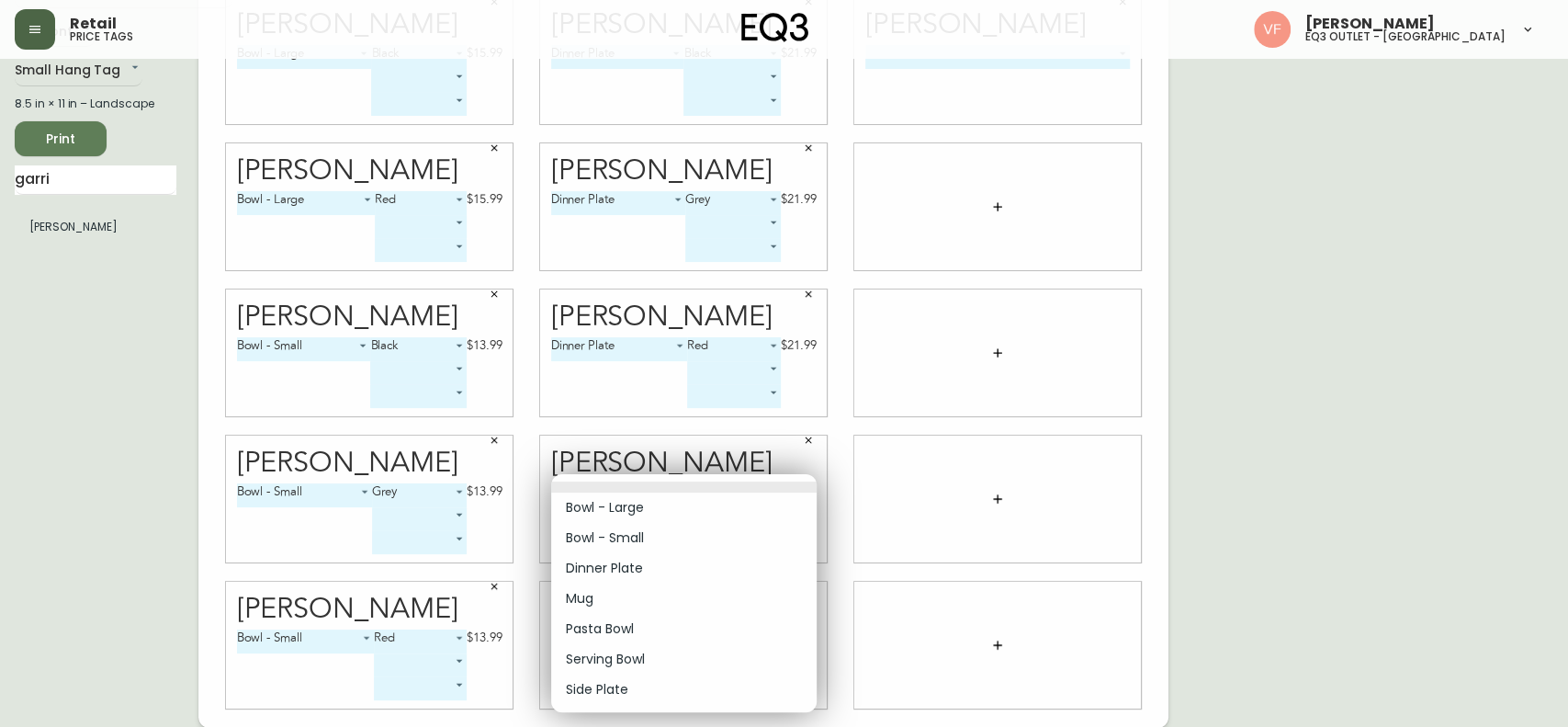
click at [624, 544] on li "Side Plate" at bounding box center [683, 689] width 265 height 31
type input "6"
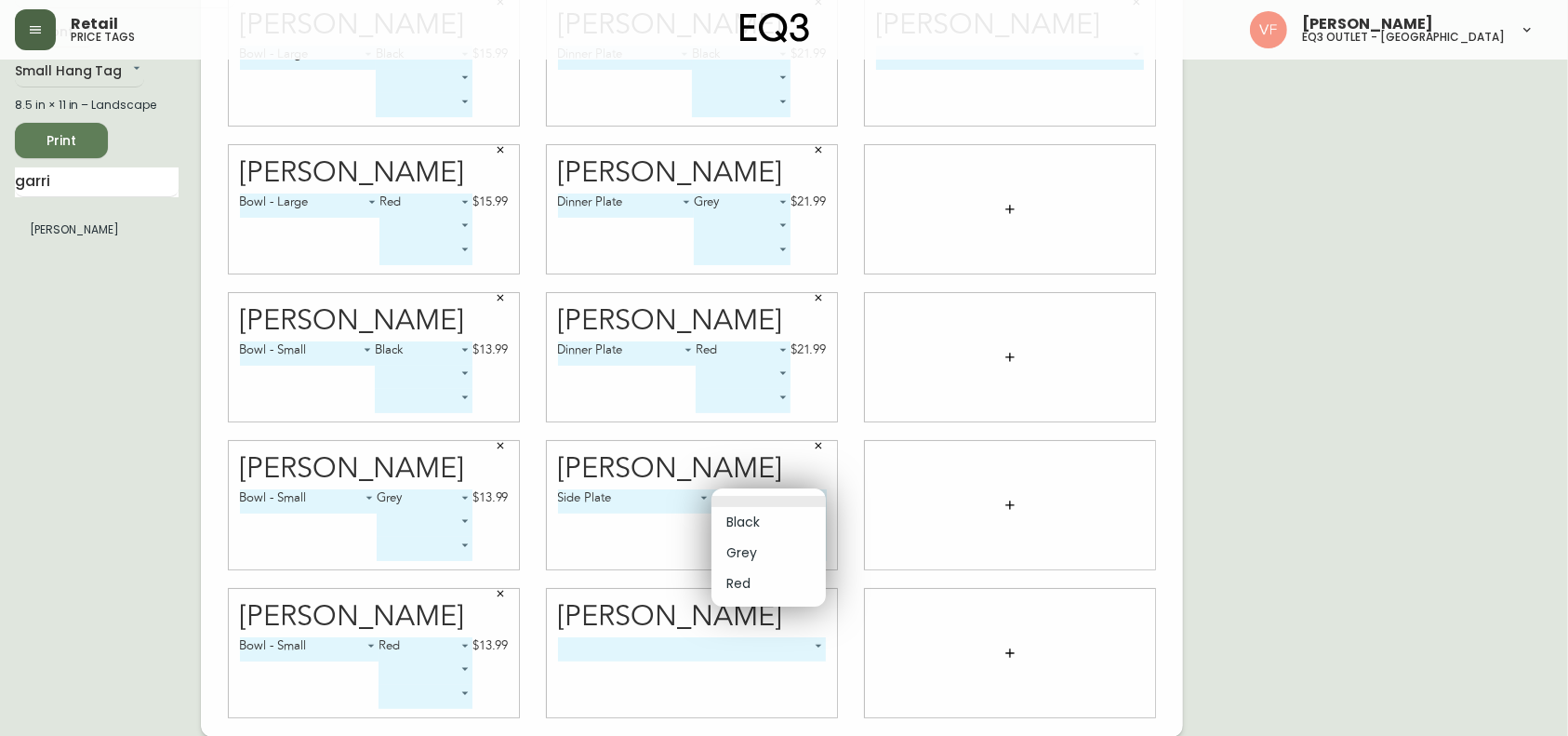
click at [815, 501] on body "Retail price tags [PERSON_NAME] eq3 outlet - [GEOGRAPHIC_DATA] English [GEOGRAP…" at bounding box center [784, 320] width 1568 height 834
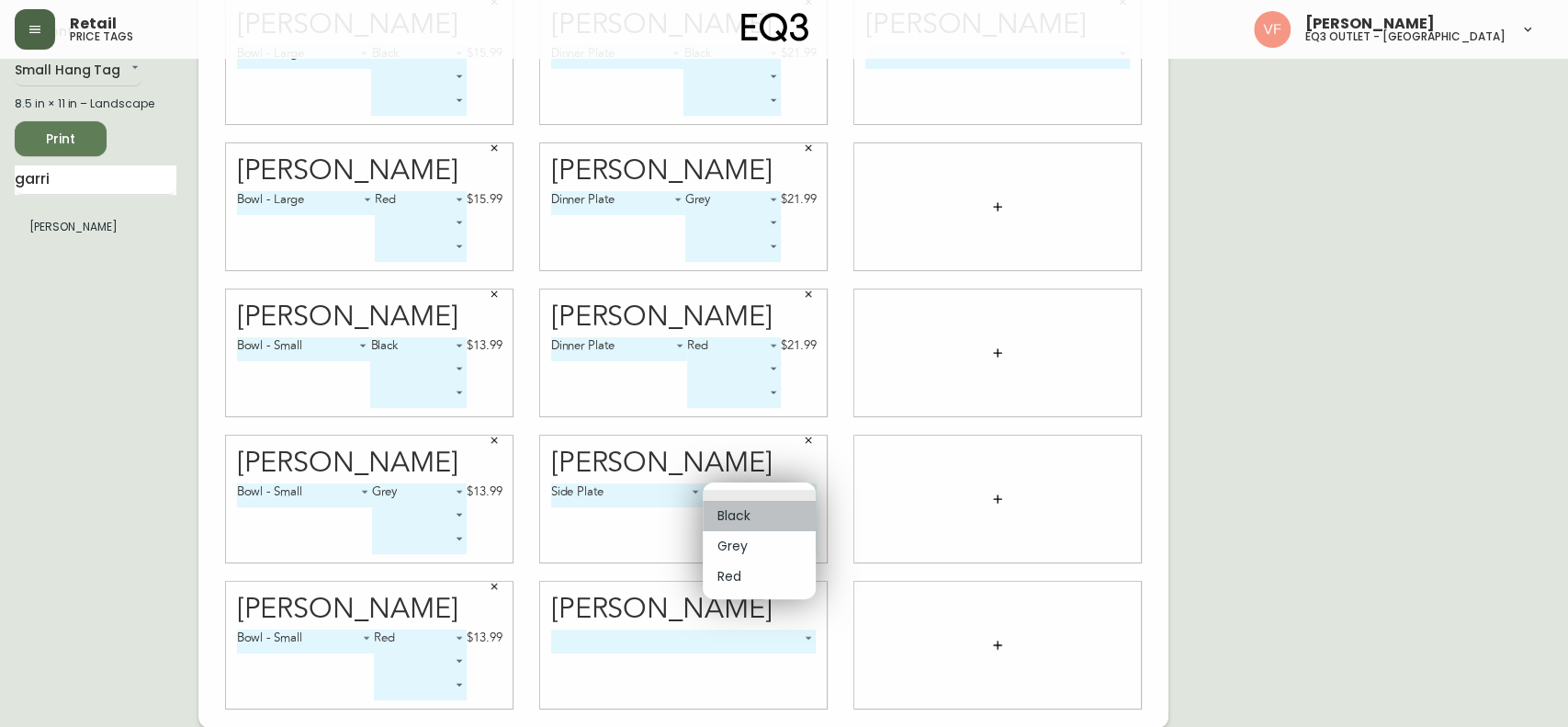
click at [780, 508] on li "Black" at bounding box center [759, 516] width 113 height 31
type input "0"
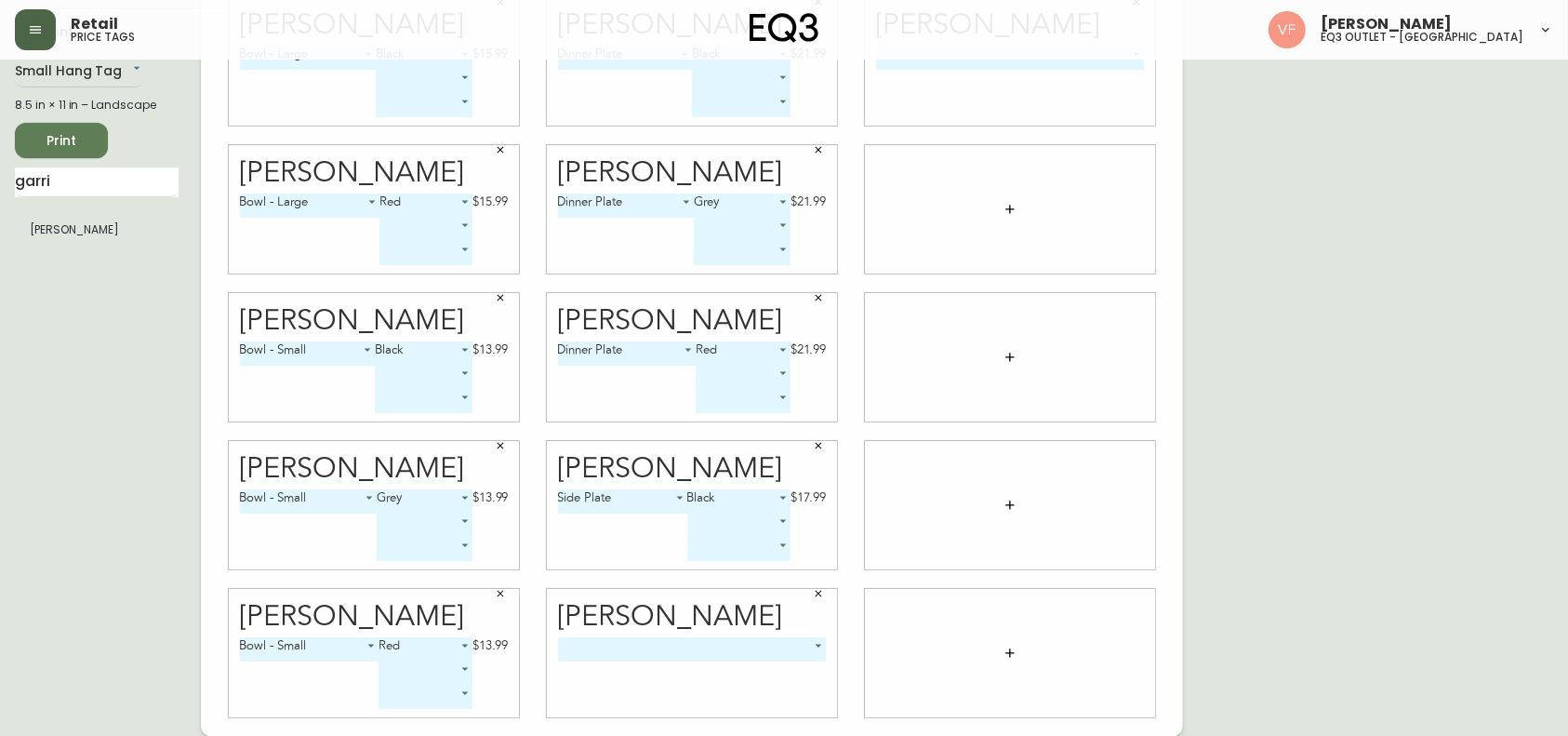
click at [779, 551] on body "Retail price tags [PERSON_NAME] eq3 outlet - [GEOGRAPHIC_DATA] English [GEOGRAP…" at bounding box center [784, 320] width 1568 height 834
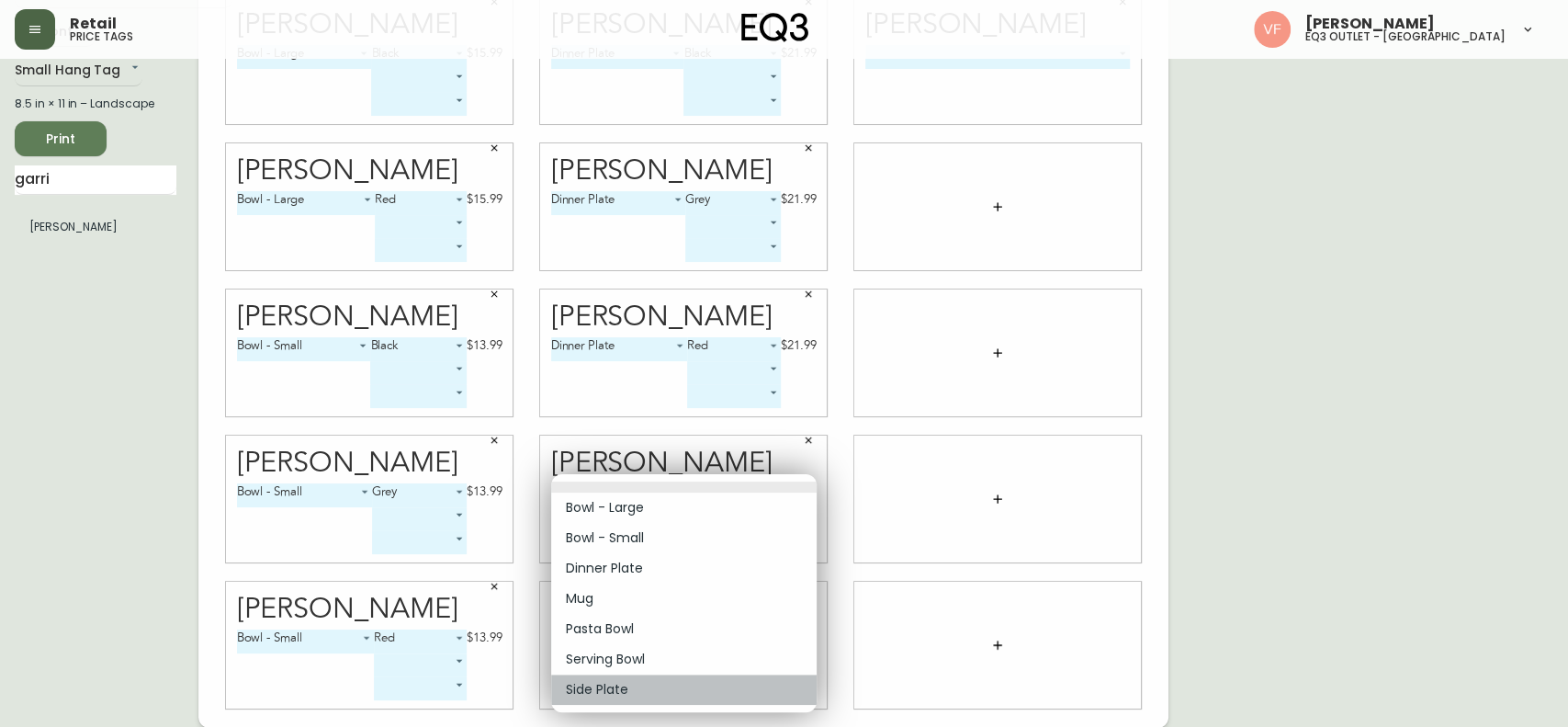
click at [622, 544] on li "Side Plate" at bounding box center [683, 689] width 265 height 31
type input "6"
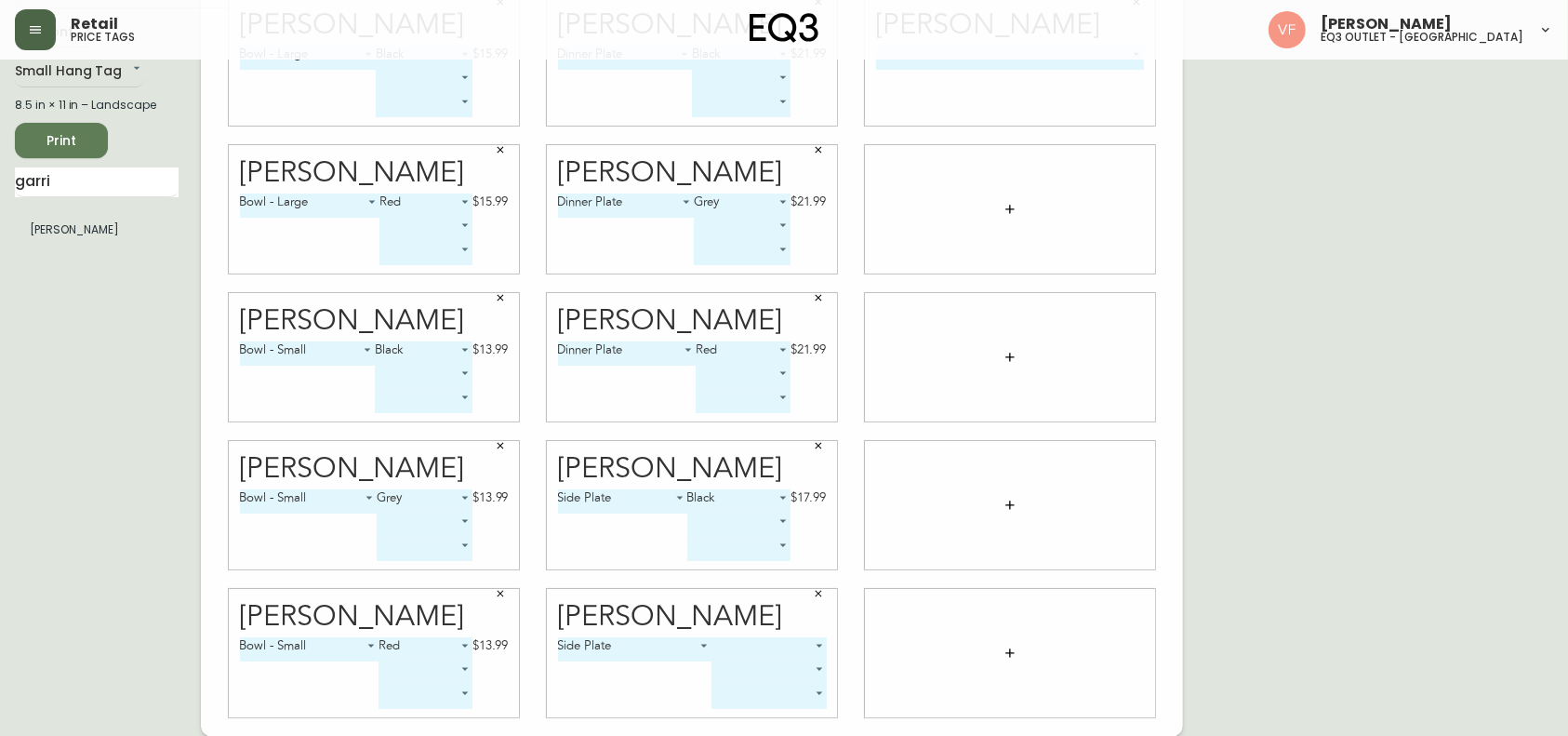
click at [774, 551] on body "Retail price tags [PERSON_NAME] eq3 outlet - [GEOGRAPHIC_DATA] English [GEOGRAP…" at bounding box center [784, 320] width 1568 height 834
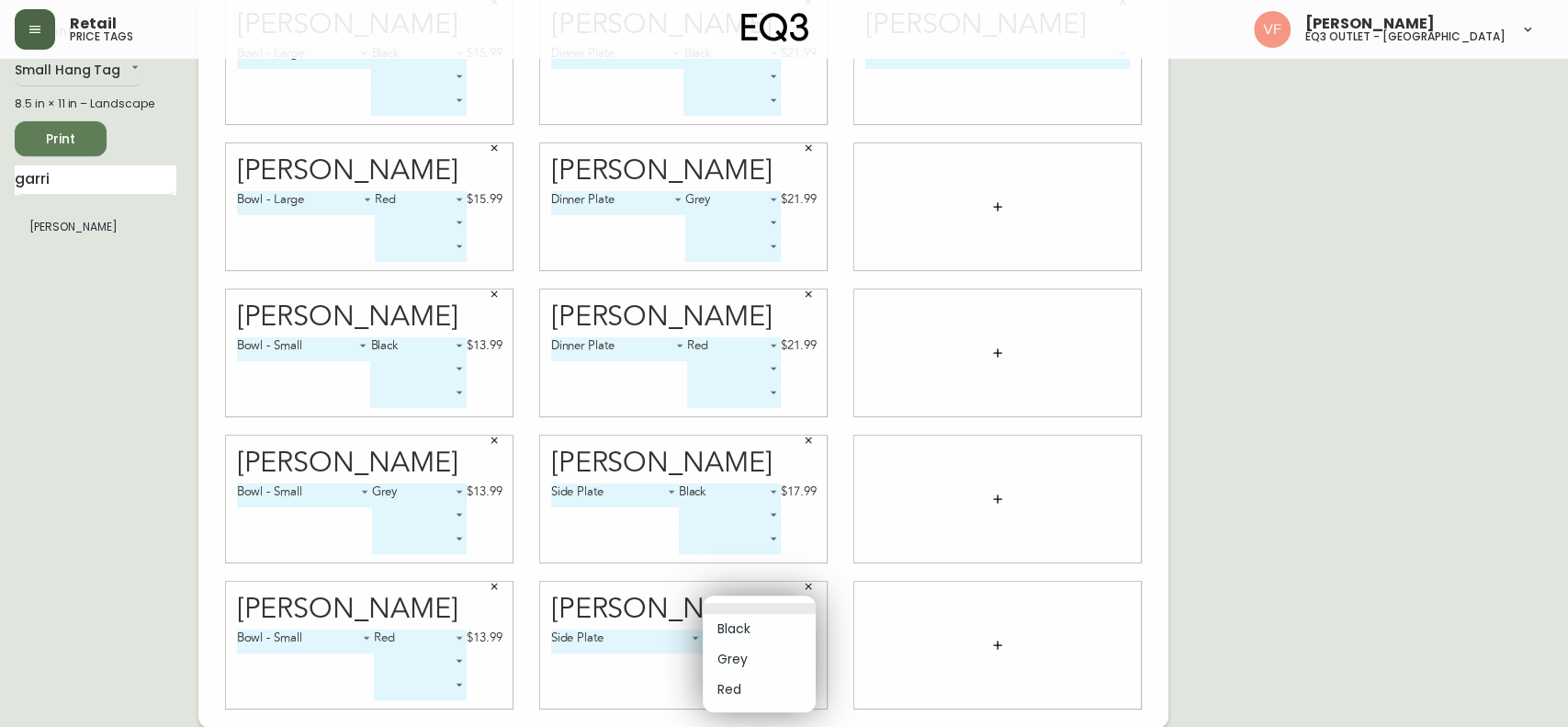
click at [755, 544] on li "Grey" at bounding box center [759, 659] width 113 height 31
type input "1"
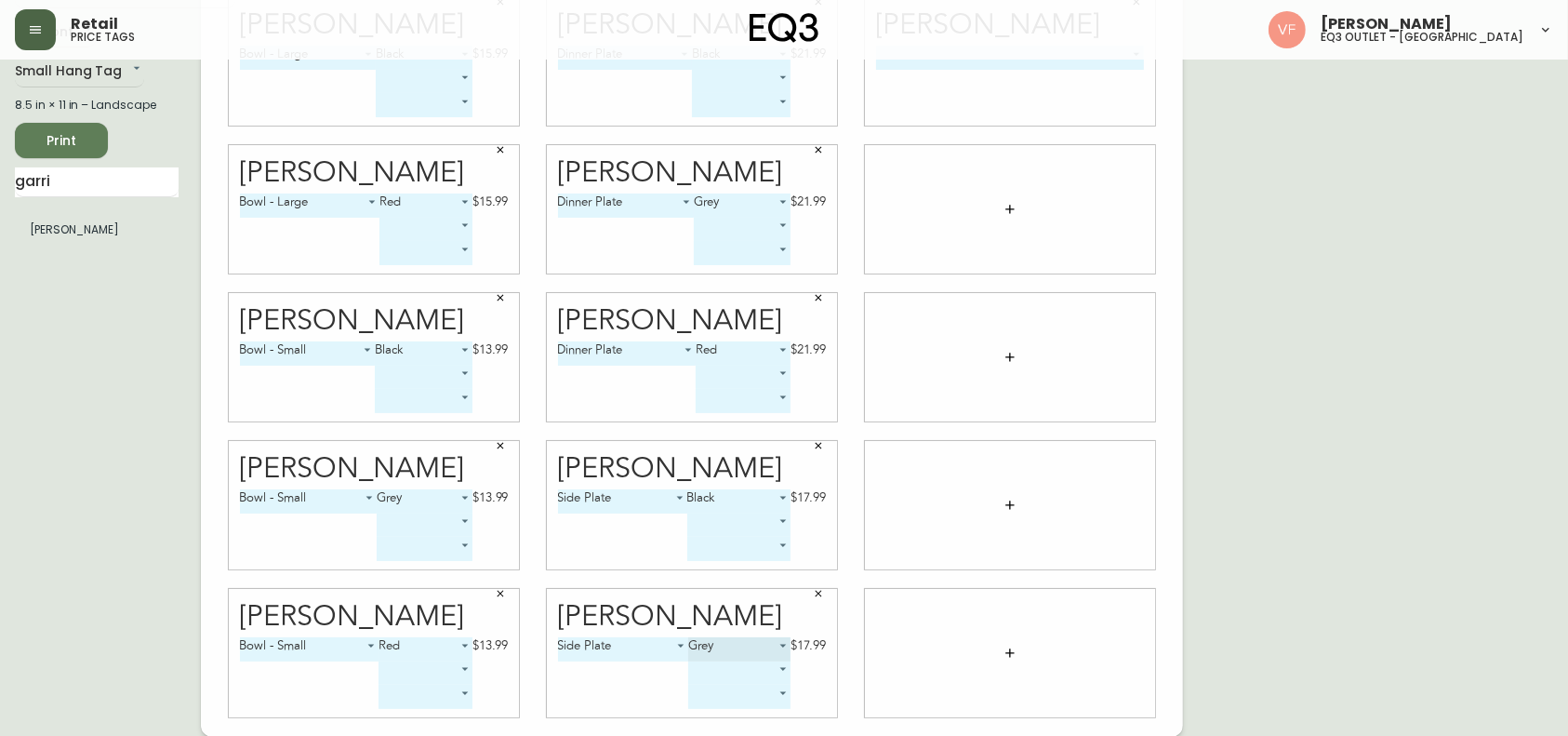
scroll to position [0, 0]
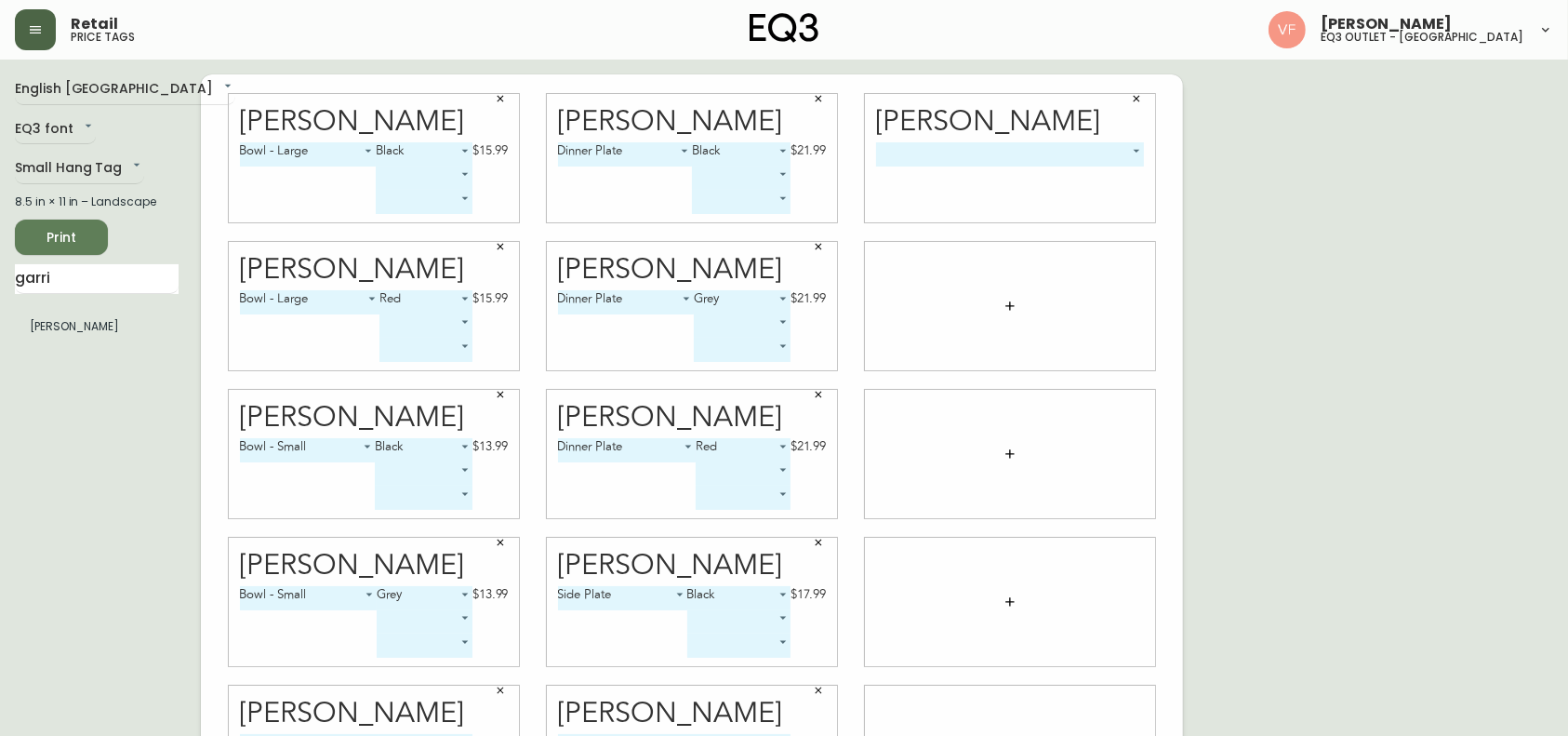
click at [1121, 149] on body "Retail price tags [PERSON_NAME] eq3 outlet - [GEOGRAPHIC_DATA] English [GEOGRAP…" at bounding box center [784, 417] width 1568 height 834
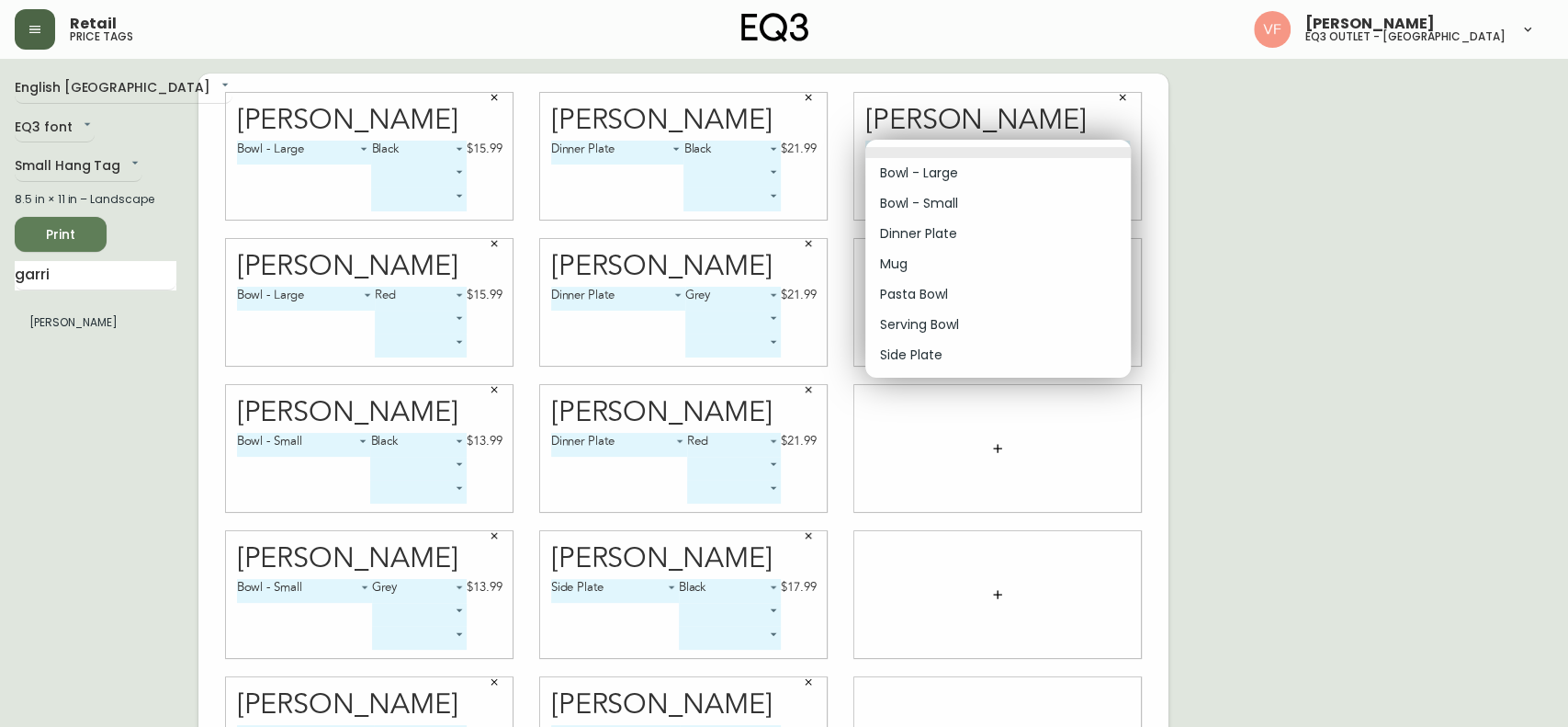
click at [933, 353] on li "Side Plate" at bounding box center [998, 355] width 265 height 31
type input "6"
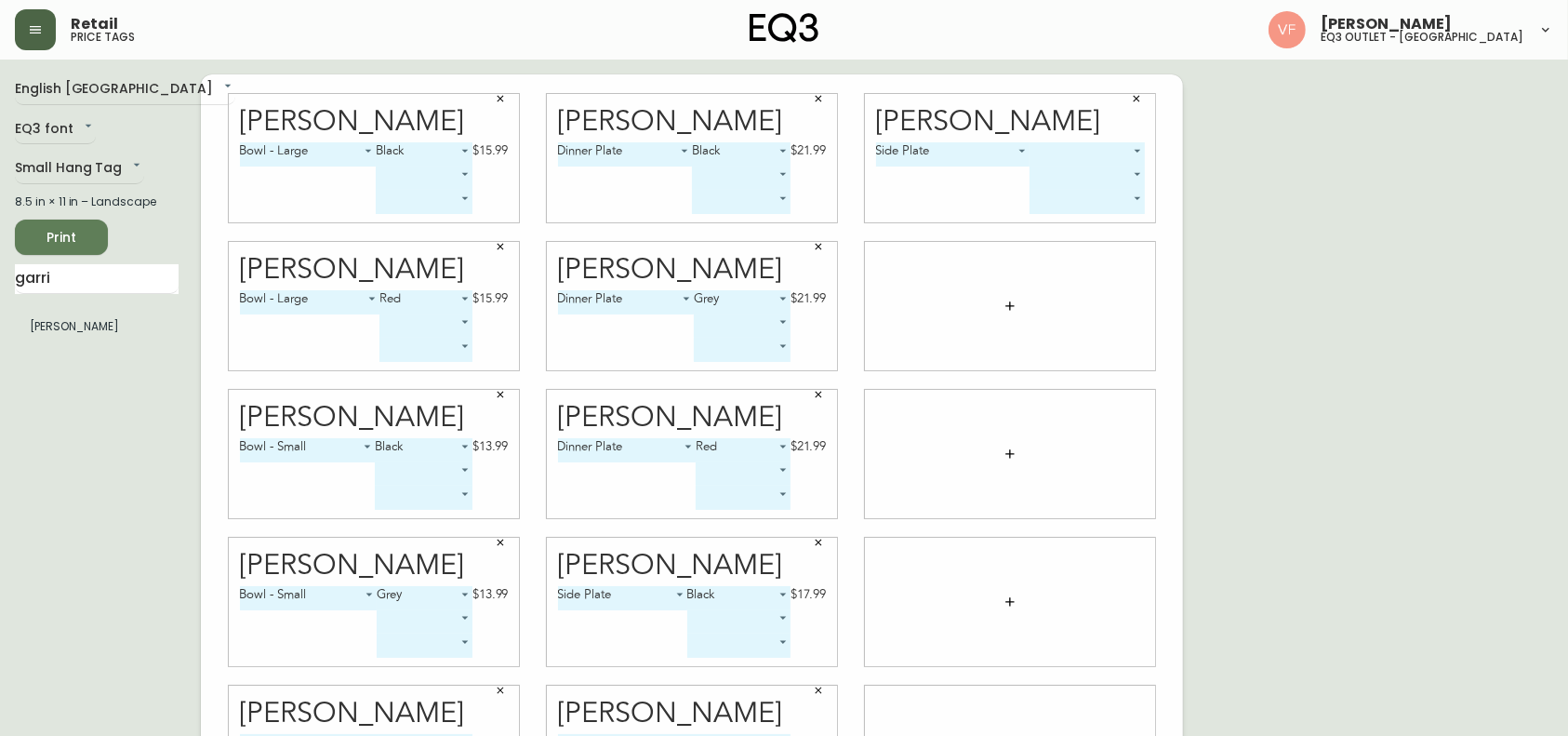
click at [1127, 152] on body "Retail price tags [PERSON_NAME] eq3 outlet - [GEOGRAPHIC_DATA] English [GEOGRAP…" at bounding box center [784, 417] width 1568 height 834
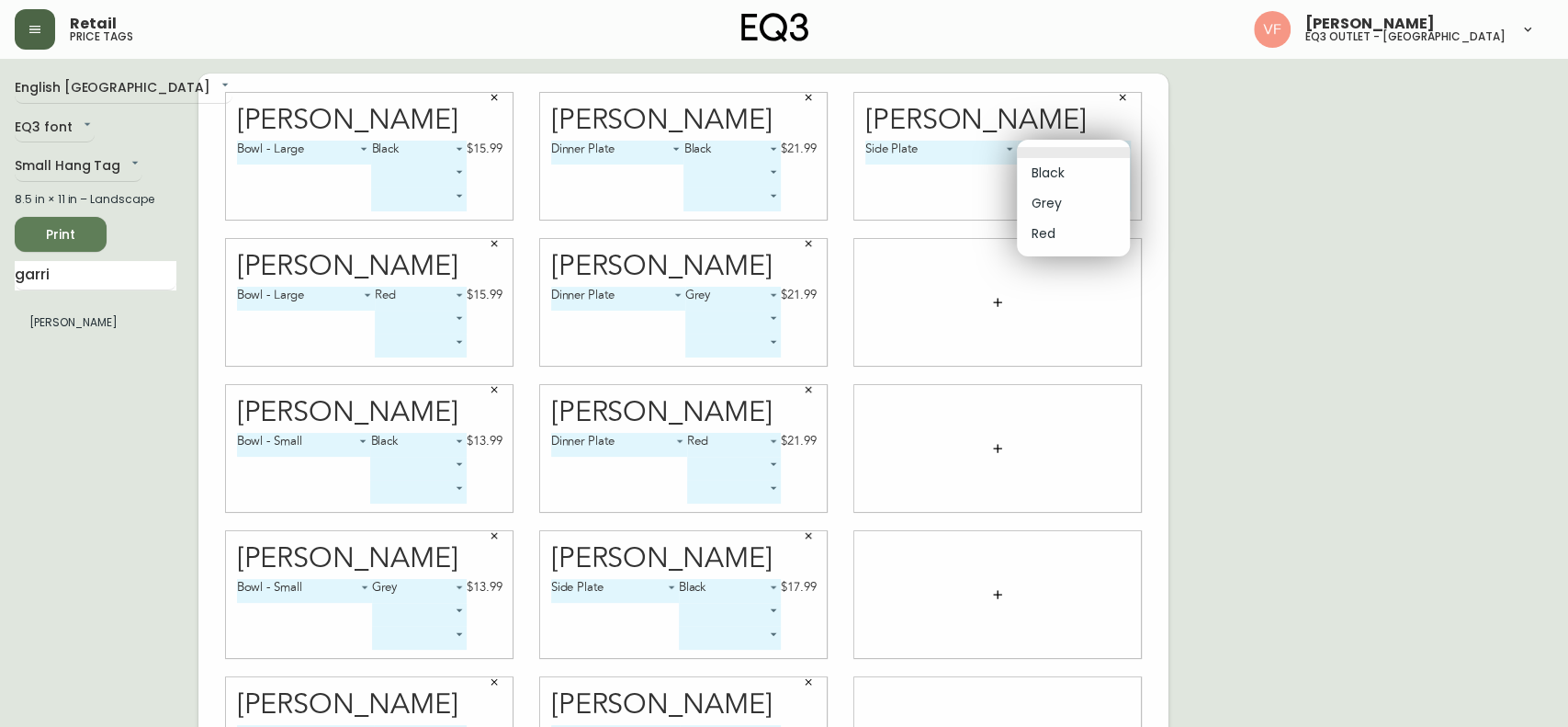
click at [1086, 226] on li "Red" at bounding box center [1074, 234] width 113 height 31
type input "2"
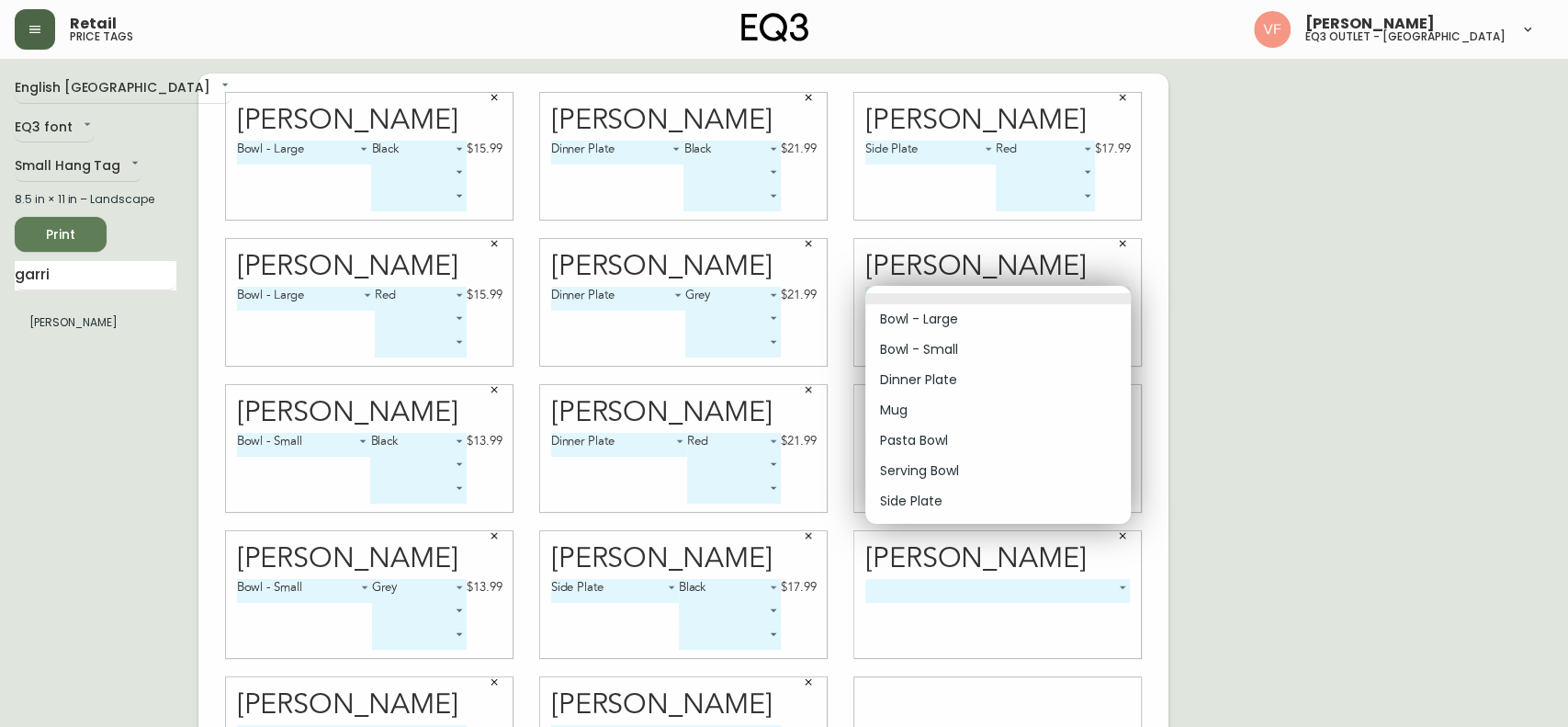
click at [1104, 294] on body "Retail price tags [PERSON_NAME] eq3 outlet - [GEOGRAPHIC_DATA] English [GEOGRAP…" at bounding box center [784, 412] width 1568 height 823
click at [924, 469] on li "Serving Bowl" at bounding box center [998, 470] width 265 height 31
type input "5"
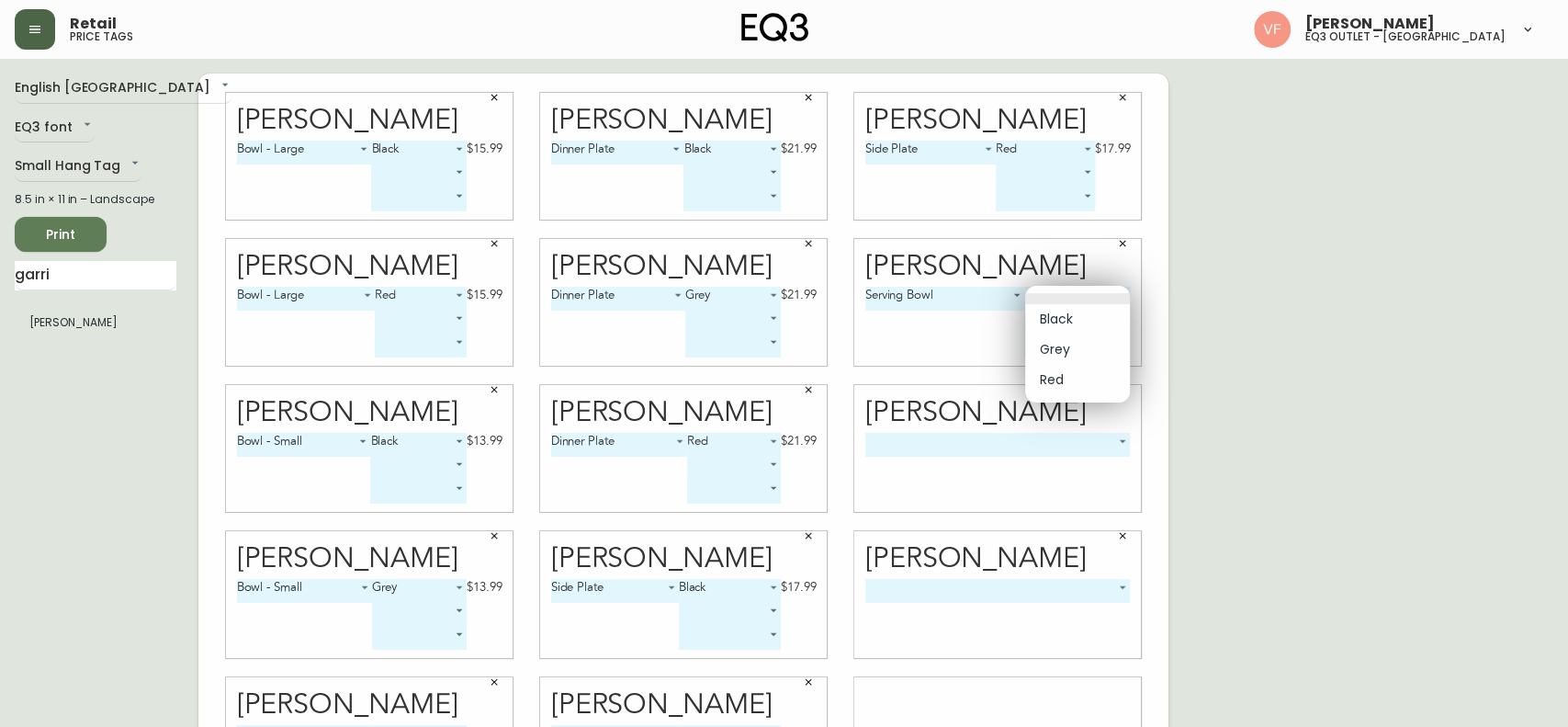
click at [1088, 289] on body "Retail price tags [PERSON_NAME] eq3 outlet - [GEOGRAPHIC_DATA] English [GEOGRAP…" at bounding box center [784, 412] width 1568 height 823
click at [1073, 322] on li "Black" at bounding box center [1077, 319] width 105 height 31
type input "0"
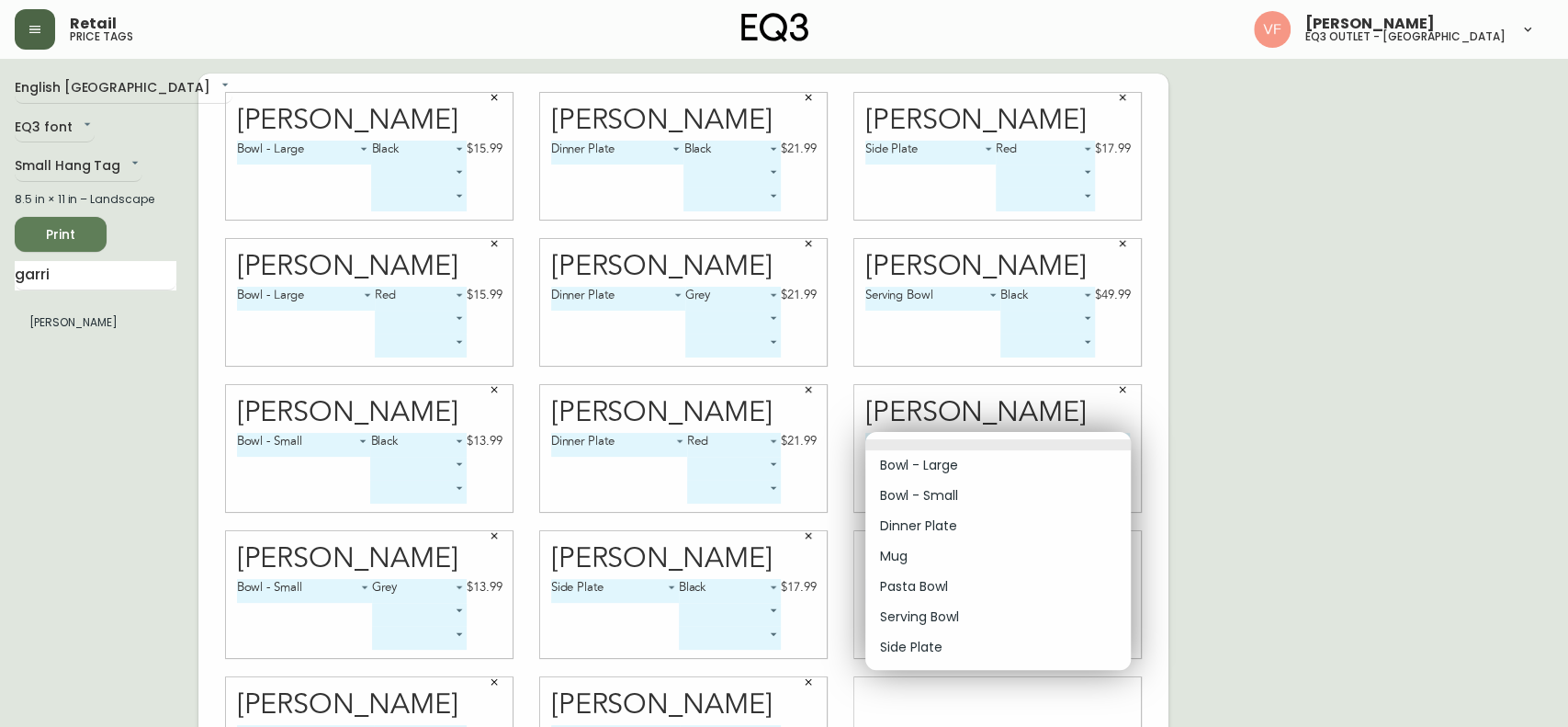
click at [1076, 443] on body "Retail price tags [PERSON_NAME] eq3 outlet - [GEOGRAPHIC_DATA] English [GEOGRAP…" at bounding box center [784, 412] width 1568 height 823
drag, startPoint x: 950, startPoint y: 619, endPoint x: 989, endPoint y: 629, distance: 40.3
click at [989, 544] on li "Serving Bowl" at bounding box center [998, 617] width 265 height 31
type input "5"
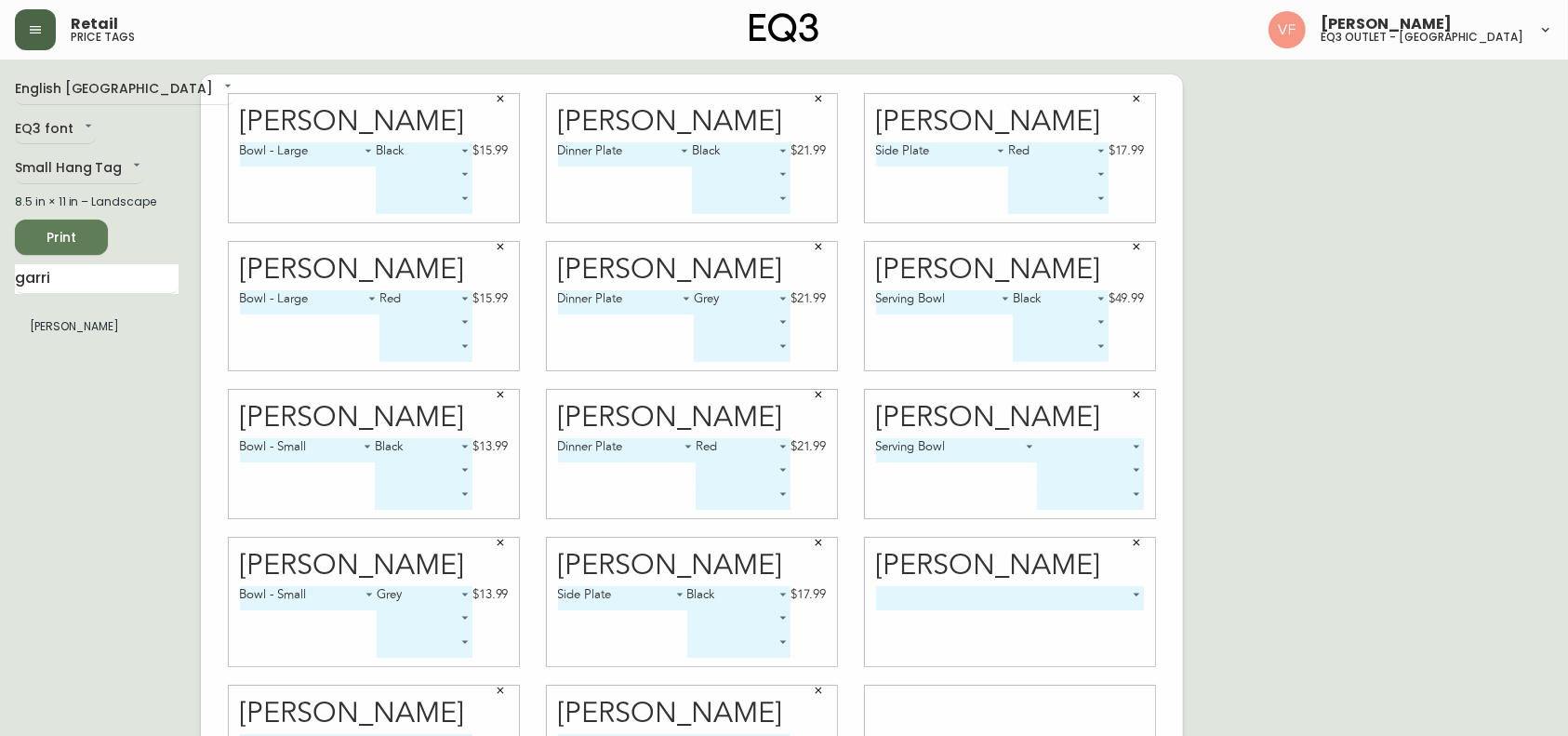
click at [1131, 452] on body "Retail price tags [PERSON_NAME] eq3 outlet - [GEOGRAPHIC_DATA] English [GEOGRAP…" at bounding box center [784, 417] width 1568 height 834
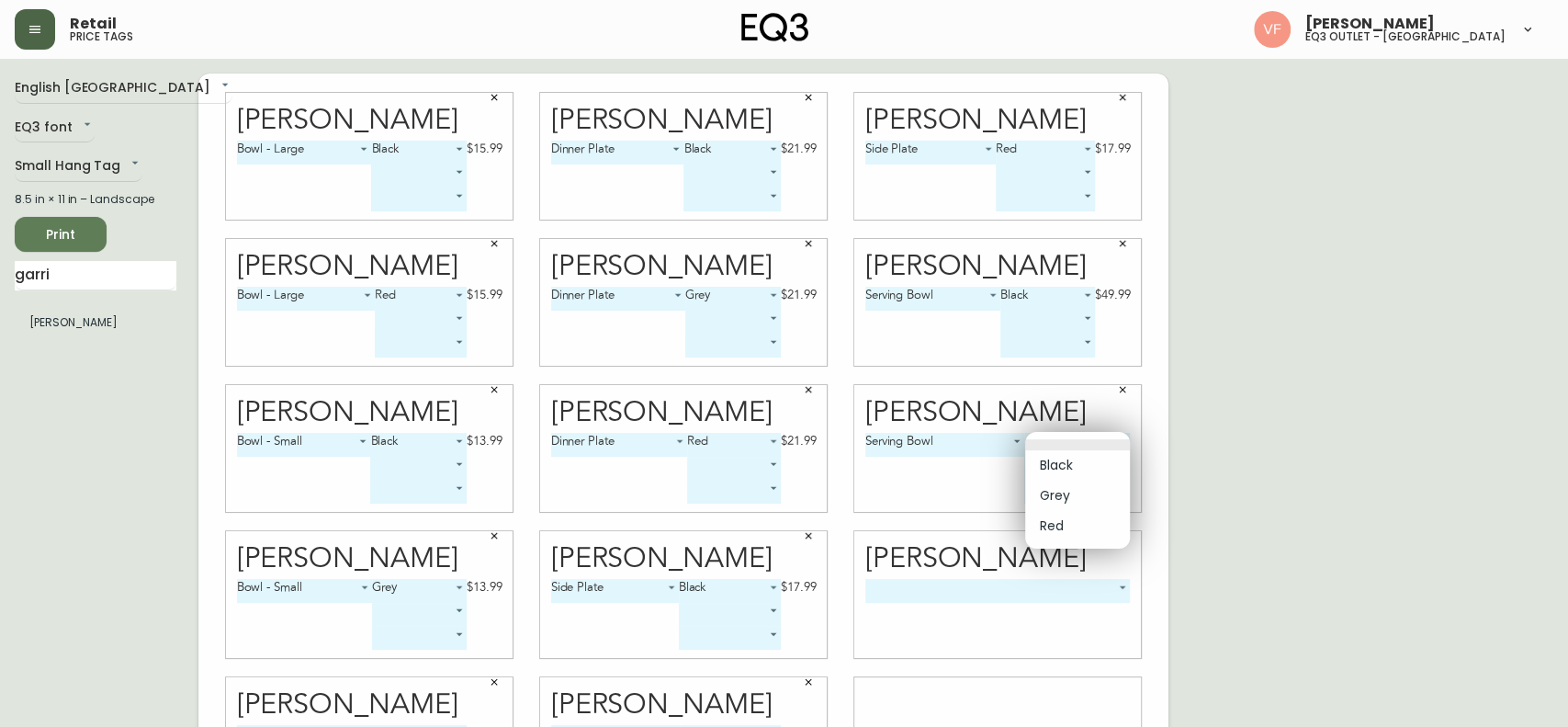
click at [1079, 505] on li "Grey" at bounding box center [1077, 495] width 105 height 31
type input "1"
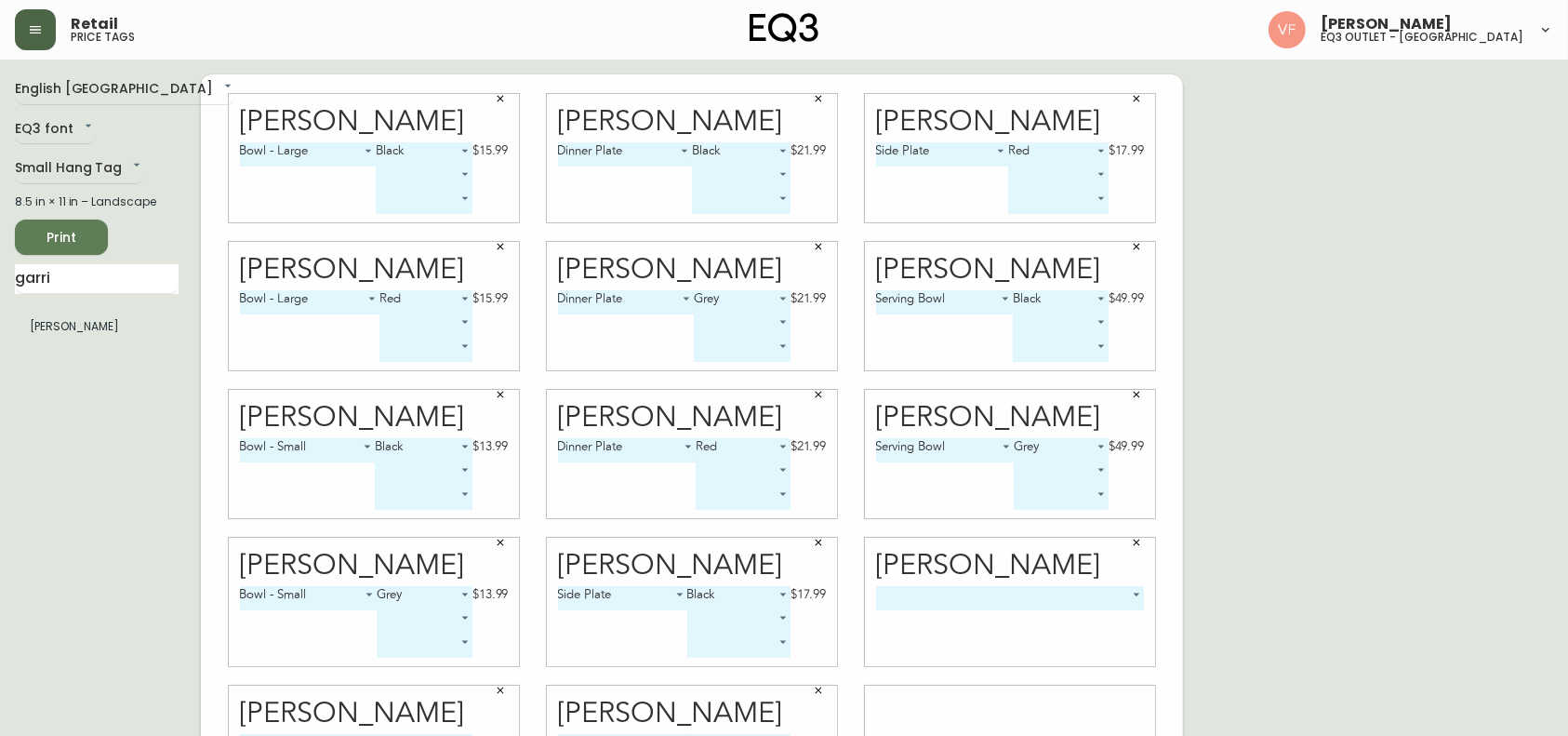
click at [1135, 550] on button "button" at bounding box center [1137, 543] width 28 height 28
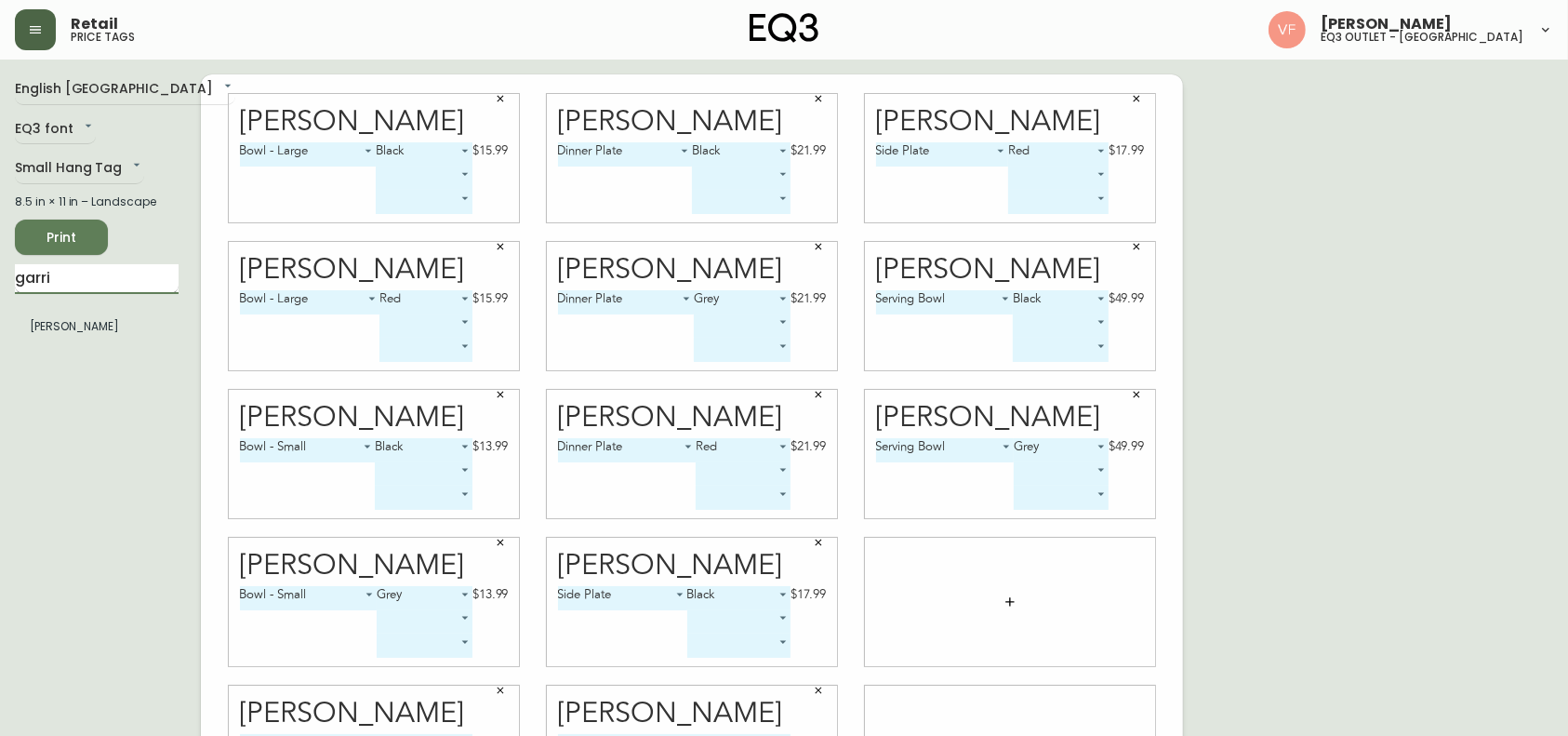
click at [81, 287] on input "garri" at bounding box center [97, 279] width 163 height 30
type input "largo"
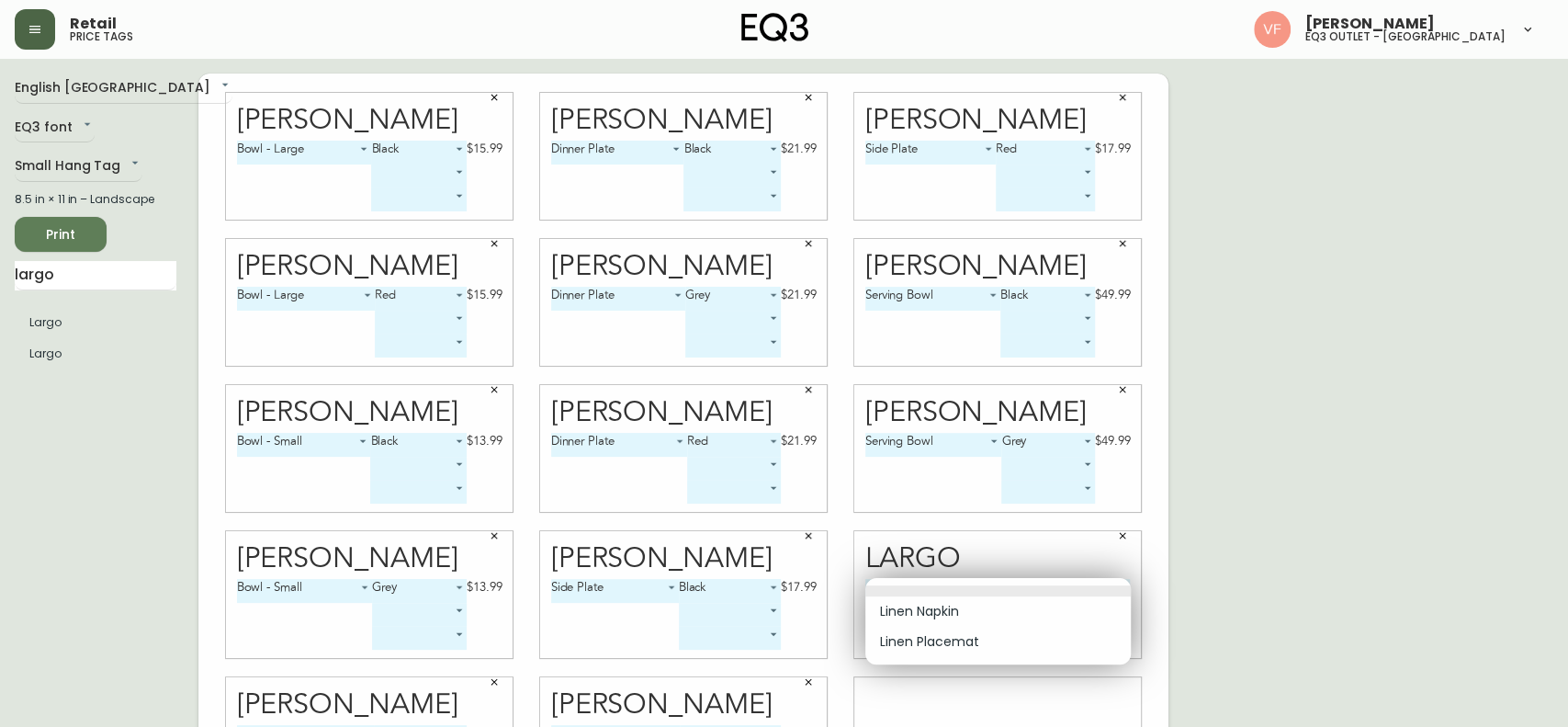
click at [993, 544] on body "Retail price tags [PERSON_NAME] eq3 outlet - [GEOGRAPHIC_DATA] English [GEOGRAP…" at bounding box center [784, 412] width 1568 height 823
click at [994, 544] on li "Linen Napkin" at bounding box center [998, 611] width 265 height 31
type input "0"
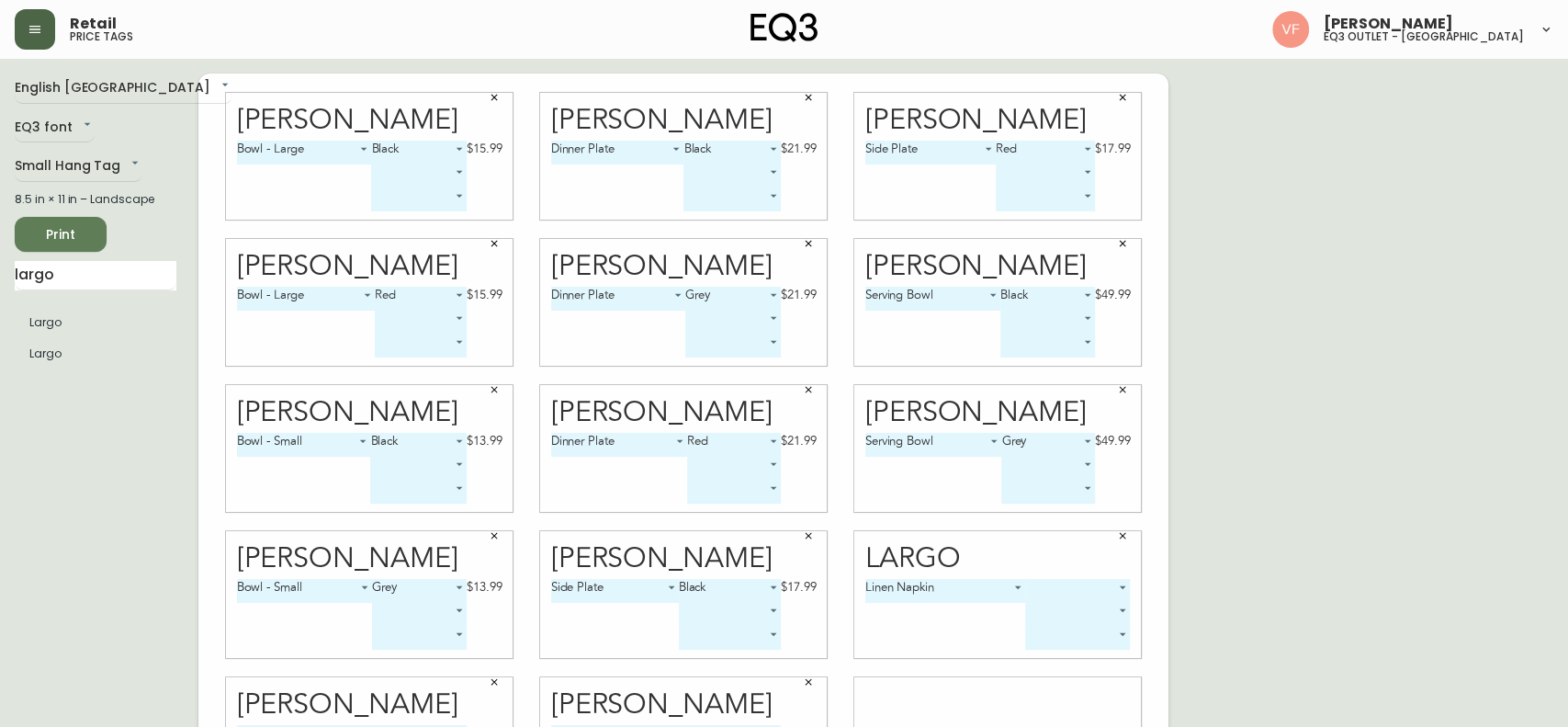
click at [1090, 544] on body "Retail price tags [PERSON_NAME] eq3 outlet - [GEOGRAPHIC_DATA] English [GEOGRAP…" at bounding box center [784, 412] width 1568 height 823
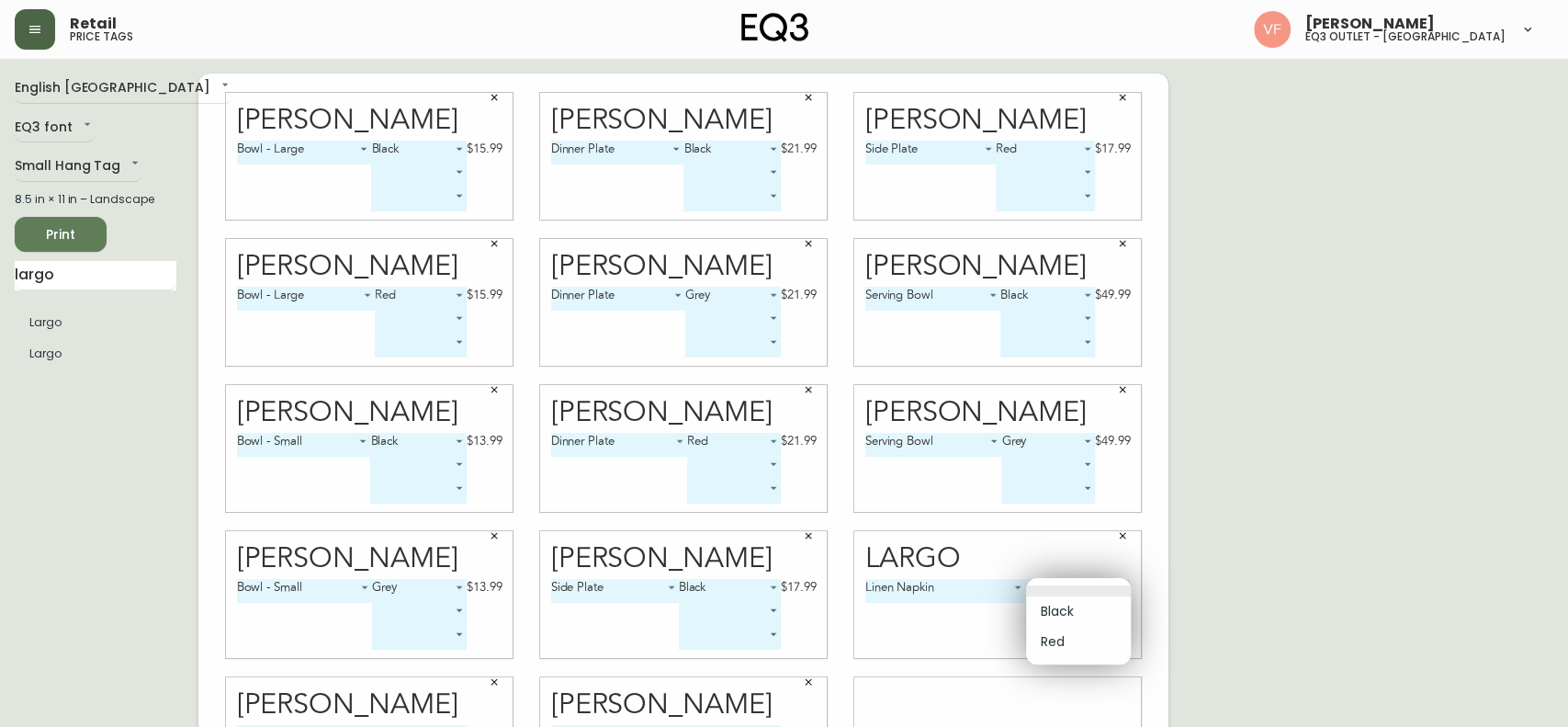
click at [1091, 544] on li "Black" at bounding box center [1078, 611] width 105 height 31
type input "0"
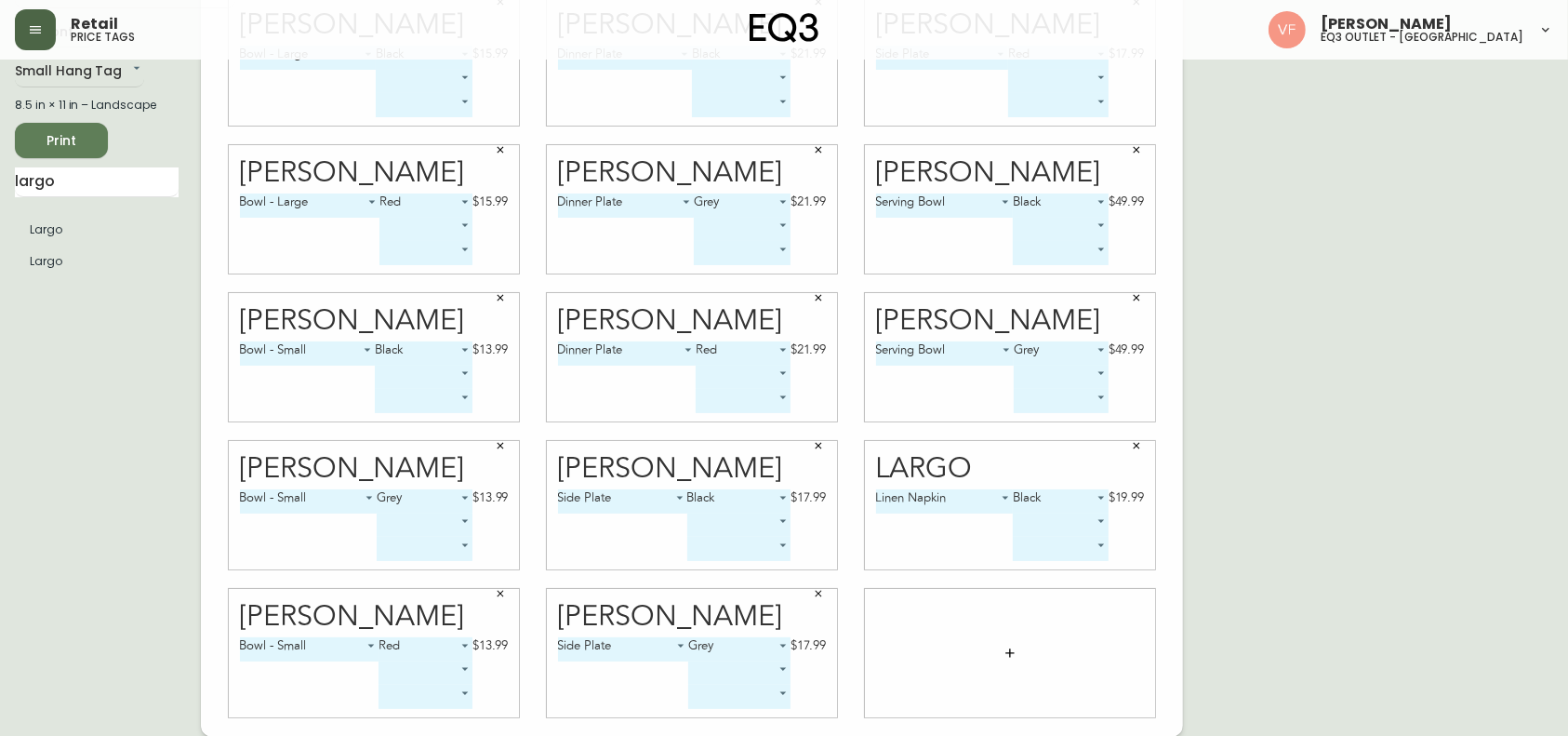
scroll to position [92, 0]
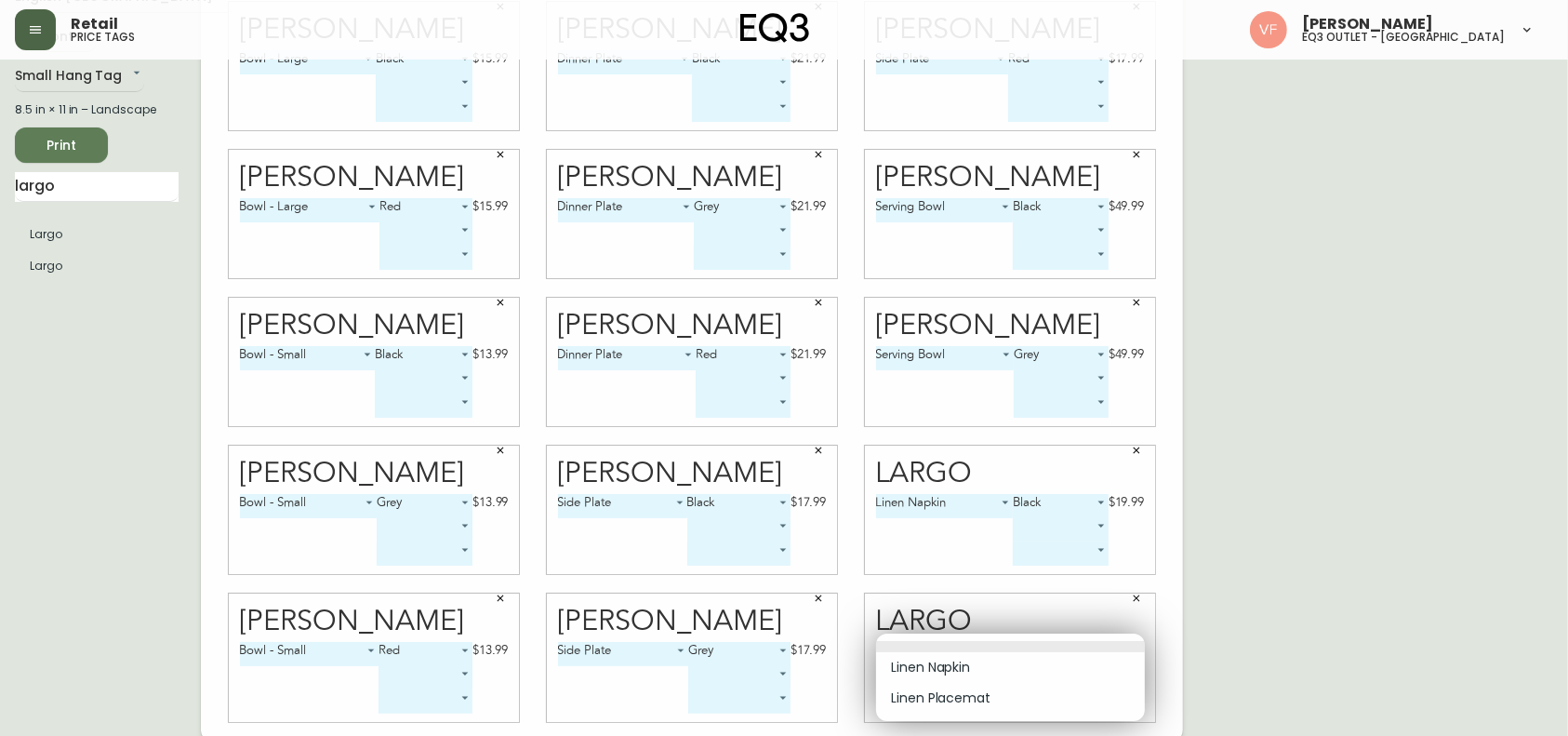
click at [1019, 551] on body "Retail price tags [PERSON_NAME] eq3 outlet - [GEOGRAPHIC_DATA] English [GEOGRAP…" at bounding box center [784, 325] width 1568 height 834
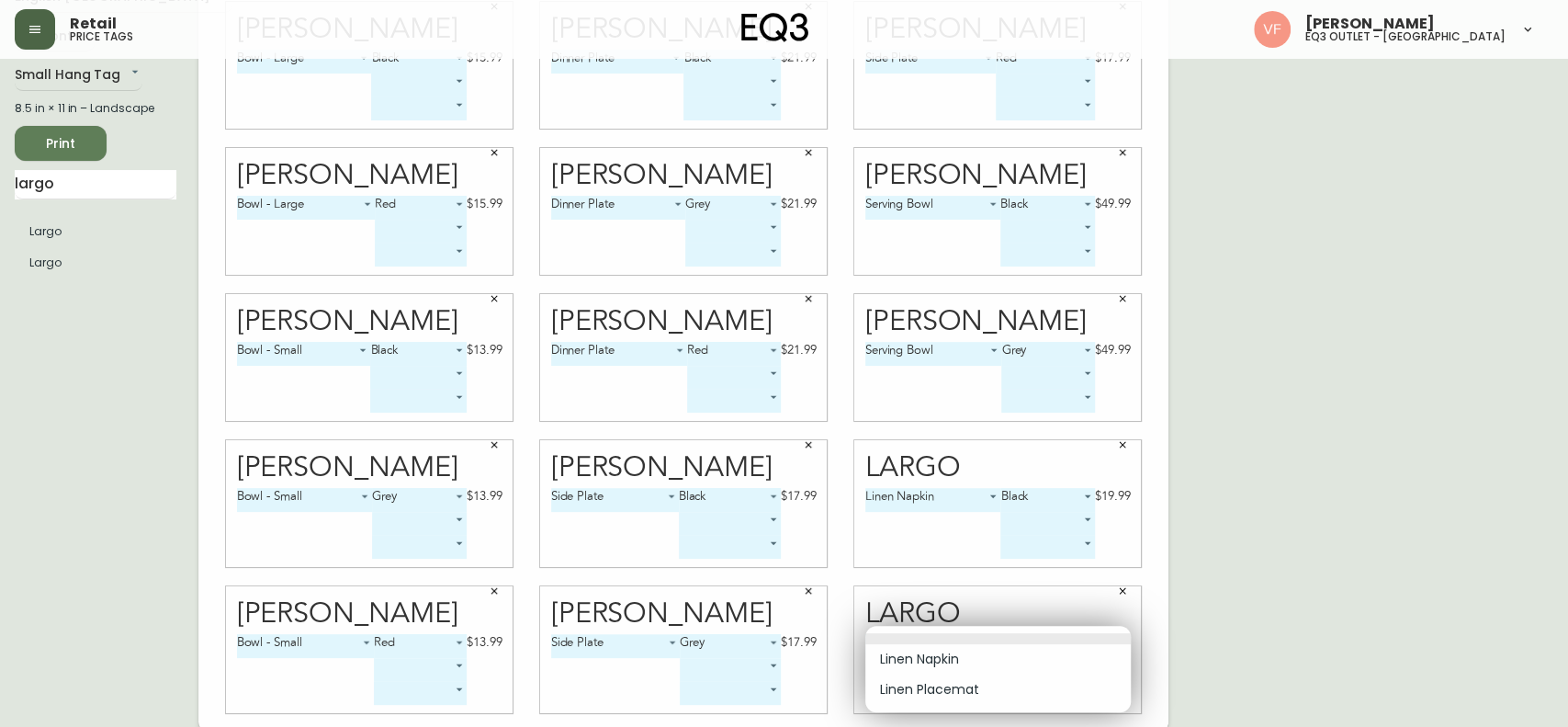
click at [969, 544] on li "Linen Placemat" at bounding box center [998, 689] width 265 height 31
type input "1"
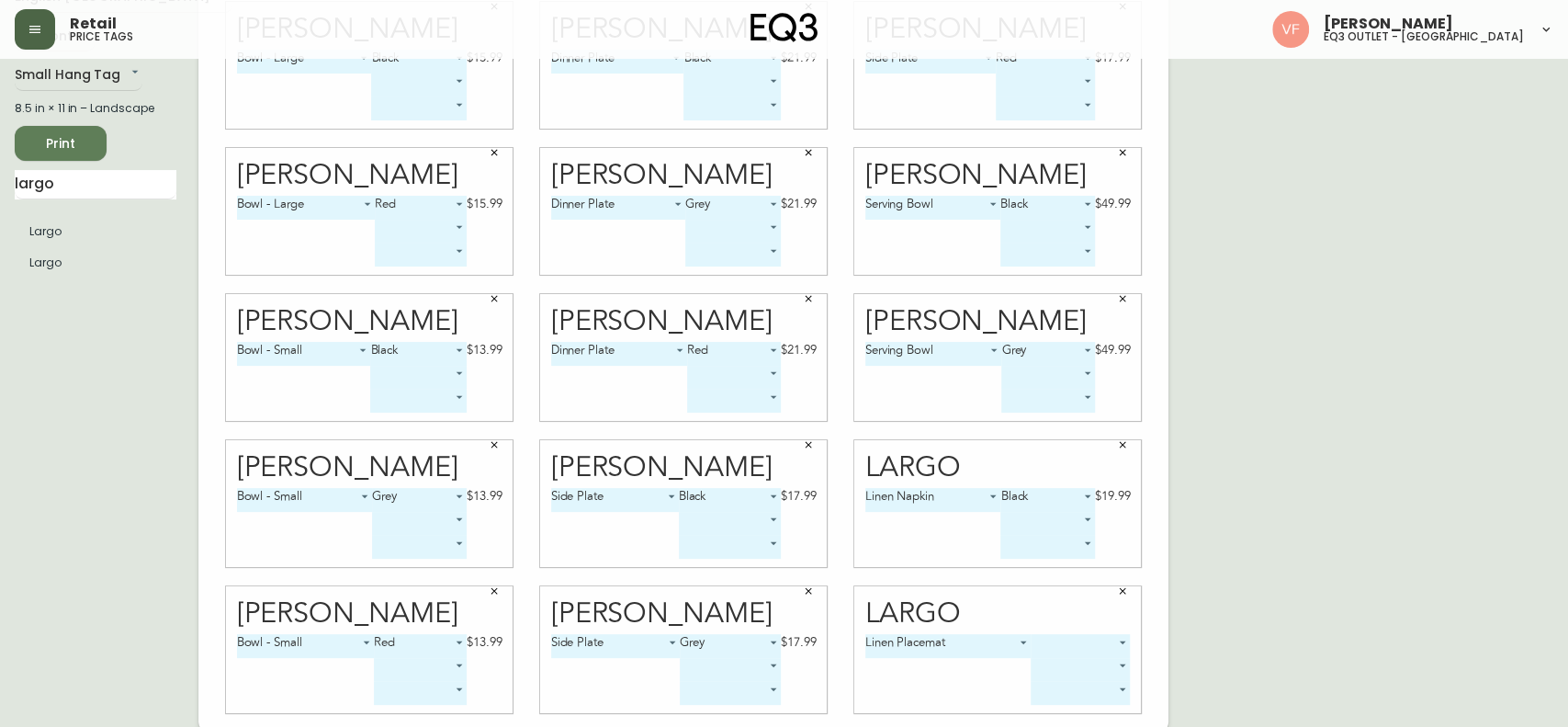
click at [1070, 544] on body "Retail price tags [PERSON_NAME] eq3 outlet - [GEOGRAPHIC_DATA] English [GEOGRAP…" at bounding box center [784, 321] width 1568 height 823
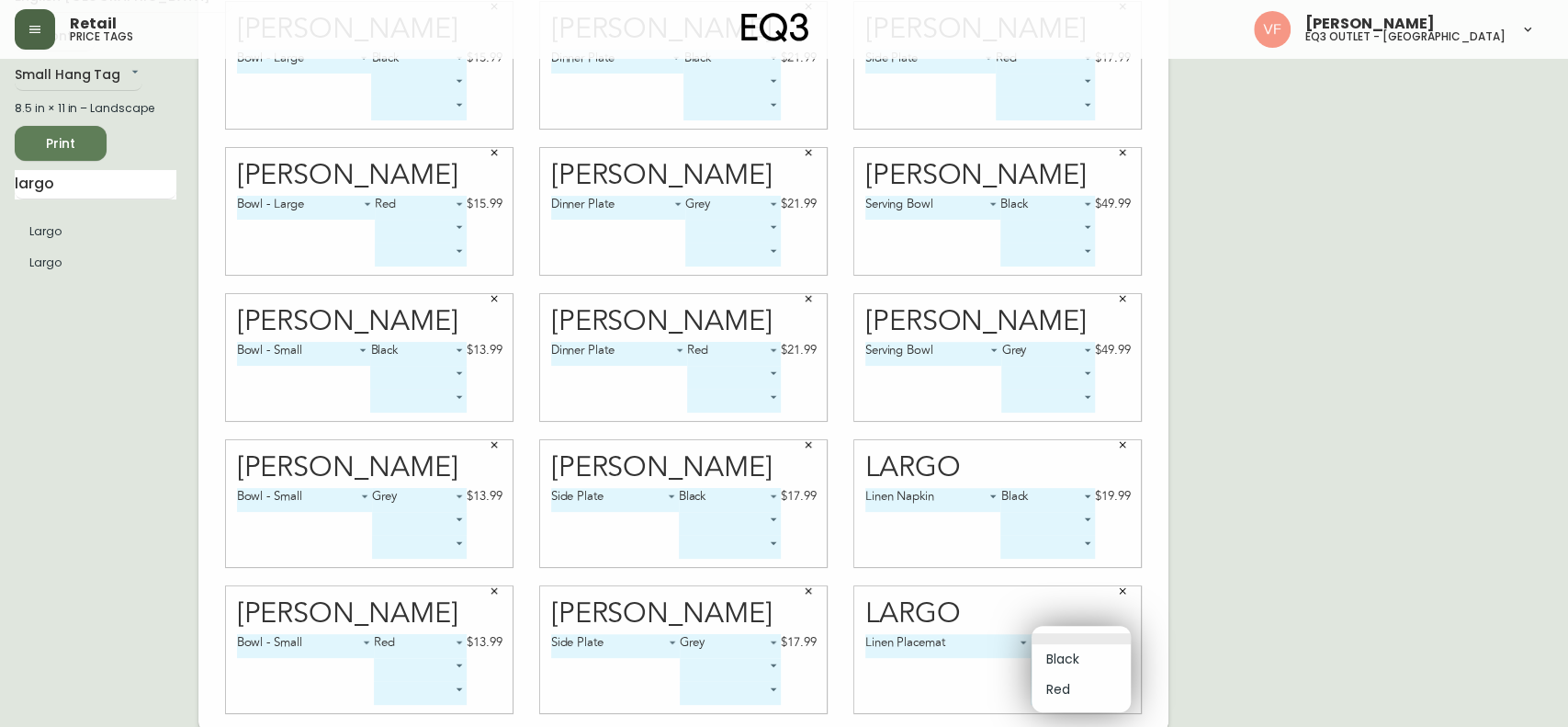
click at [1069, 544] on li "Black" at bounding box center [1081, 659] width 99 height 31
type input "0"
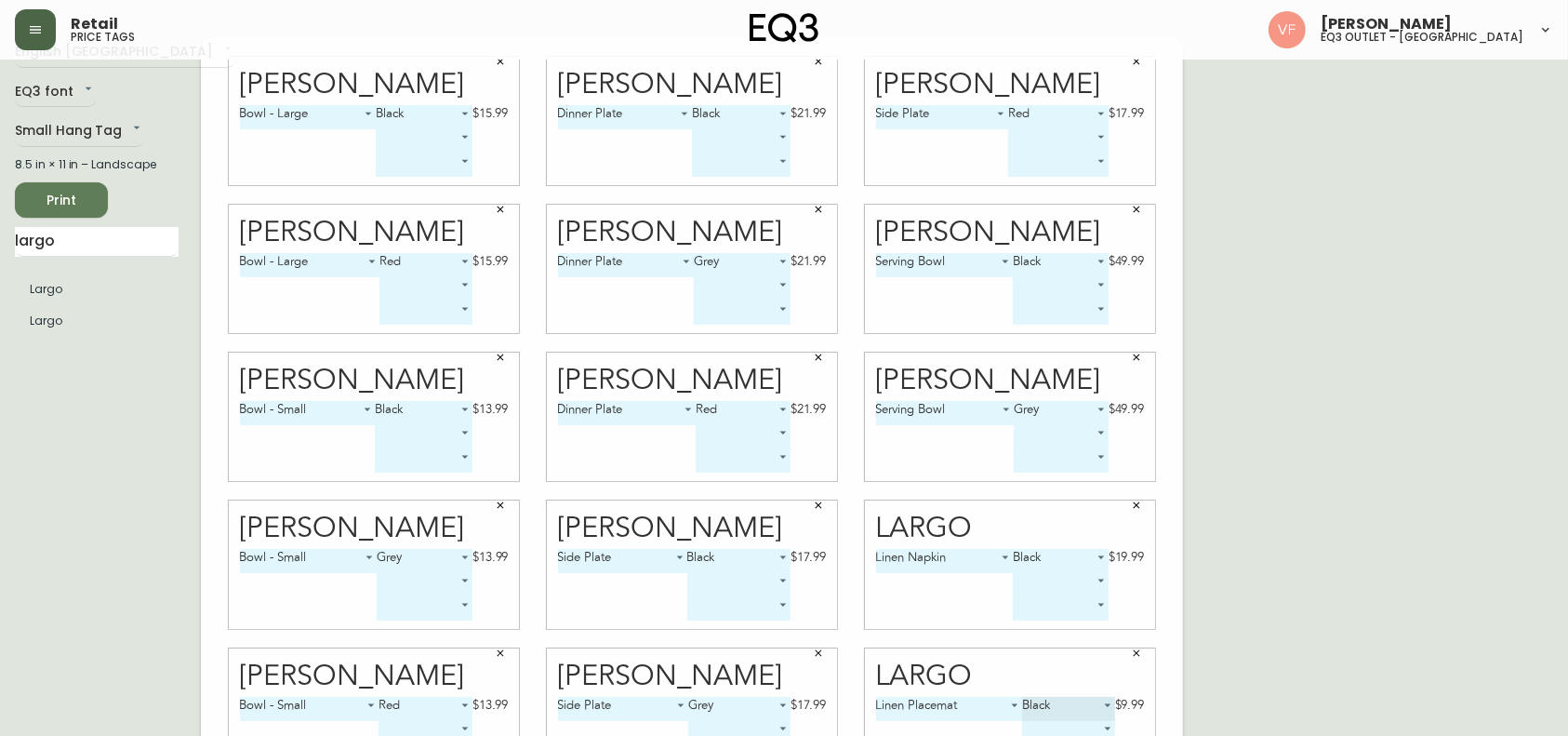
scroll to position [0, 0]
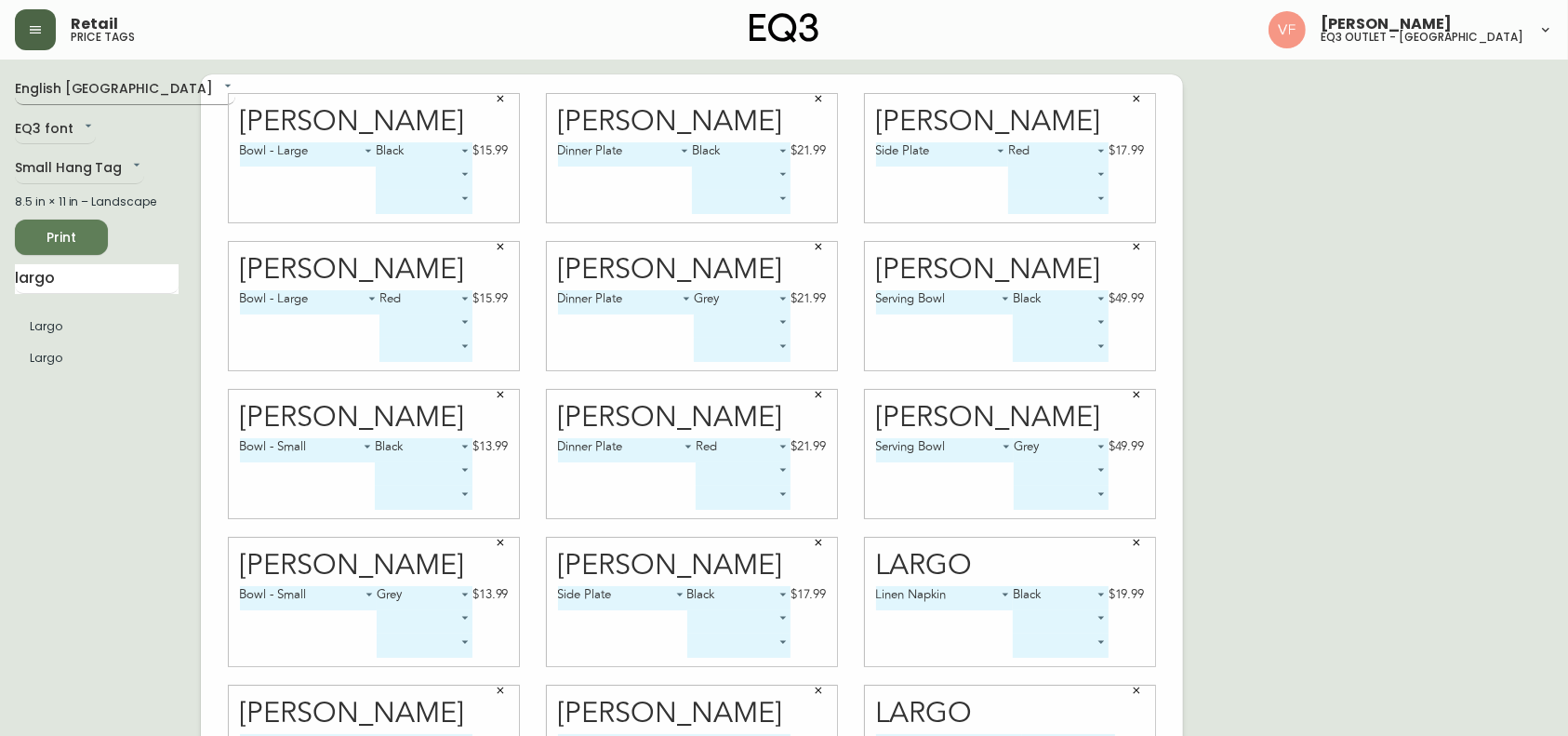
click at [96, 81] on body "Retail price tags [PERSON_NAME] eq3 outlet - [GEOGRAPHIC_DATA] English [GEOGRAP…" at bounding box center [784, 417] width 1568 height 834
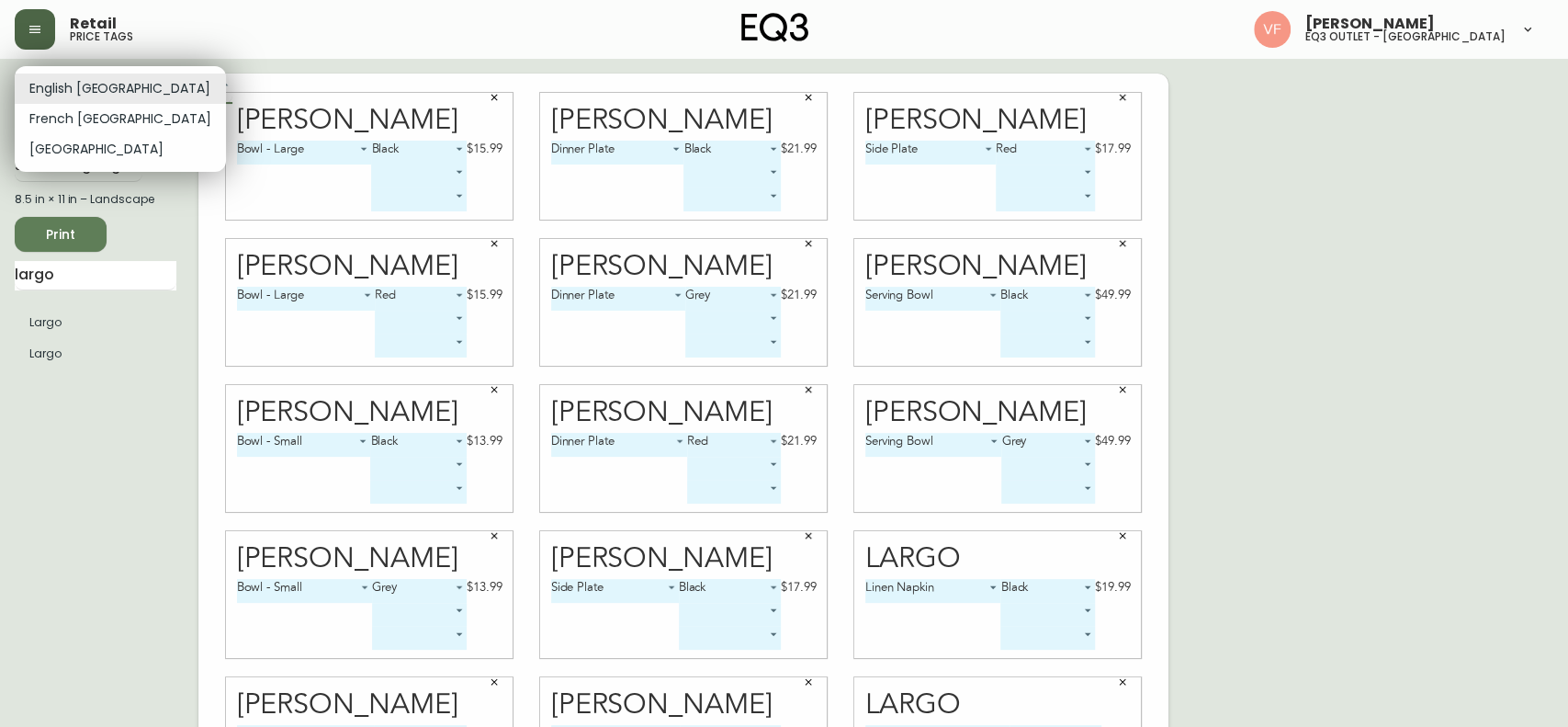
click at [91, 108] on li "French [GEOGRAPHIC_DATA]" at bounding box center [121, 119] width 211 height 31
type input "fr_CA"
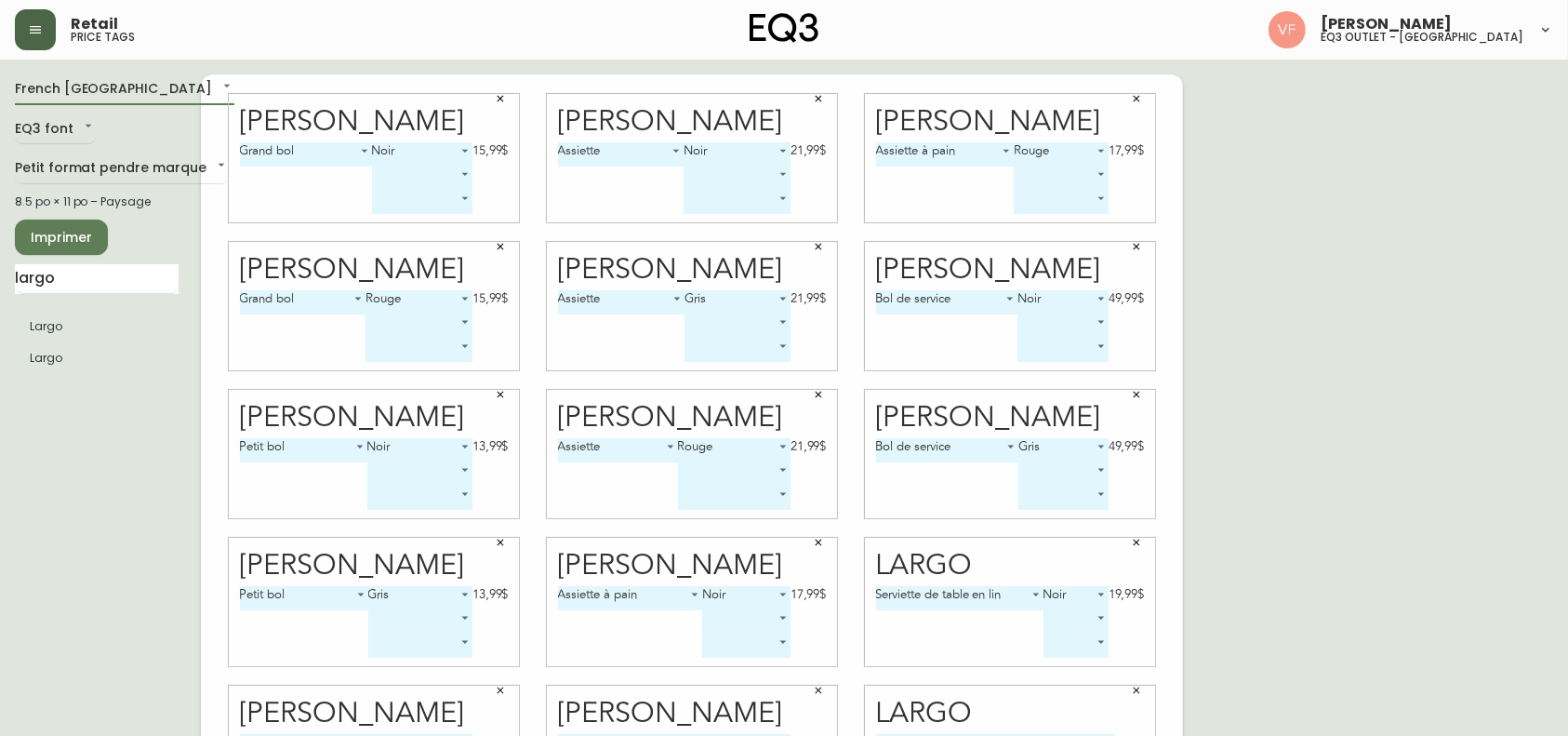
click at [78, 242] on span "Imprimer" at bounding box center [61, 238] width 63 height 23
click at [165, 155] on body "Retail price tags [PERSON_NAME] eq3 outlet - [GEOGRAPHIC_DATA] [GEOGRAPHIC_DATA…" at bounding box center [784, 417] width 1568 height 834
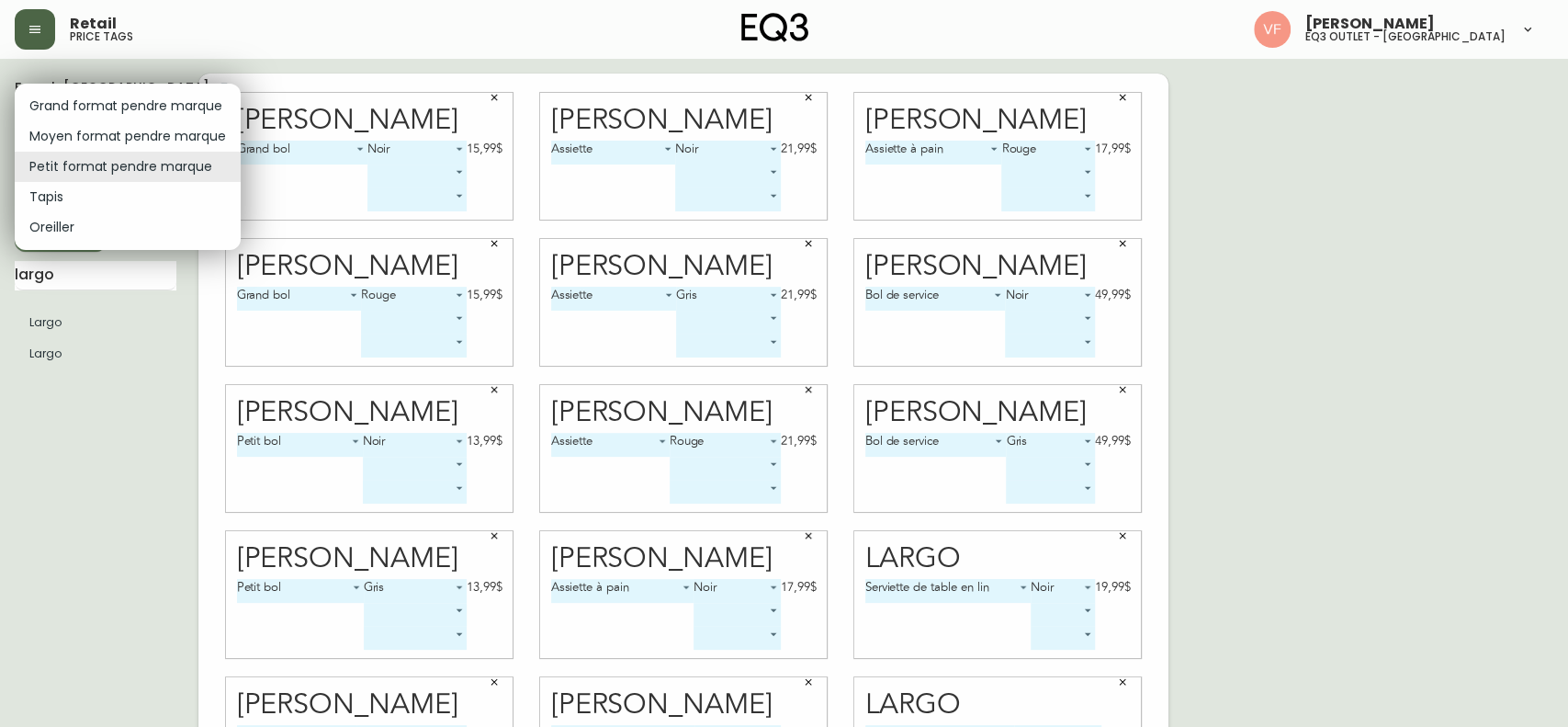
click at [105, 159] on li "Petit format pendre marque" at bounding box center [128, 166] width 226 height 31
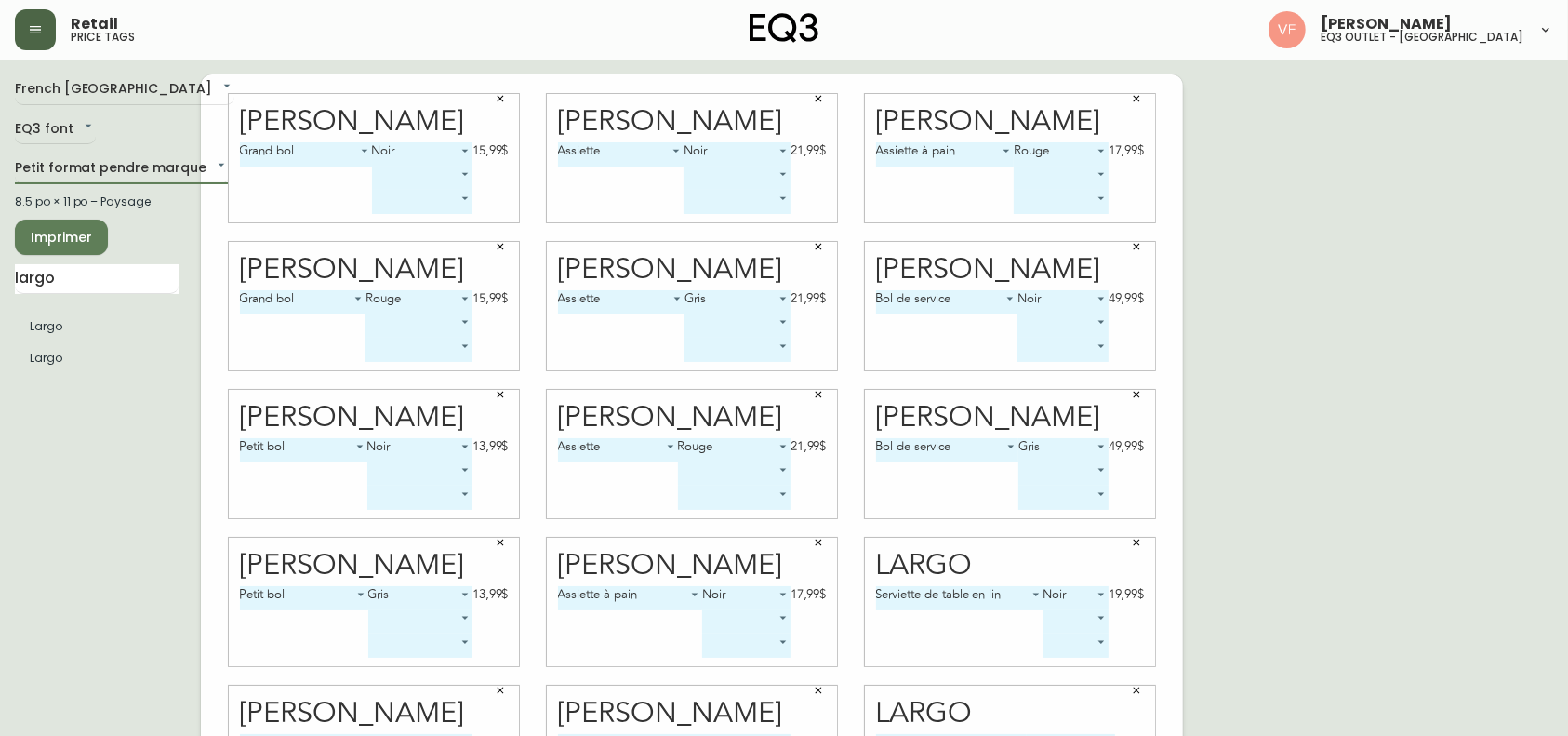
click at [105, 150] on div "French Canada fr_CA EQ3 font EQ3 Petit format pendre marque small 8.5 po × 11 p…" at bounding box center [108, 453] width 186 height 759
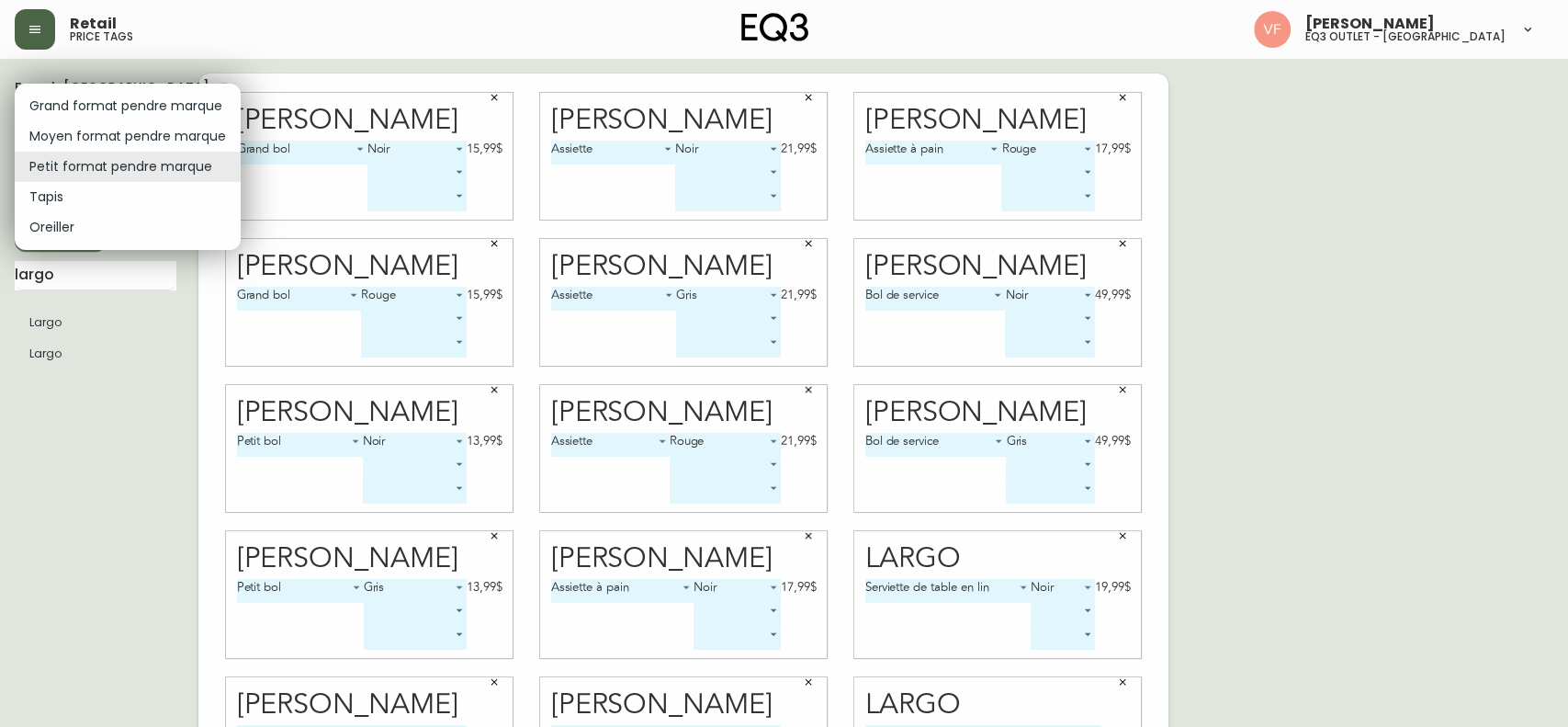
drag, startPoint x: 116, startPoint y: 161, endPoint x: 129, endPoint y: 134, distance: 30.0
click at [129, 134] on body "Retail price tags [PERSON_NAME] eq3 outlet - [GEOGRAPHIC_DATA] [GEOGRAPHIC_DATA…" at bounding box center [784, 412] width 1568 height 823
drag, startPoint x: 129, startPoint y: 134, endPoint x: 91, endPoint y: 136, distance: 38.1
click at [91, 136] on li "Moyen format pendre marque" at bounding box center [128, 136] width 226 height 31
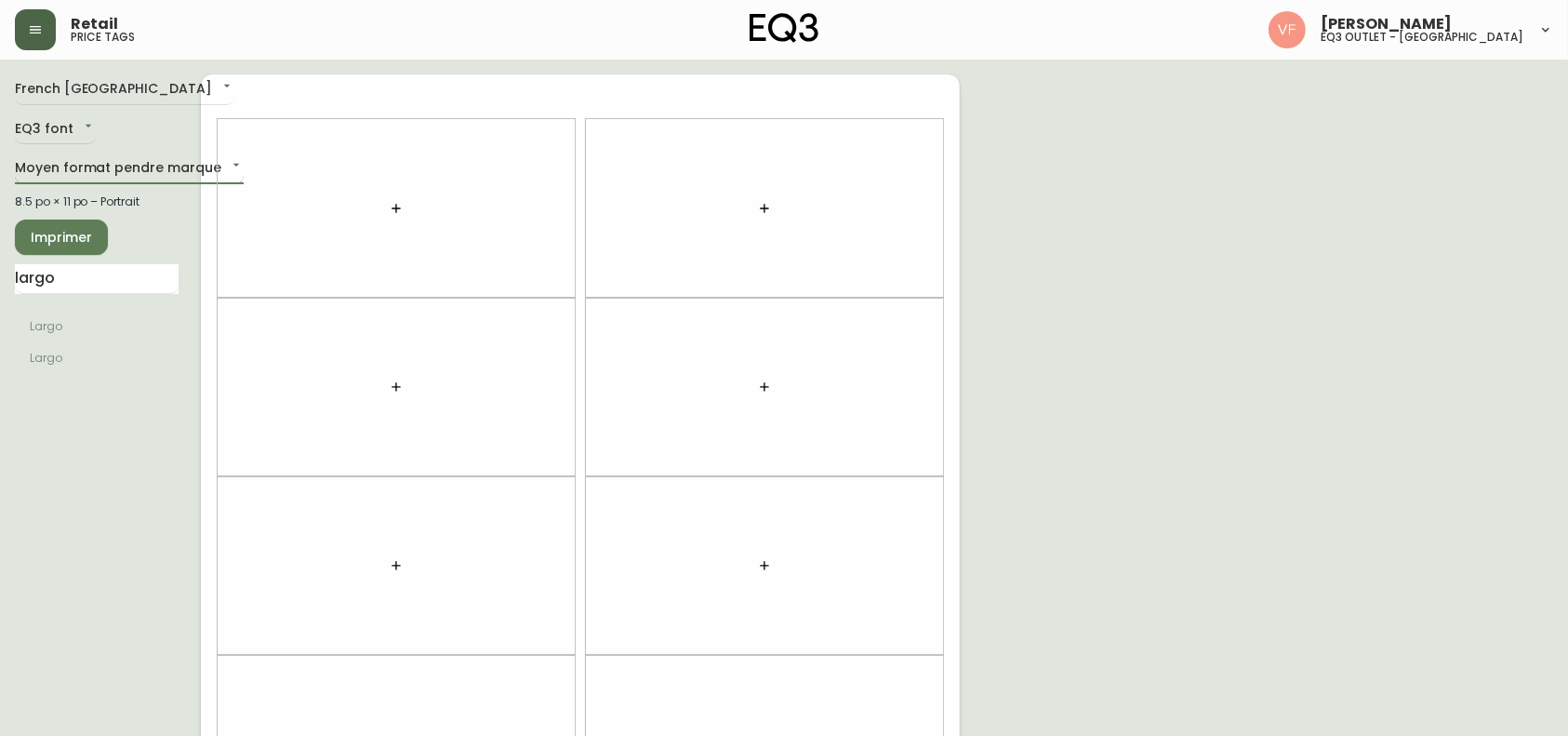
click at [104, 166] on body "Retail price tags [PERSON_NAME] eq3 outlet - [GEOGRAPHIC_DATA] [GEOGRAPHIC_DATA…" at bounding box center [784, 529] width 1568 height 1057
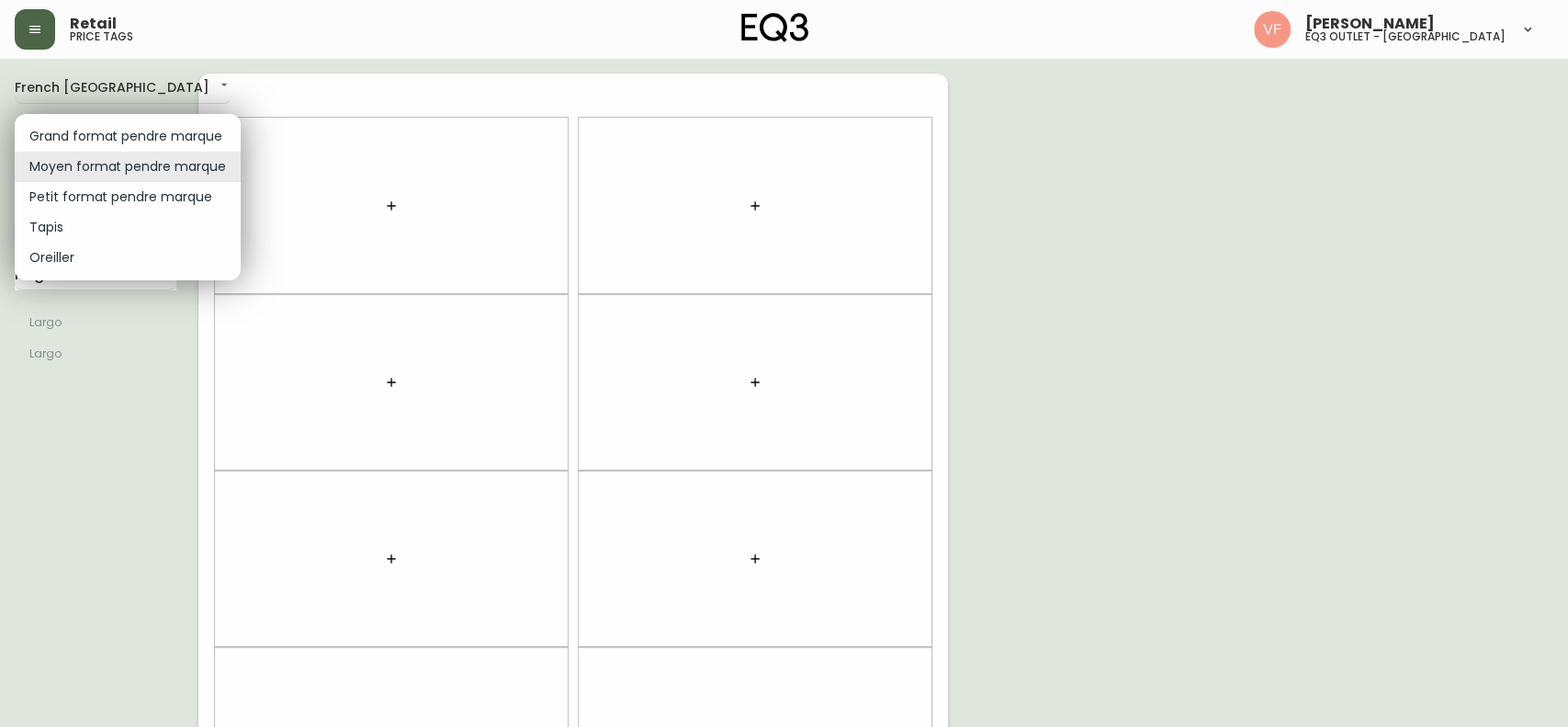
click at [104, 197] on li "Petit format pendre marque" at bounding box center [128, 197] width 226 height 31
type input "small"
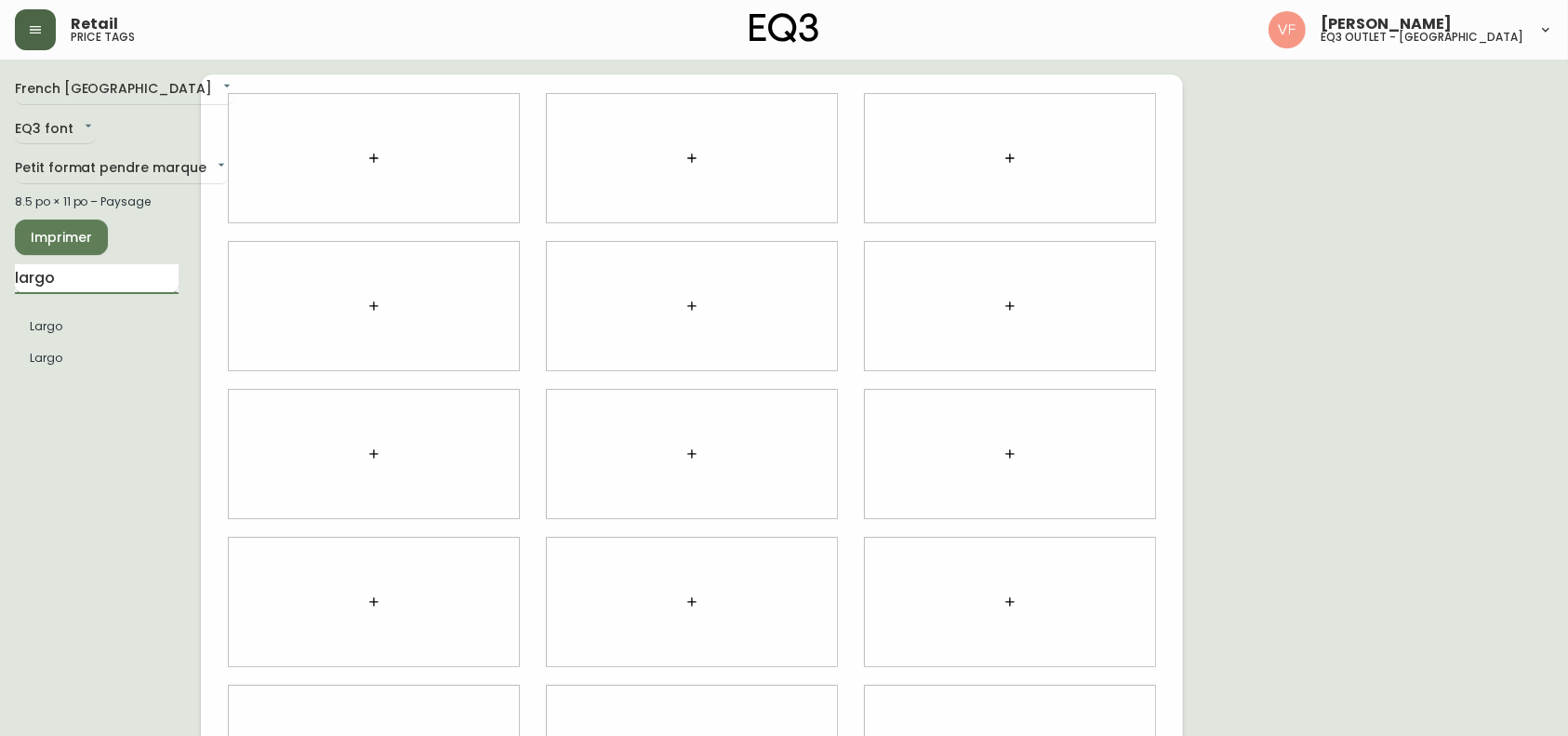
click at [92, 271] on input "largo" at bounding box center [97, 279] width 163 height 30
type input "[PERSON_NAME]"
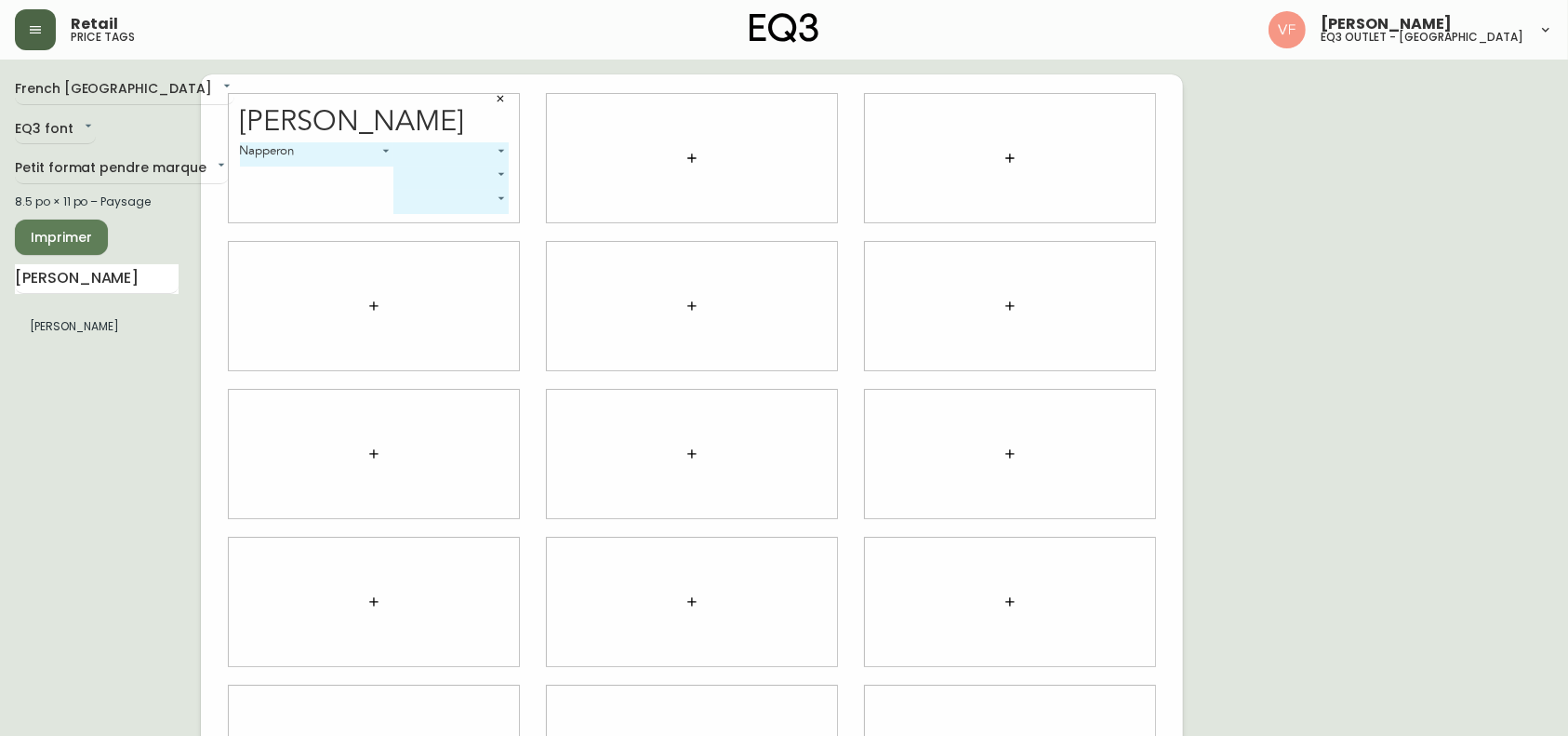
click at [439, 222] on div "[PERSON_NAME] 0 ​ ​ ​" at bounding box center [374, 159] width 318 height 148
drag, startPoint x: 468, startPoint y: 137, endPoint x: 468, endPoint y: 147, distance: 10.0
click at [468, 147] on div "[PERSON_NAME] 0 ​ ​ ​" at bounding box center [374, 158] width 290 height 129
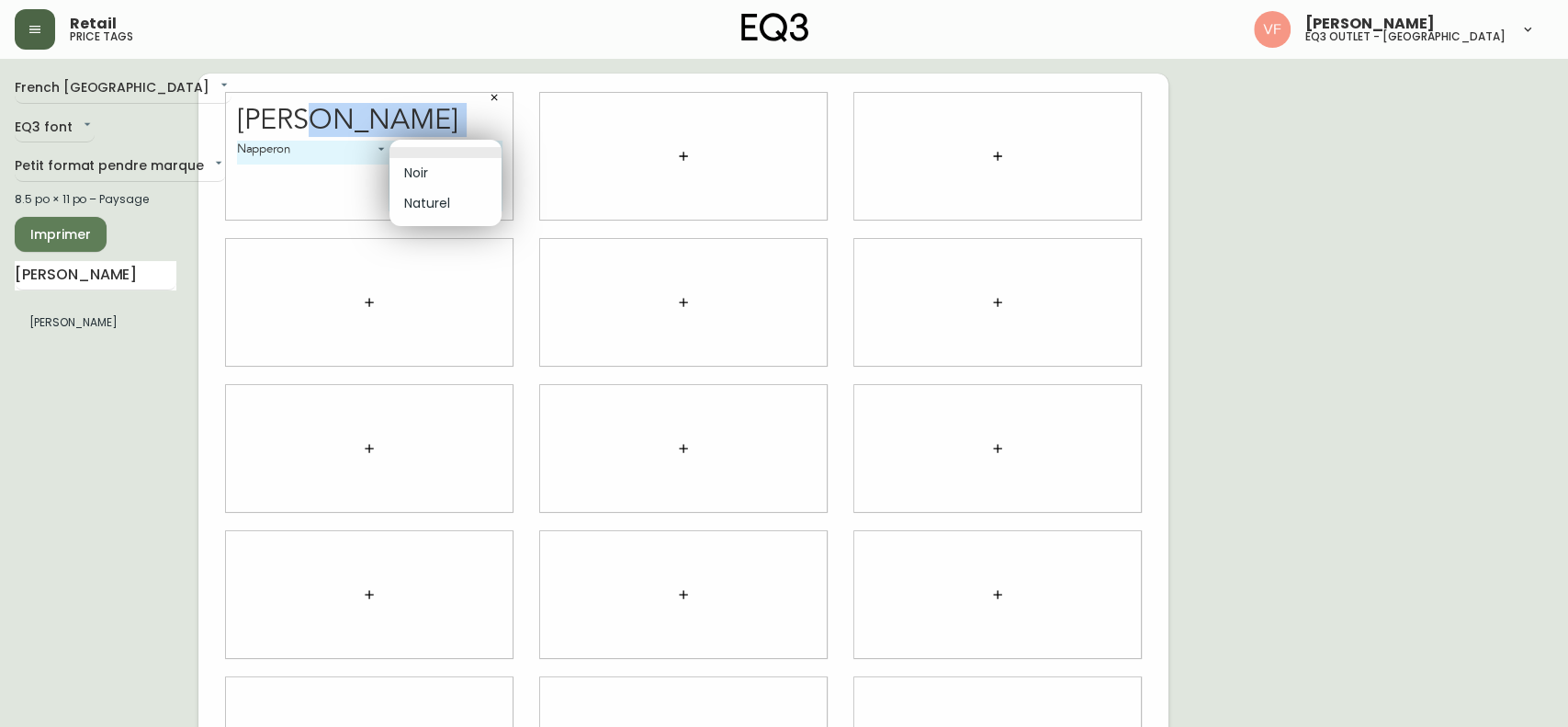
drag, startPoint x: 462, startPoint y: 146, endPoint x: 427, endPoint y: 183, distance: 50.9
click at [427, 183] on body "Retail price tags [PERSON_NAME] eq3 outlet - [GEOGRAPHIC_DATA] [GEOGRAPHIC_DATA…" at bounding box center [784, 412] width 1568 height 823
drag, startPoint x: 427, startPoint y: 183, endPoint x: 440, endPoint y: 169, distance: 19.1
click at [440, 169] on li "Noir" at bounding box center [445, 172] width 112 height 31
type input "0"
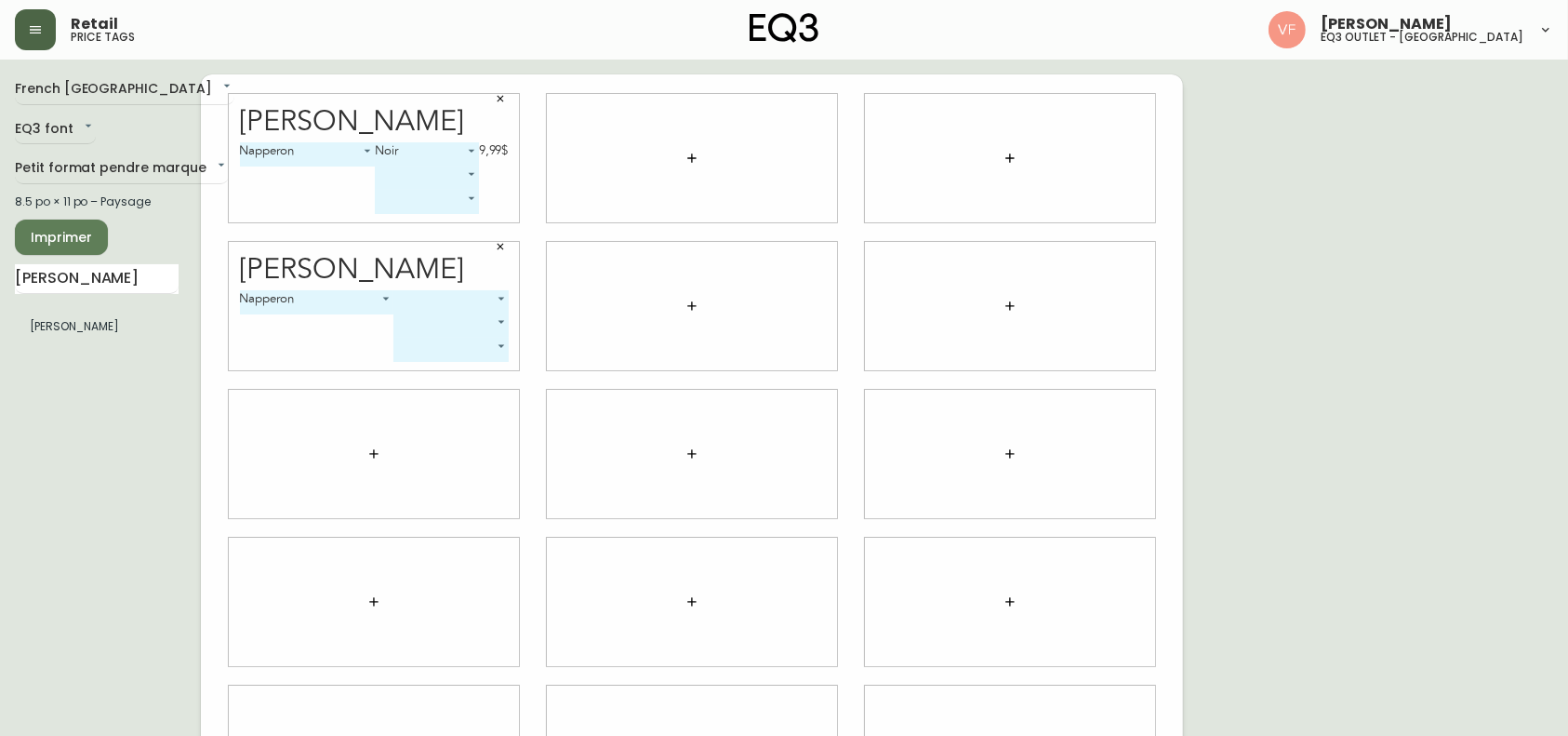
click at [444, 284] on div "[PERSON_NAME] 0 ​ ​ ​" at bounding box center [374, 306] width 290 height 129
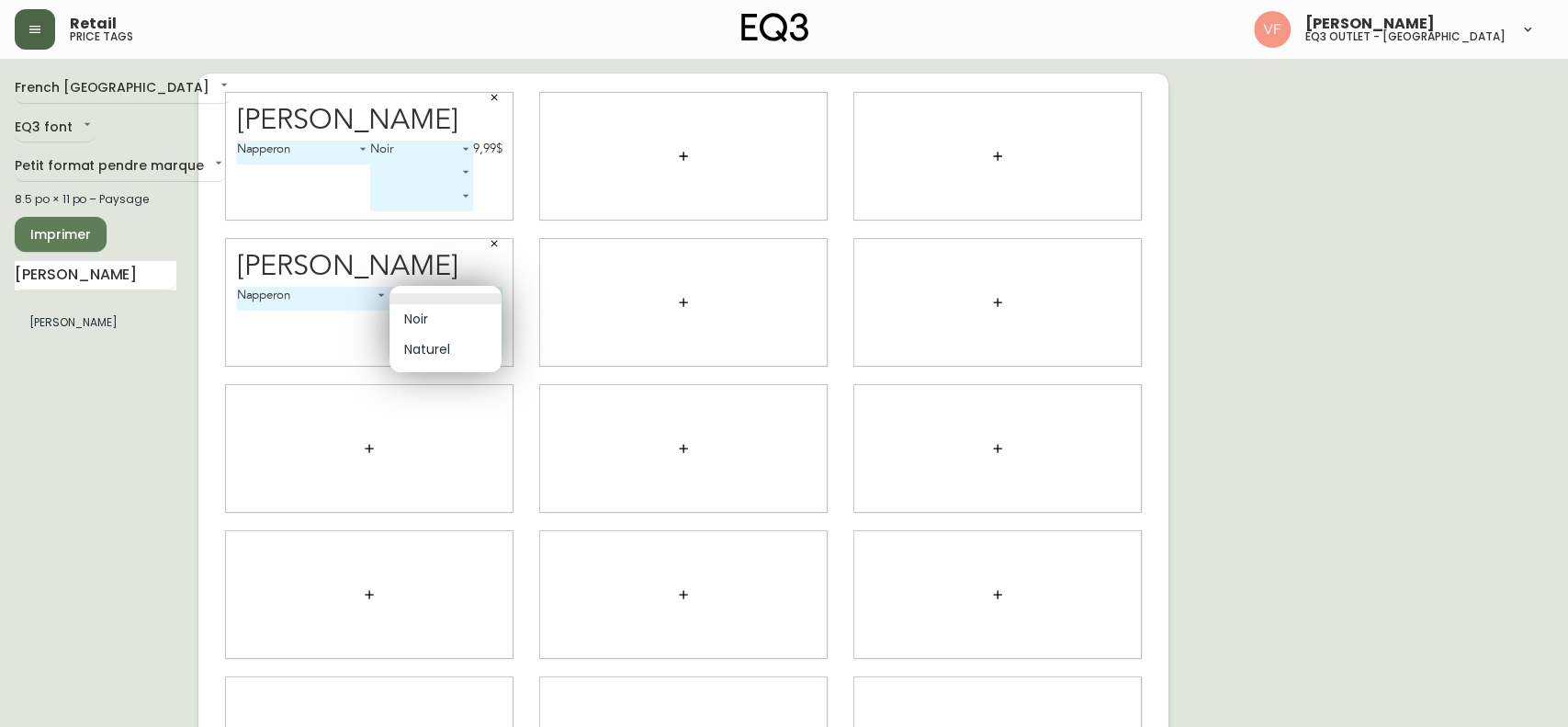
click at [442, 292] on body "Retail price tags [PERSON_NAME] eq3 outlet - [GEOGRAPHIC_DATA] [GEOGRAPHIC_DATA…" at bounding box center [784, 412] width 1568 height 823
click at [442, 338] on li "Naturel" at bounding box center [445, 350] width 112 height 31
type input "1"
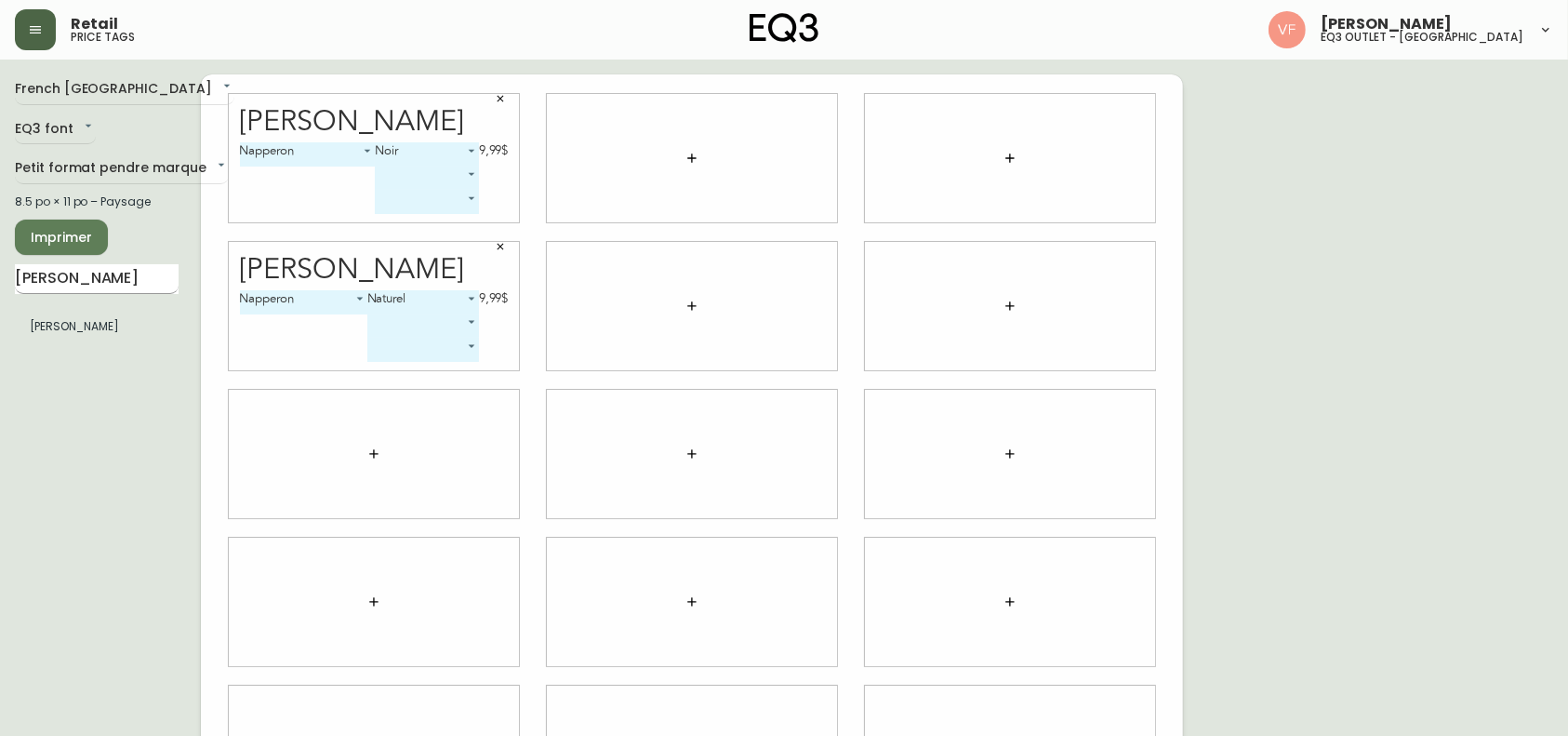
click at [80, 291] on input "[PERSON_NAME]" at bounding box center [97, 279] width 163 height 30
click at [371, 442] on button "button" at bounding box center [374, 454] width 38 height 38
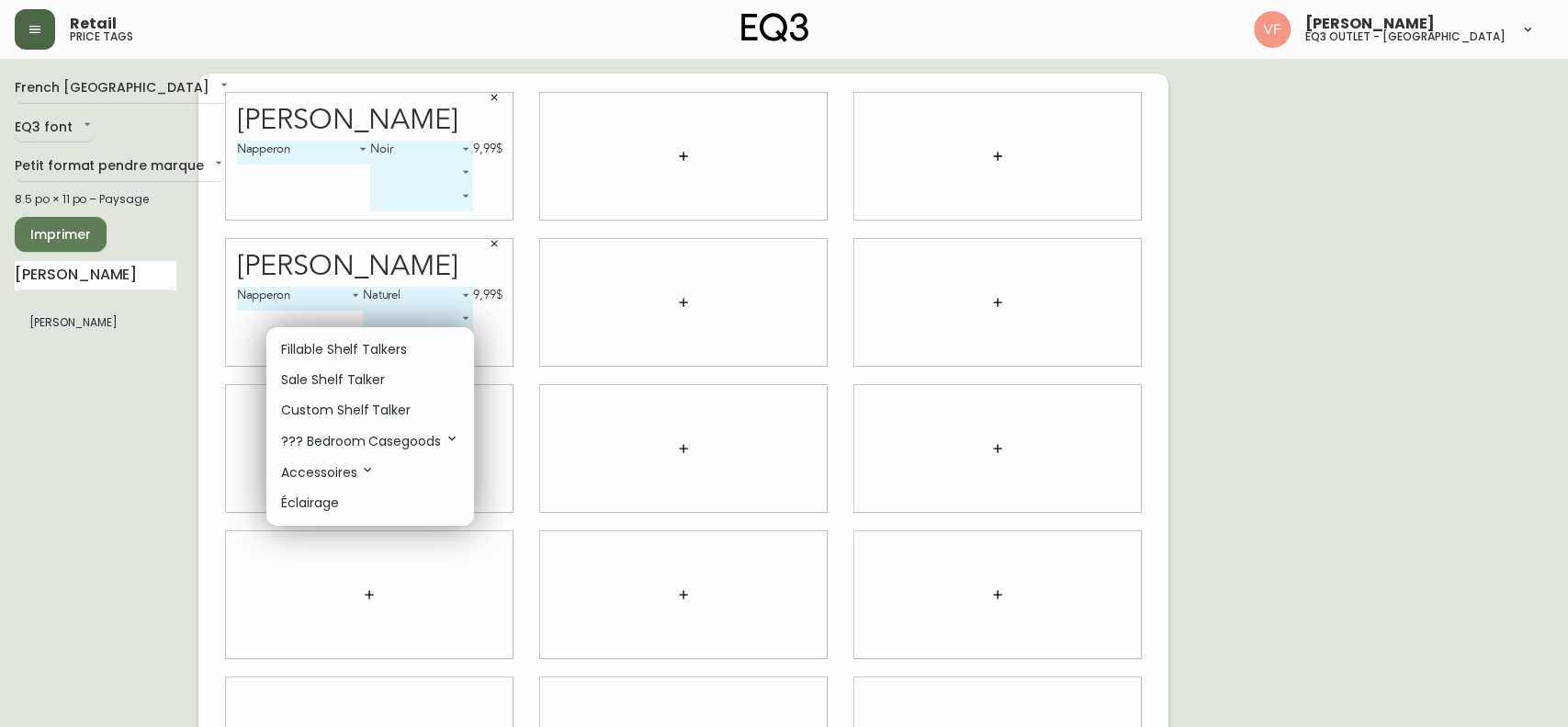
drag, startPoint x: 351, startPoint y: 389, endPoint x: 193, endPoint y: 392, distance: 158.0
click at [193, 392] on div at bounding box center [784, 364] width 1568 height 727
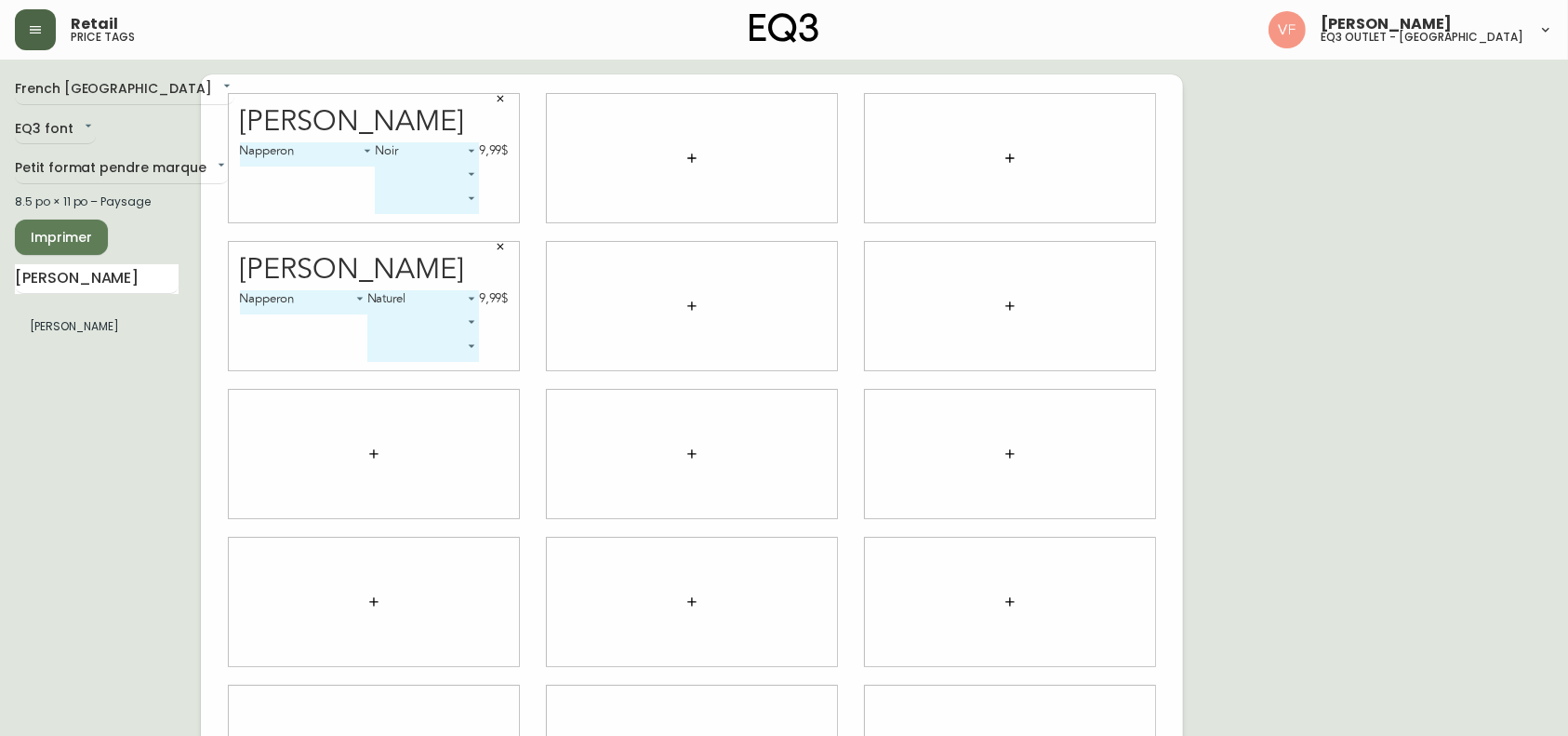
click at [367, 458] on icon "button" at bounding box center [374, 454] width 15 height 15
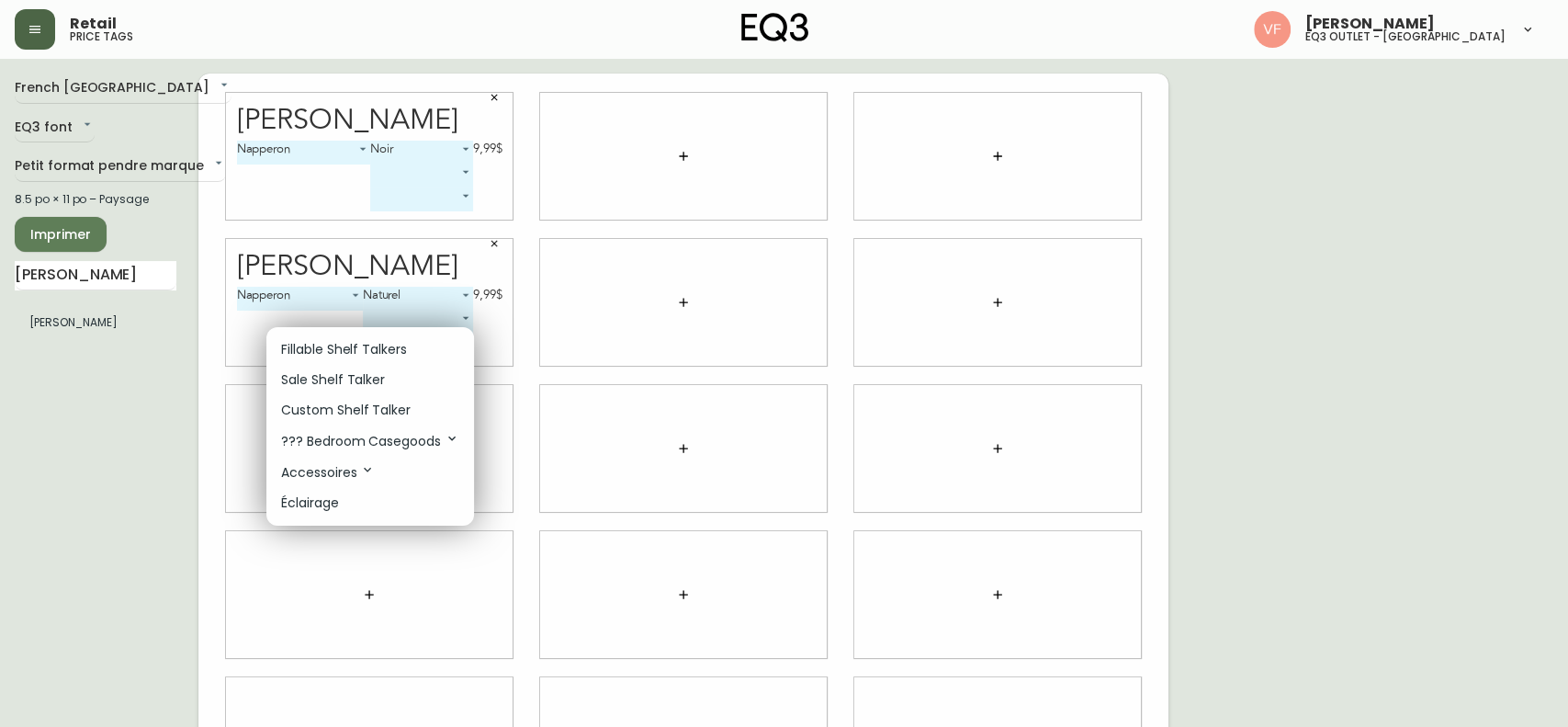
click at [353, 376] on p "Sale Shelf Talker" at bounding box center [333, 379] width 104 height 19
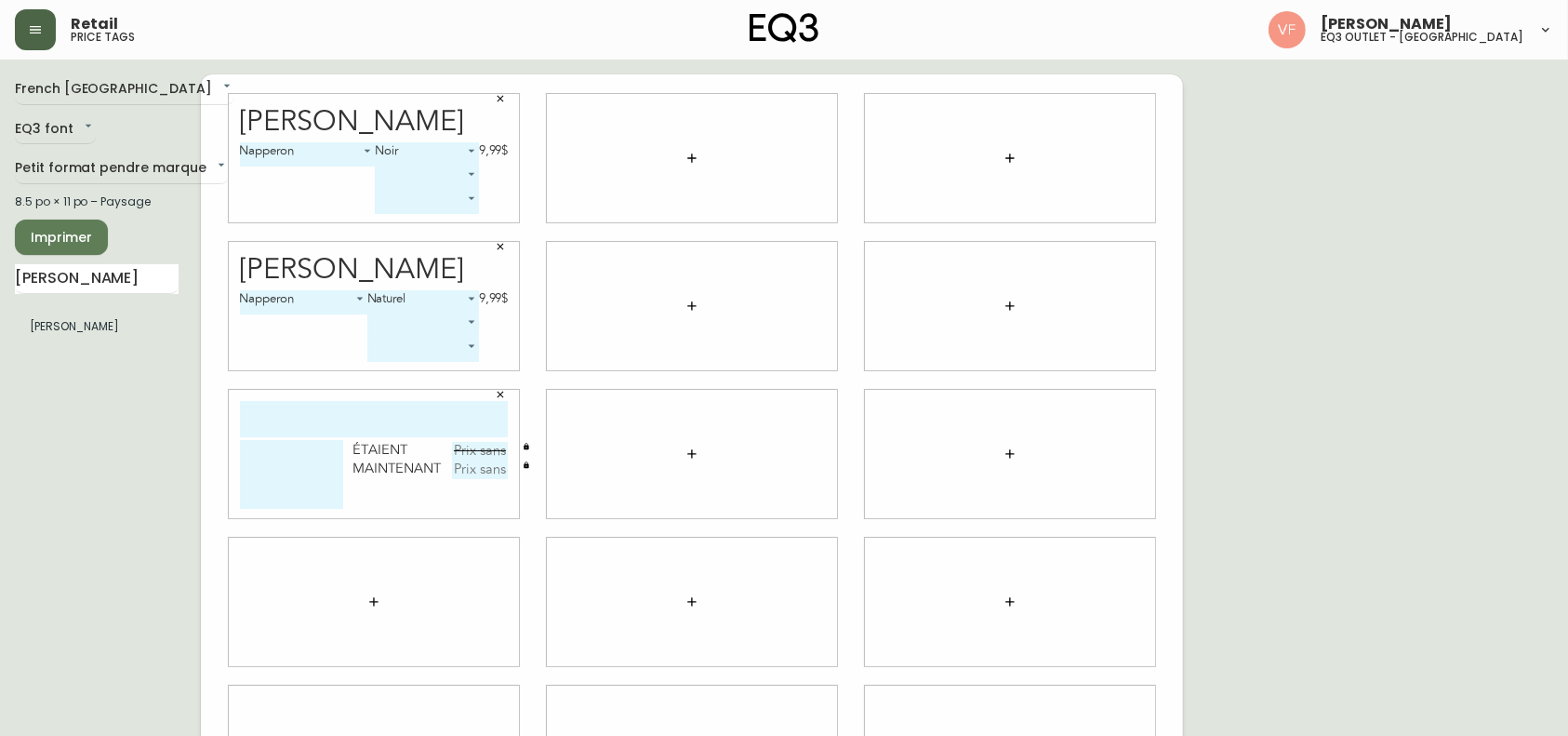
click at [372, 406] on input "text" at bounding box center [374, 419] width 268 height 37
